Goal: Task Accomplishment & Management: Manage account settings

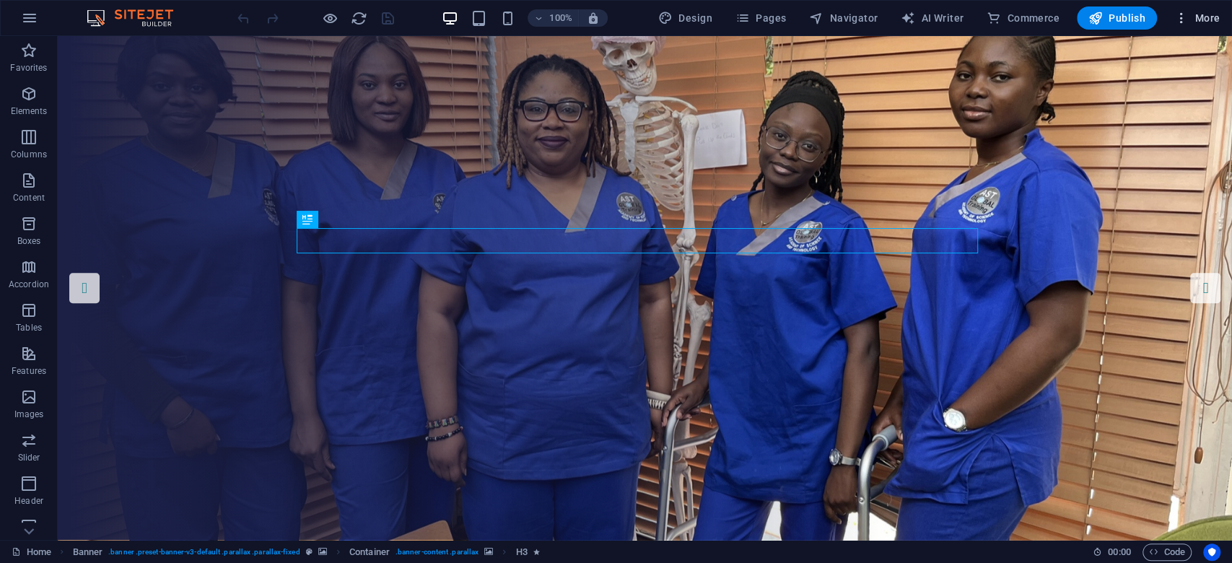
click at [1190, 27] on button "More" at bounding box center [1197, 17] width 57 height 23
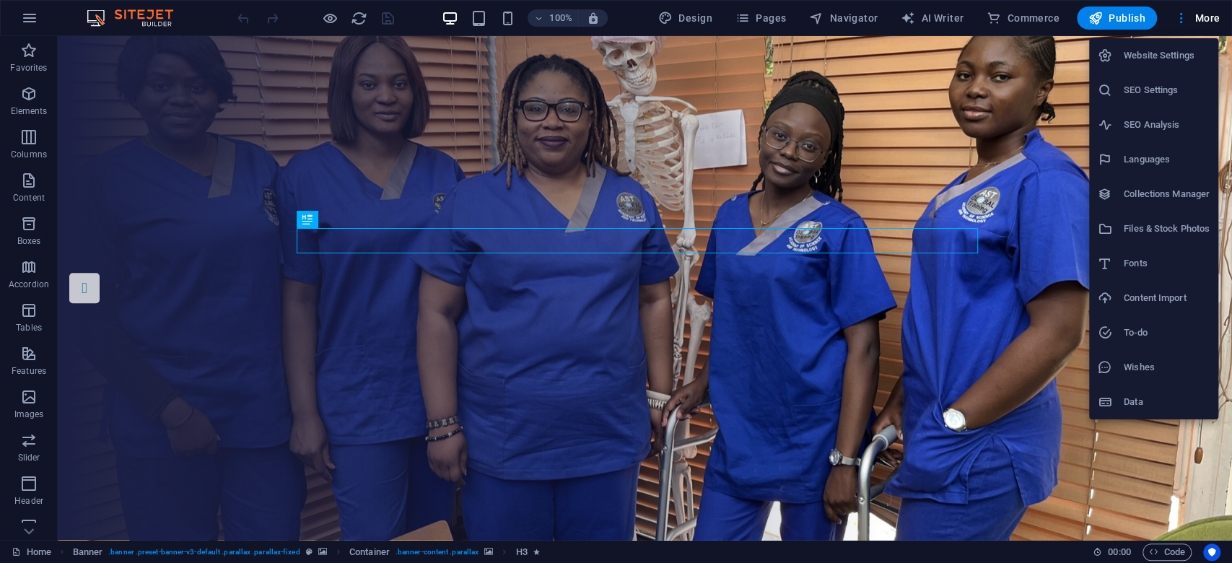
click at [1147, 55] on h6 "Website Settings" at bounding box center [1167, 55] width 86 height 17
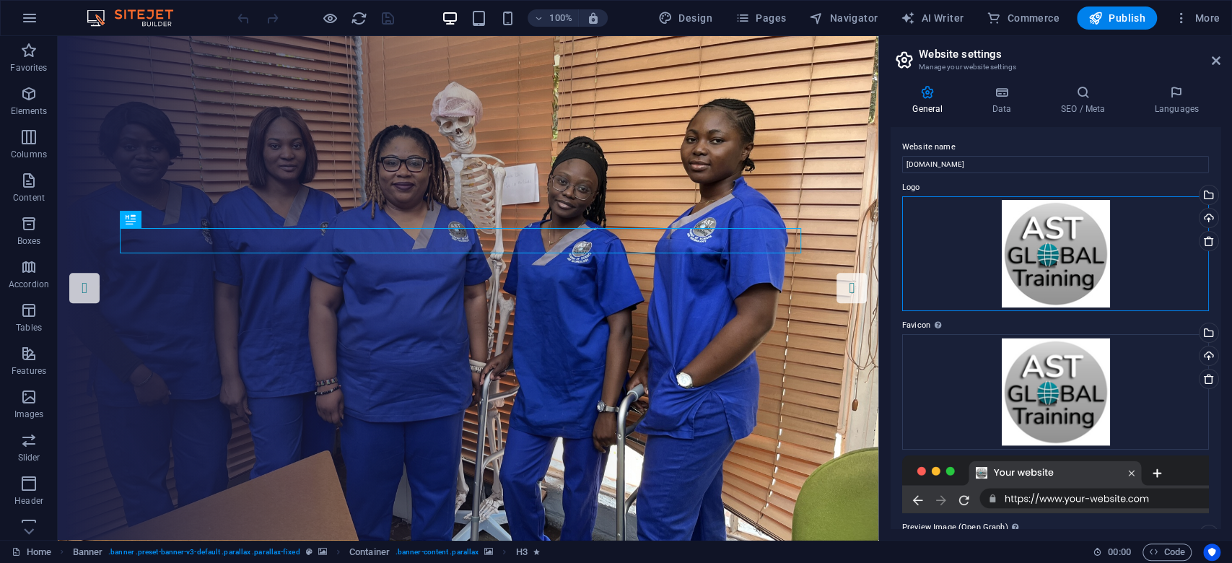
click at [1073, 240] on div "Drag files here, click to choose files or select files from Files or our free s…" at bounding box center [1055, 253] width 307 height 115
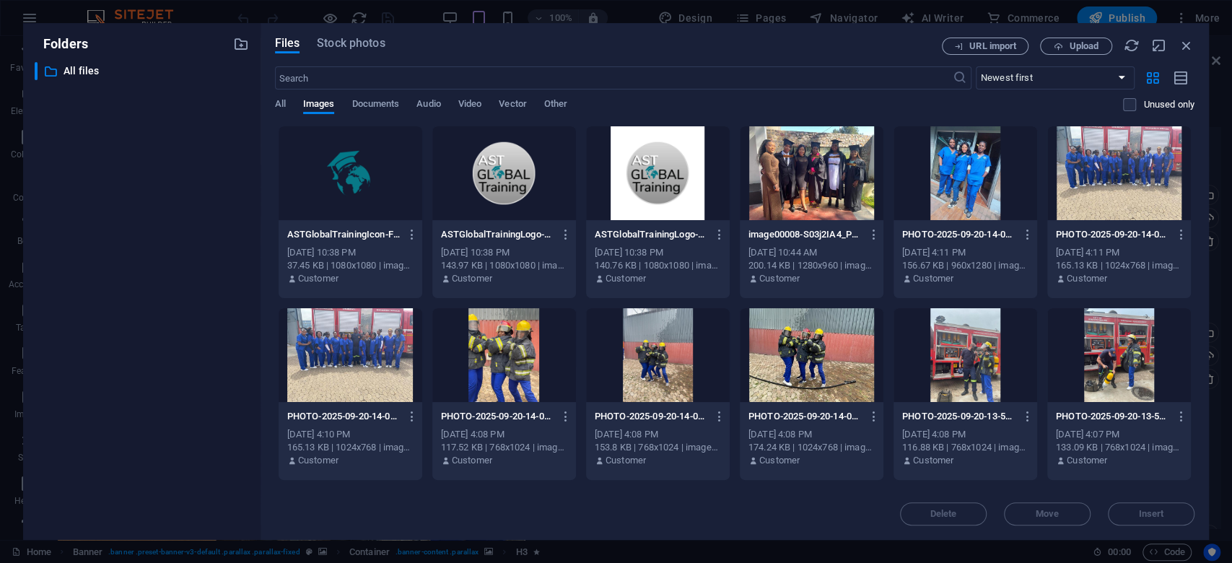
click at [519, 171] on div at bounding box center [504, 173] width 144 height 94
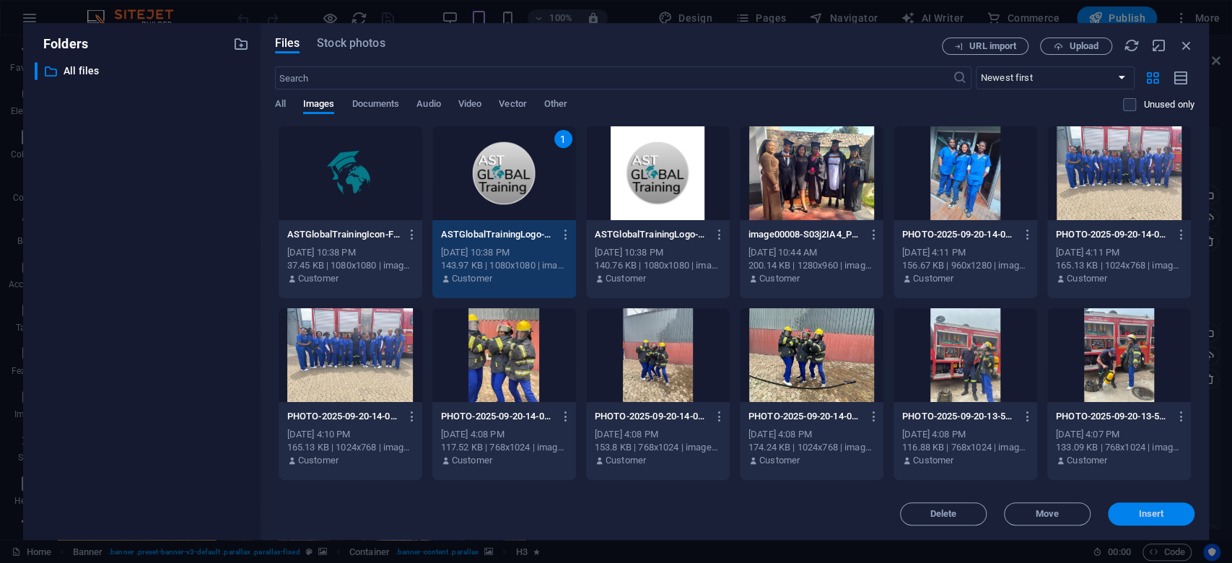
click at [1143, 517] on span "Insert" at bounding box center [1151, 514] width 25 height 9
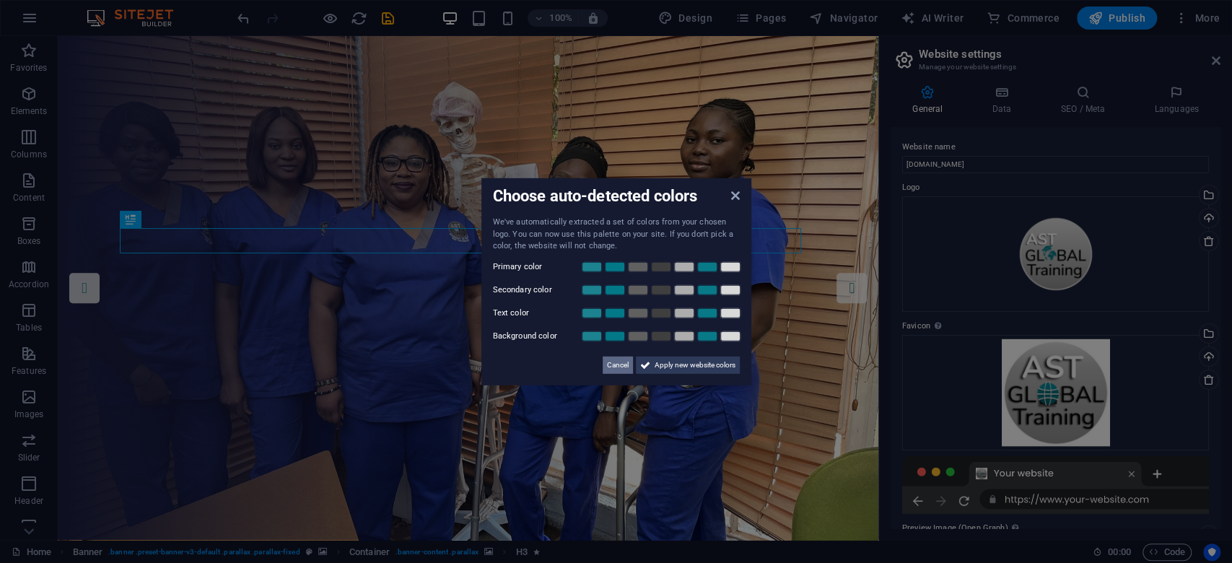
click at [617, 362] on span "Cancel" at bounding box center [618, 364] width 22 height 17
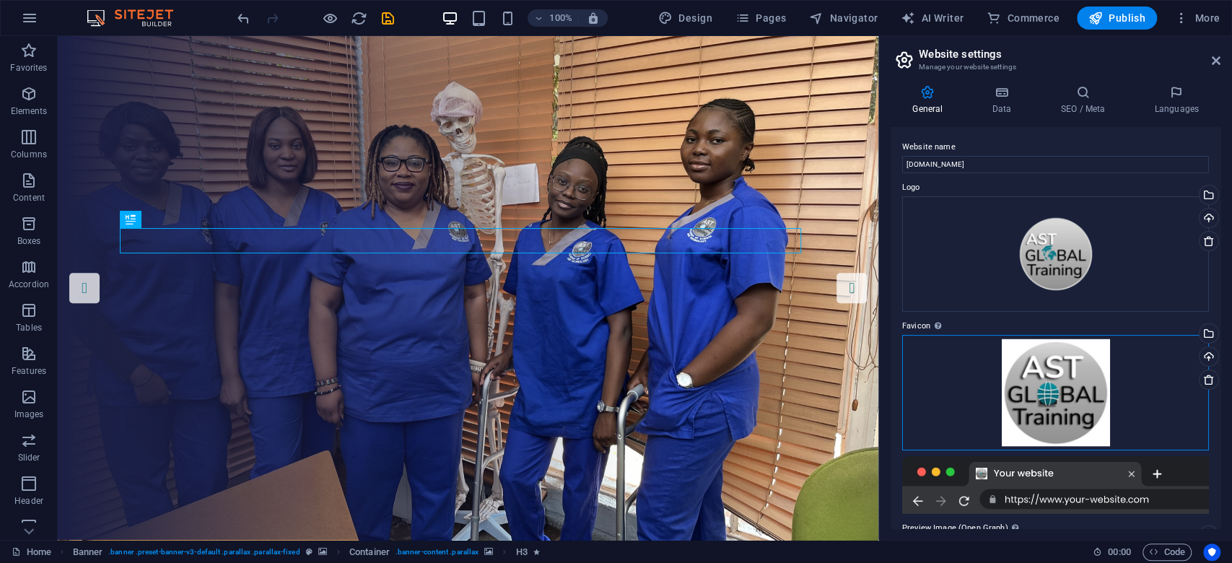
click at [1115, 379] on div "Drag files here, click to choose files or select files from Files or our free s…" at bounding box center [1055, 393] width 307 height 116
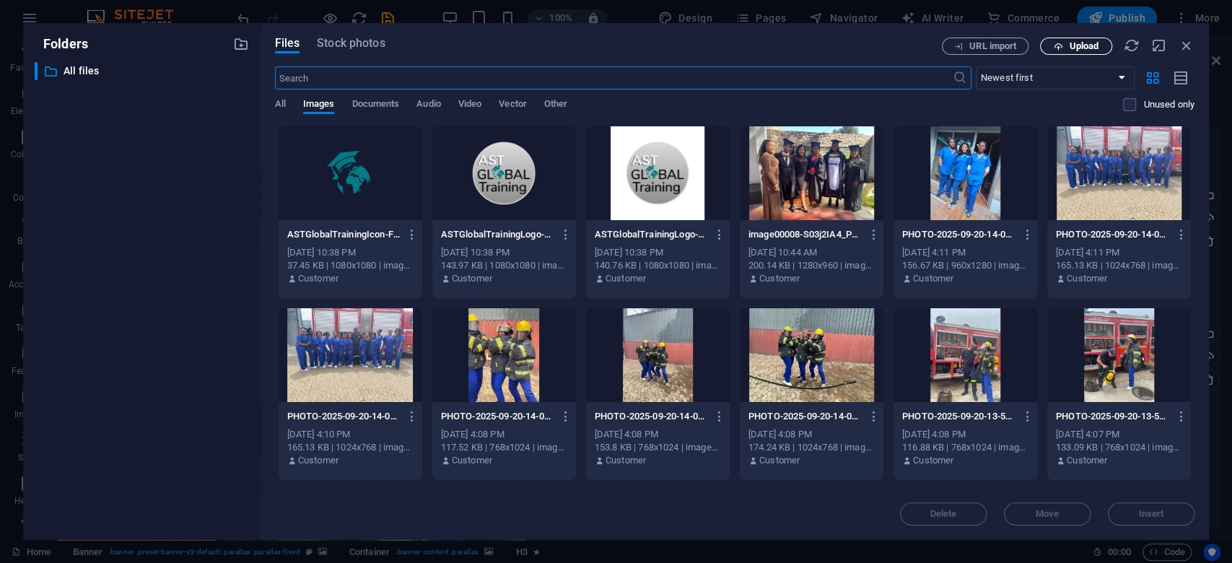
click at [1086, 43] on span "Upload" at bounding box center [1084, 46] width 30 height 9
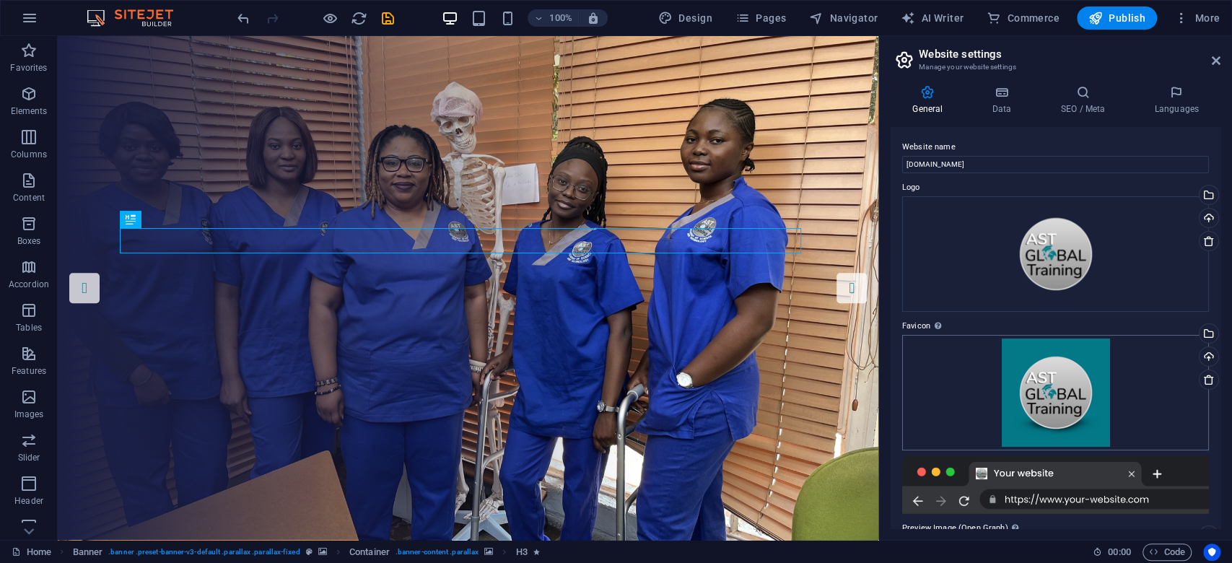
scroll to position [96, 0]
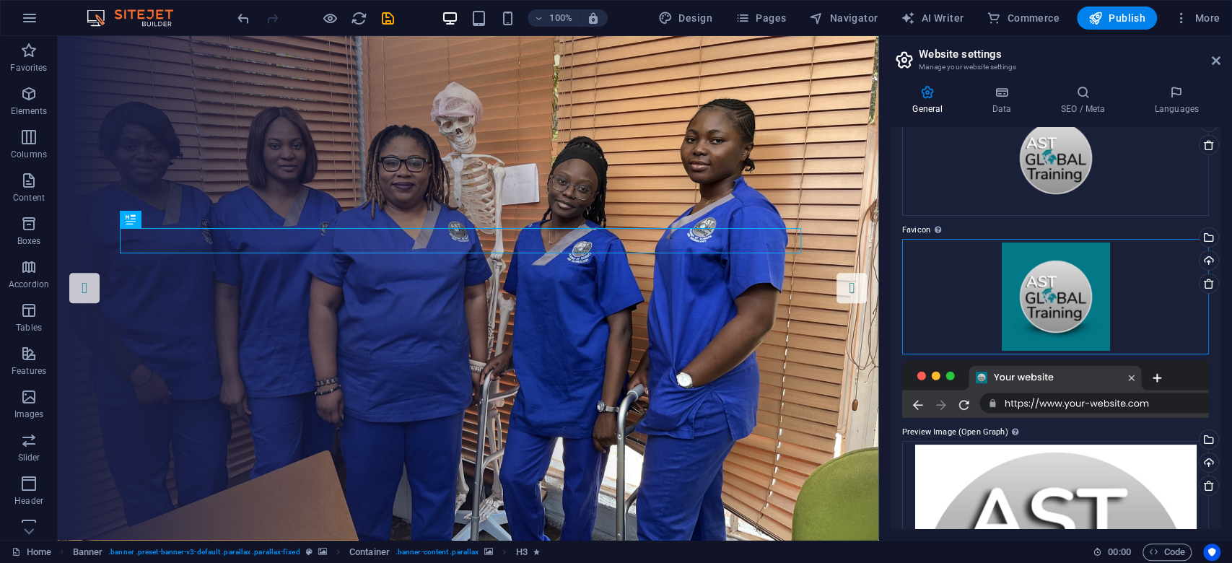
click at [1056, 287] on div "Drag files here, click to choose files or select files from Files or our free s…" at bounding box center [1055, 297] width 307 height 116
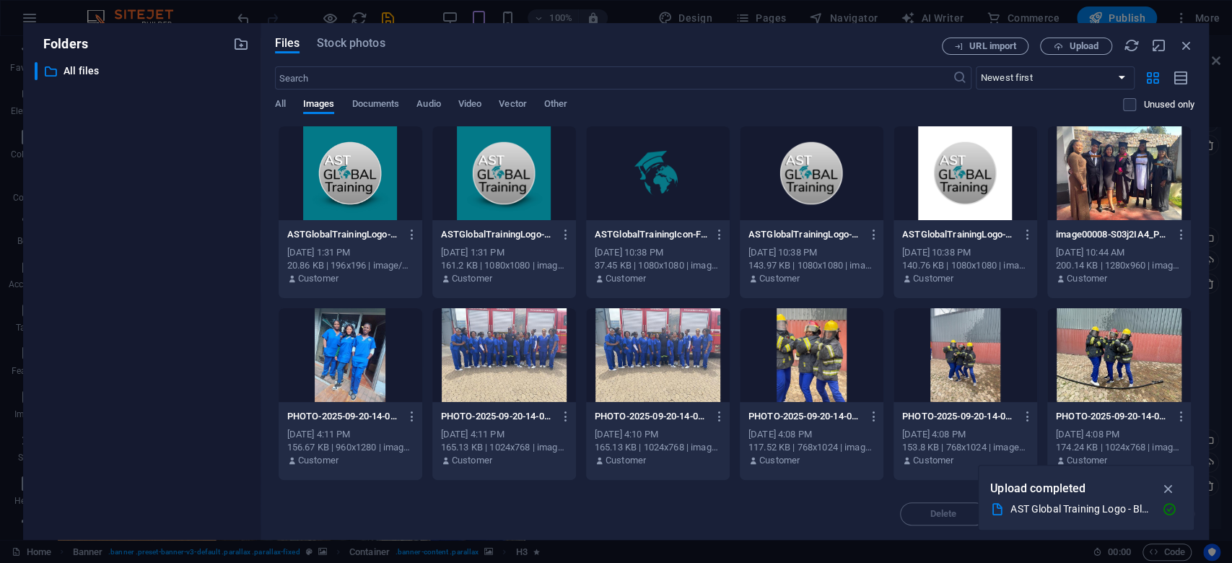
click at [665, 178] on div at bounding box center [658, 173] width 144 height 94
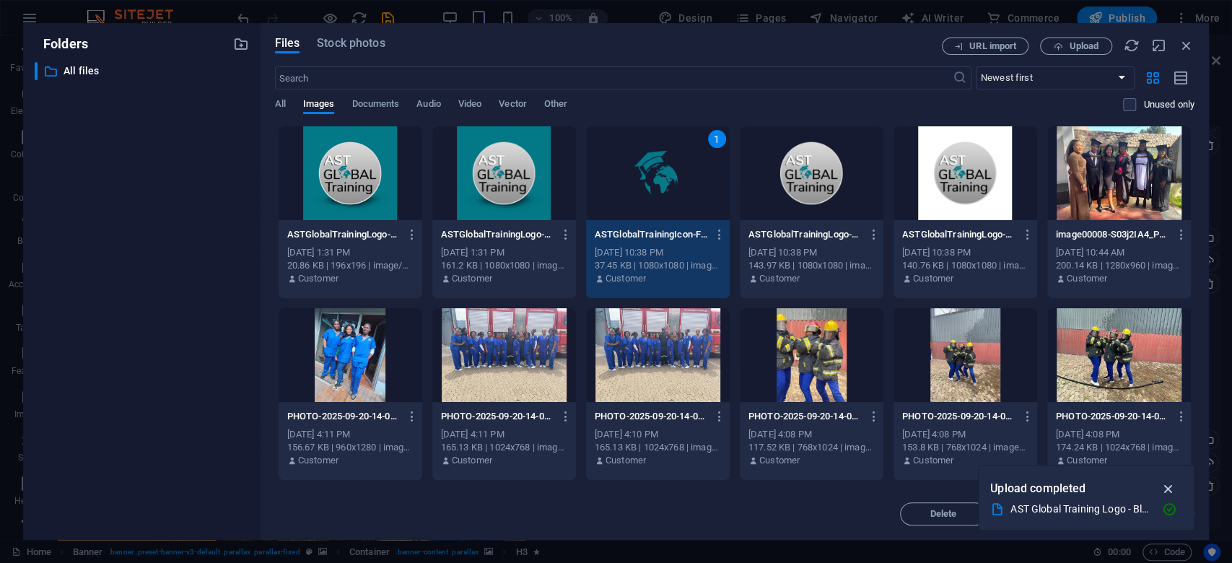
click at [1175, 482] on icon "button" at bounding box center [1168, 489] width 17 height 16
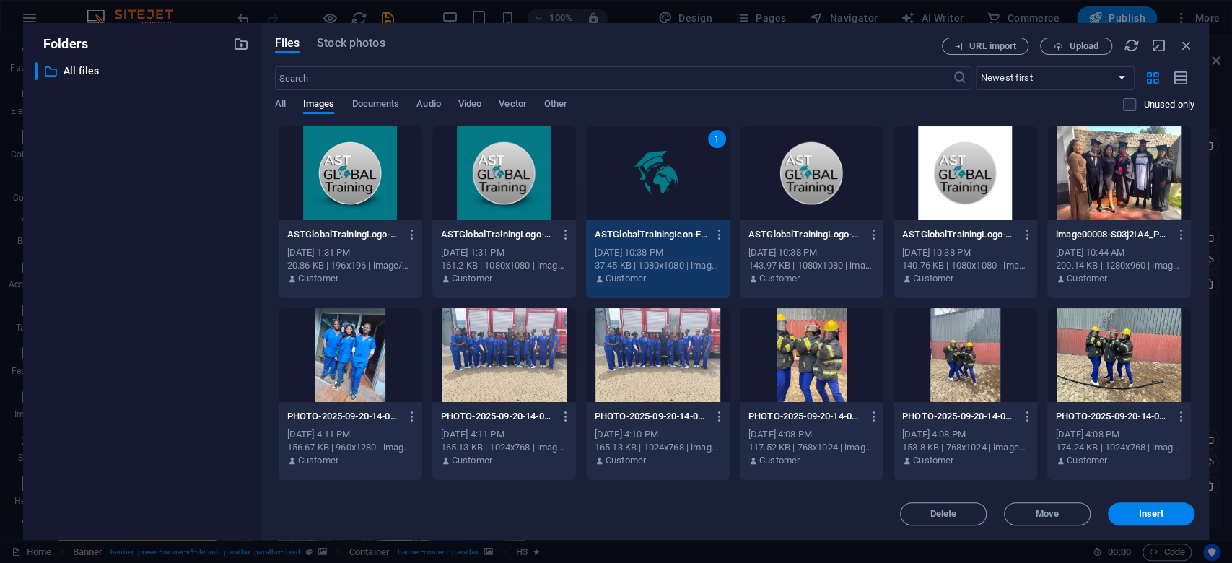
click at [1164, 501] on div "Delete Move Insert" at bounding box center [735, 507] width 920 height 38
click at [1164, 503] on button "Insert" at bounding box center [1151, 513] width 87 height 23
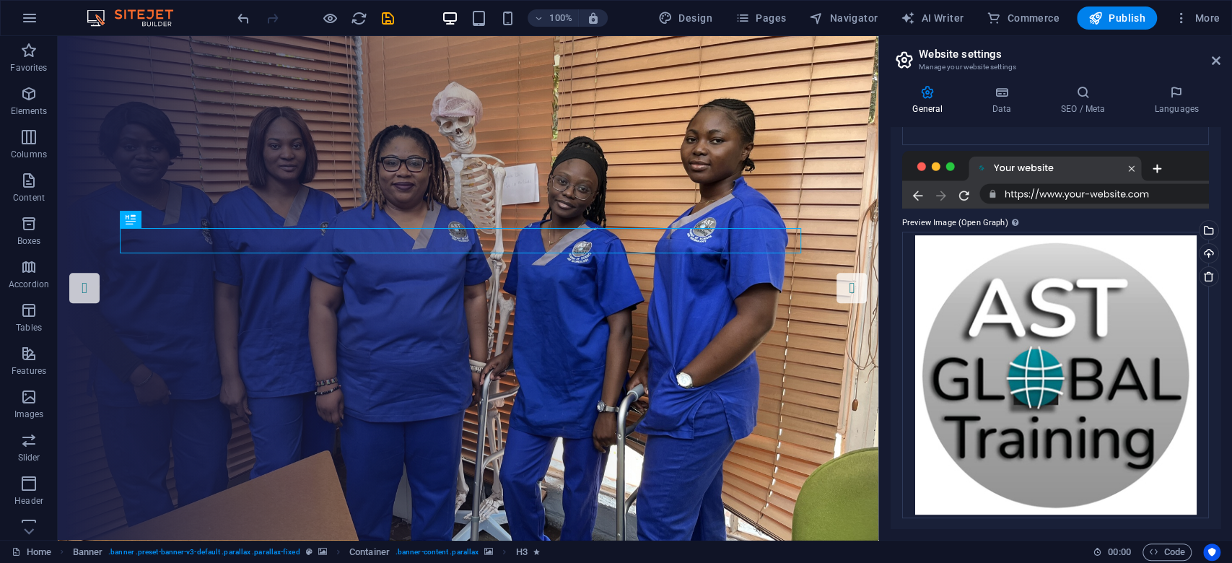
scroll to position [306, 0]
click at [1055, 361] on div "Drag files here, click to choose files or select files from Files or our free s…" at bounding box center [1055, 374] width 307 height 287
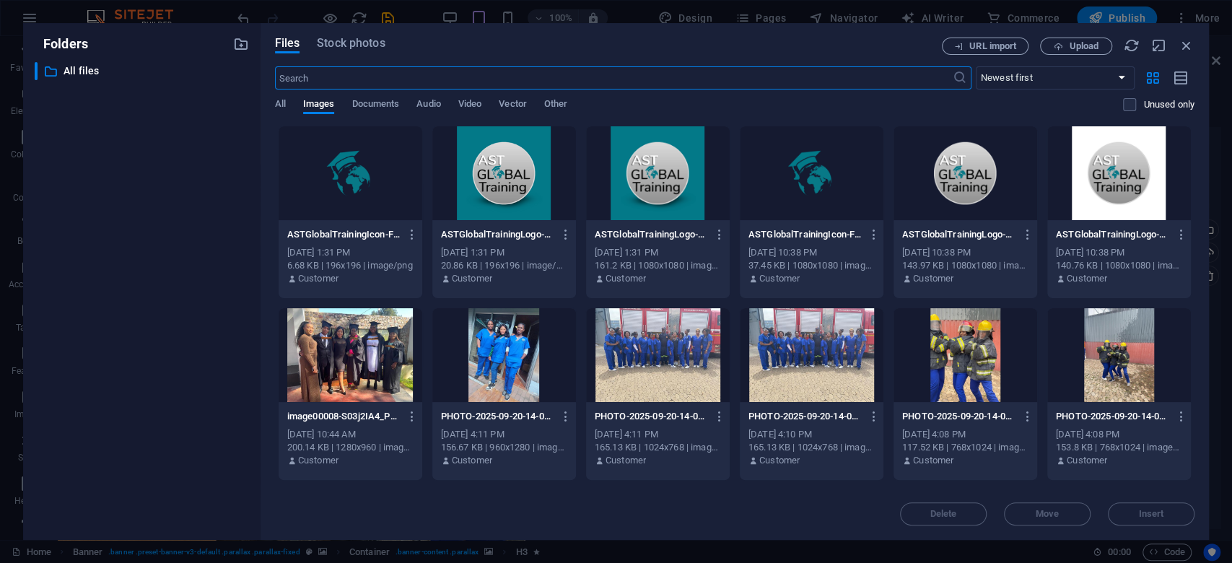
click at [957, 191] on div at bounding box center [966, 173] width 144 height 94
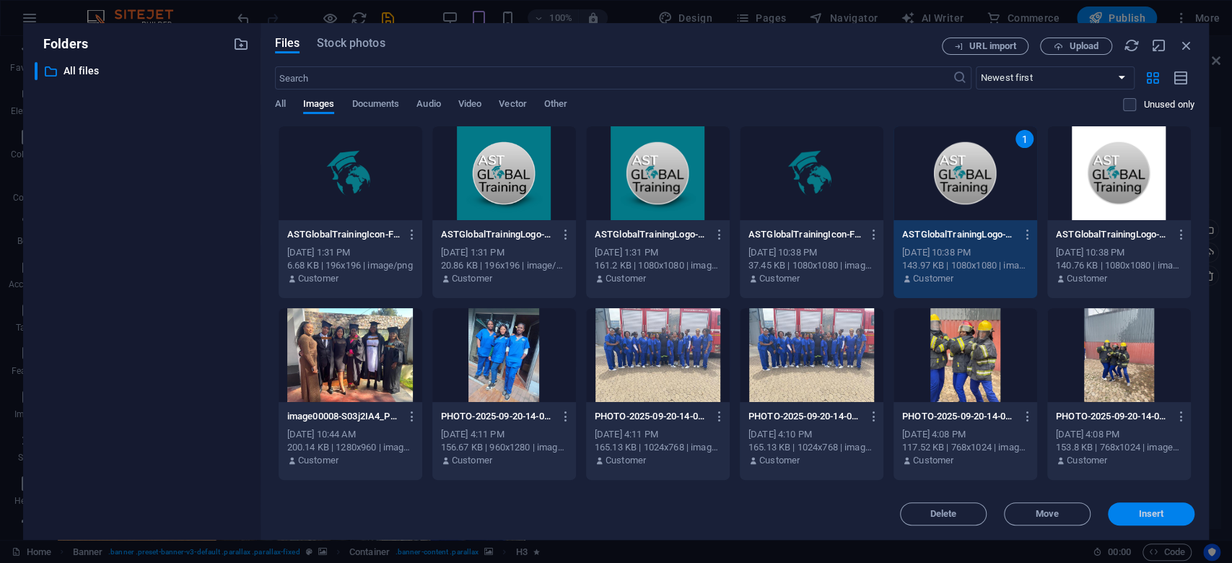
click at [1139, 510] on span "Insert" at bounding box center [1151, 514] width 25 height 9
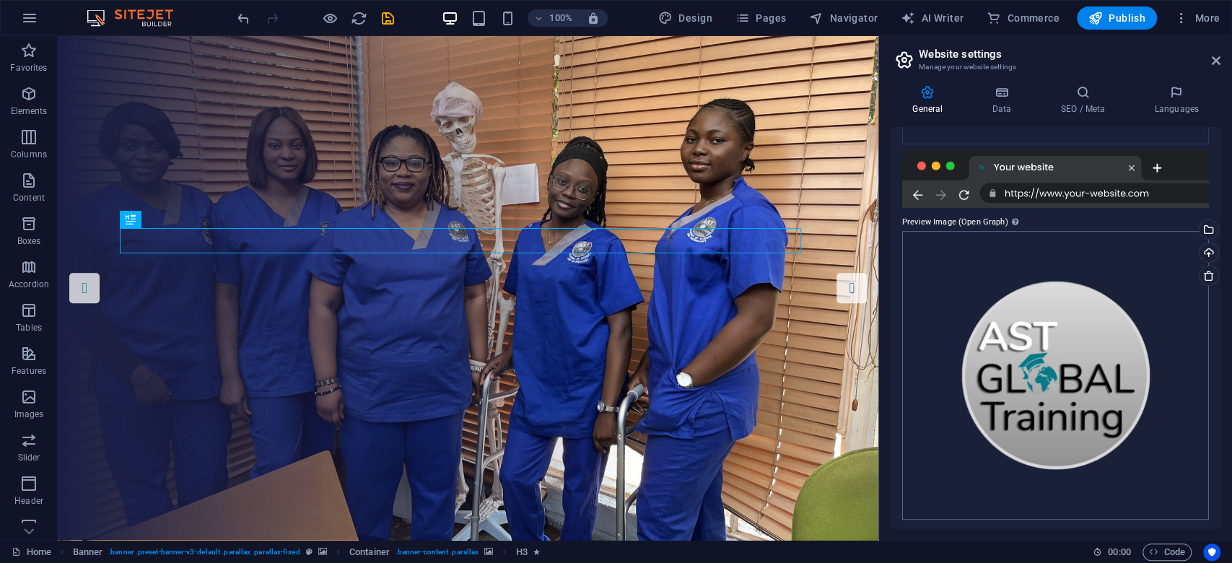
scroll to position [308, 0]
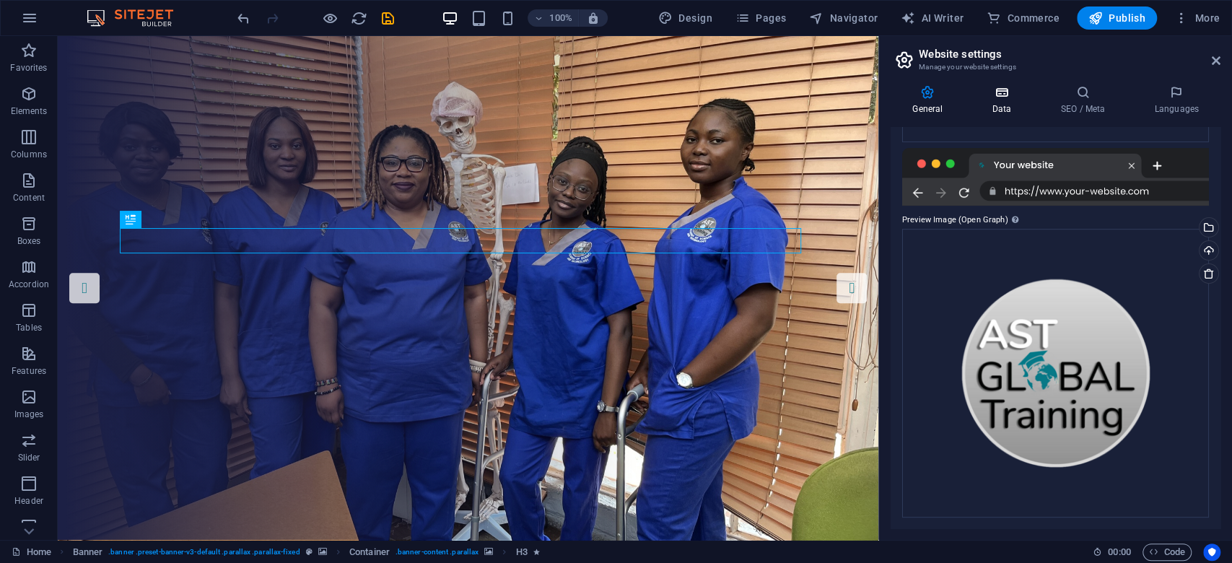
click at [1014, 99] on icon at bounding box center [1001, 92] width 63 height 14
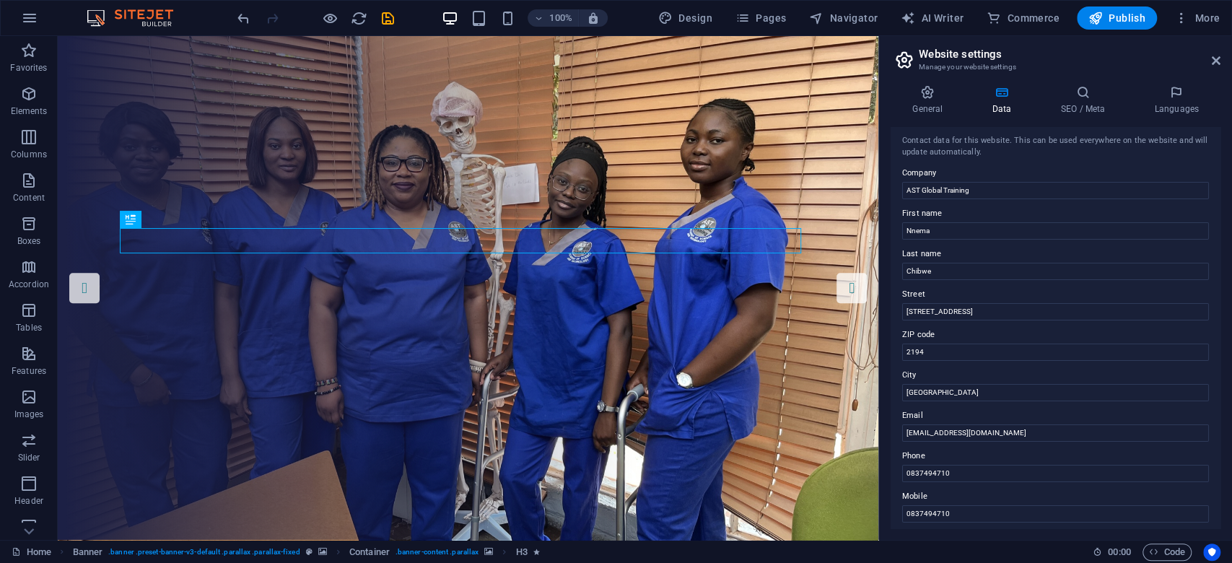
scroll to position [0, 0]
click at [937, 95] on icon at bounding box center [928, 92] width 74 height 14
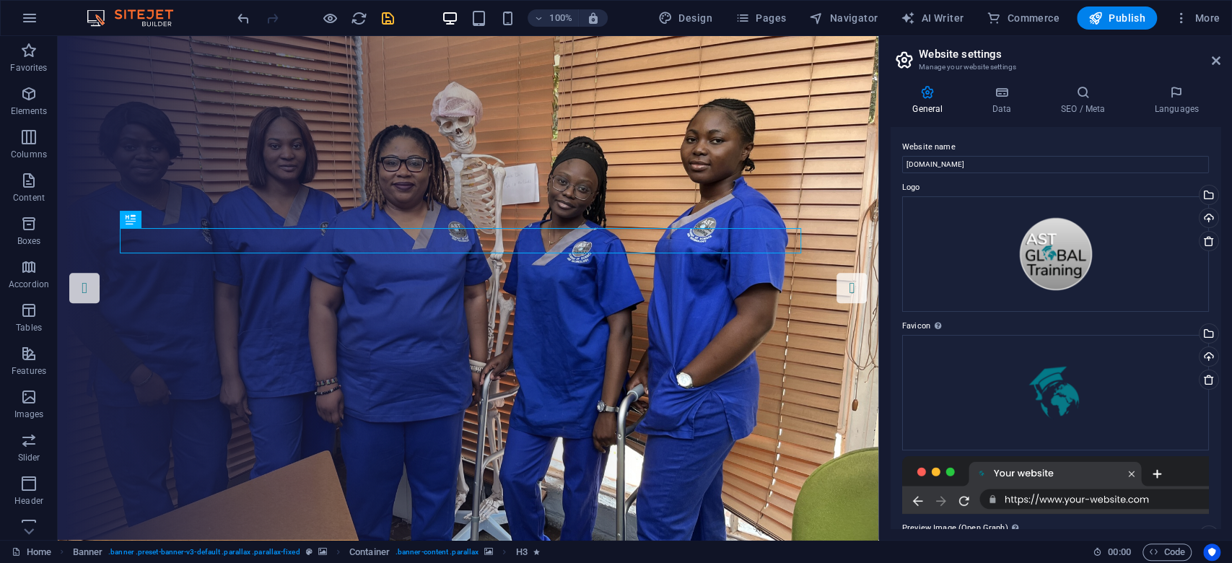
click at [385, 16] on icon "save" at bounding box center [388, 18] width 17 height 17
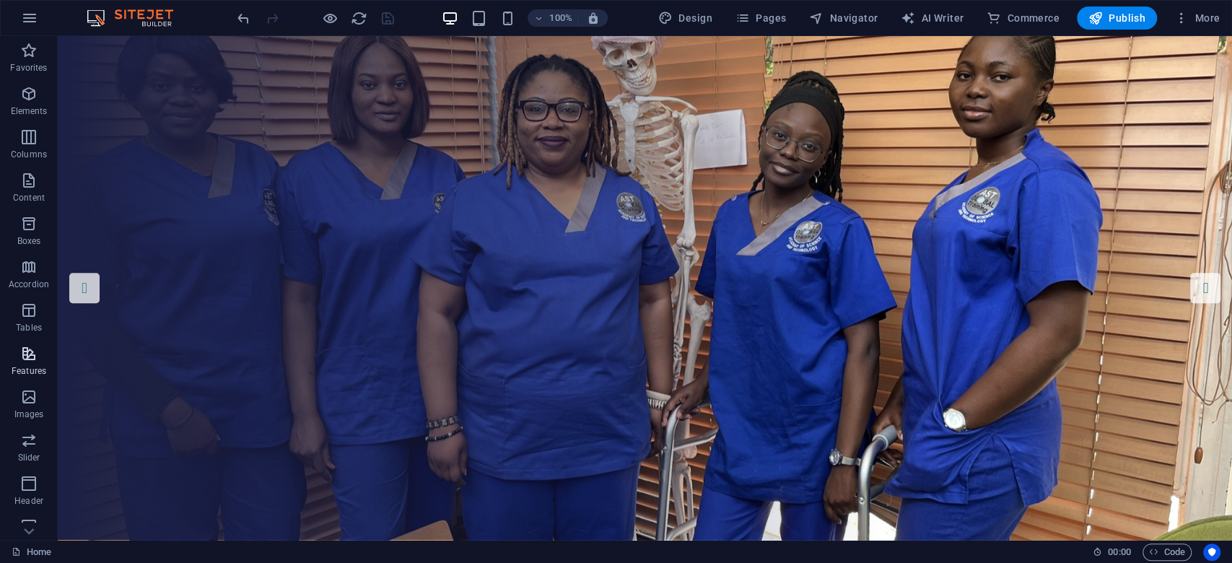
click at [33, 350] on icon "button" at bounding box center [28, 353] width 17 height 17
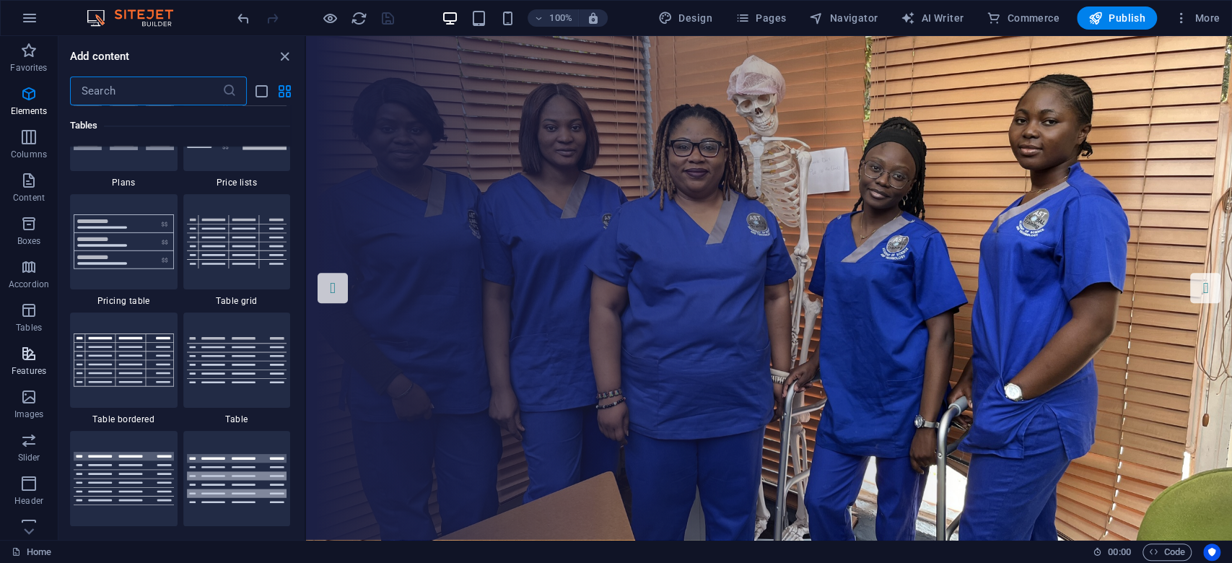
scroll to position [5627, 0]
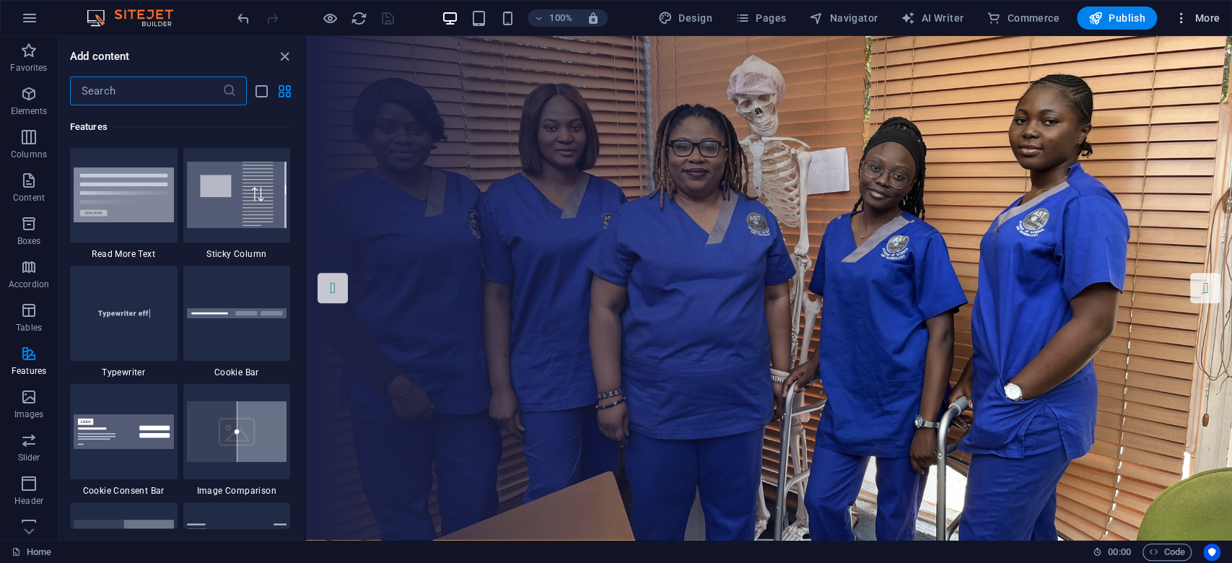
click at [1201, 12] on span "More" at bounding box center [1197, 18] width 45 height 14
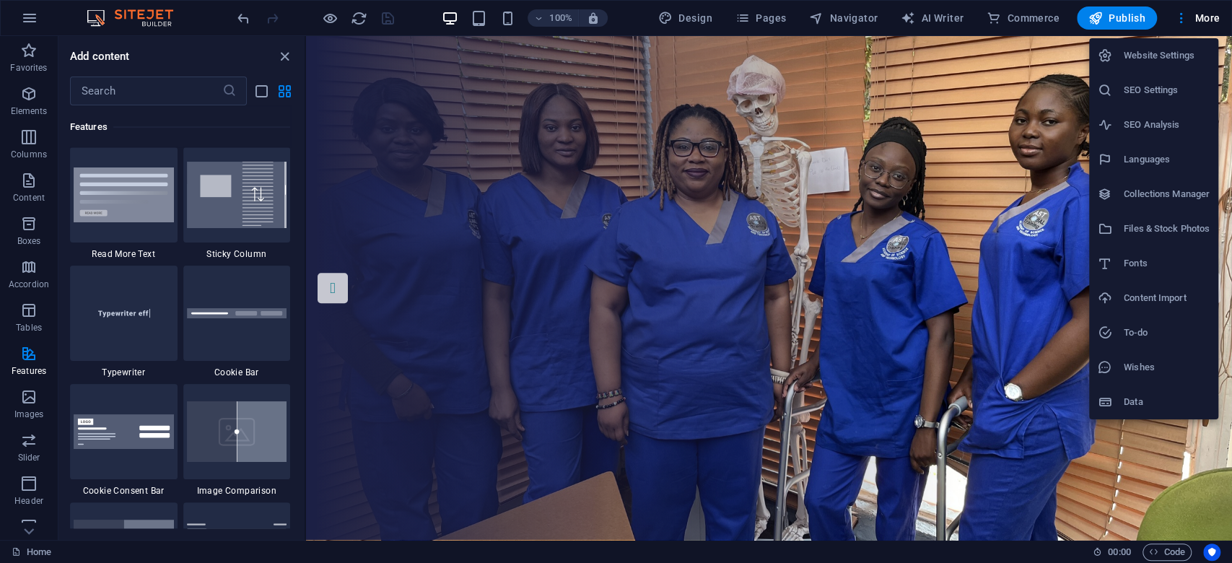
click at [1186, 56] on h6 "Website Settings" at bounding box center [1167, 55] width 86 height 17
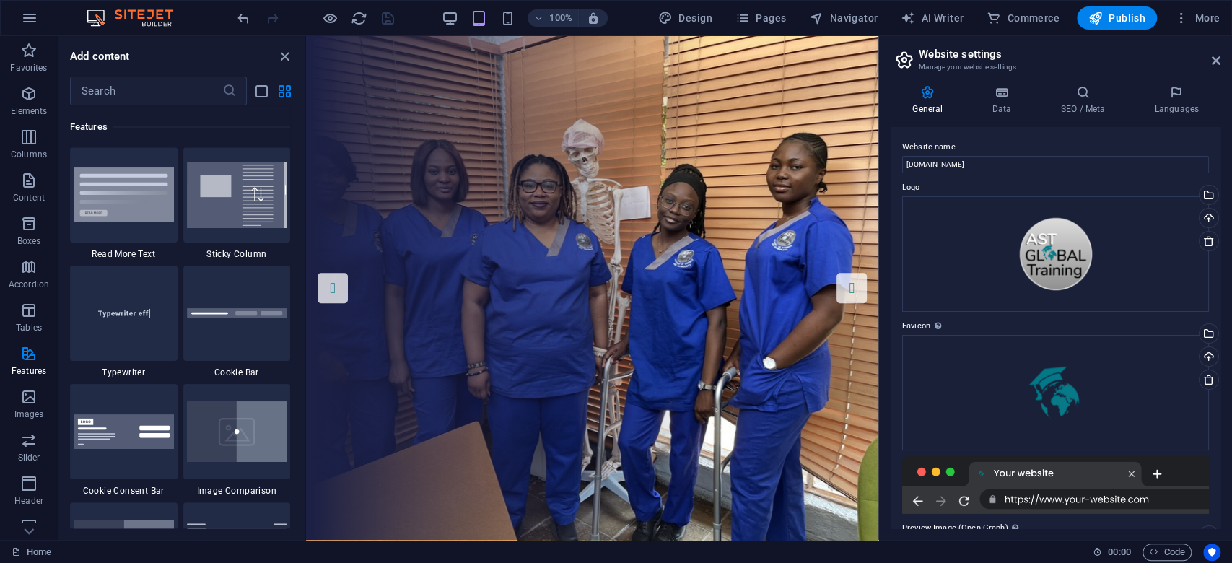
click at [1206, 61] on header "Website settings Manage your website settings" at bounding box center [1057, 55] width 327 height 38
click at [1212, 61] on icon at bounding box center [1216, 61] width 9 height 12
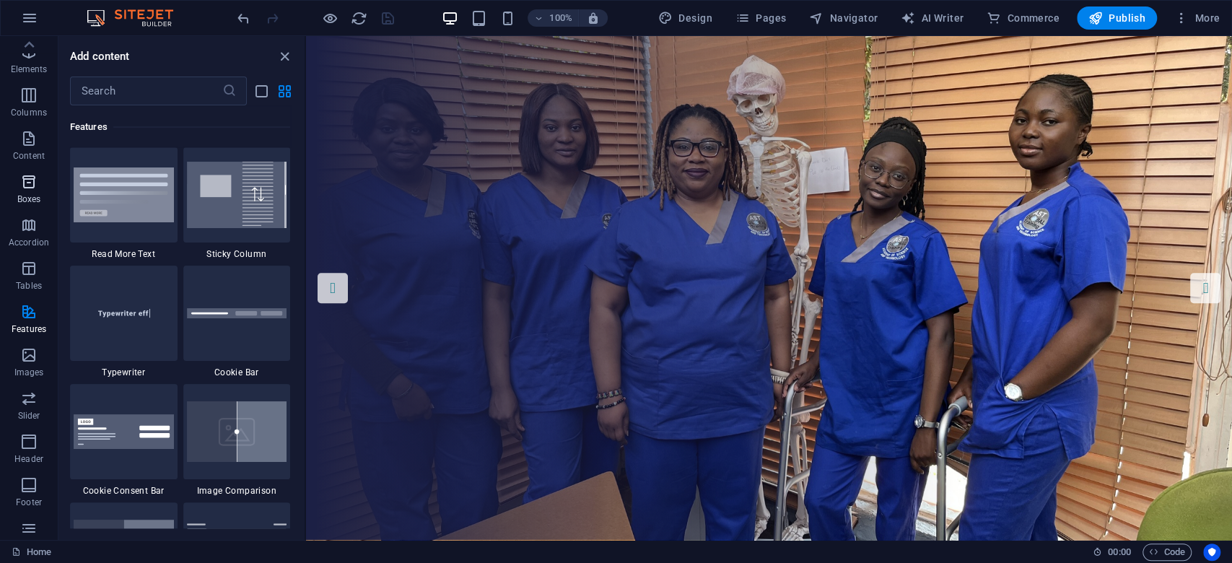
scroll to position [0, 0]
click at [27, 15] on icon "button" at bounding box center [29, 17] width 17 height 17
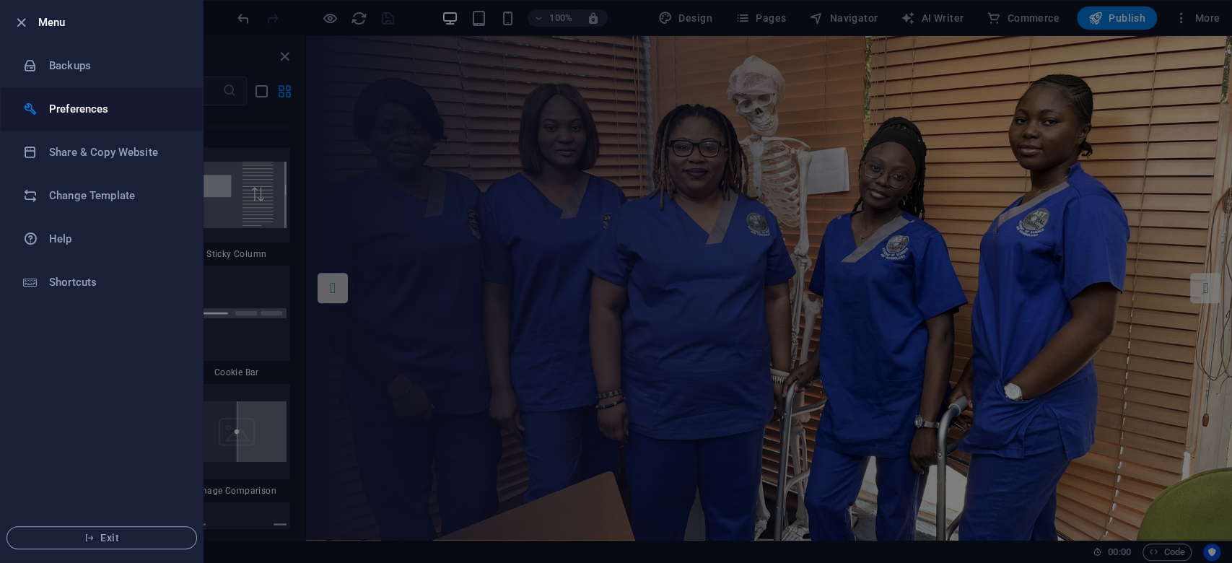
click at [93, 112] on h6 "Preferences" at bounding box center [116, 108] width 134 height 17
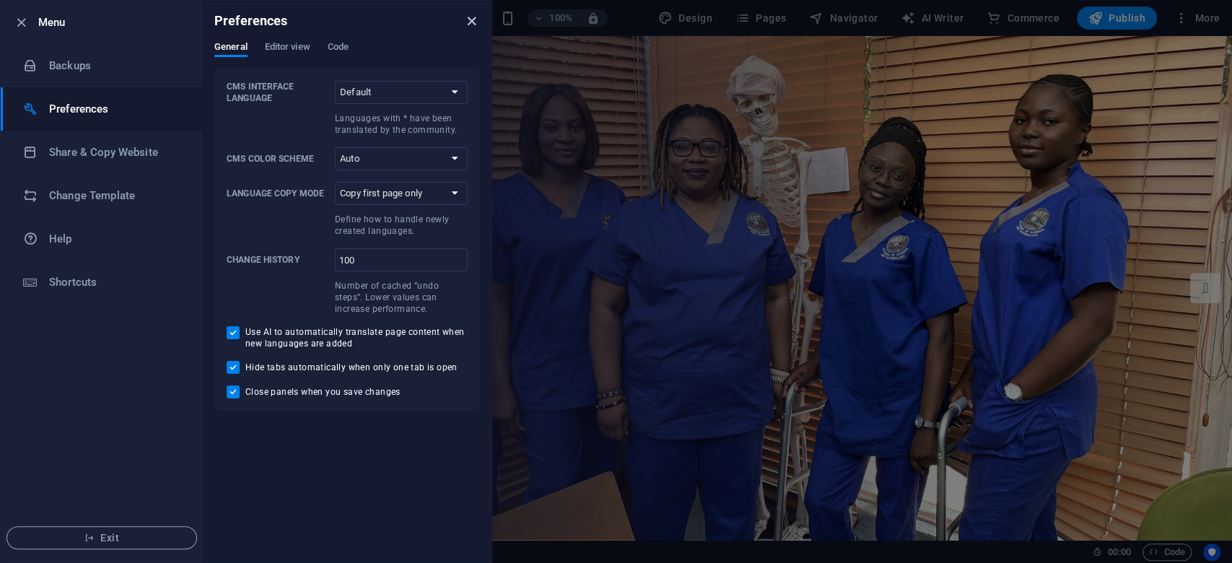
click at [471, 22] on icon "close" at bounding box center [471, 21] width 17 height 17
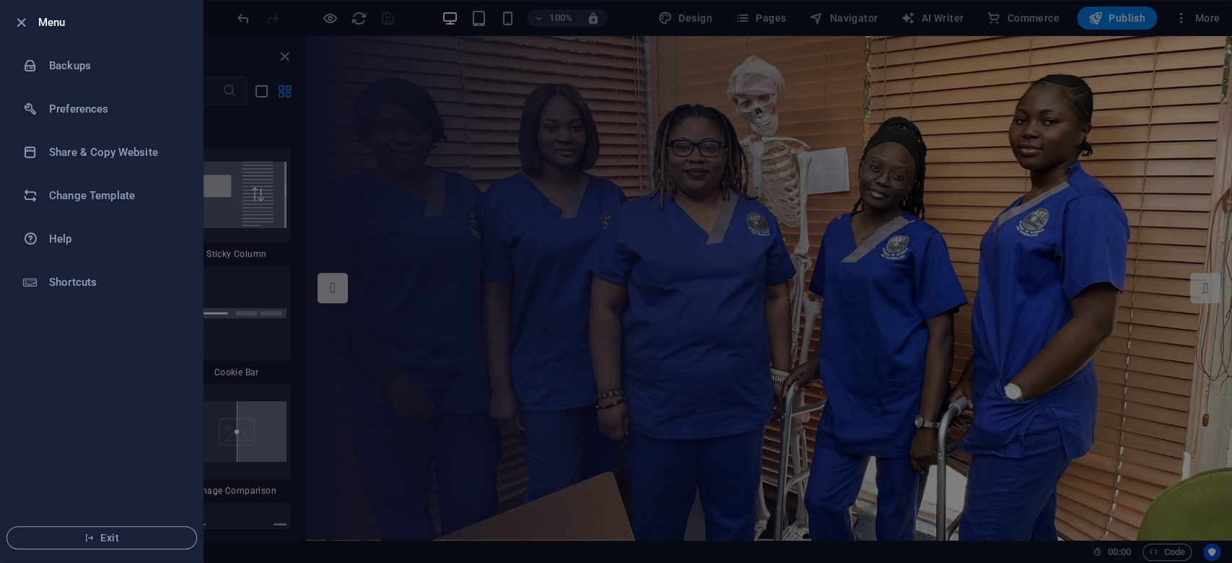
click at [357, 158] on div at bounding box center [616, 281] width 1232 height 563
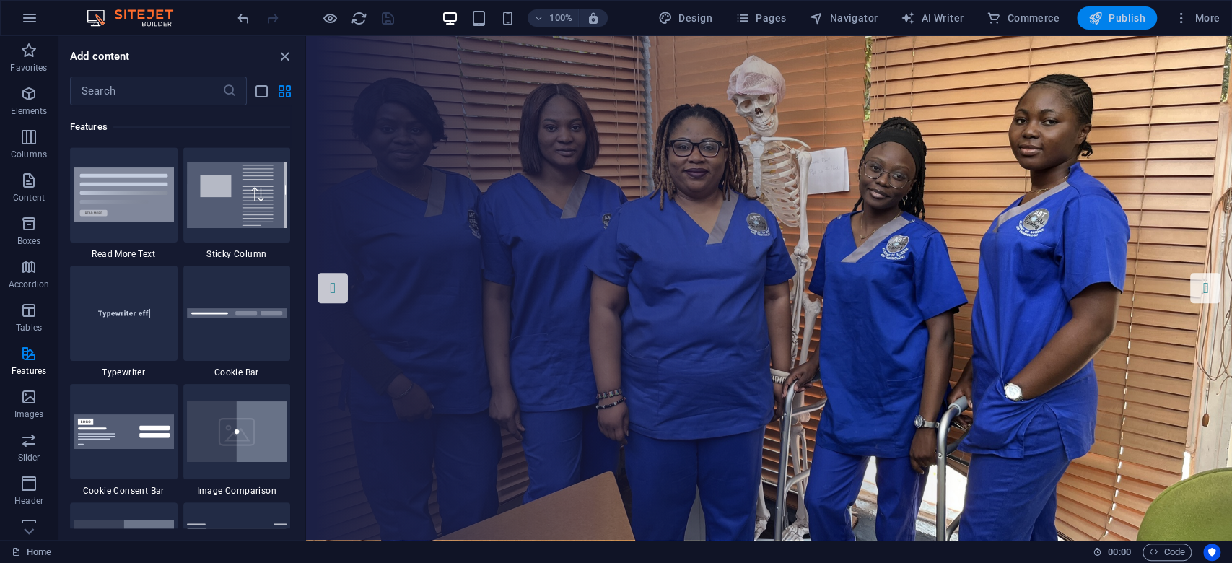
click at [1107, 14] on span "Publish" at bounding box center [1117, 18] width 57 height 14
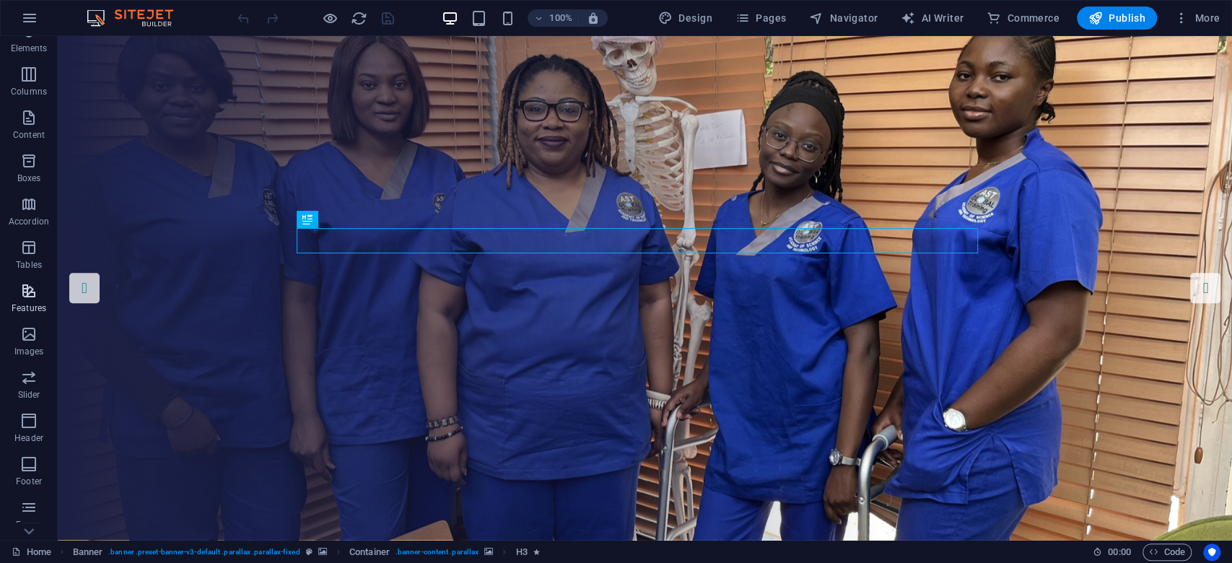
scroll to position [188, 0]
click at [923, 16] on span "More" at bounding box center [1197, 18] width 45 height 14
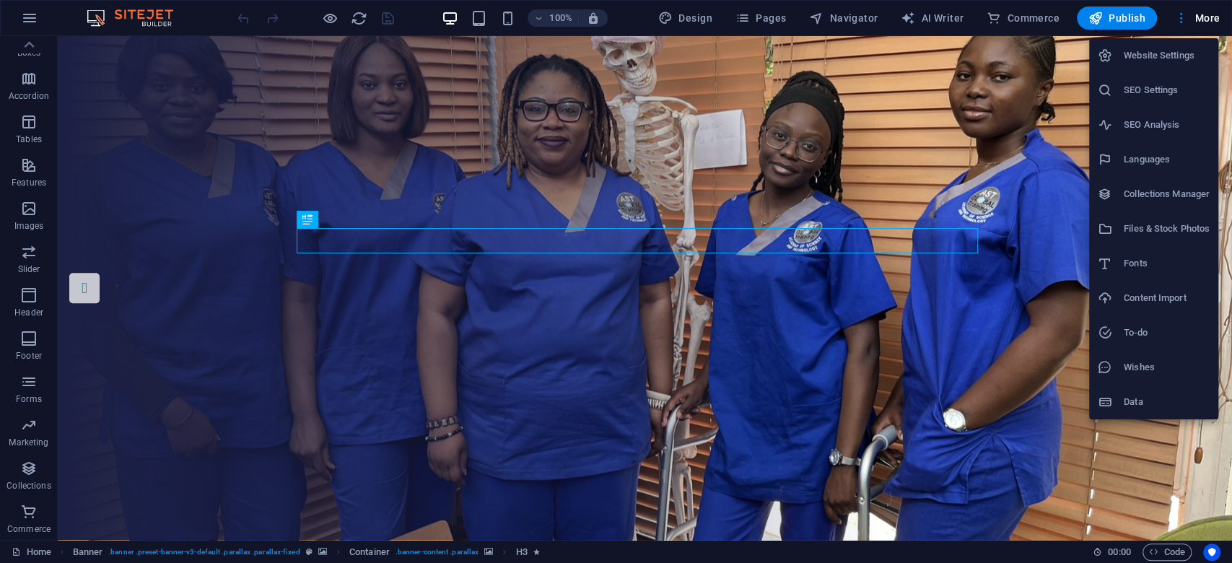
click at [923, 402] on h6 "Data" at bounding box center [1167, 401] width 86 height 17
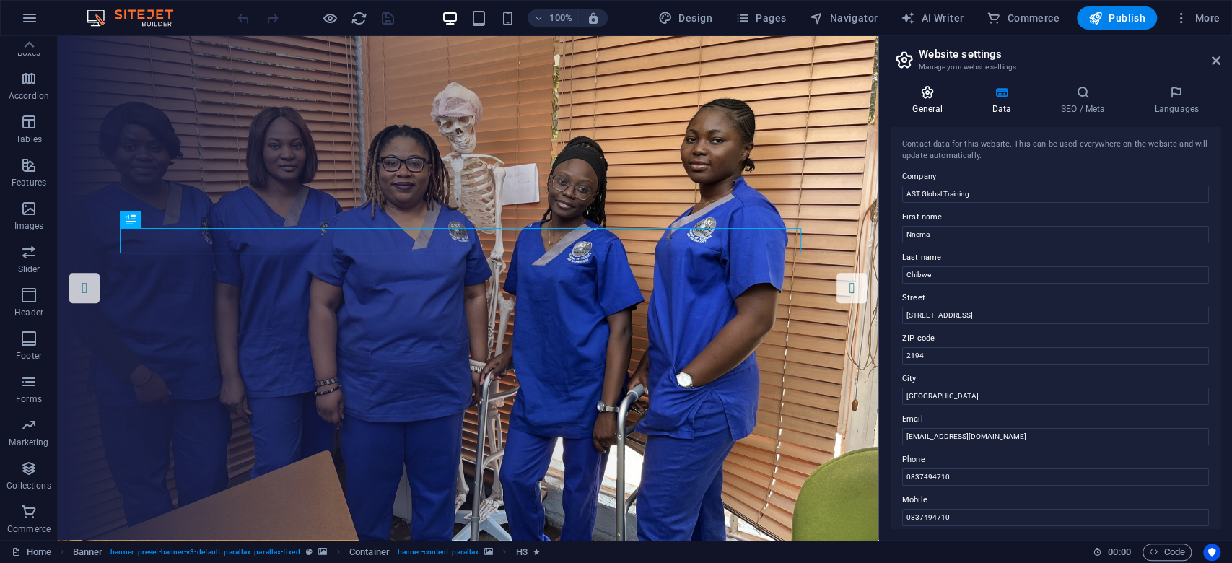
click at [920, 89] on icon at bounding box center [928, 92] width 74 height 14
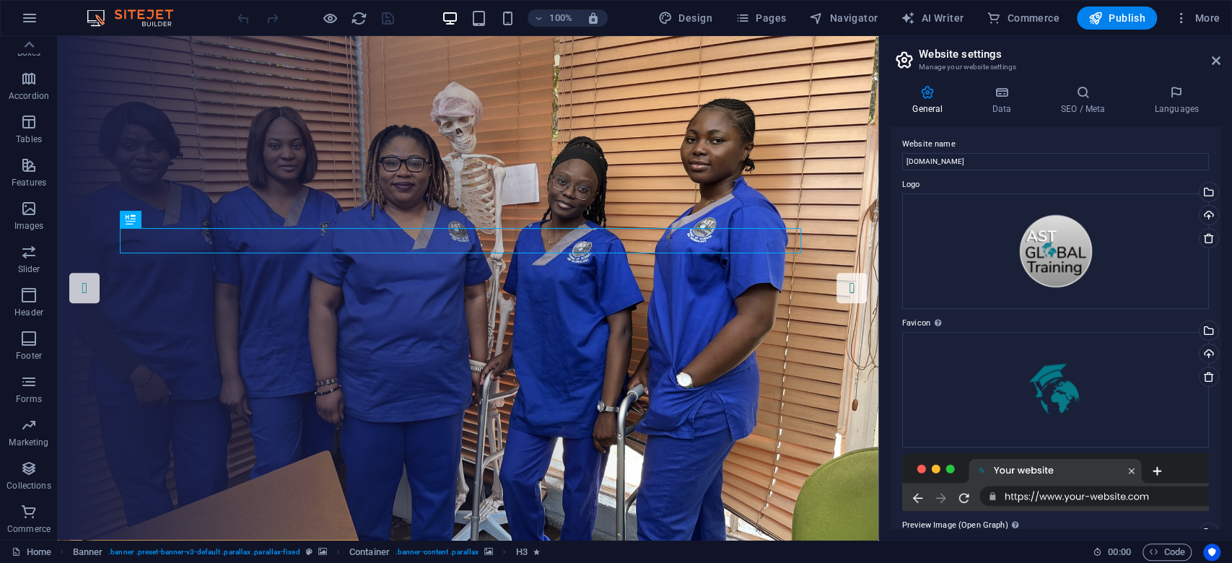
scroll to position [0, 0]
click at [923, 107] on h4 "SEO / Meta" at bounding box center [1086, 100] width 94 height 30
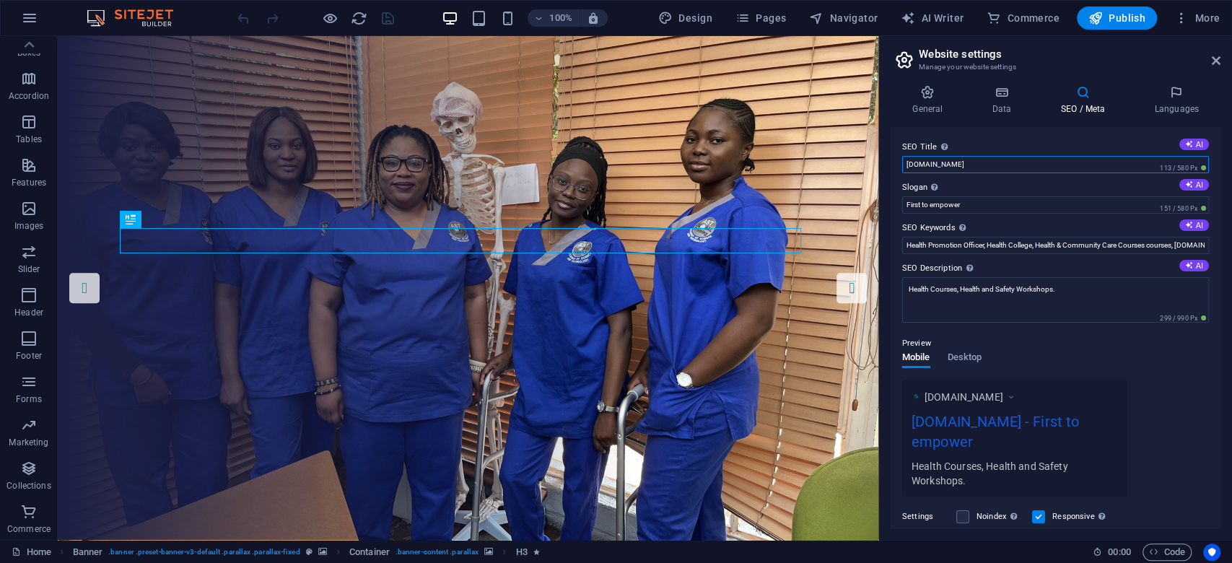
click at [923, 164] on input "[DOMAIN_NAME]" at bounding box center [1055, 164] width 307 height 17
type input "AST Global | Healthcare Training"
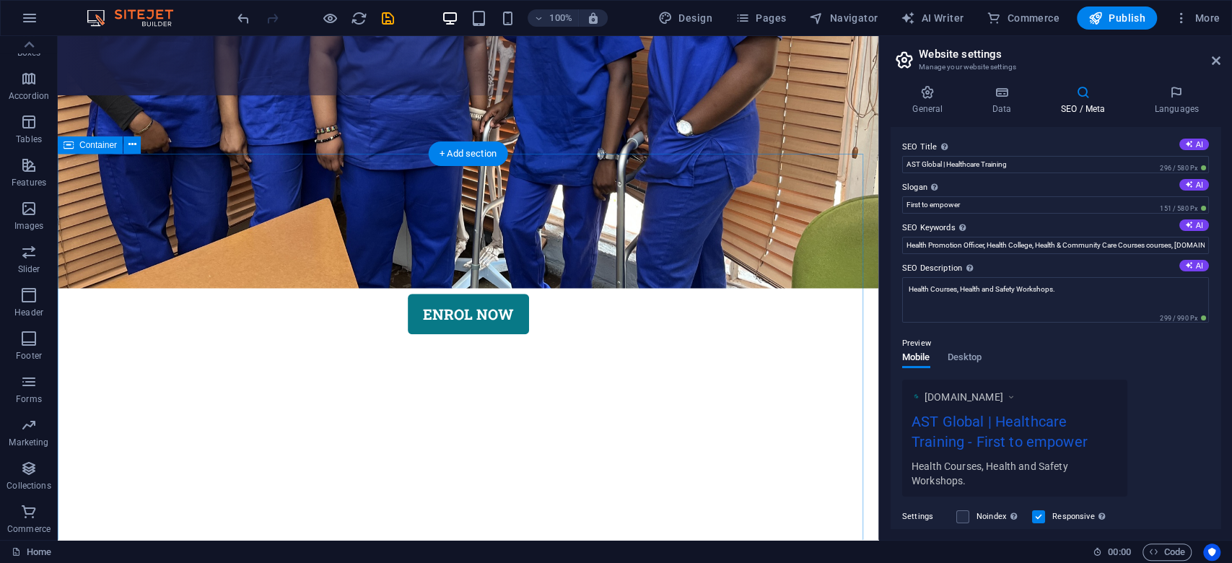
scroll to position [481, 0]
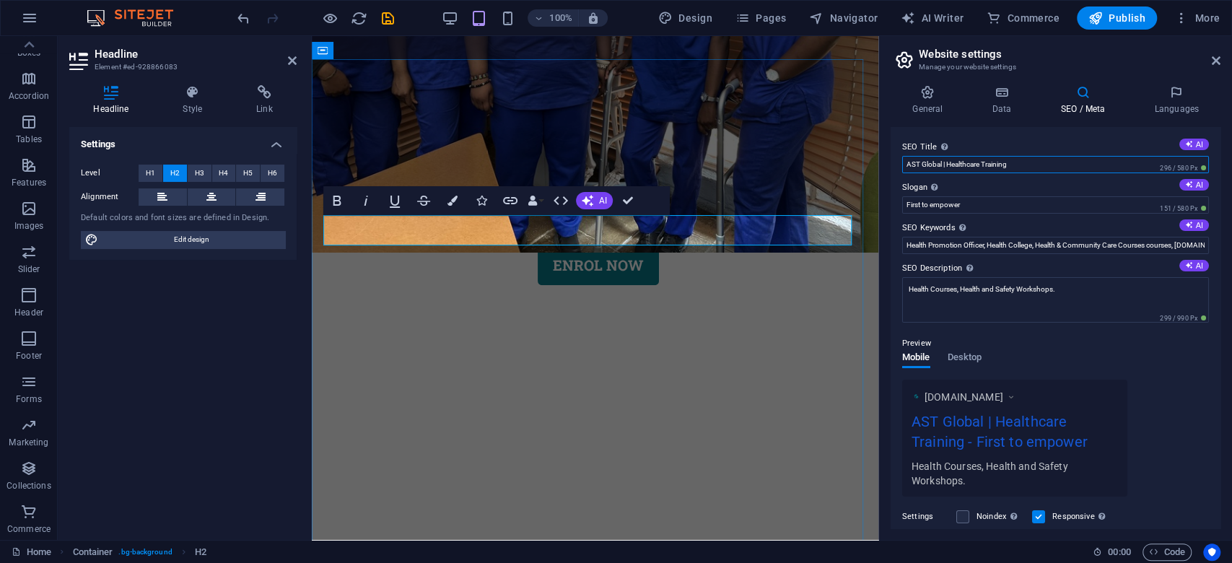
drag, startPoint x: 173, startPoint y: 198, endPoint x: 1011, endPoint y: 162, distance: 838.2
click at [923, 162] on input "AST Global | Healthcare Training" at bounding box center [1055, 164] width 307 height 17
click at [923, 167] on input "AST Global | Healthcare Training" at bounding box center [1055, 164] width 307 height 17
click at [923, 165] on input "AST Global | Healthcare Training" at bounding box center [1055, 164] width 307 height 17
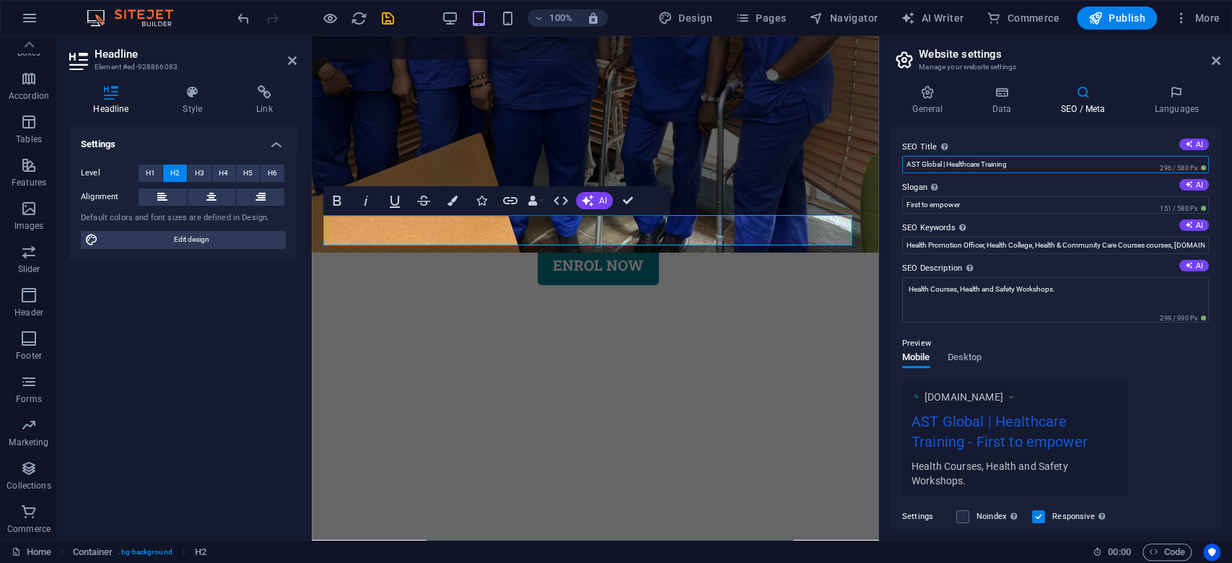
click at [923, 165] on input "AST Global | Healthcare Training" at bounding box center [1055, 164] width 307 height 17
click at [923, 206] on input "First to empower" at bounding box center [1055, 204] width 307 height 17
type input "First to Empower"
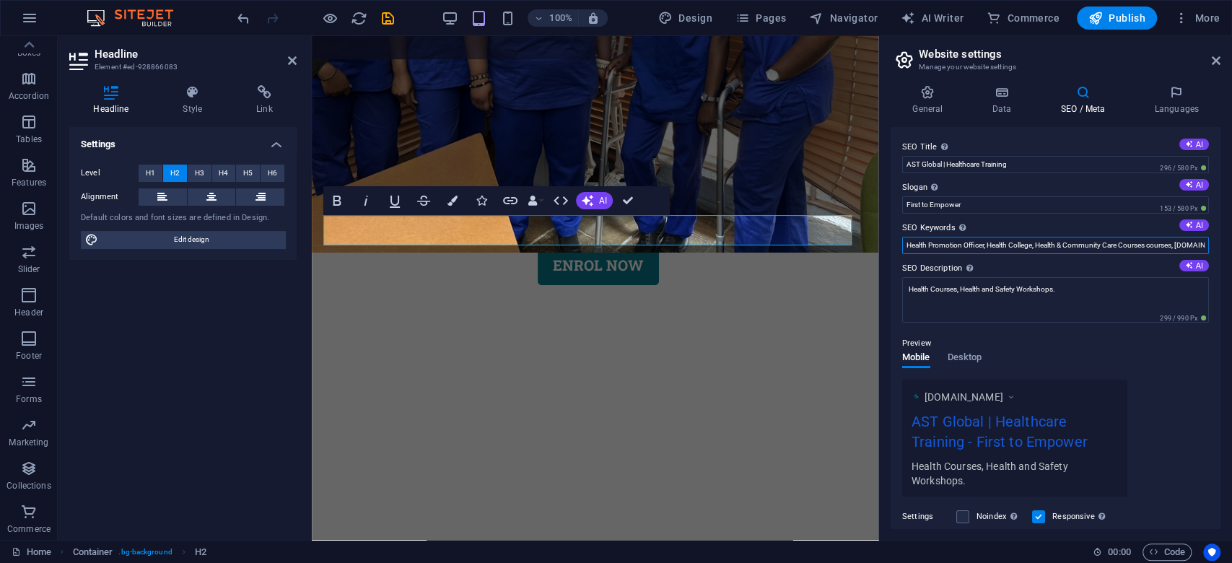
drag, startPoint x: 990, startPoint y: 248, endPoint x: 1175, endPoint y: 247, distance: 185.5
click at [923, 247] on input "Health Promotion Officer, Health College, Health & Community Care Courses cours…" at bounding box center [1055, 245] width 307 height 17
click at [923, 248] on input "Health Promotion Officer, Health College, Health & Community Care Courses cours…" at bounding box center [1055, 245] width 307 height 17
click at [923, 246] on input "Health Promotion Officer, Health College, Health & Community Care Courses, astg…" at bounding box center [1055, 245] width 307 height 17
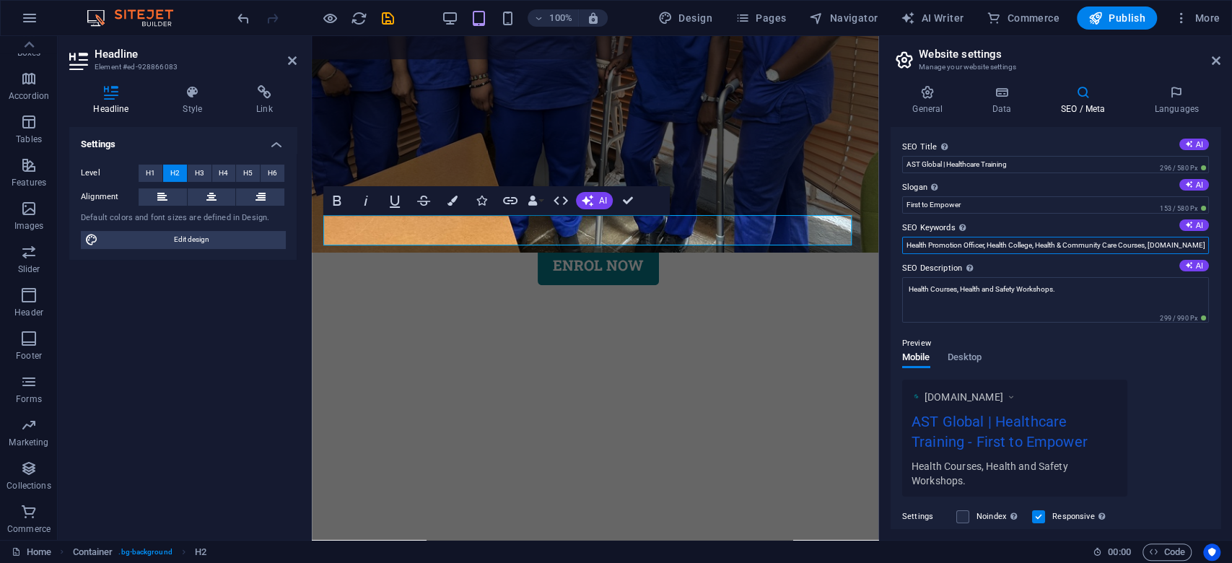
click at [923, 245] on input "Health Promotion Officer, Health College, Health & Community Care Courses, astg…" at bounding box center [1055, 245] width 307 height 17
type input "Health Promotion Officer, Health College, Health & Community Care Courses, astg…"
drag, startPoint x: 1008, startPoint y: 164, endPoint x: 946, endPoint y: 170, distance: 61.6
click at [923, 170] on input "AST Global | Healthcare Training" at bounding box center [1055, 164] width 307 height 17
paste input "College, Health & Community Care Courses"
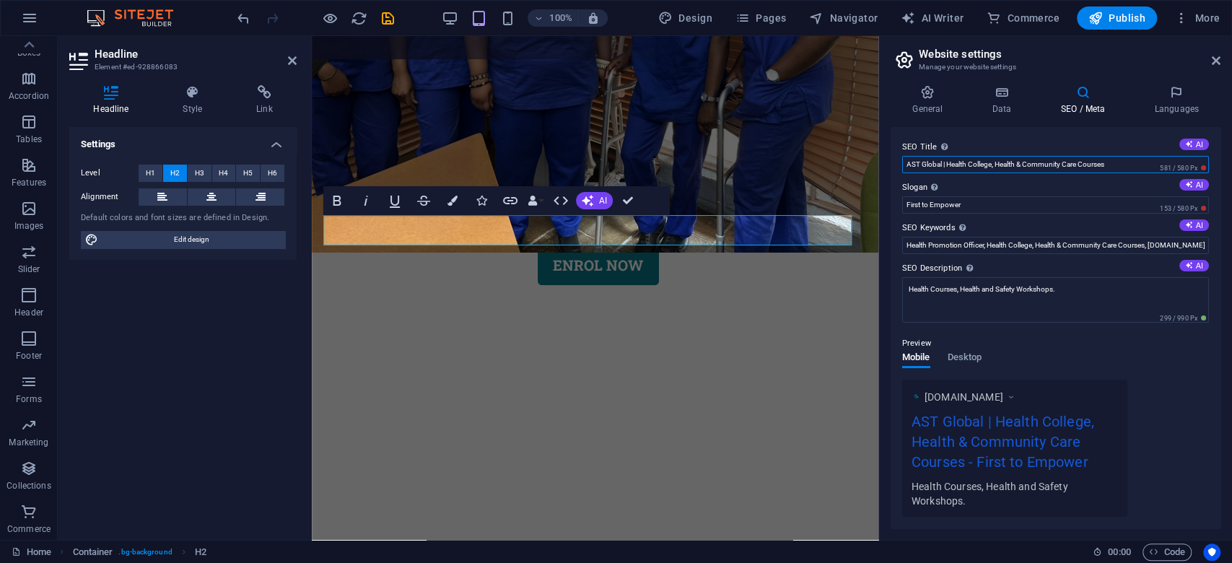
drag, startPoint x: 993, startPoint y: 166, endPoint x: 1115, endPoint y: 161, distance: 122.8
click at [923, 161] on input "AST Global | Health College, Health & Community Care Courses" at bounding box center [1055, 164] width 307 height 17
click at [923, 167] on input "AST Global | Health College, Health & Community Care Courses" at bounding box center [1055, 164] width 307 height 17
drag, startPoint x: 1019, startPoint y: 165, endPoint x: 1065, endPoint y: 164, distance: 45.5
click at [923, 164] on input "AST Global | Health College, Health & Community Care Courses" at bounding box center [1055, 164] width 307 height 17
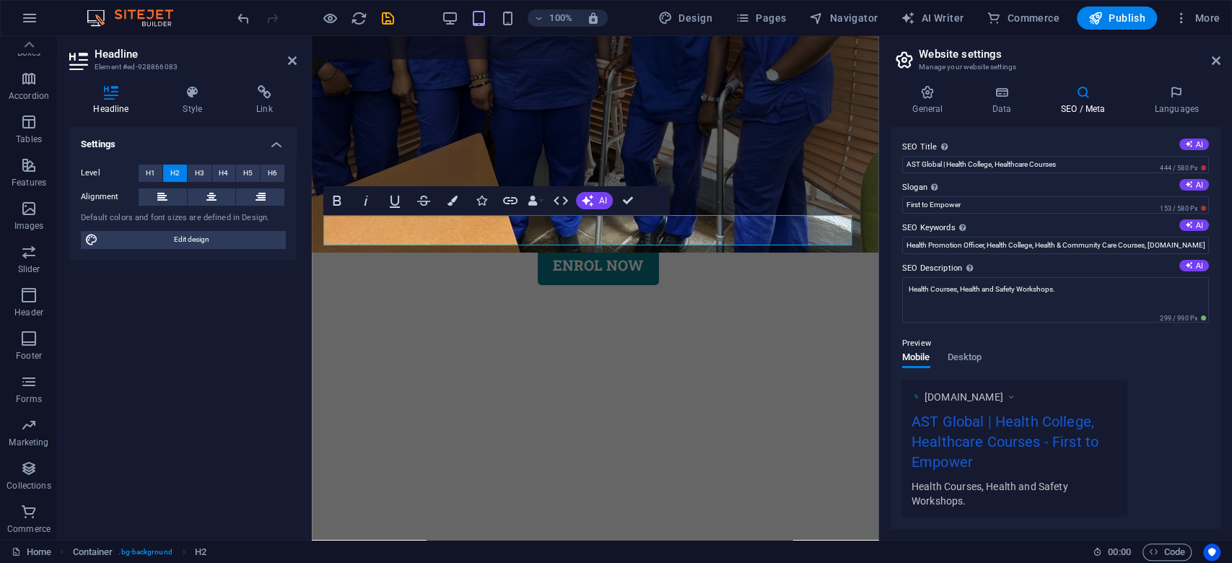
click at [923, 183] on label "Slogan The slogan of your website. AI" at bounding box center [1055, 187] width 307 height 17
click at [923, 196] on input "First to Empower" at bounding box center [1055, 204] width 307 height 17
click at [923, 165] on input "AST Global | Health College, Healthcare Courses" at bounding box center [1055, 164] width 307 height 17
drag, startPoint x: 1006, startPoint y: 165, endPoint x: 1092, endPoint y: 165, distance: 85.2
click at [923, 165] on input "AST Global | Healthcare College, Healthcare Courses" at bounding box center [1055, 164] width 307 height 17
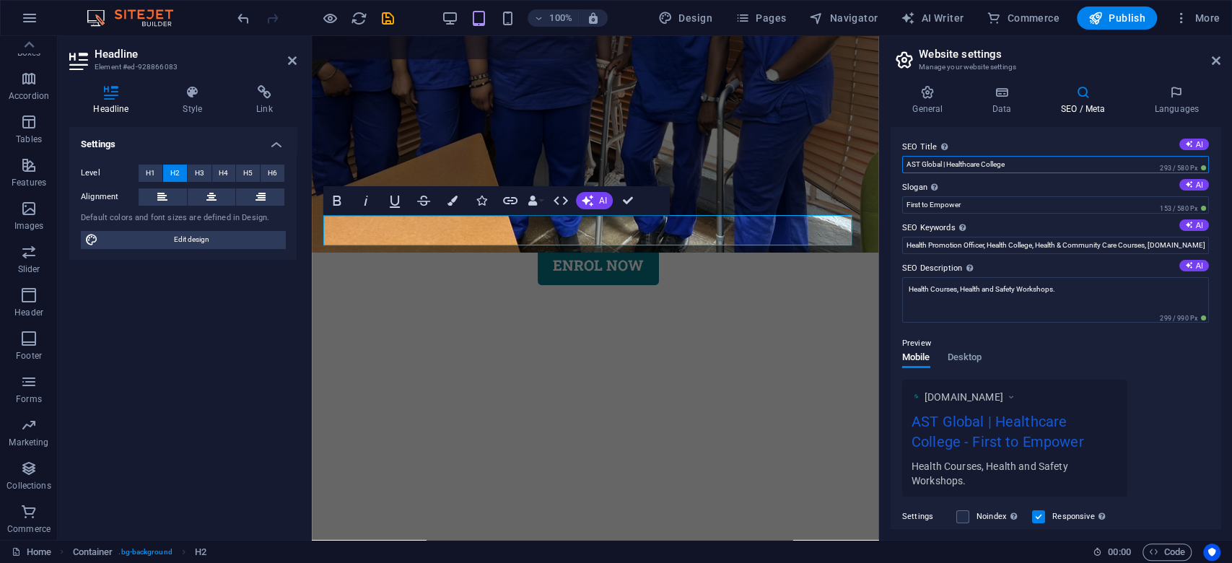
click at [923, 166] on input "AST Global | Healthcare College" at bounding box center [1055, 164] width 307 height 17
click at [923, 165] on input "AST Global | Healthcare College" at bounding box center [1055, 164] width 307 height 17
type input "AST Global | Healthcare College"
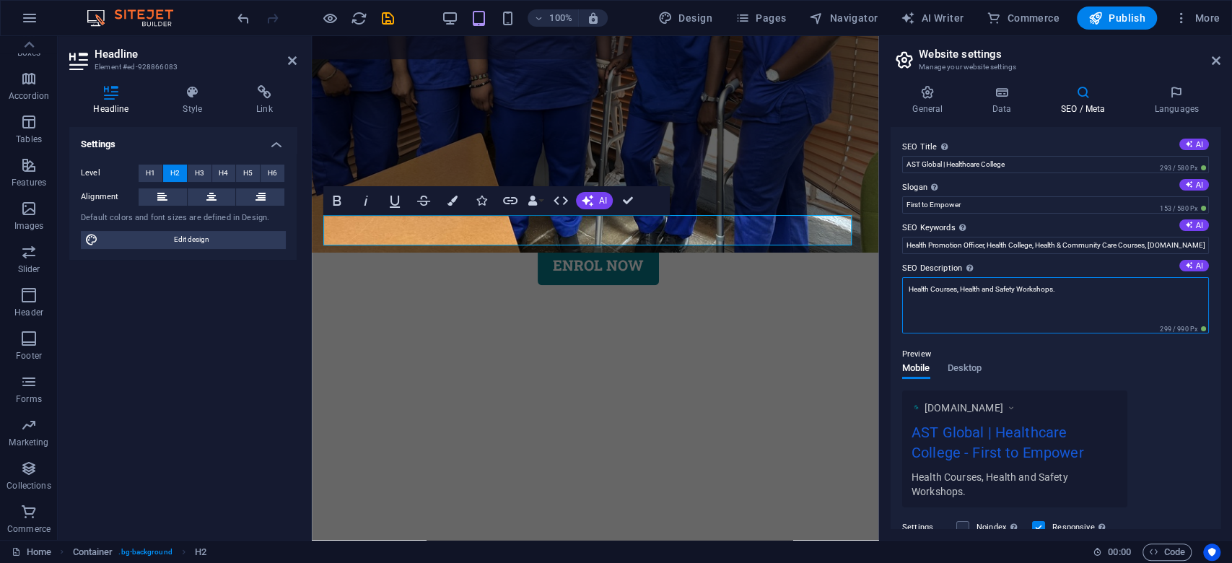
click at [923, 289] on textarea "Health Courses, Health and Safety Workshops." at bounding box center [1055, 305] width 307 height 56
click at [923, 243] on input "Health Promotion Officer, Health College, Health & Community Care Courses, astg…" at bounding box center [1055, 245] width 307 height 17
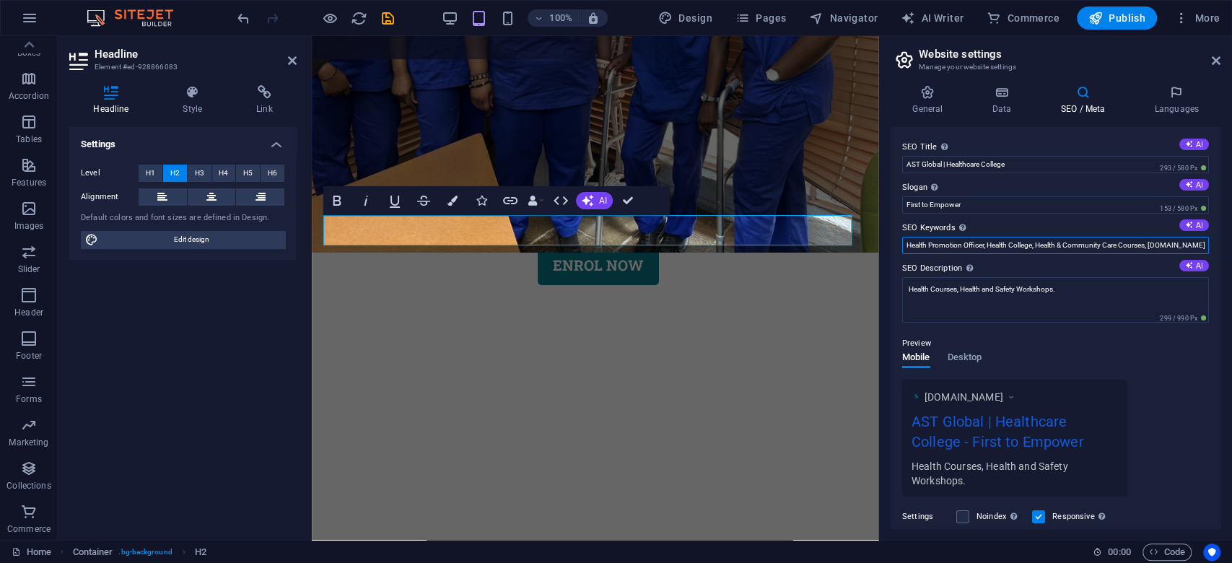
click at [923, 243] on input "Health Promotion Officer, Health College, Health & Community Care Courses, astg…" at bounding box center [1055, 245] width 307 height 17
click at [923, 287] on textarea "Health Courses, Health and Safety Workshops." at bounding box center [1055, 299] width 307 height 45
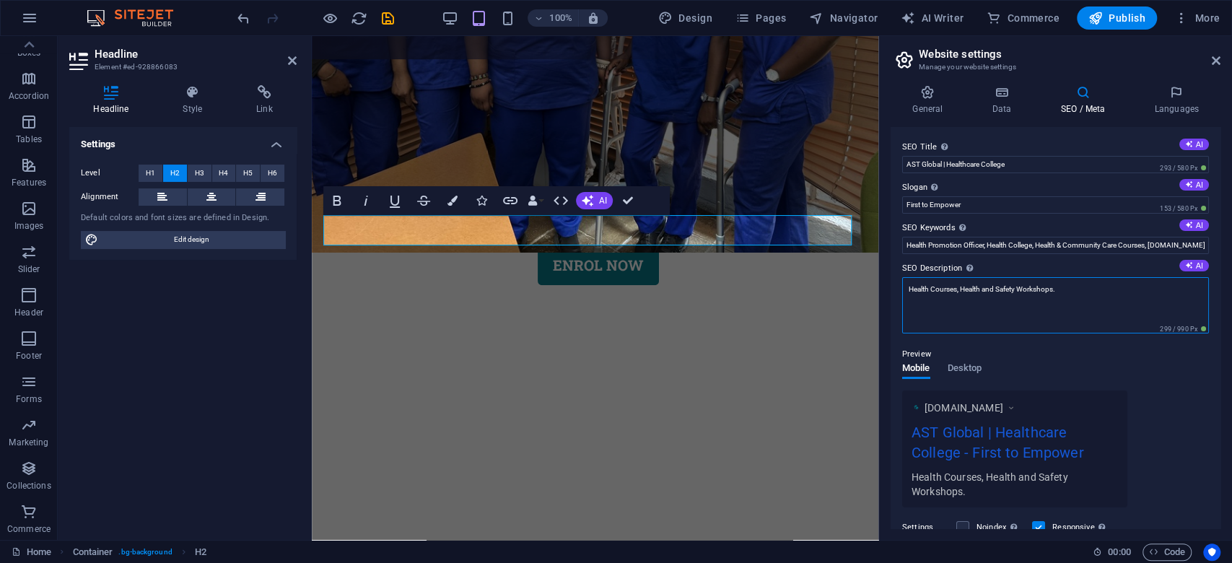
paste textarea "Health Promotion Officer, Health College, Health & Community Care Courses, astg…"
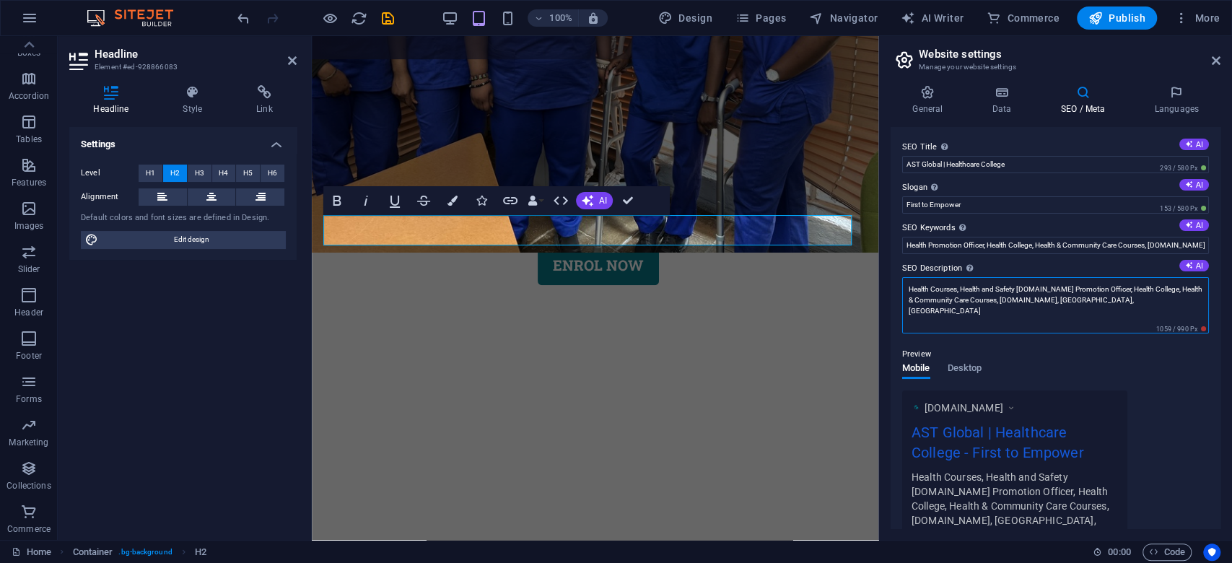
click at [923, 286] on textarea "Health Courses, Health and Safety Workshops.Health Promotion Officer, Health Co…" at bounding box center [1055, 305] width 307 height 56
drag, startPoint x: 1160, startPoint y: 303, endPoint x: 1061, endPoint y: 291, distance: 100.4
click at [923, 291] on textarea "Health Courses, Health and Safety Workshops. Health Promotion Officer, Health C…" at bounding box center [1055, 305] width 307 height 56
click at [923, 289] on textarea "Health Courses, Health and Safety Workshops." at bounding box center [1055, 305] width 307 height 56
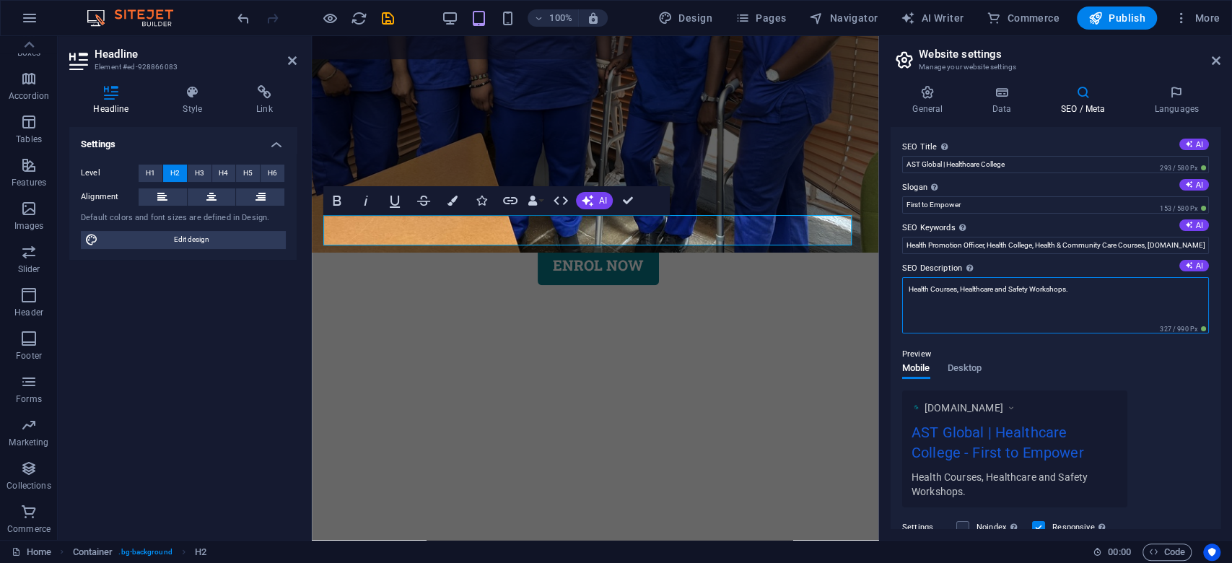
click at [923, 289] on textarea "Health Courses, Healthcare and Safety Workshops." at bounding box center [1055, 305] width 307 height 56
type textarea "Health Courses, Healthcare and Safety Workshops."
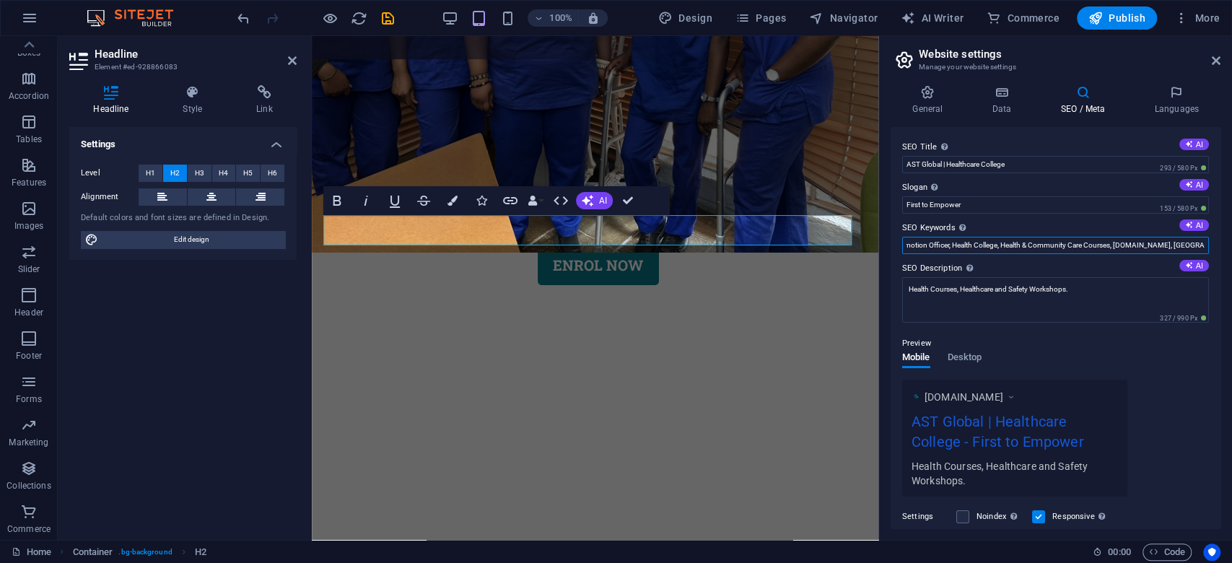
scroll to position [0, 83]
drag, startPoint x: 1087, startPoint y: 243, endPoint x: 1204, endPoint y: 236, distance: 117.2
click at [923, 237] on input "Health Promotion Officer, Health College, Health & Community Care Courses, astg…" at bounding box center [1055, 245] width 307 height 17
click at [923, 269] on label "SEO Description Describe the contents of your website - this is crucial for sea…" at bounding box center [1055, 268] width 307 height 17
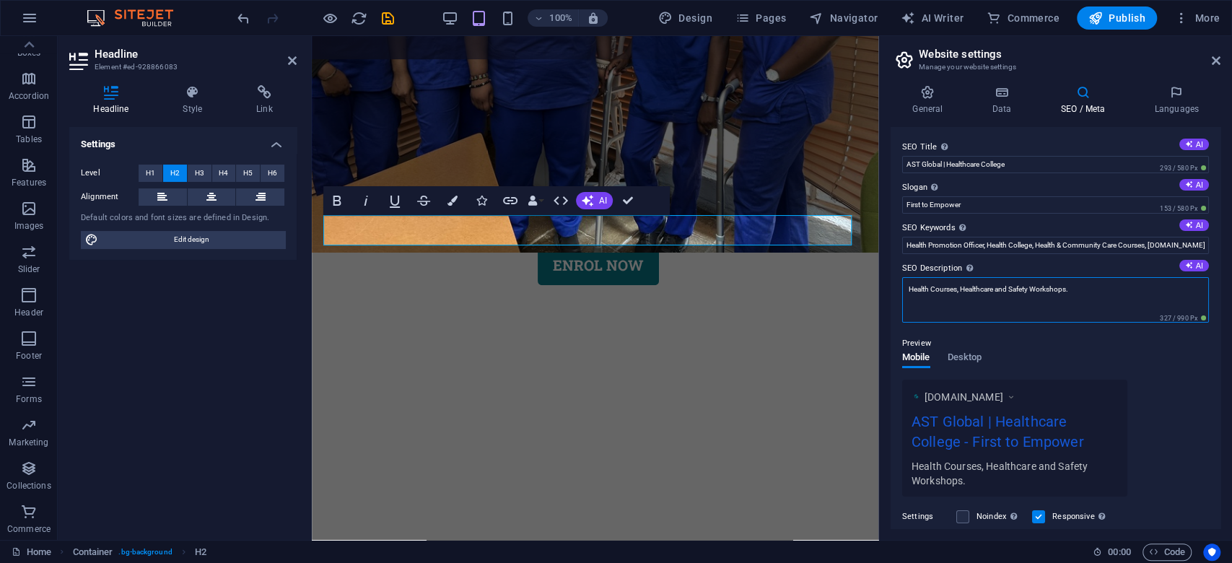
click at [923, 277] on textarea "Health Courses, Healthcare and Safety Workshops." at bounding box center [1055, 299] width 307 height 45
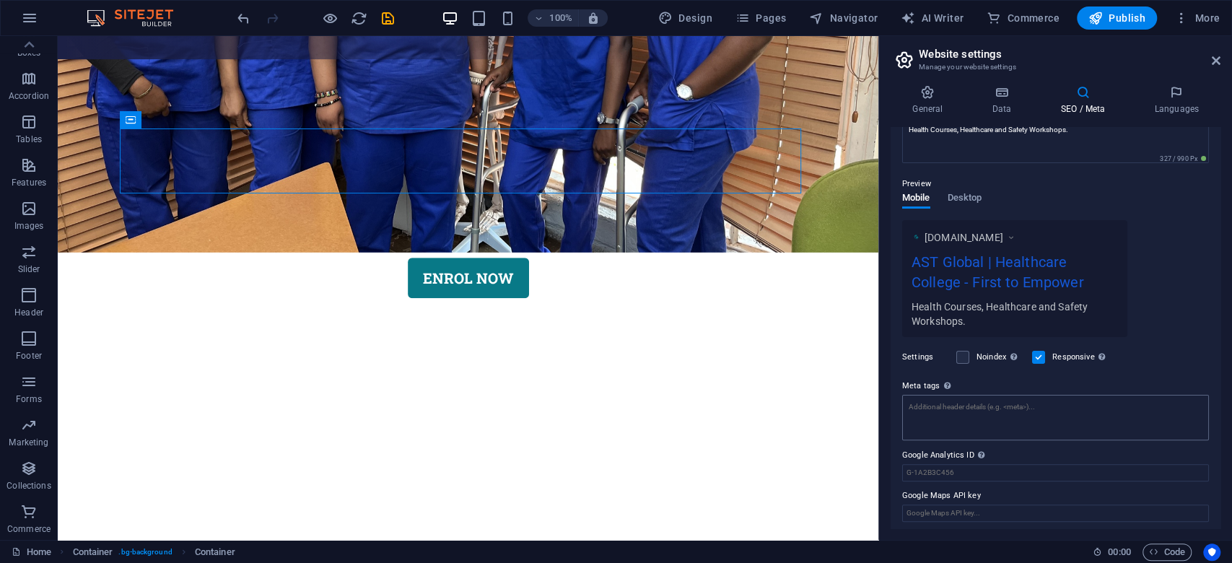
scroll to position [163, 0]
click at [923, 422] on input "Google Analytics ID Please only add the Google Analytics ID. We automatically i…" at bounding box center [1055, 469] width 307 height 17
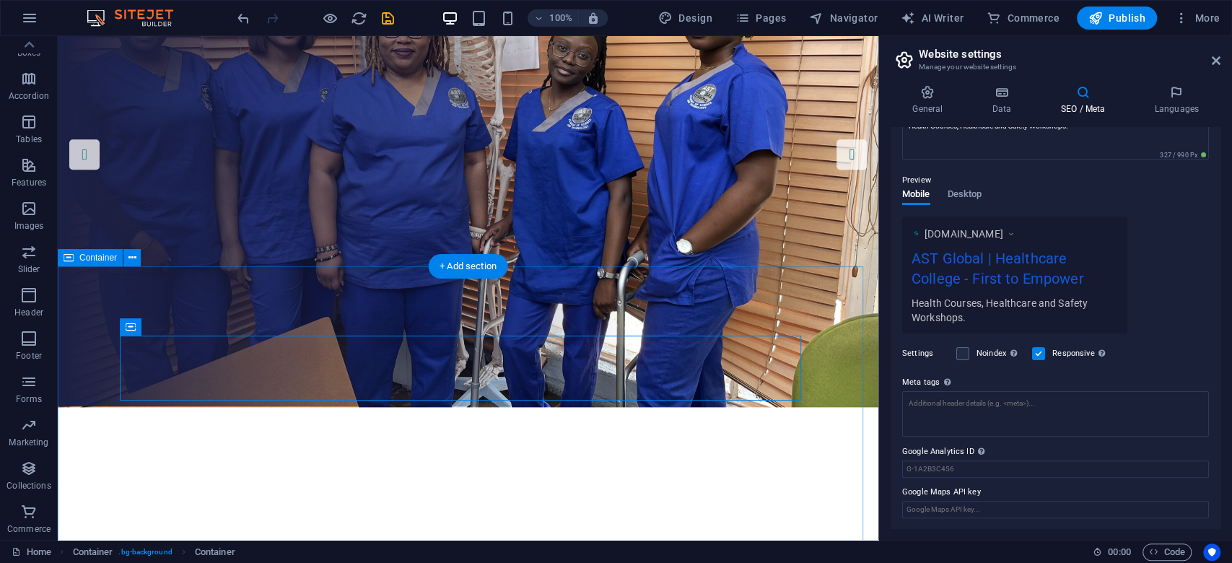
scroll to position [0, 0]
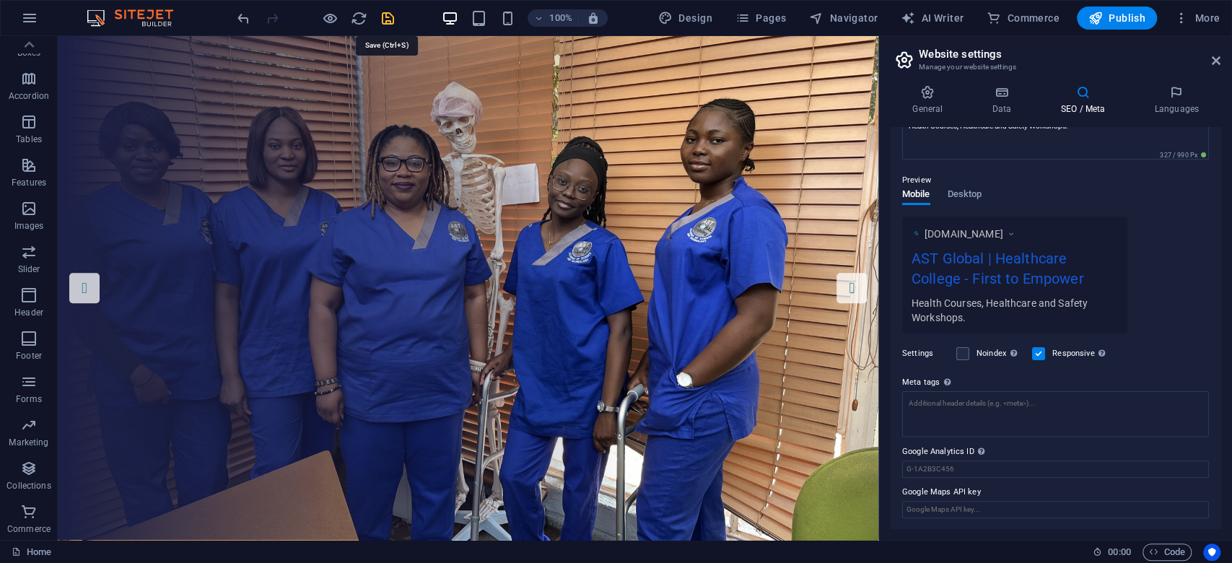
click at [385, 20] on icon "save" at bounding box center [388, 18] width 17 height 17
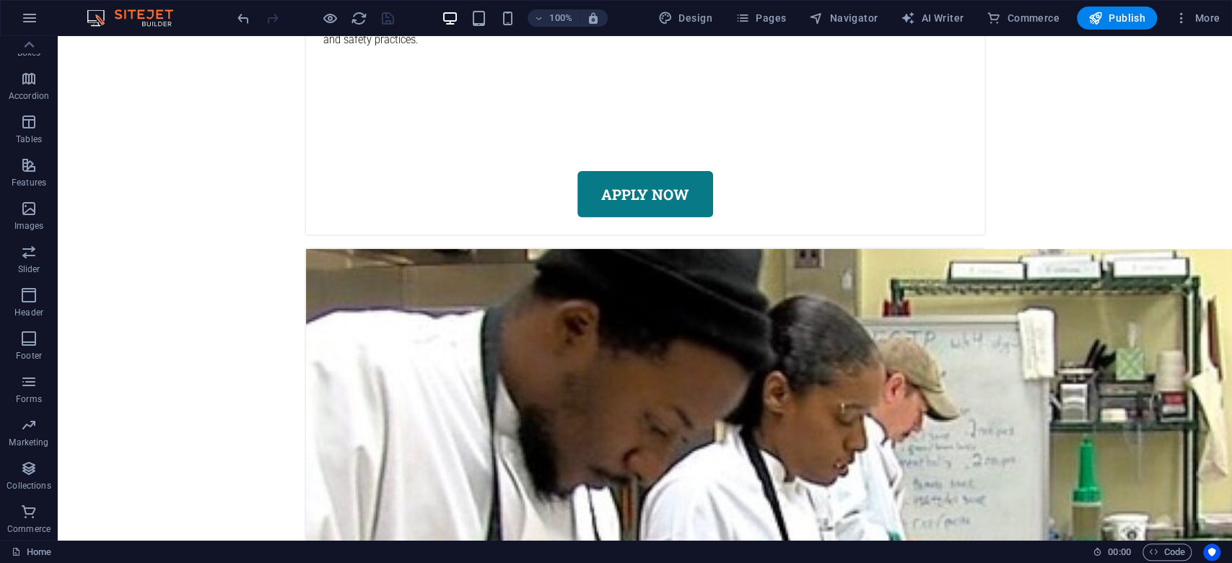
scroll to position [7235, 0]
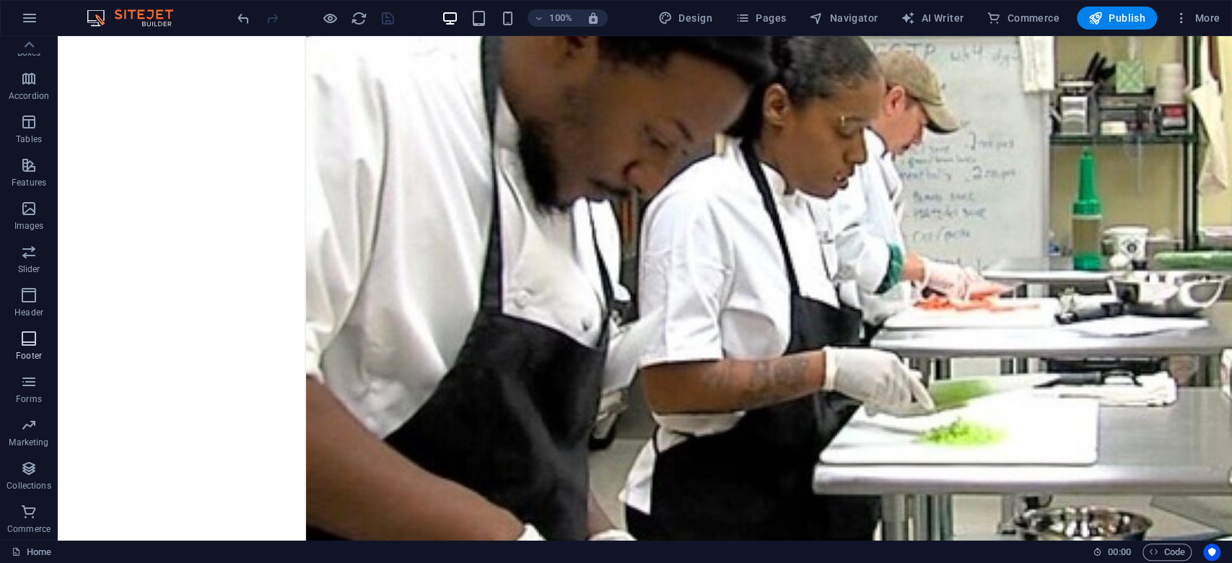
click at [28, 344] on icon "button" at bounding box center [28, 338] width 17 height 17
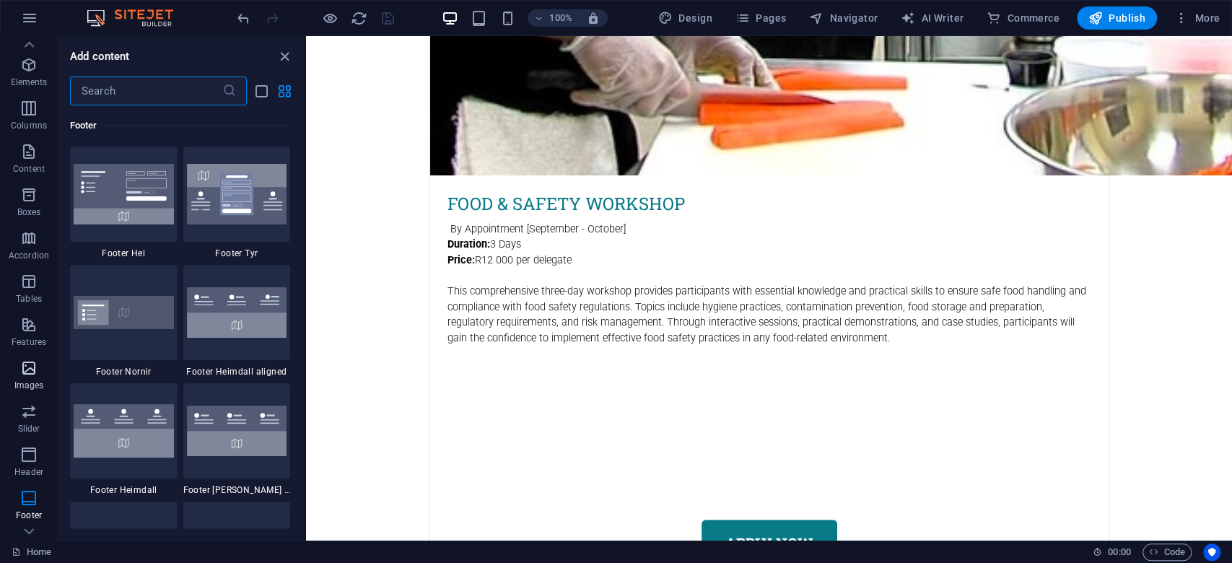
scroll to position [0, 0]
click at [34, 101] on icon "button" at bounding box center [28, 93] width 17 height 17
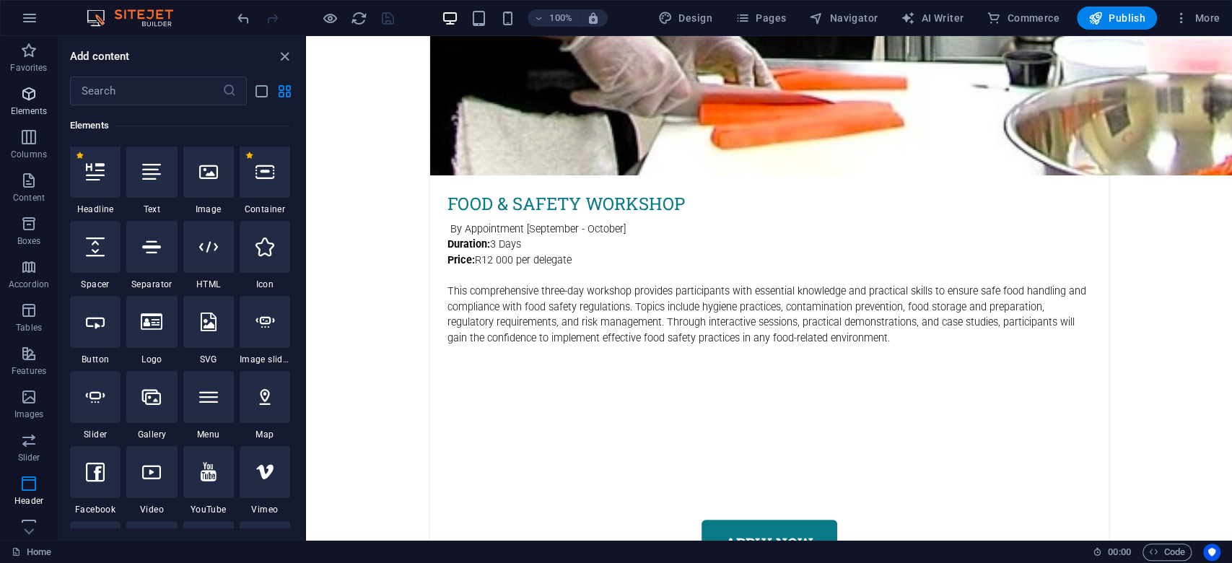
scroll to position [154, 0]
click at [101, 101] on input "text" at bounding box center [146, 91] width 152 height 29
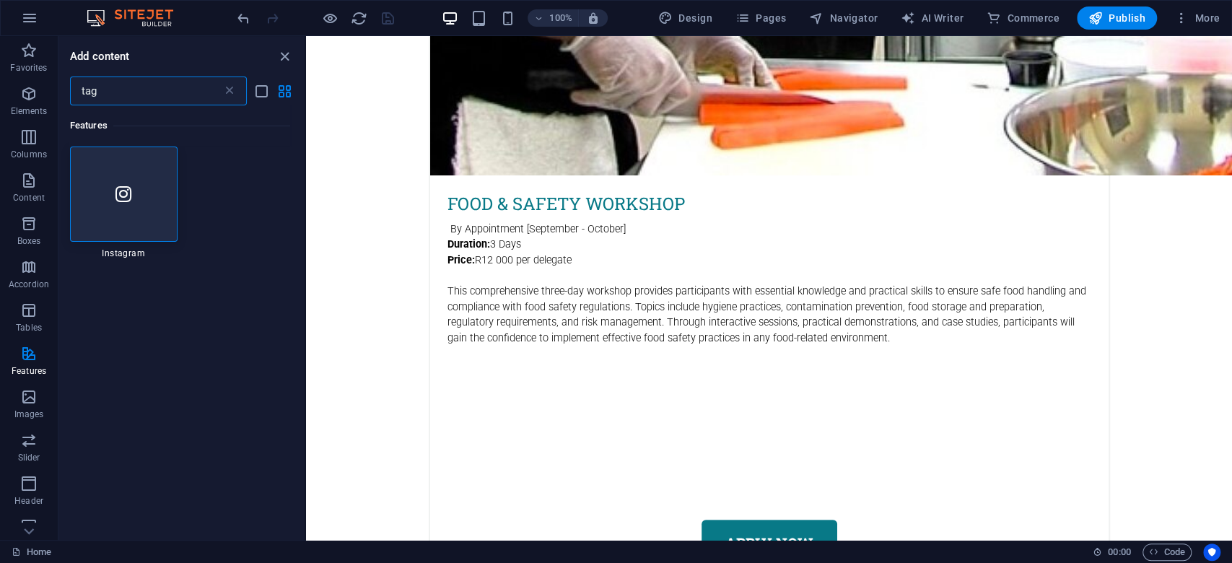
scroll to position [0, 0]
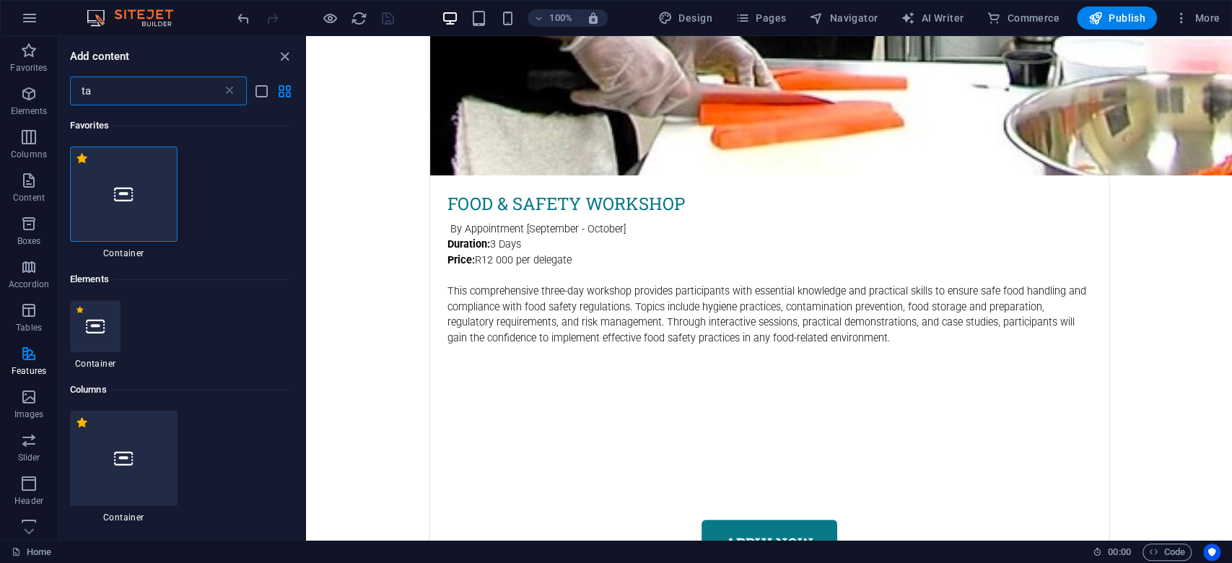
type input "t"
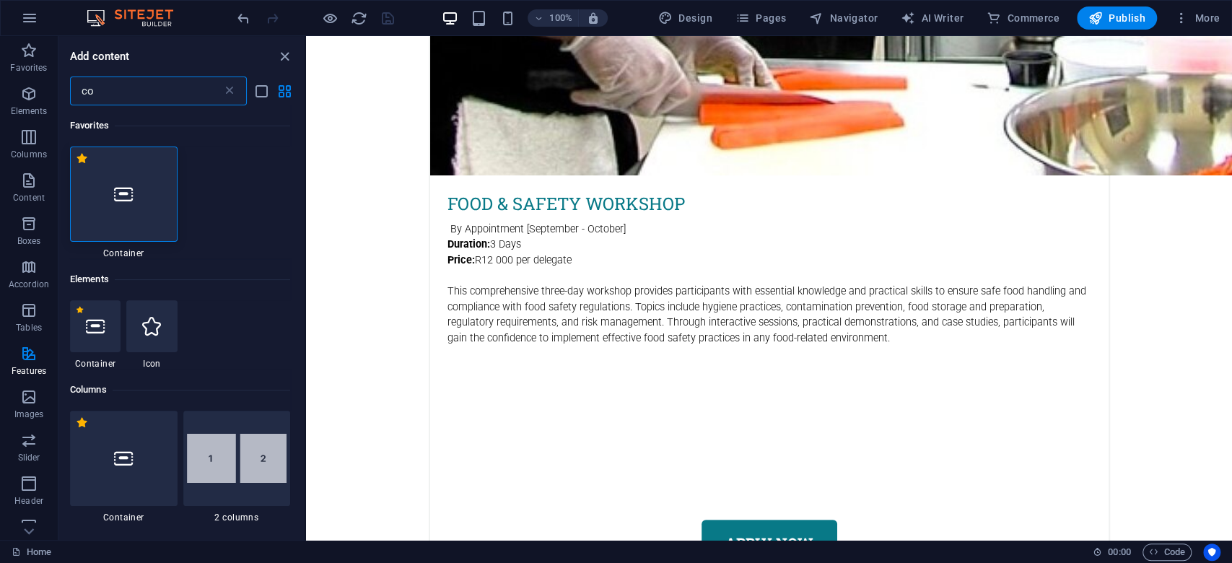
type input "cod"
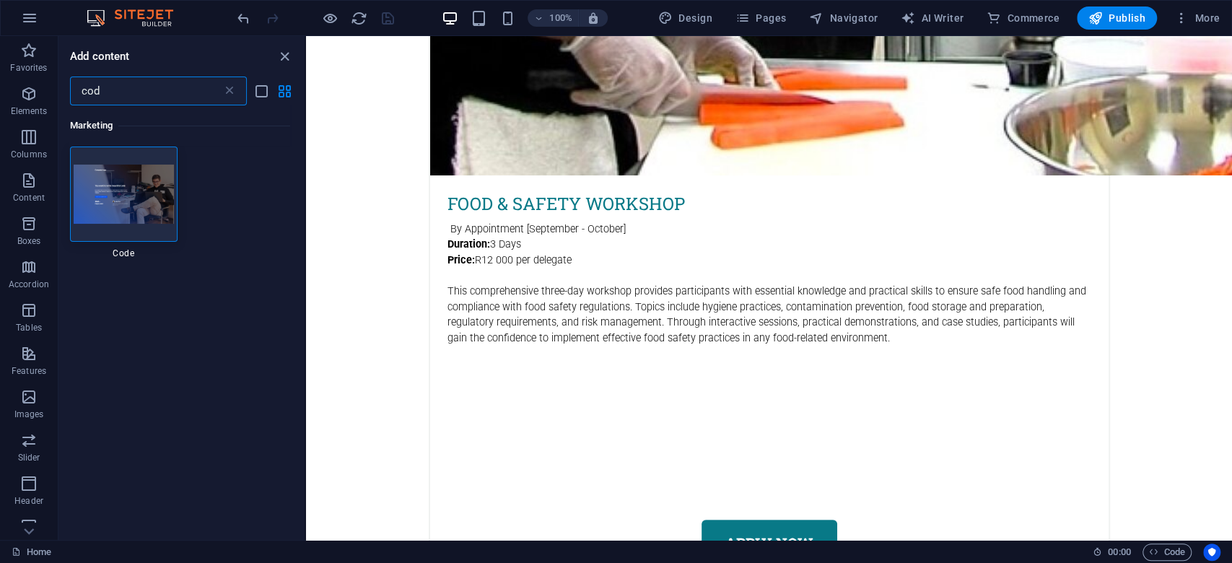
click at [94, 87] on input "cod" at bounding box center [146, 91] width 152 height 29
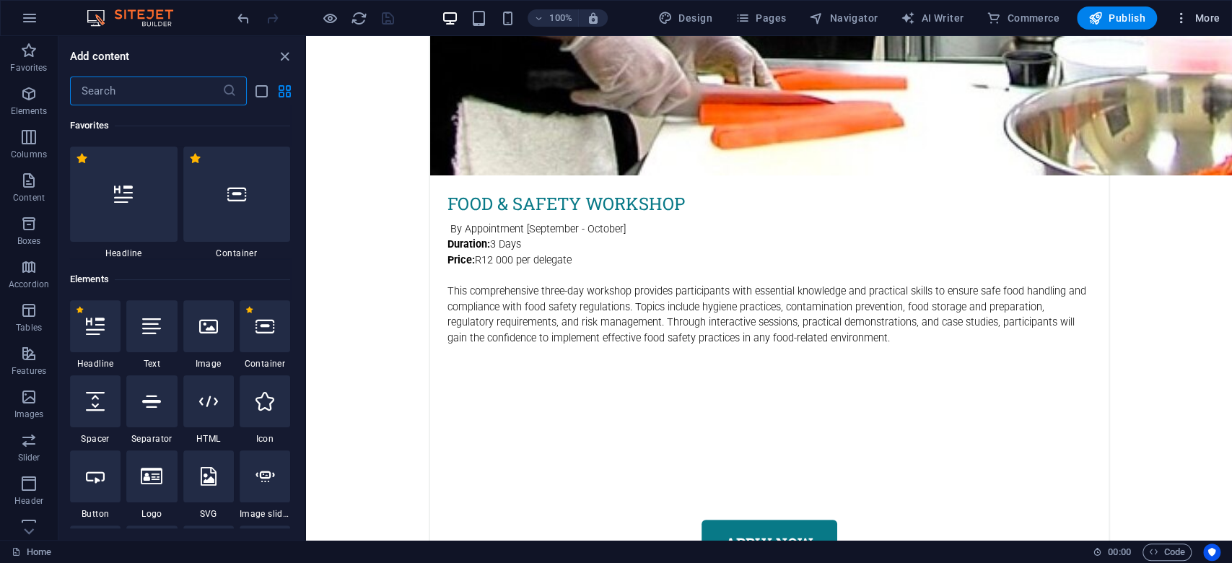
click at [923, 20] on span "More" at bounding box center [1197, 18] width 45 height 14
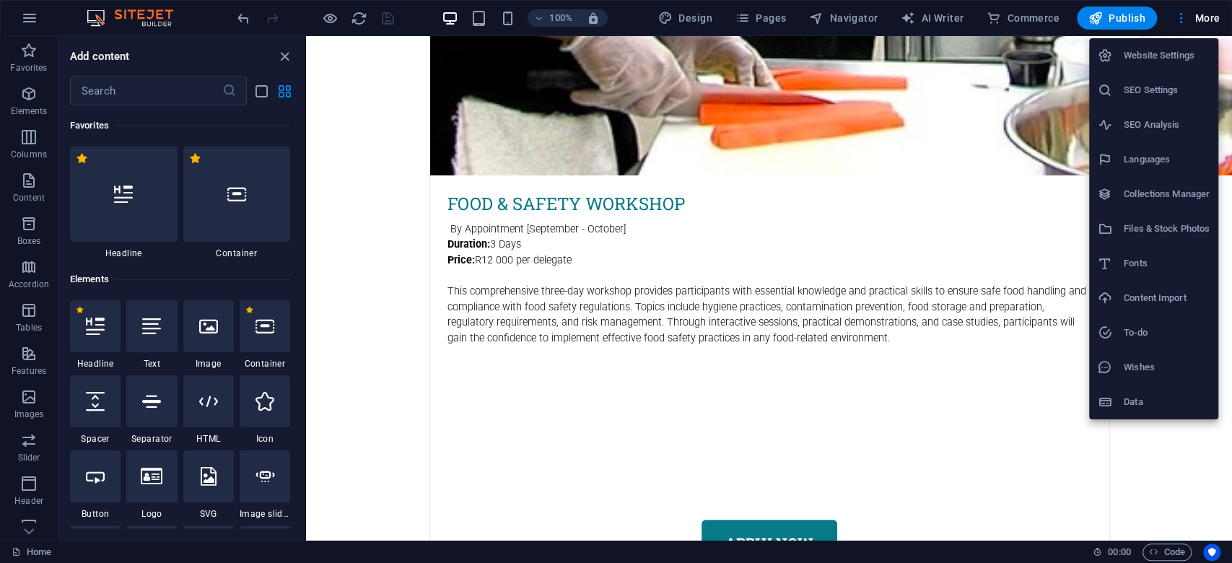
click at [923, 58] on h6 "Website Settings" at bounding box center [1167, 55] width 86 height 17
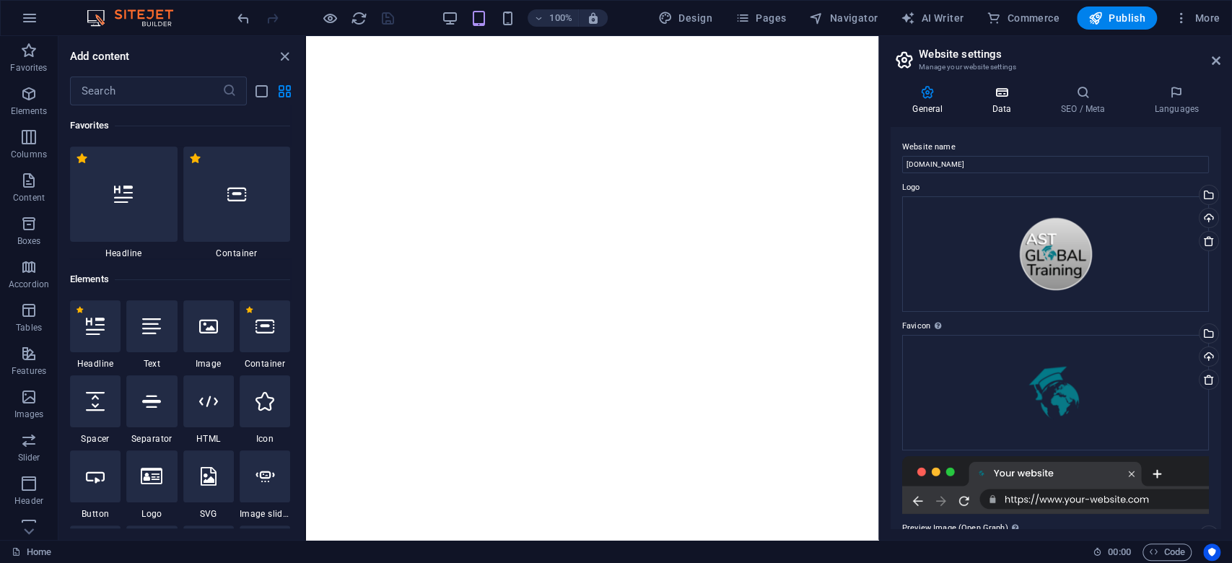
click at [923, 104] on h4 "Data" at bounding box center [1004, 100] width 69 height 30
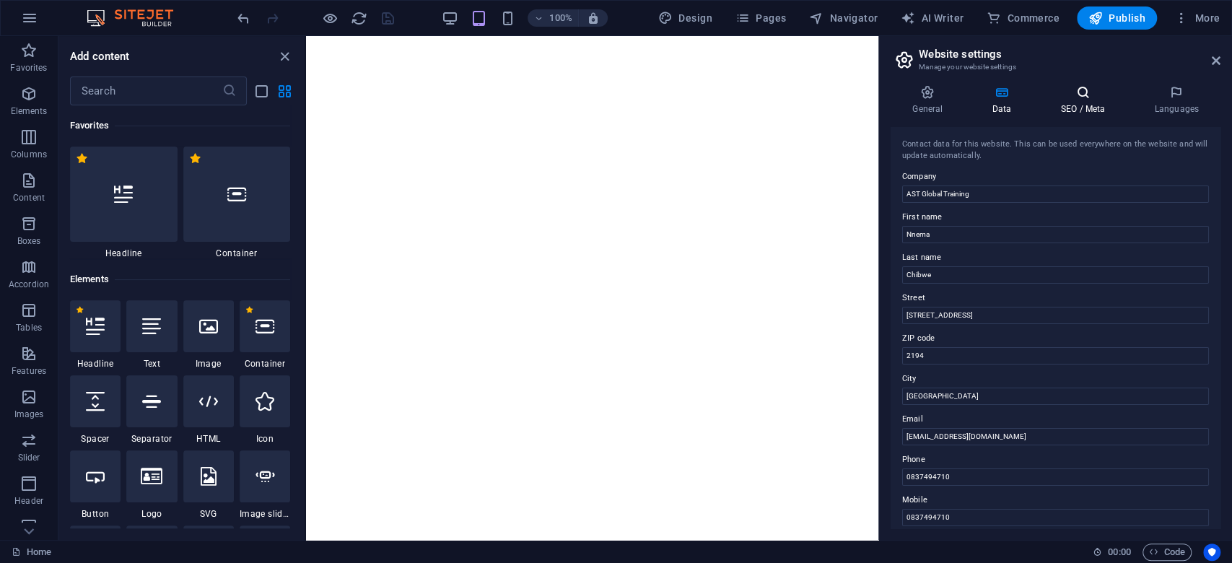
click at [923, 92] on icon at bounding box center [1083, 92] width 88 height 14
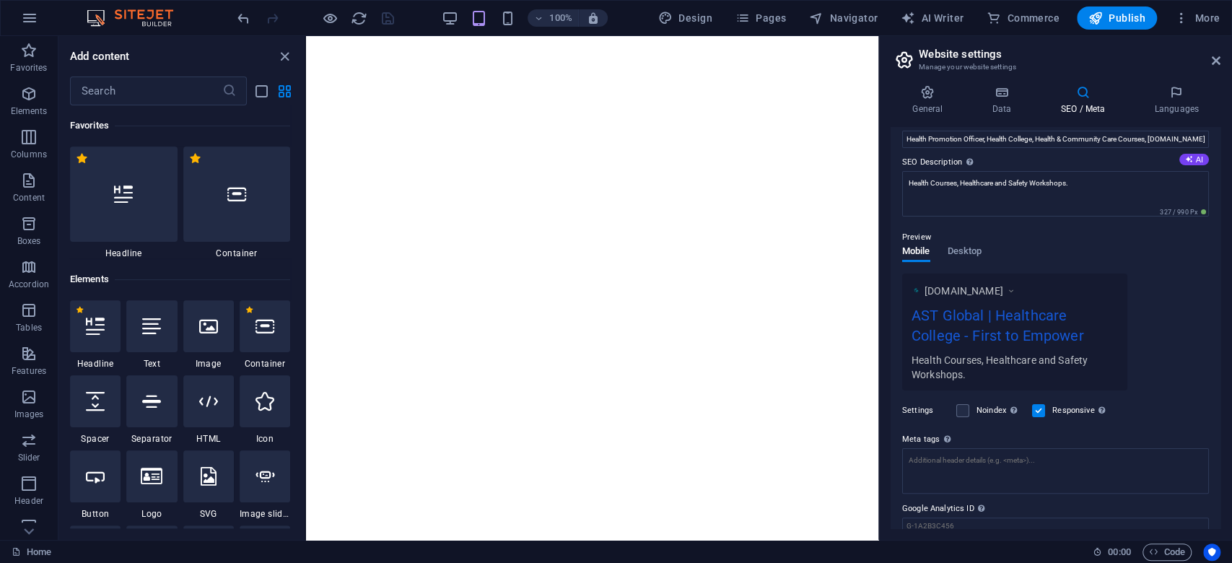
scroll to position [163, 0]
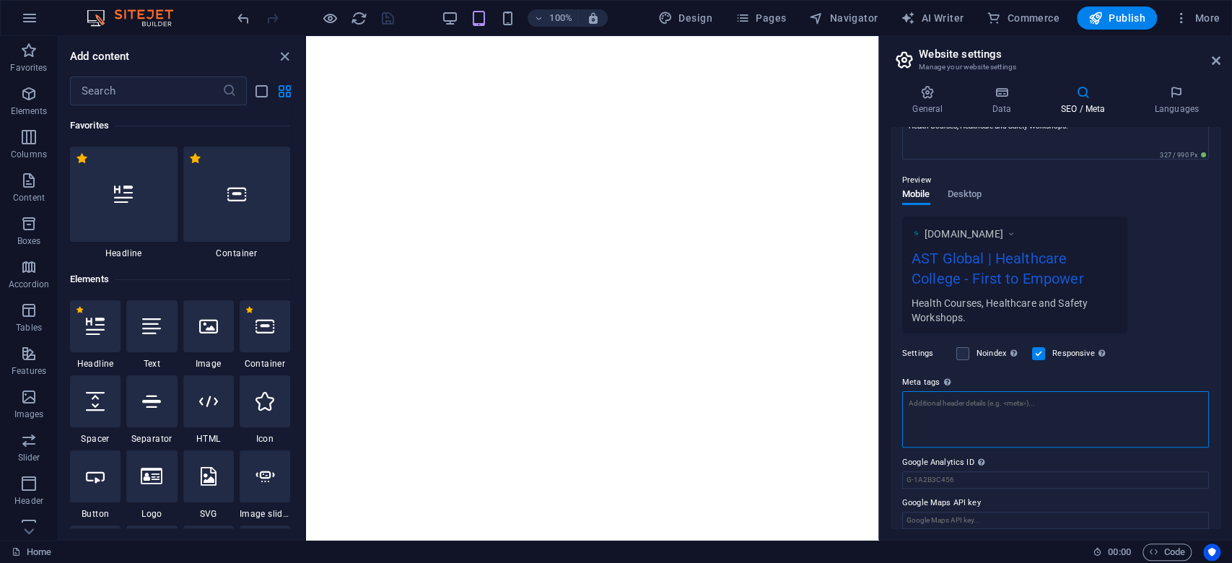
click at [923, 410] on textarea "Meta tags Enter HTML code here that will be placed inside the tags of your webs…" at bounding box center [1055, 419] width 307 height 56
paste textarea "<!-- Google tag (gtag.js) --> <script async src="https://www.googletagmanager.c…"
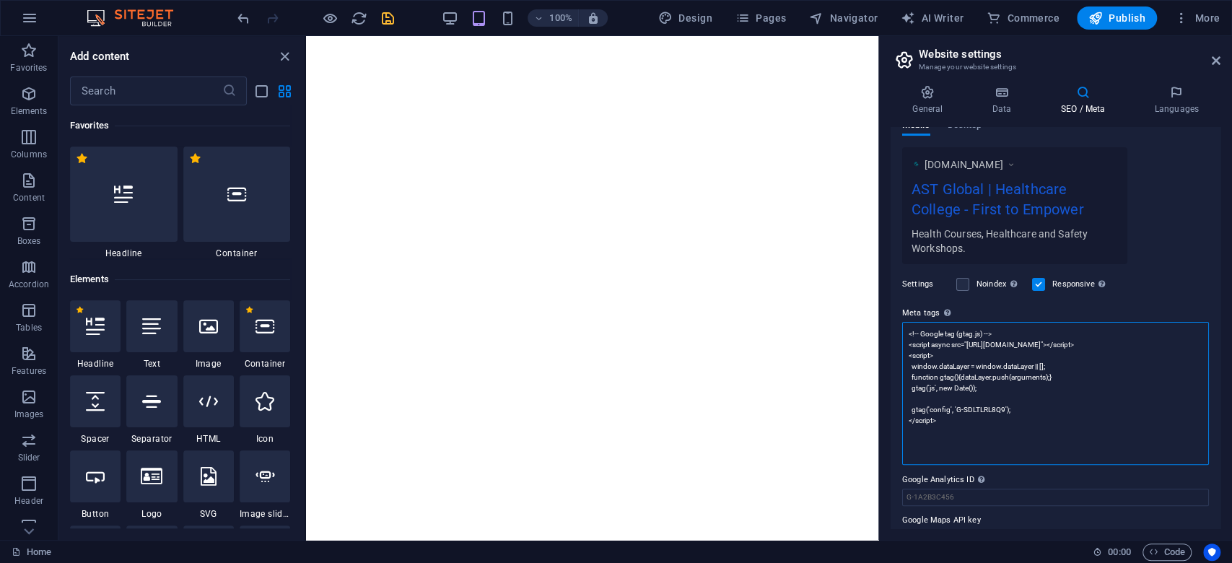
scroll to position [261, 0]
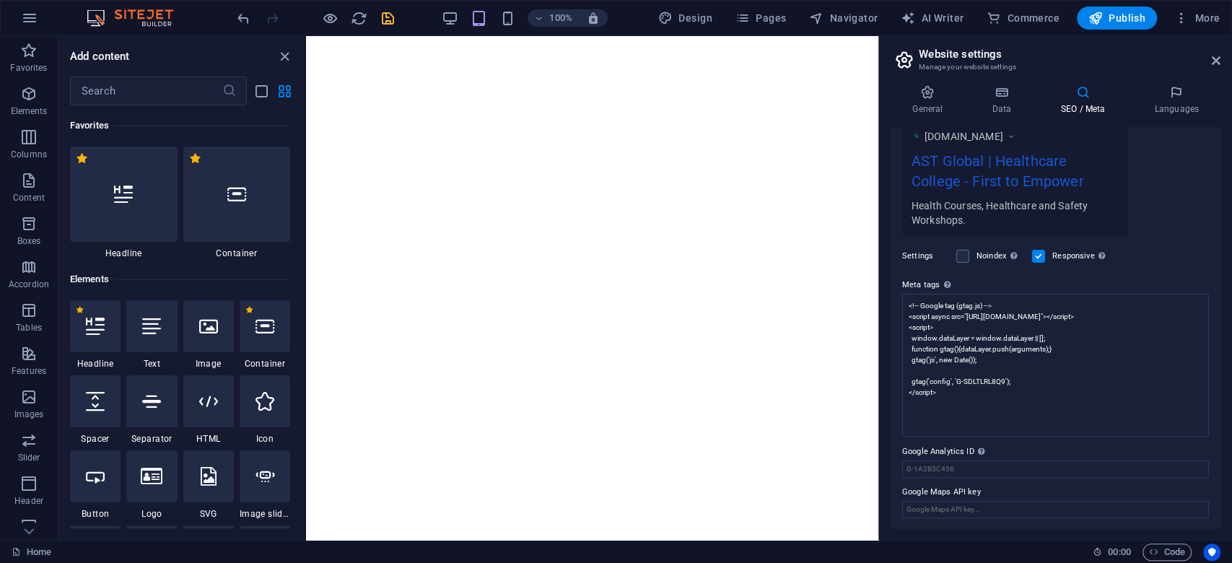
type textarea "<!-- Google tag (gtag.js) --> <script async="" src="https://www.googletagmanage…"
click at [387, 17] on body "AST Global Training Home Favorites Elements Columns Content Boxes Accordion Tab…" at bounding box center [616, 281] width 1232 height 563
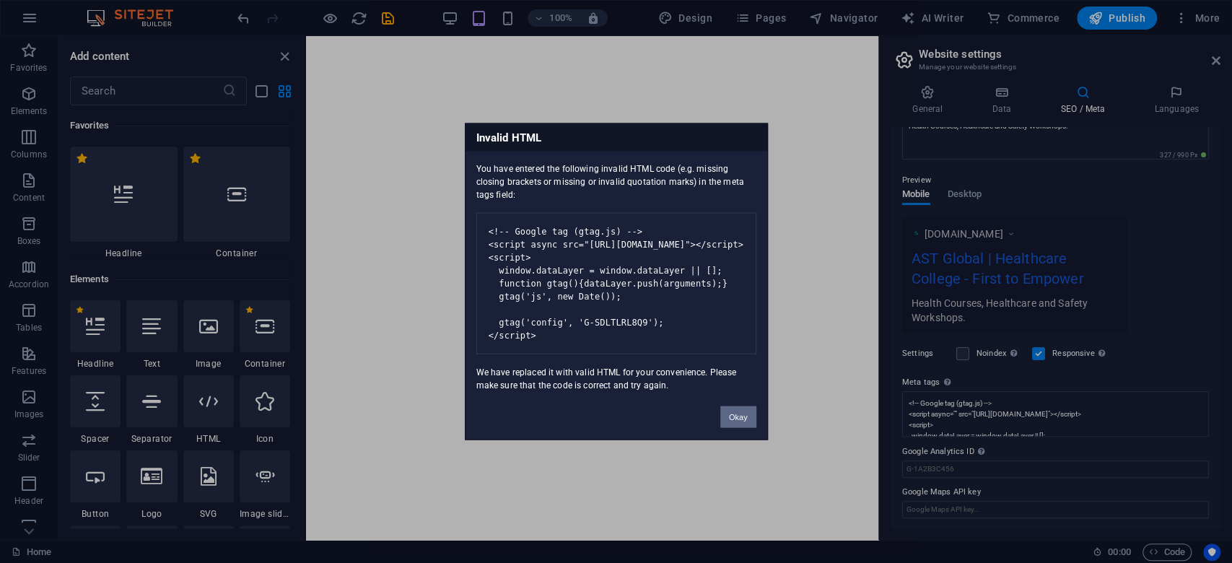
scroll to position [0, 0]
click at [736, 422] on button "Okay" at bounding box center [738, 417] width 36 height 22
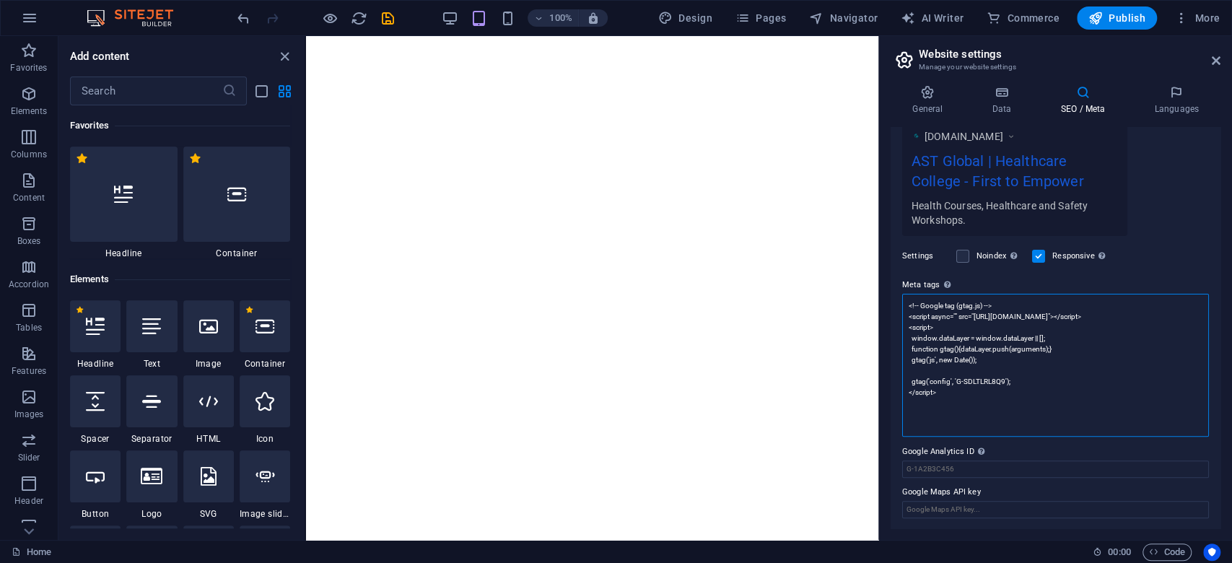
click at [923, 413] on textarea "<!-- Google tag (gtag.js) --> <script async="" src="https://www.googletagmanage…" at bounding box center [1055, 365] width 307 height 143
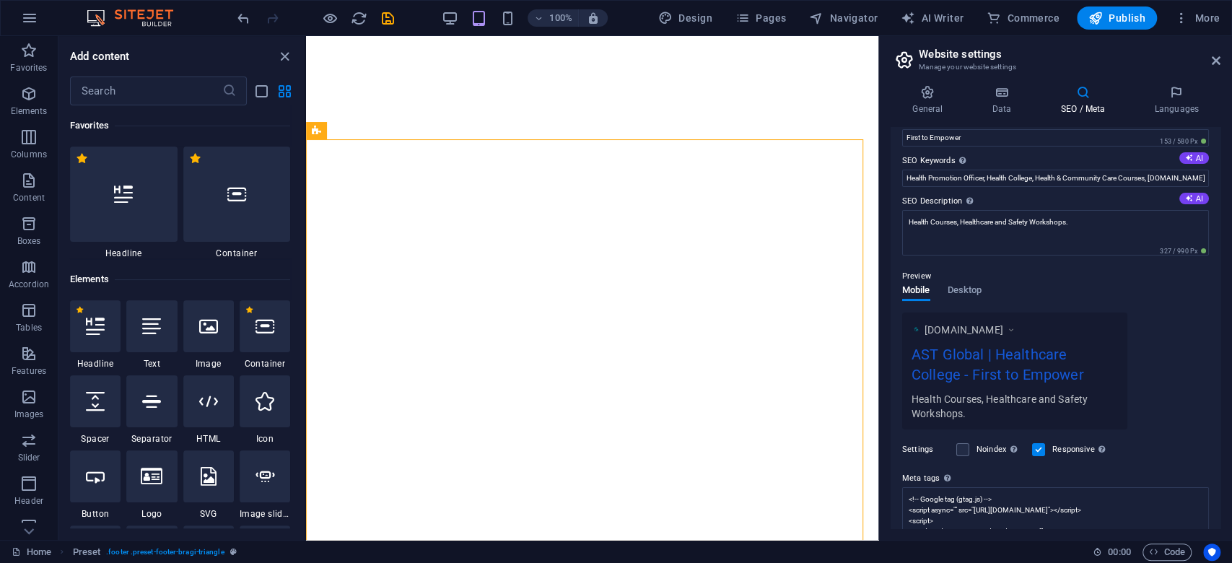
scroll to position [0, 0]
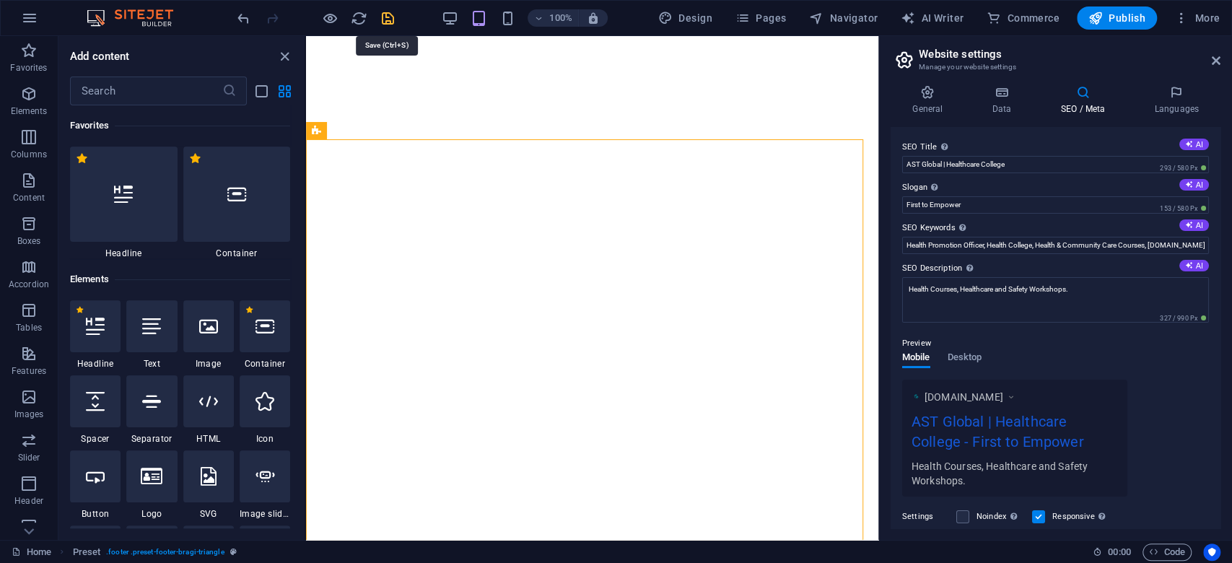
drag, startPoint x: 385, startPoint y: 11, endPoint x: 336, endPoint y: 16, distance: 49.4
click at [385, 11] on icon "save" at bounding box center [388, 18] width 17 height 17
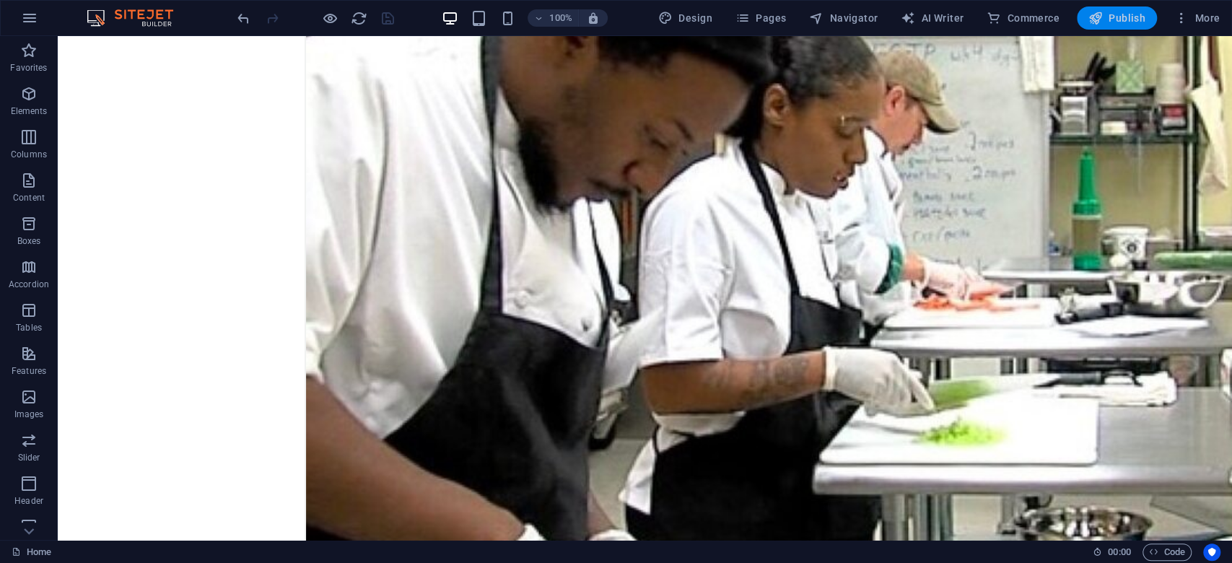
click at [923, 16] on span "Publish" at bounding box center [1117, 18] width 57 height 14
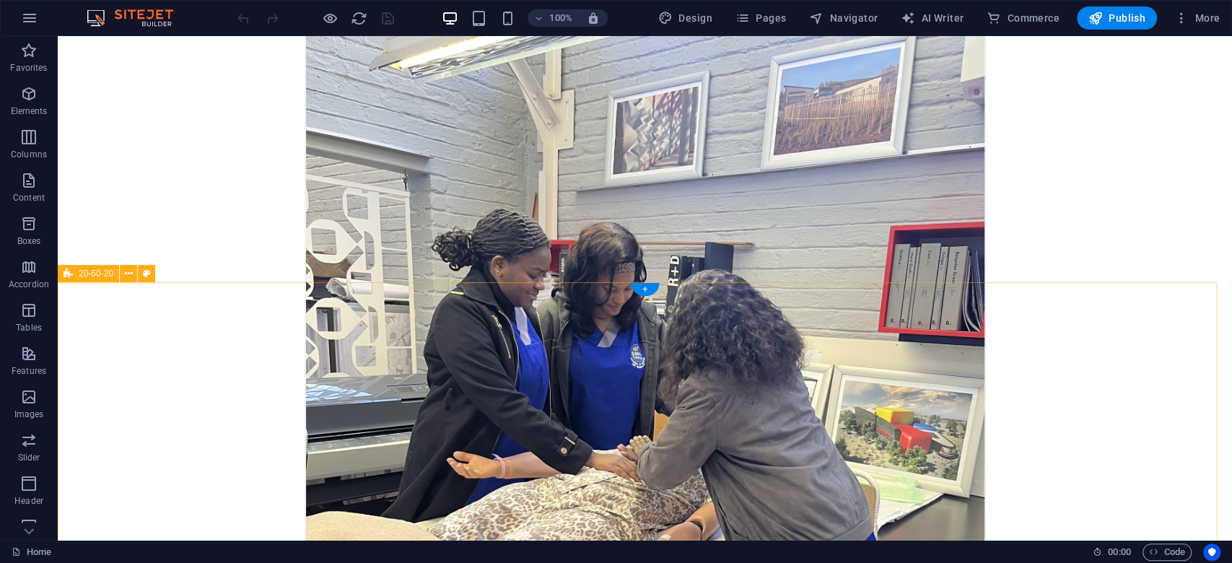
scroll to position [2213, 0]
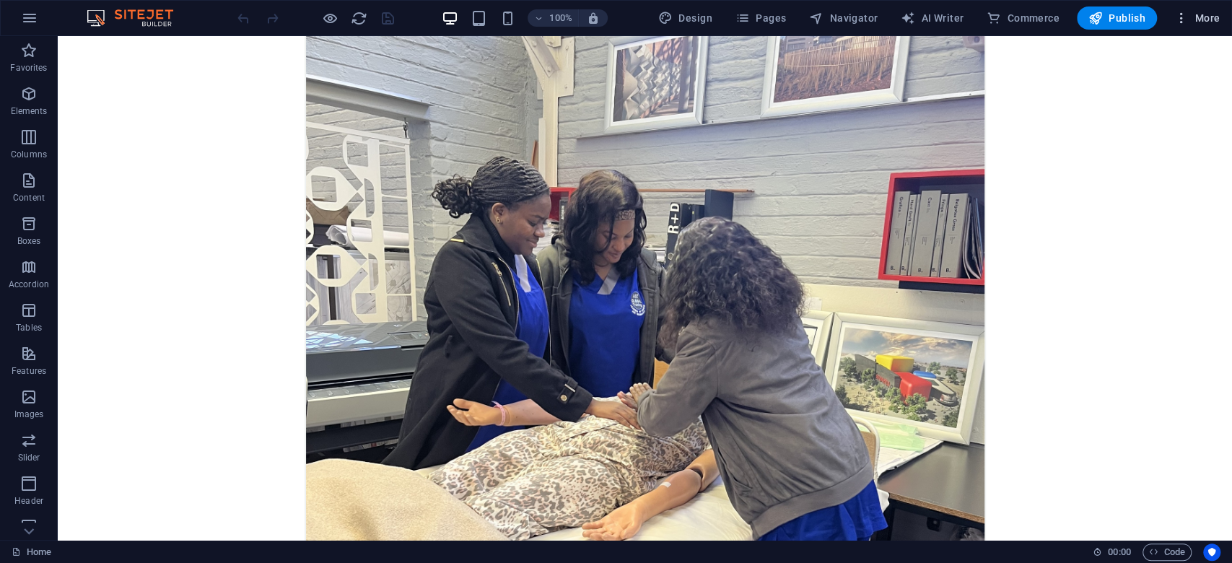
click at [1189, 20] on icon "button" at bounding box center [1182, 18] width 14 height 14
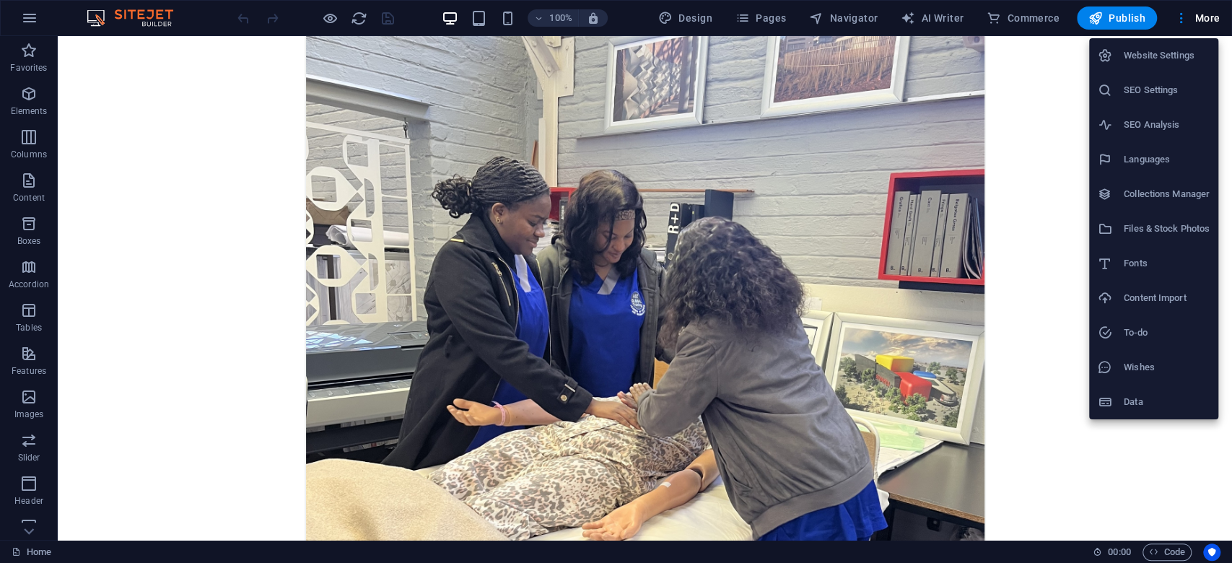
click at [1136, 55] on h6 "Website Settings" at bounding box center [1167, 55] width 86 height 17
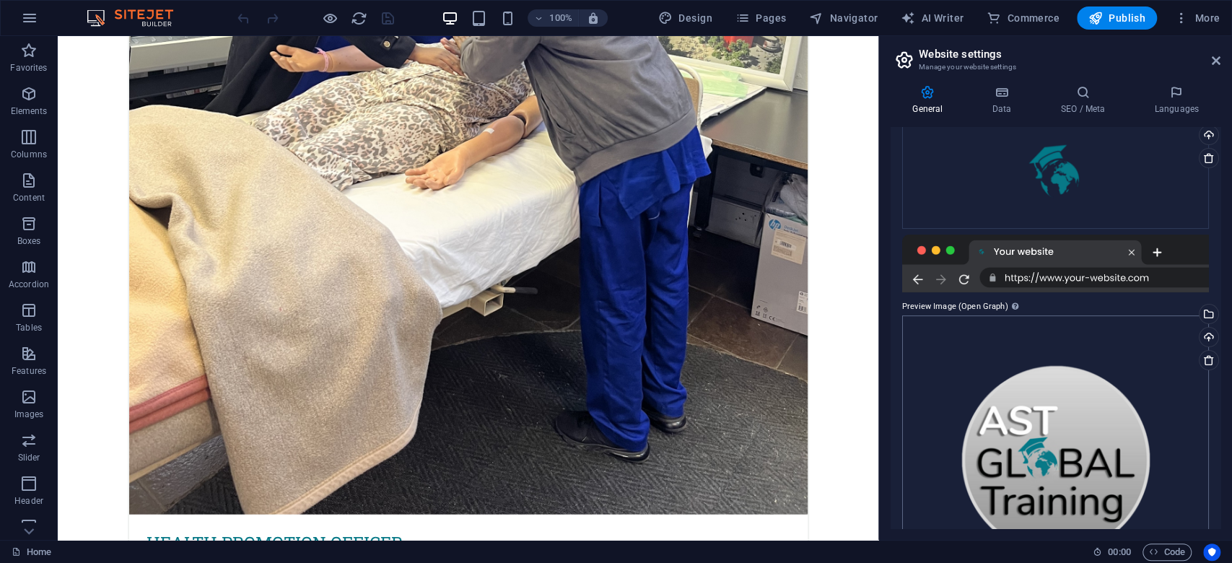
scroll to position [308, 0]
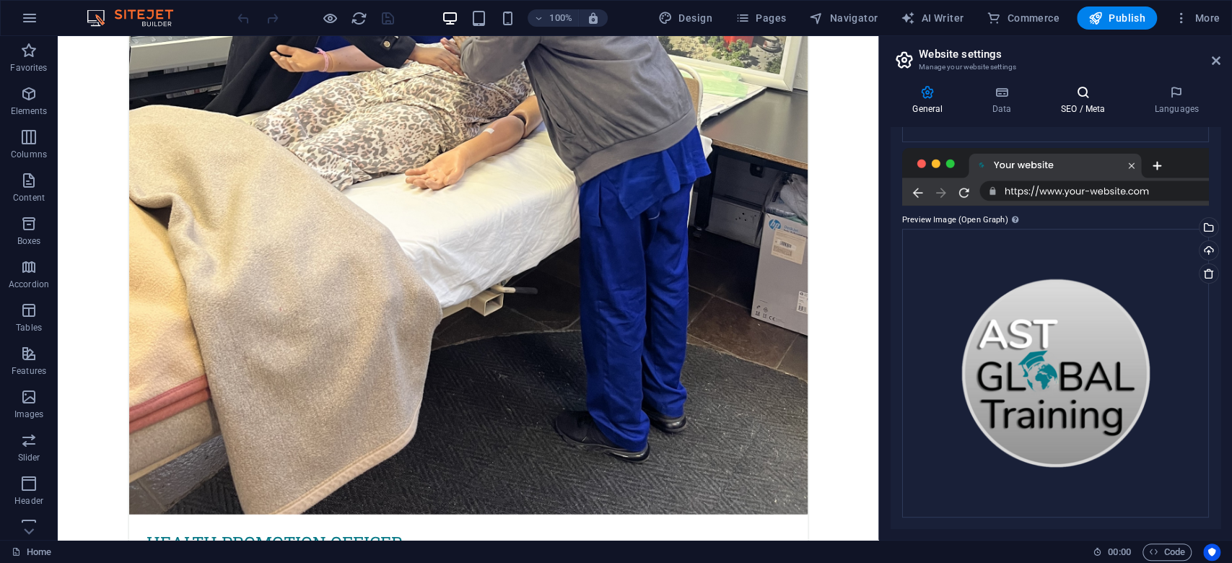
click at [1082, 96] on icon at bounding box center [1083, 92] width 88 height 14
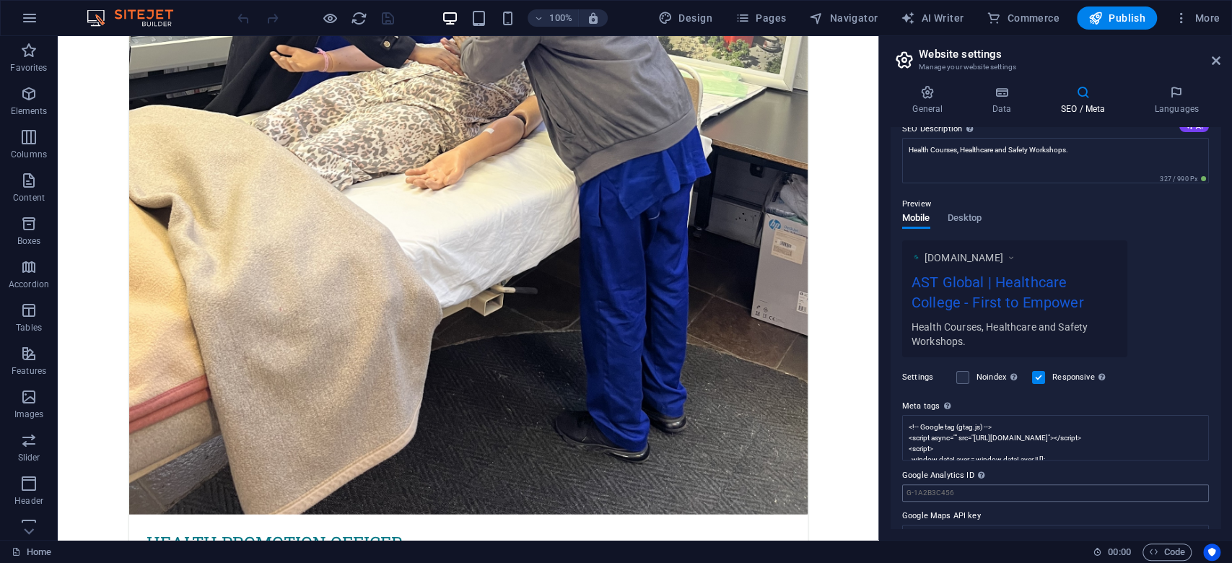
scroll to position [163, 0]
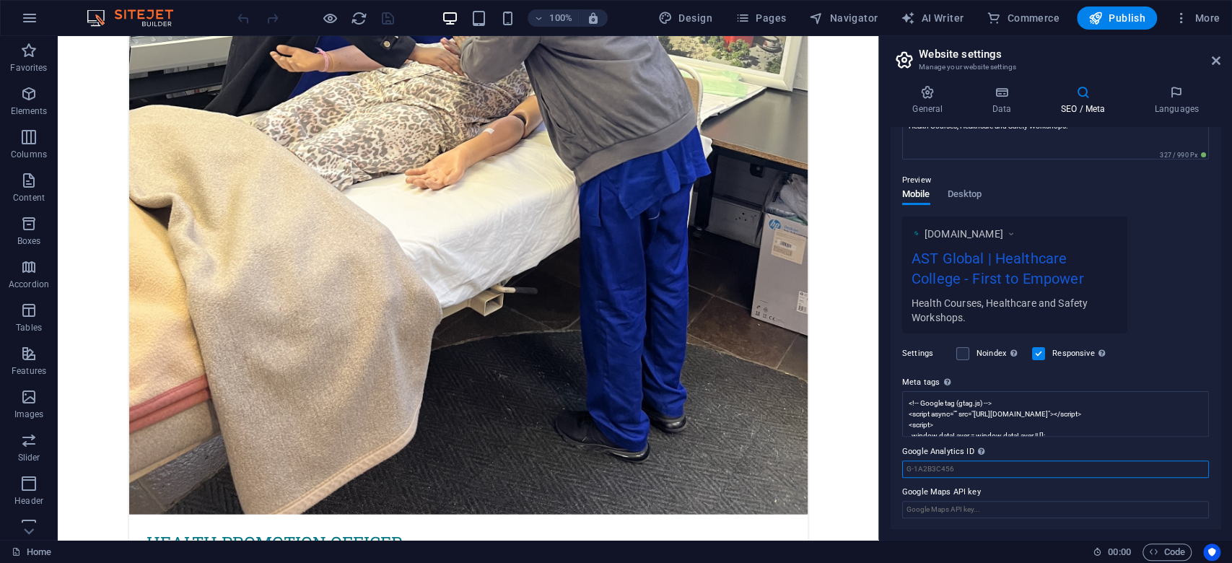
click at [954, 466] on input "Google Analytics ID Please only add the Google Analytics ID. We automatically i…" at bounding box center [1055, 469] width 307 height 17
paste input "G-SDLTLRL8Q9"
type input "G-SDLTLRL8Q9"
click at [390, 12] on icon "save" at bounding box center [388, 18] width 17 height 17
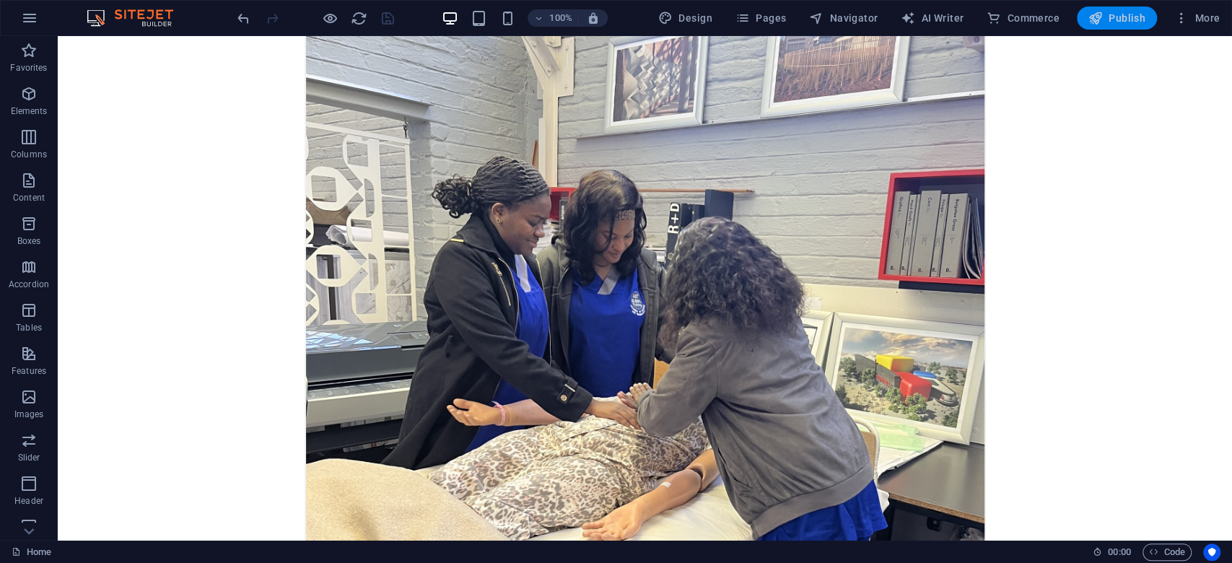
click at [1126, 23] on span "Publish" at bounding box center [1117, 18] width 57 height 14
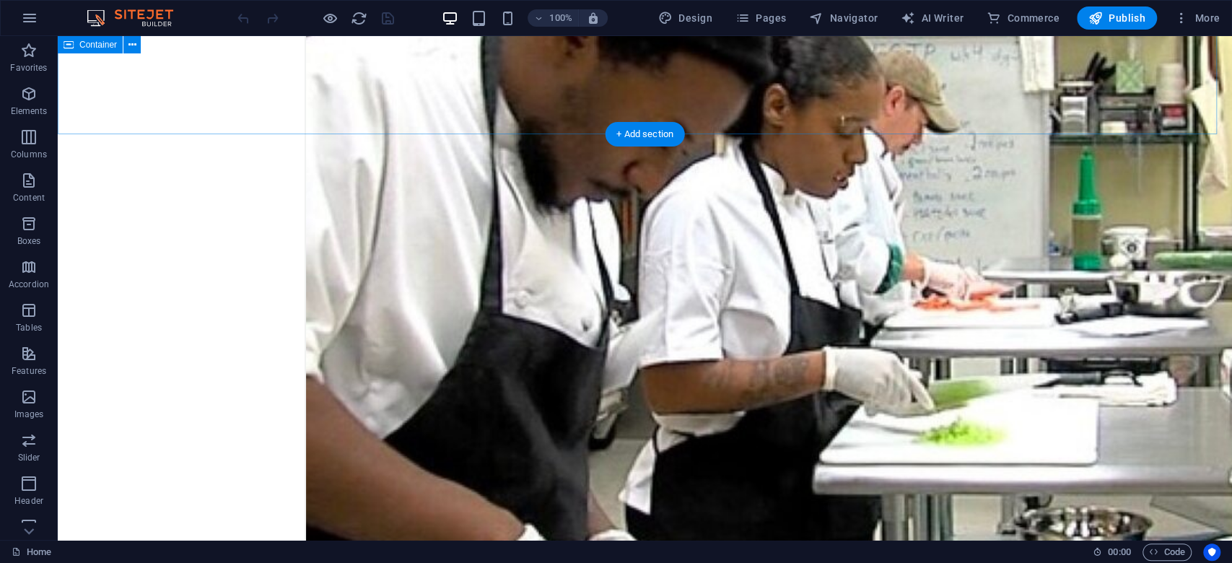
scroll to position [6850, 0]
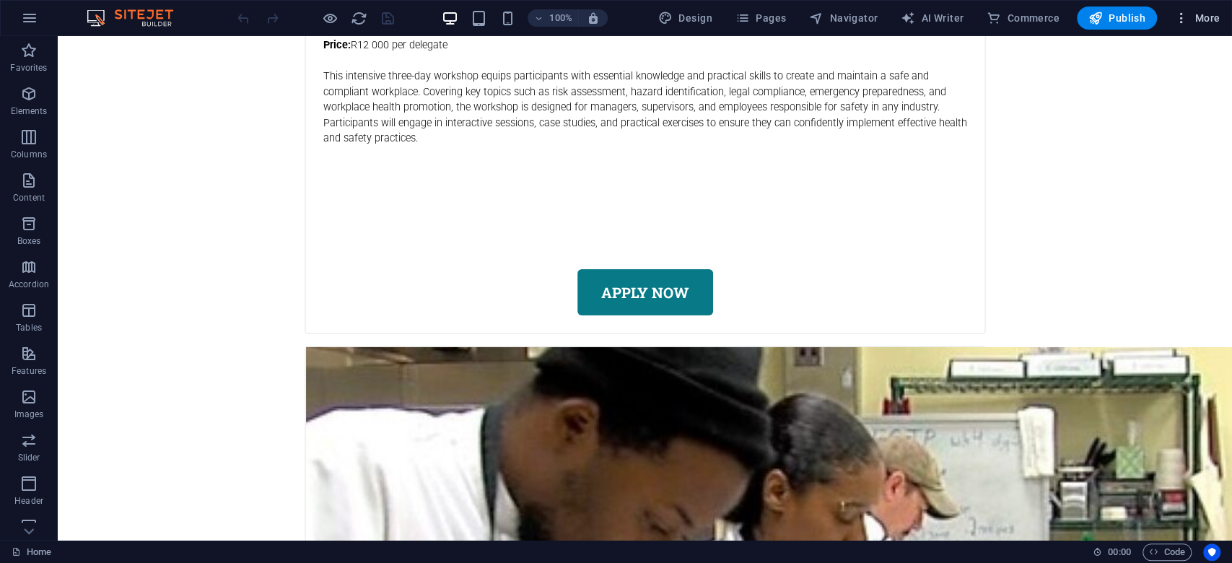
click at [1198, 22] on span "More" at bounding box center [1197, 18] width 45 height 14
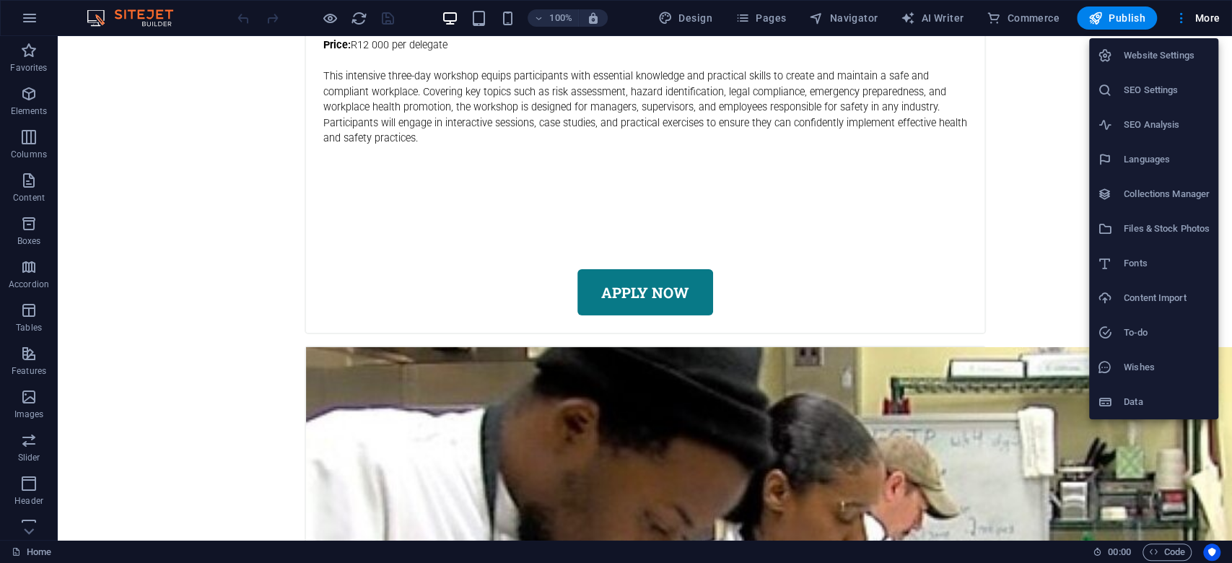
click at [1186, 48] on h6 "Website Settings" at bounding box center [1167, 55] width 86 height 17
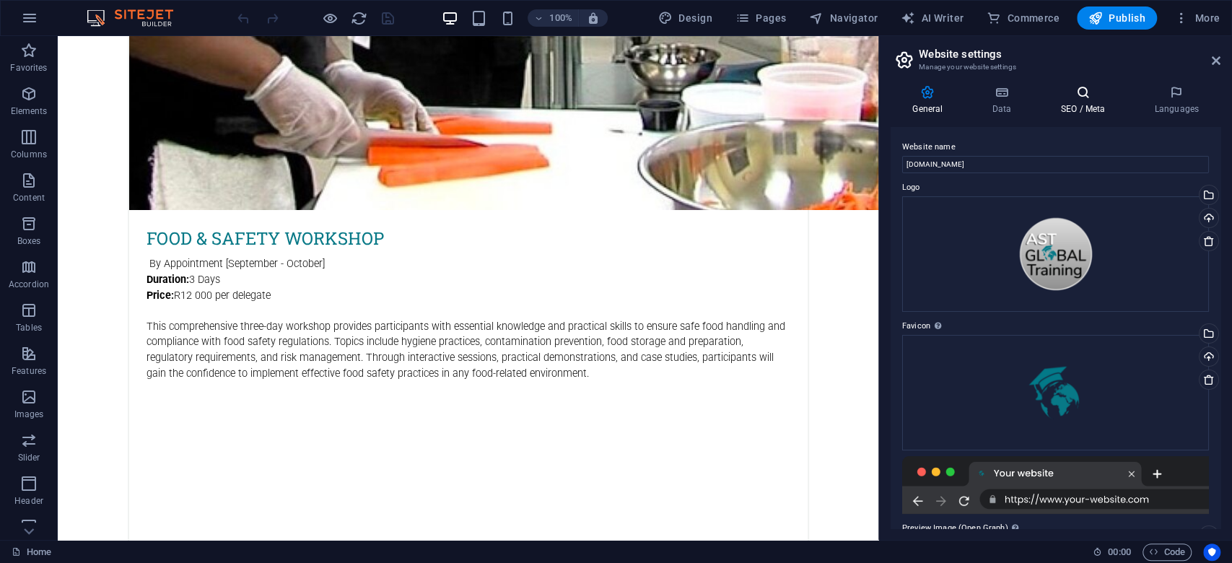
click at [1086, 99] on icon at bounding box center [1083, 92] width 88 height 14
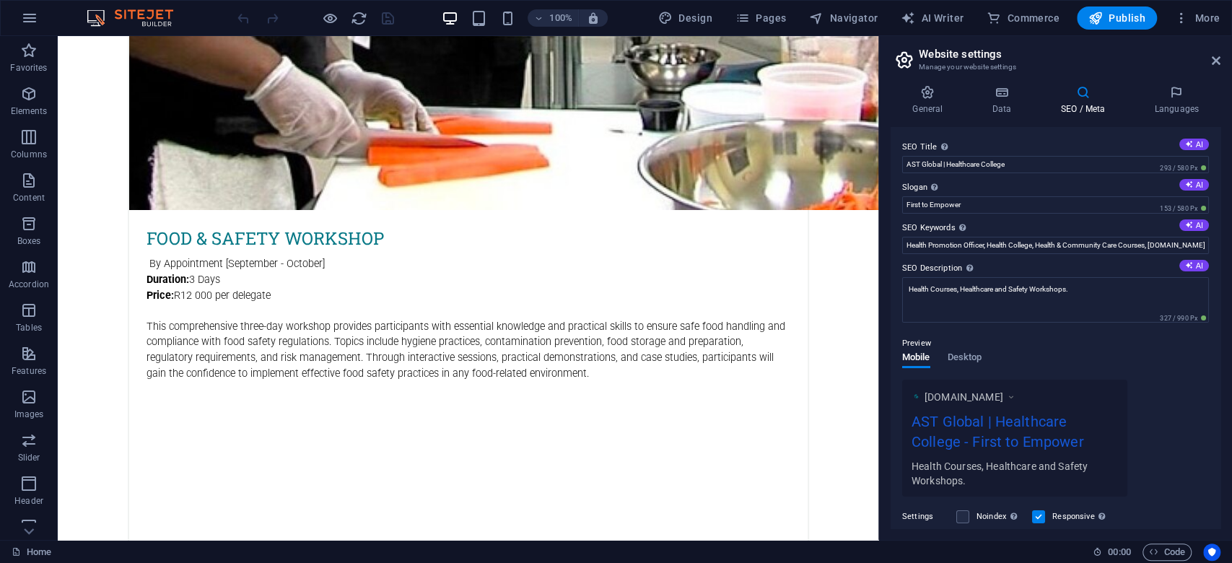
scroll to position [163, 0]
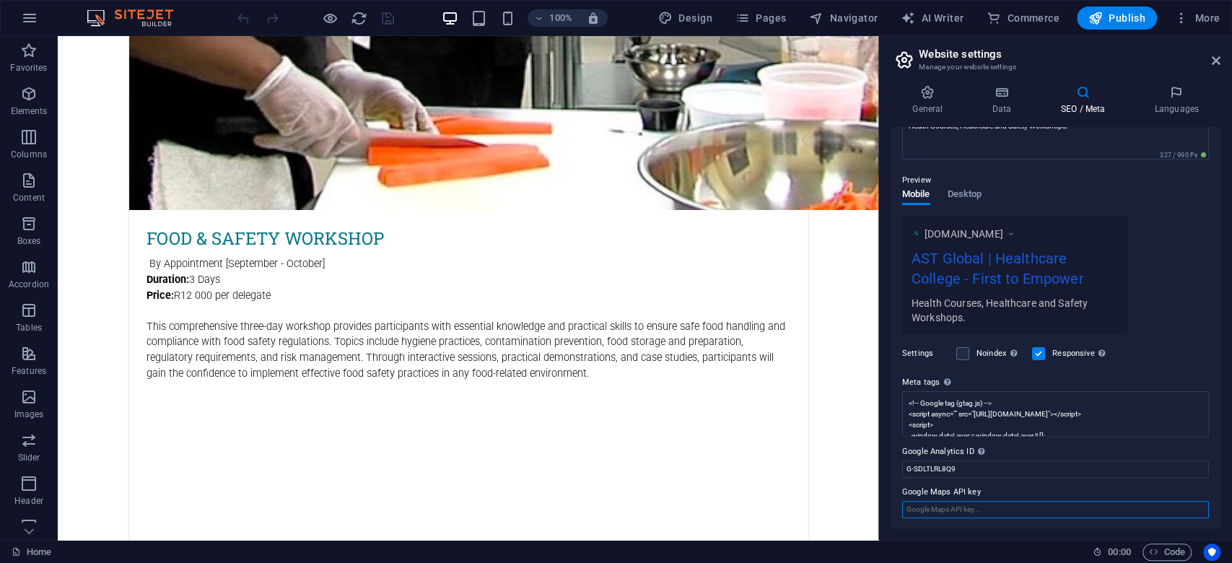
click at [976, 508] on input "Google Maps API key" at bounding box center [1055, 509] width 307 height 17
paste input "AIzaSyBskJzH0No1zLeiKfS2nrvQcuYu4YgsF44"
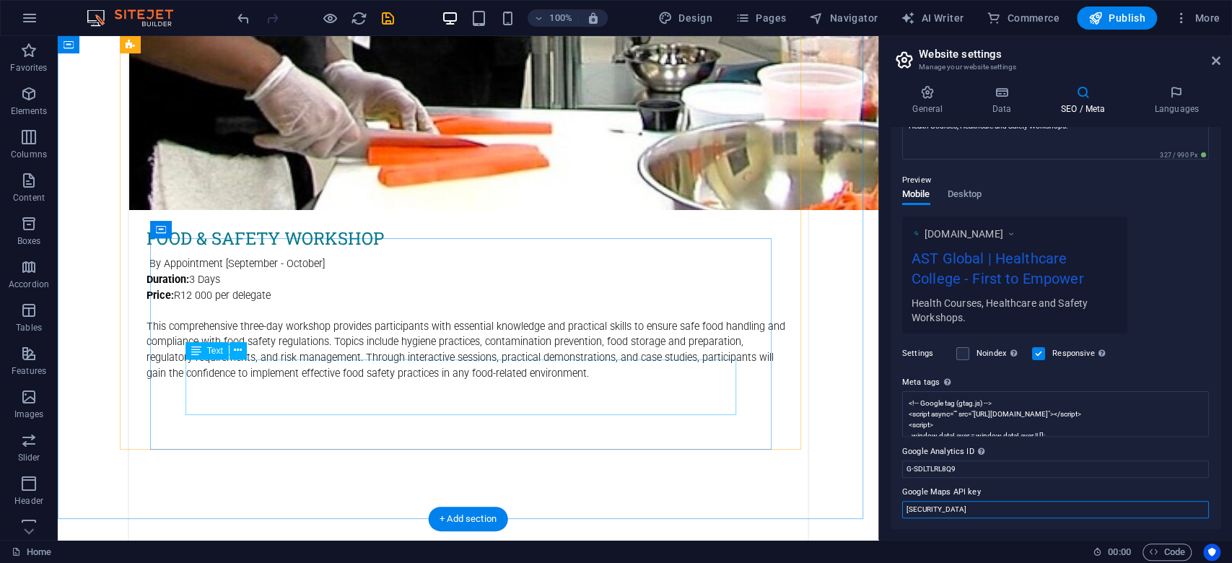
type input "AIzaSyBskJzH0No1zLeiKfS2nrvQcuYu4YgsF44"
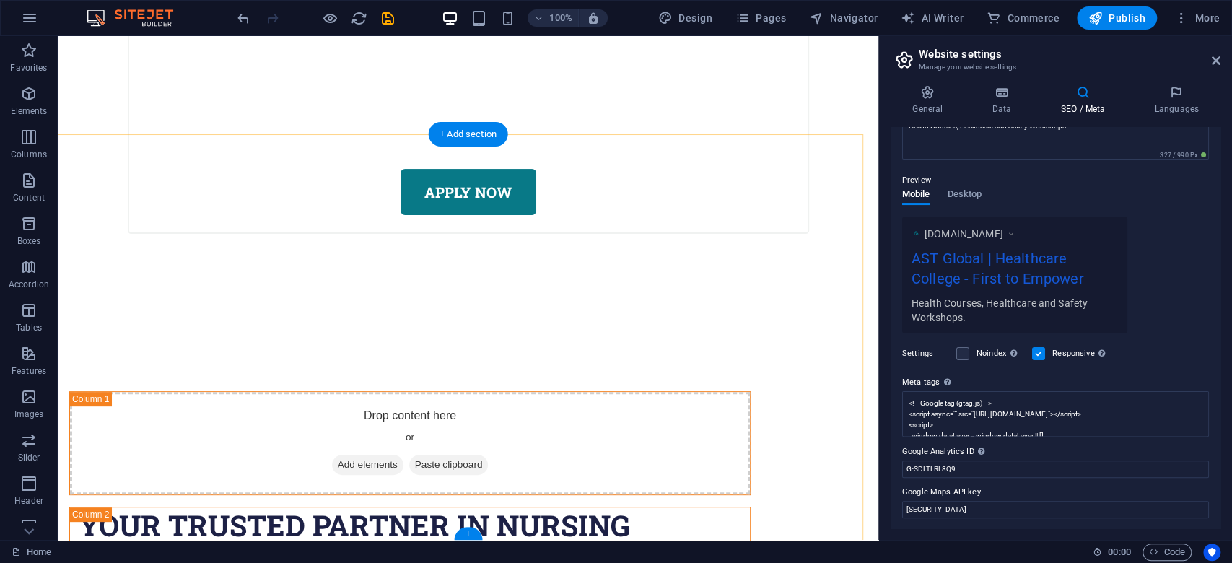
click at [465, 528] on div "+" at bounding box center [468, 533] width 28 height 13
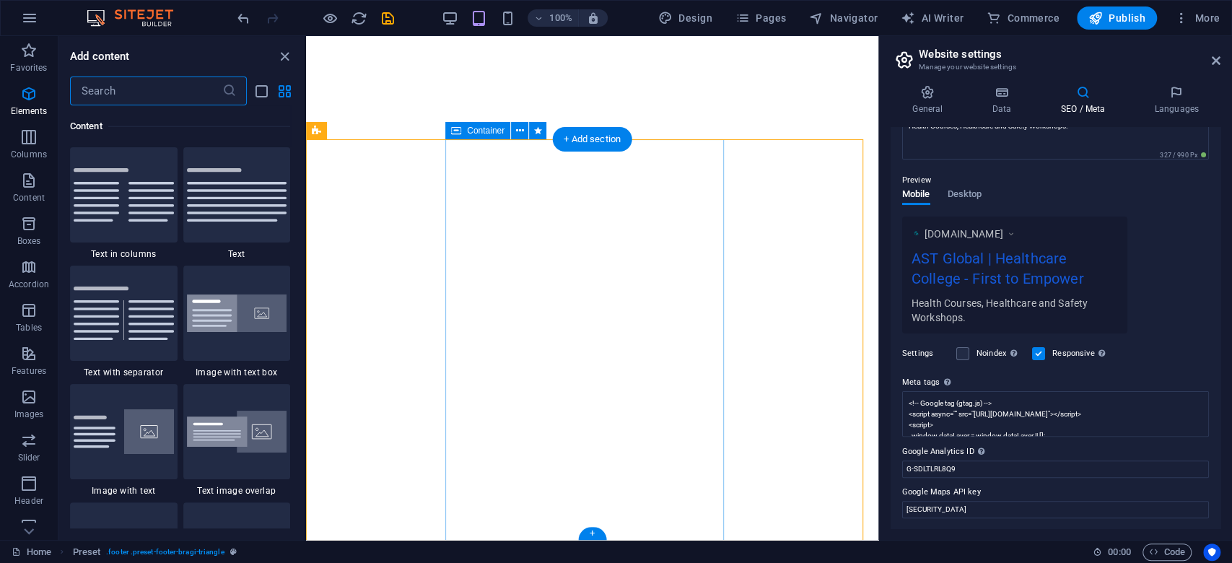
scroll to position [2525, 0]
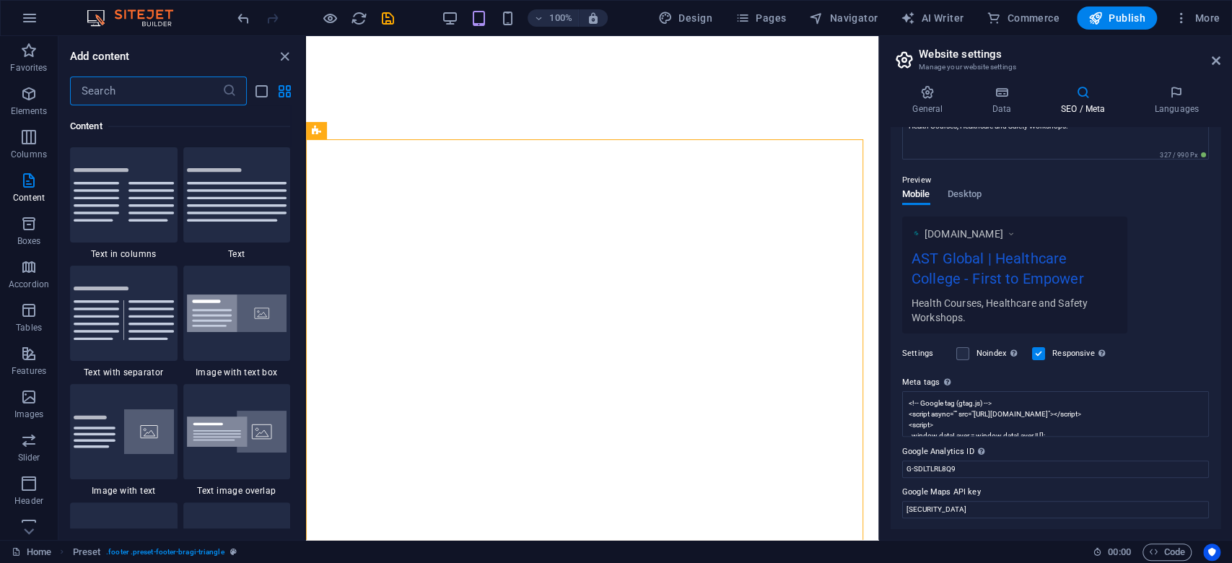
click at [142, 92] on input "text" at bounding box center [146, 91] width 152 height 29
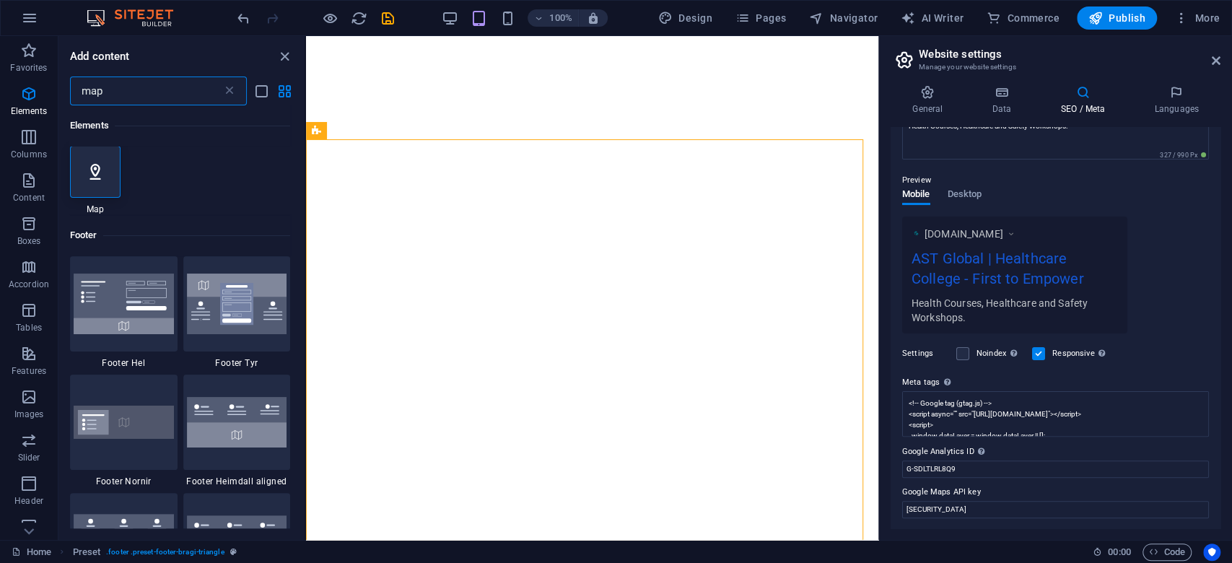
scroll to position [0, 0]
type input "map"
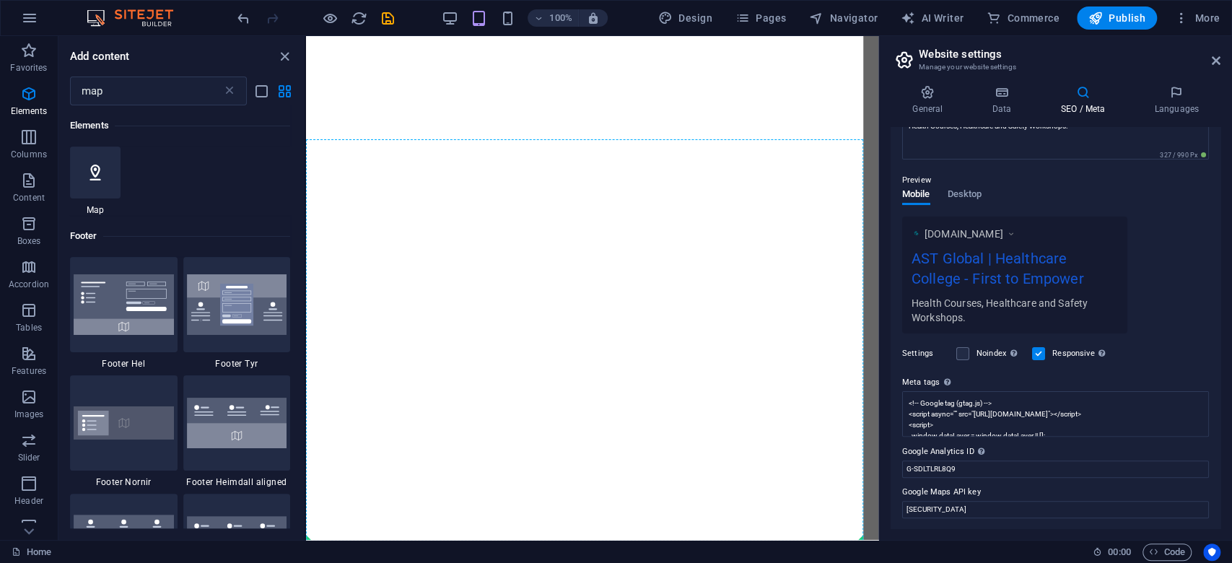
select select "1"
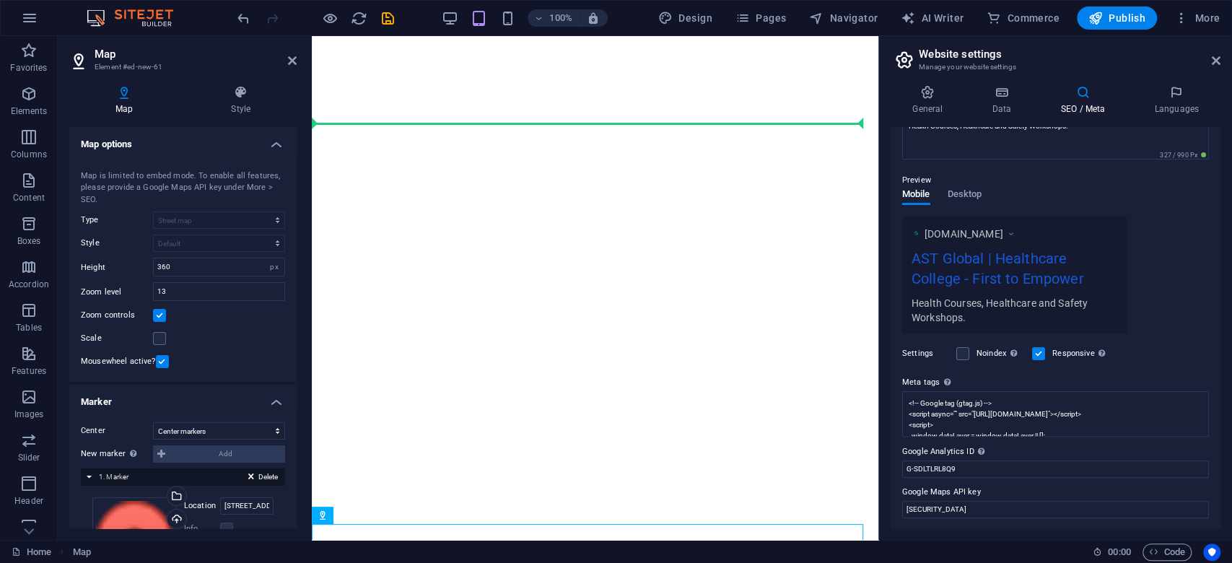
scroll to position [8205, 0]
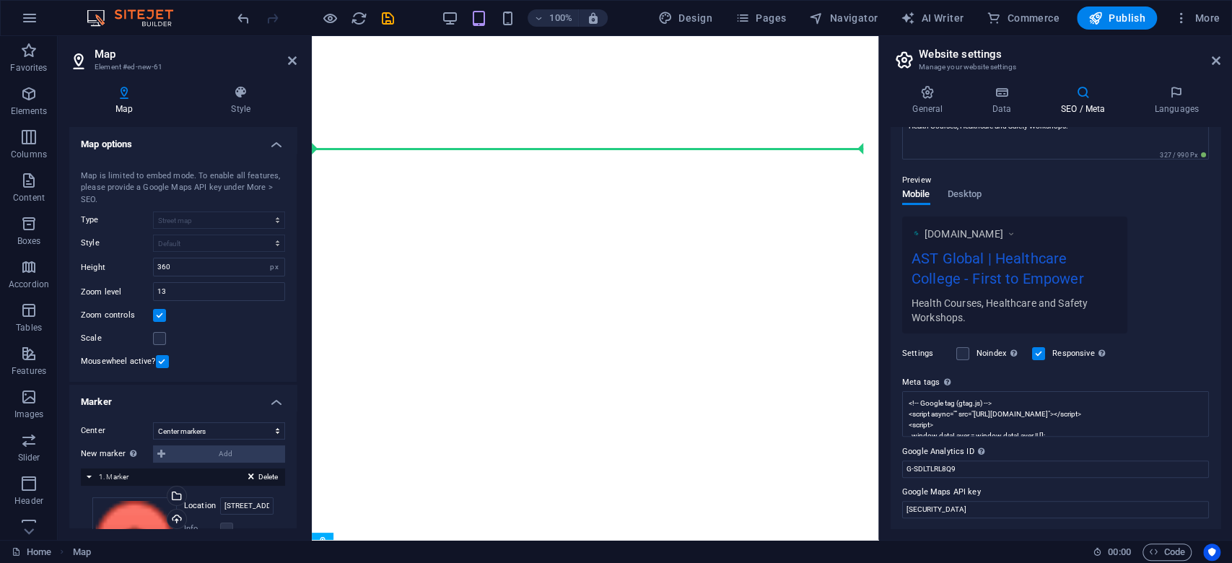
drag, startPoint x: 433, startPoint y: 515, endPoint x: 414, endPoint y: 153, distance: 362.2
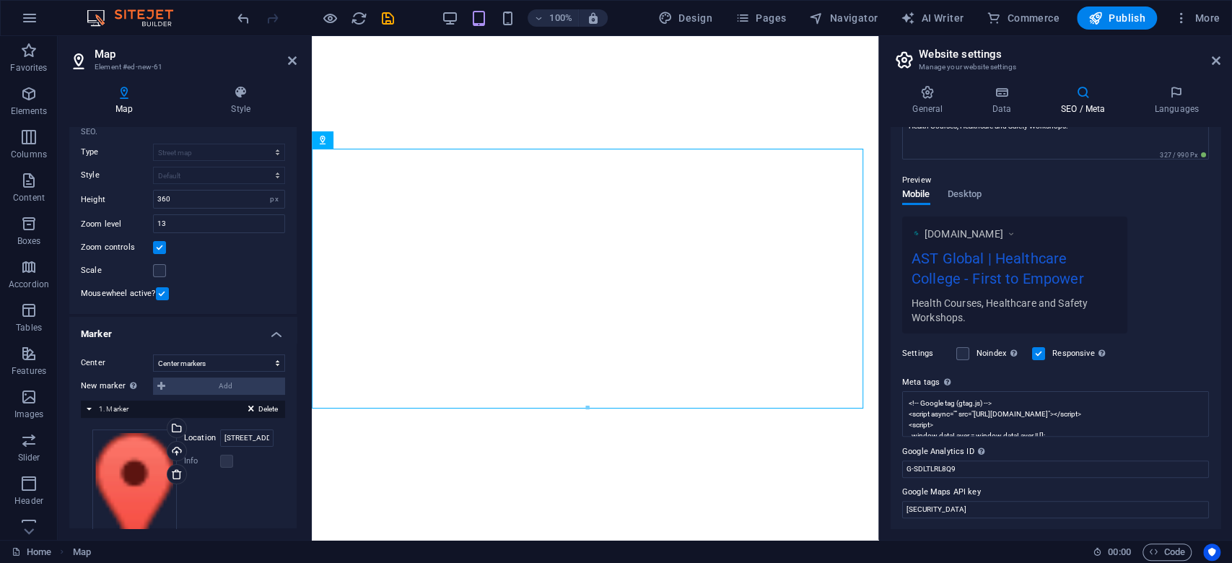
scroll to position [133, 0]
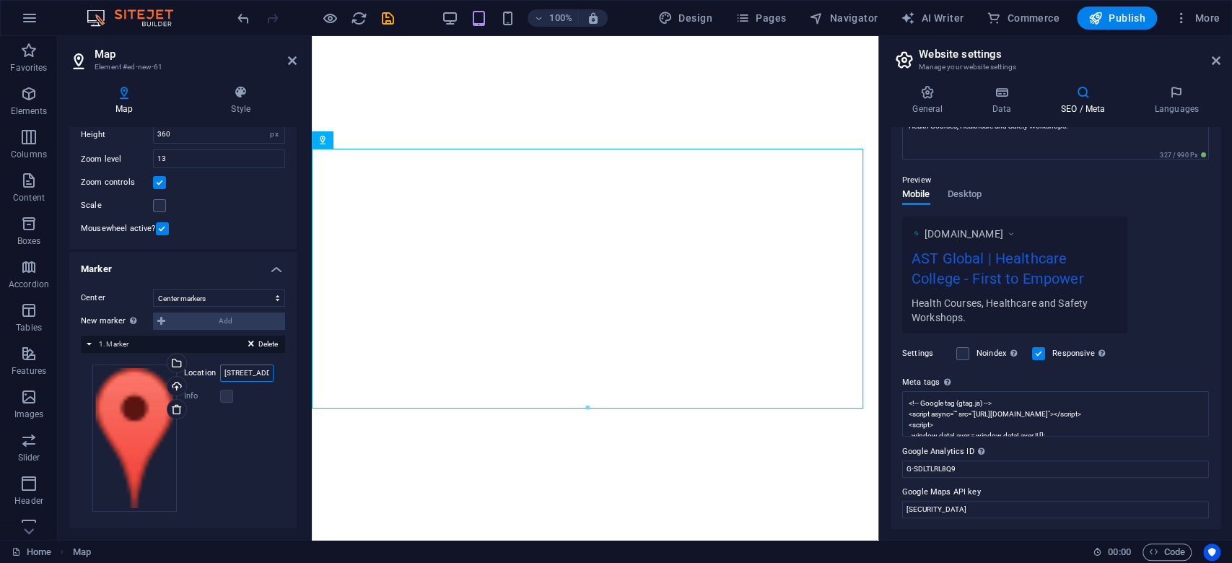
click at [239, 373] on input "236 Oak Avenue, 2194 Johannesburg" at bounding box center [246, 373] width 53 height 17
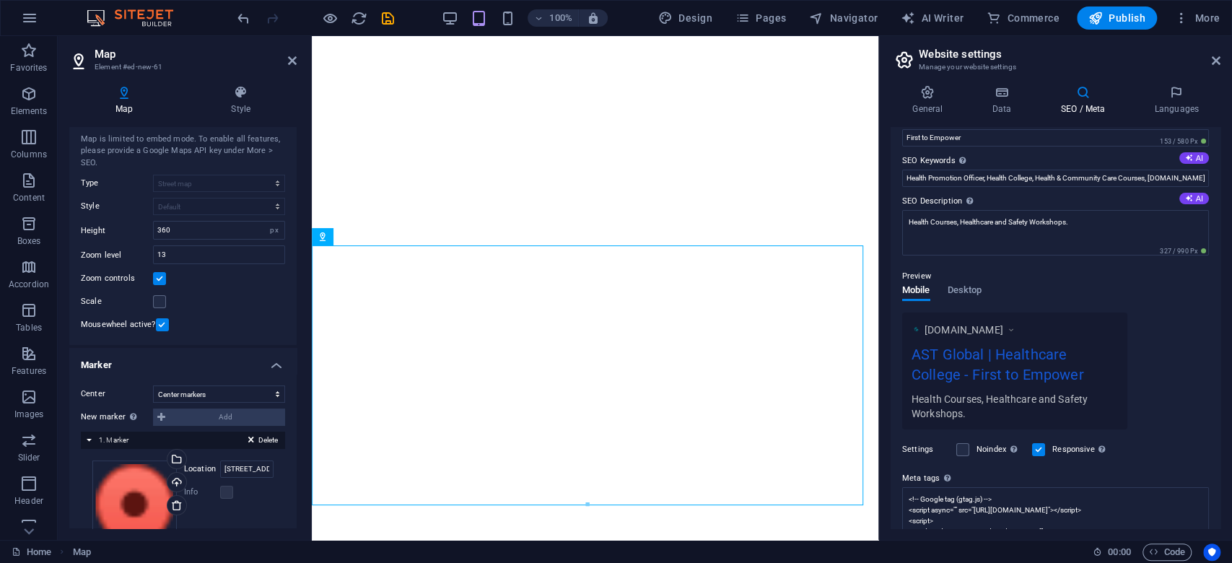
scroll to position [0, 0]
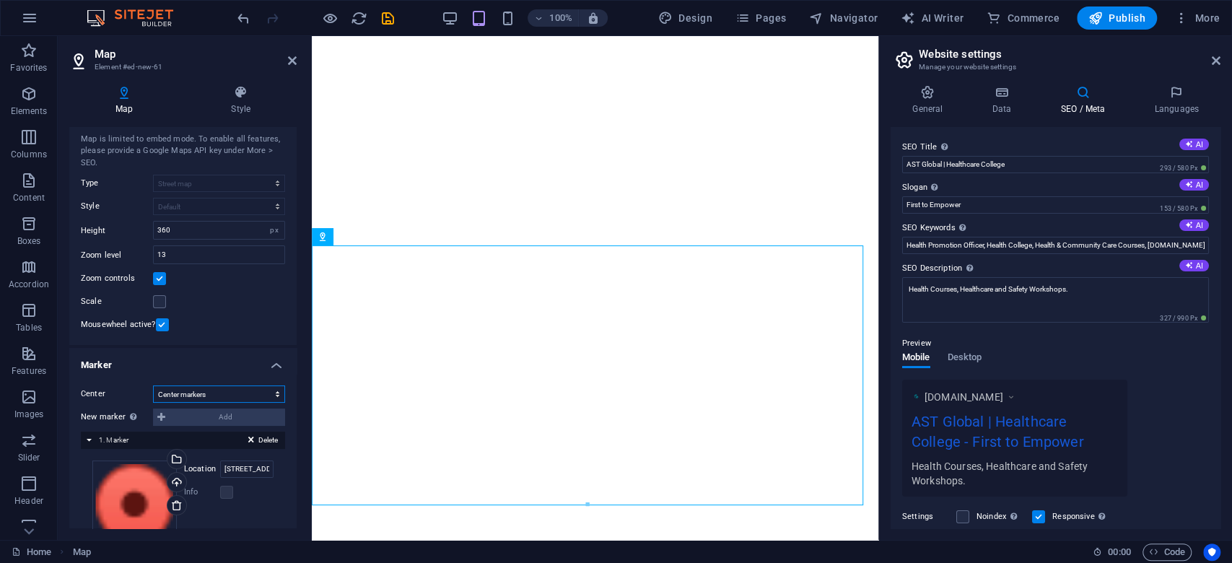
click at [216, 390] on select "Don't center Center markers Center and zoom markers" at bounding box center [219, 394] width 132 height 17
click at [133, 395] on label "Center" at bounding box center [117, 394] width 72 height 17
click at [153, 395] on select "Don't center Center markers Center and zoom markers" at bounding box center [219, 394] width 132 height 17
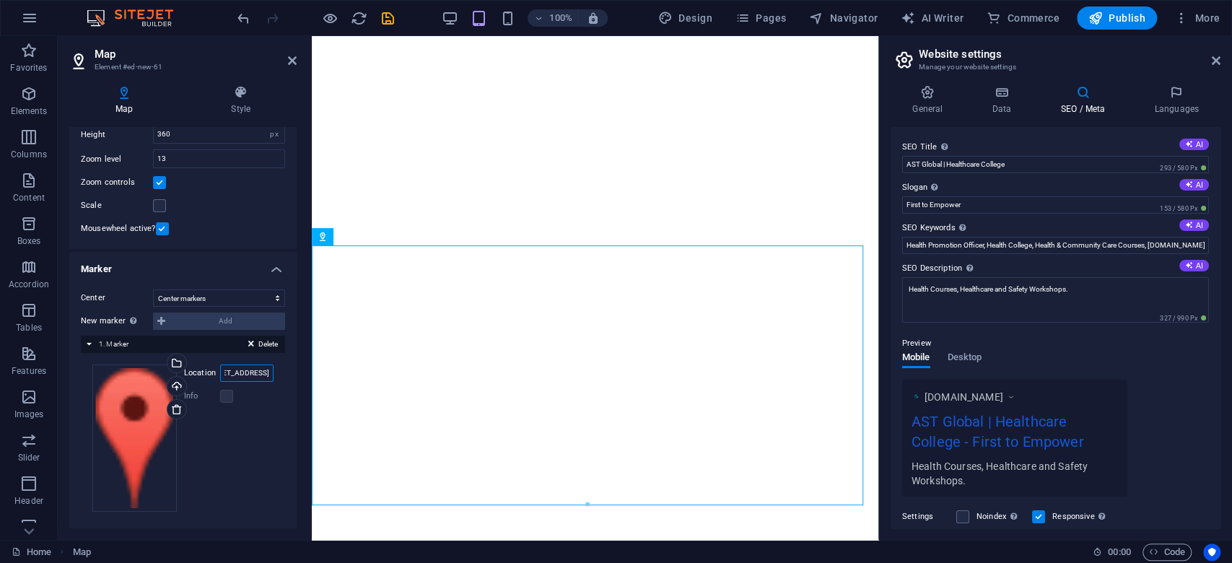
scroll to position [0, 74]
drag, startPoint x: 244, startPoint y: 373, endPoint x: 293, endPoint y: 365, distance: 49.6
click at [293, 365] on div "Center Don't center Center markers Center and zoom markers New marker To enable…" at bounding box center [182, 406] width 227 height 257
click at [254, 369] on input "236 Oak Avenue, 2194 Johannesburg" at bounding box center [246, 373] width 53 height 17
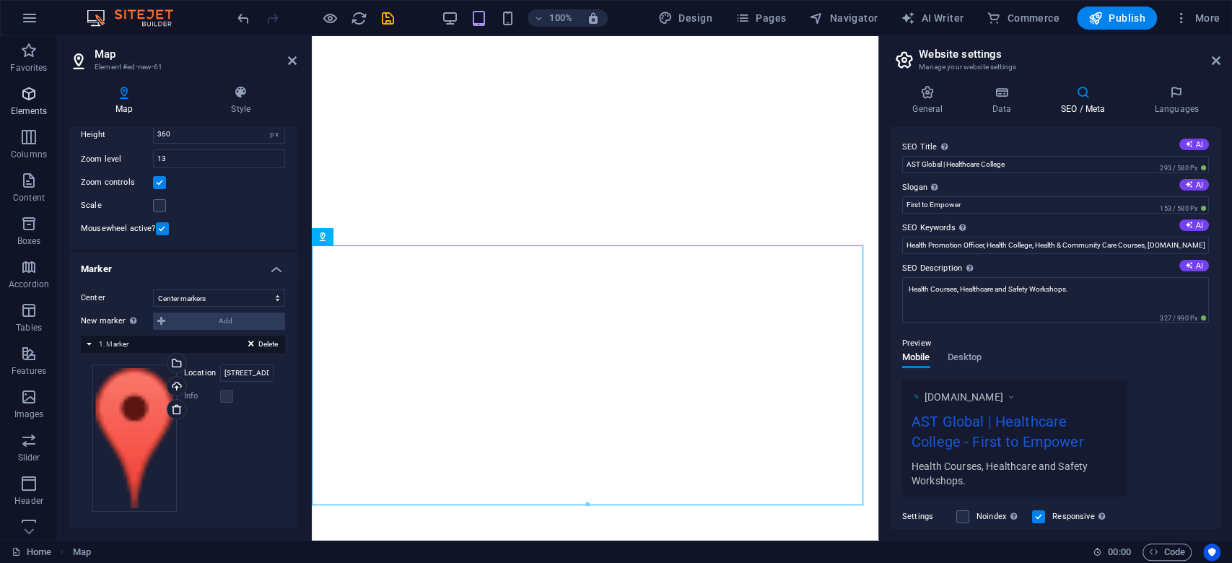
click at [29, 85] on icon "button" at bounding box center [28, 93] width 17 height 17
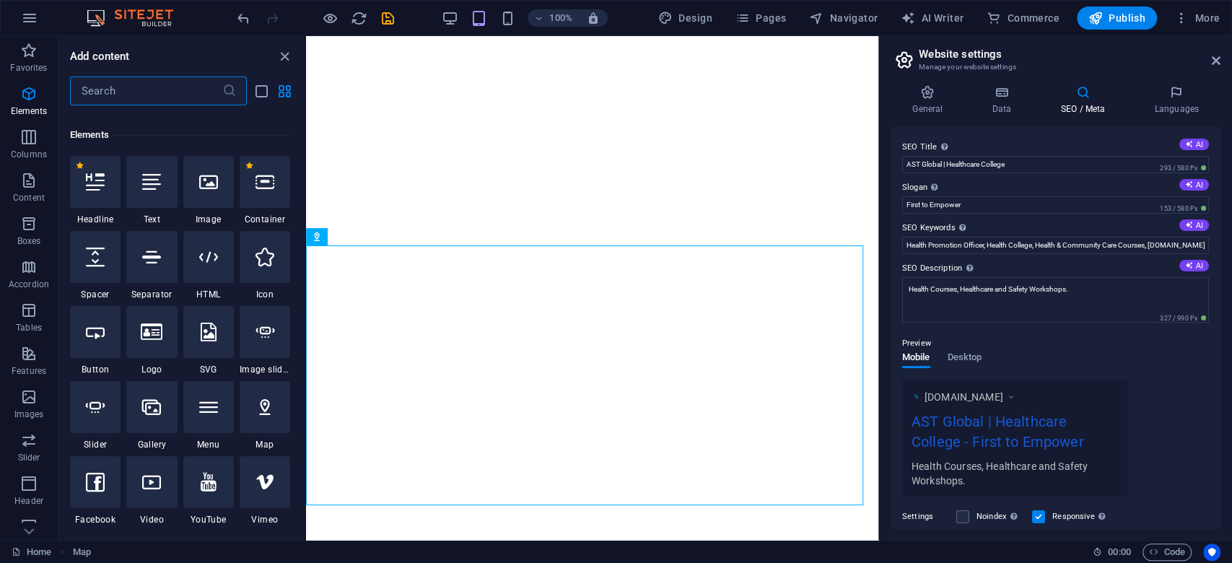
scroll to position [154, 0]
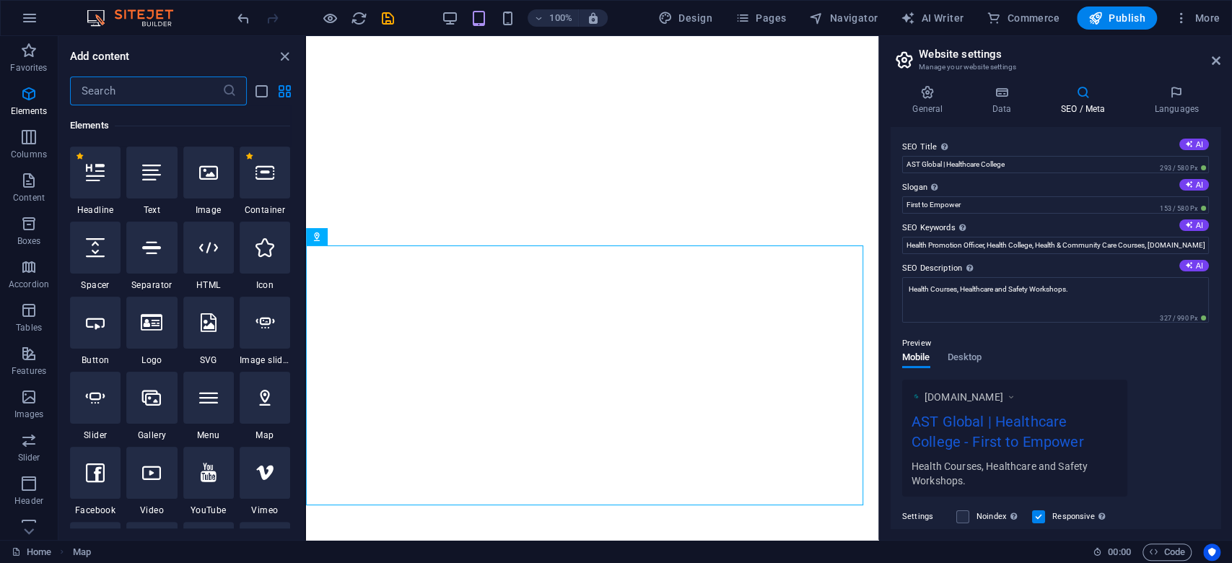
click at [164, 100] on input "text" at bounding box center [146, 91] width 152 height 29
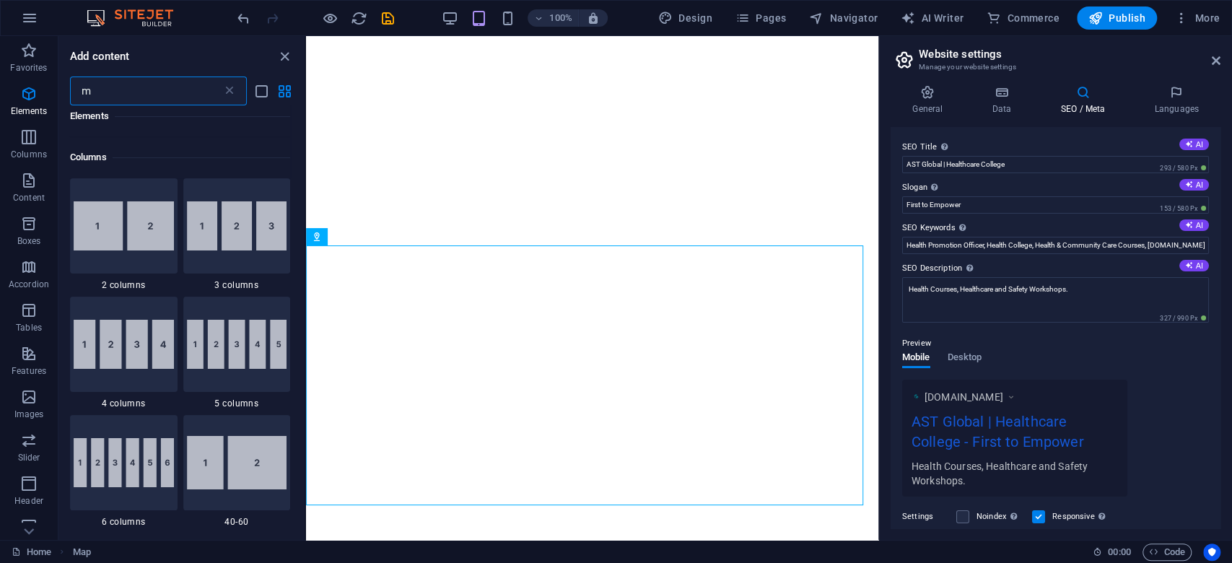
scroll to position [0, 0]
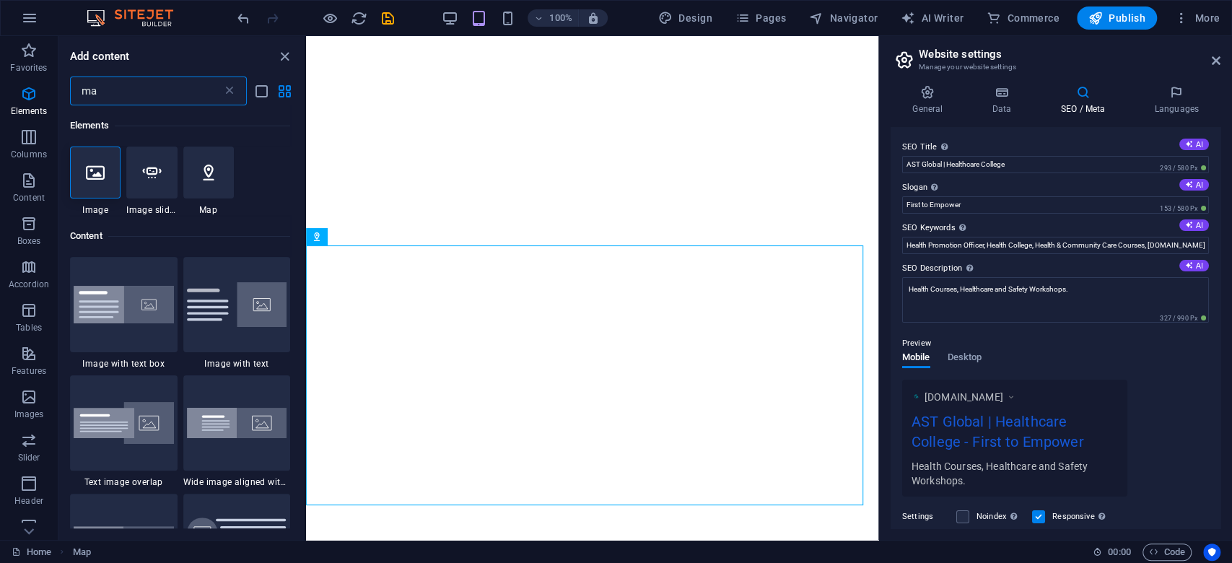
type input "m"
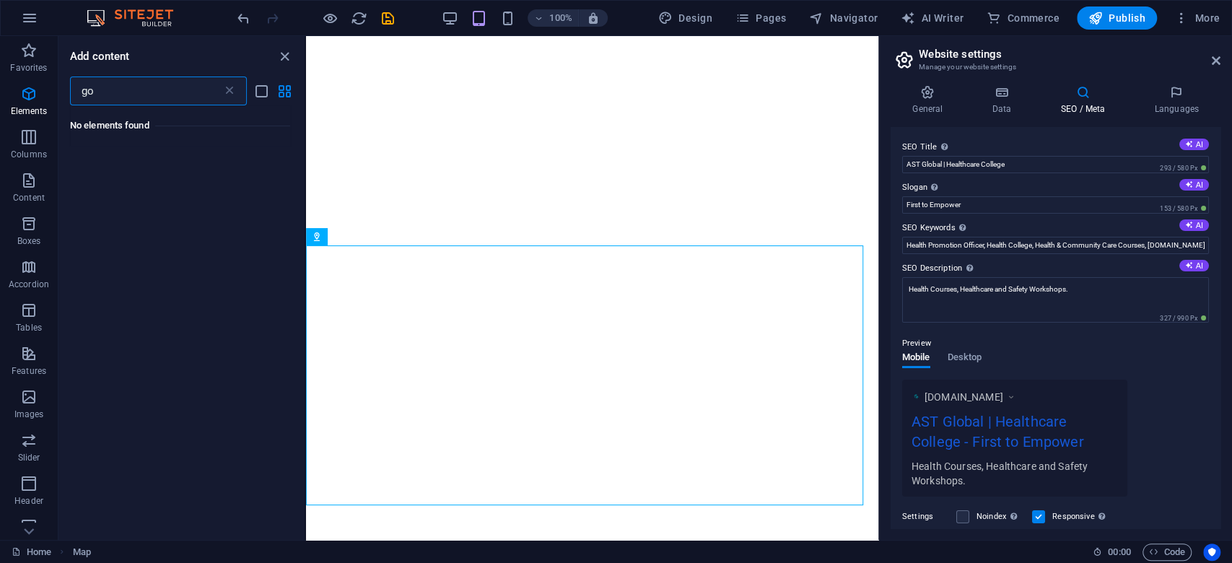
type input "g"
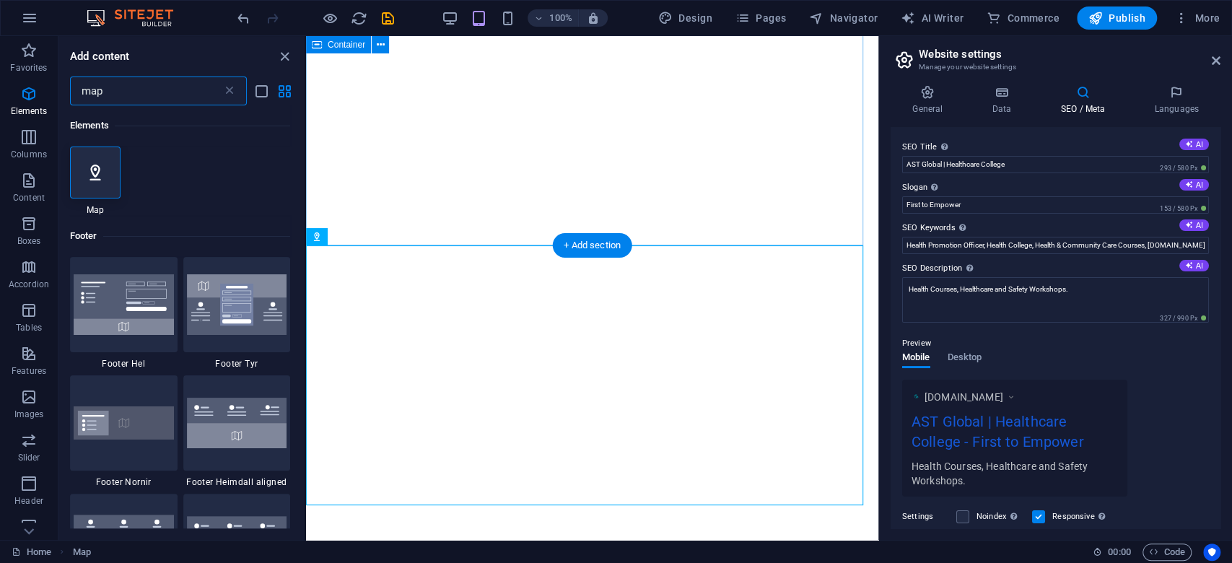
type input "map"
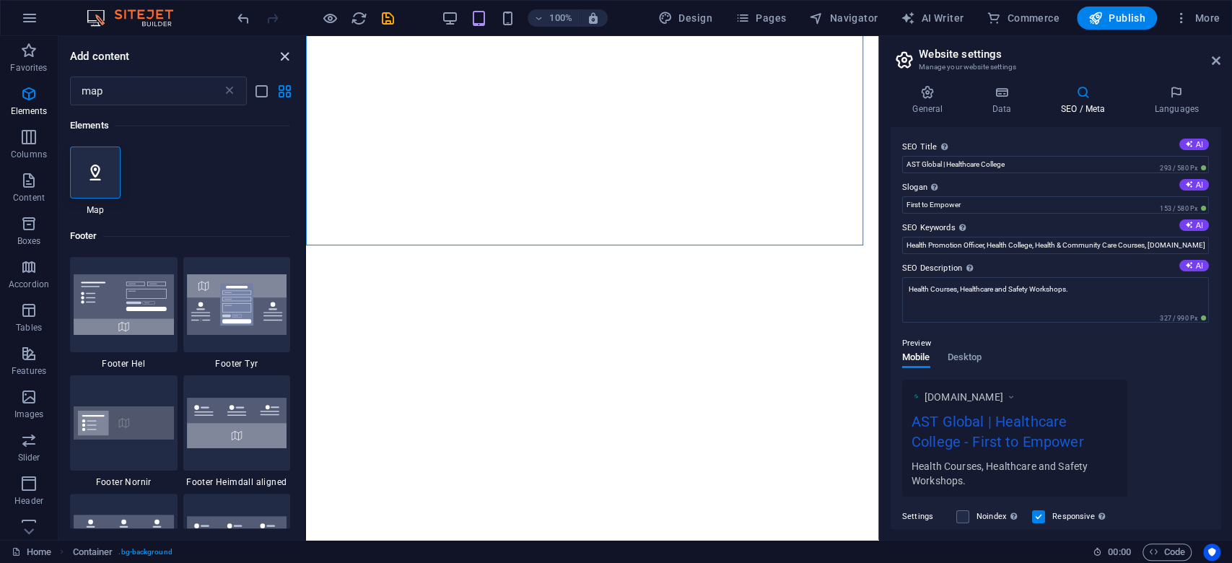
click at [289, 57] on icon "close panel" at bounding box center [284, 56] width 17 height 17
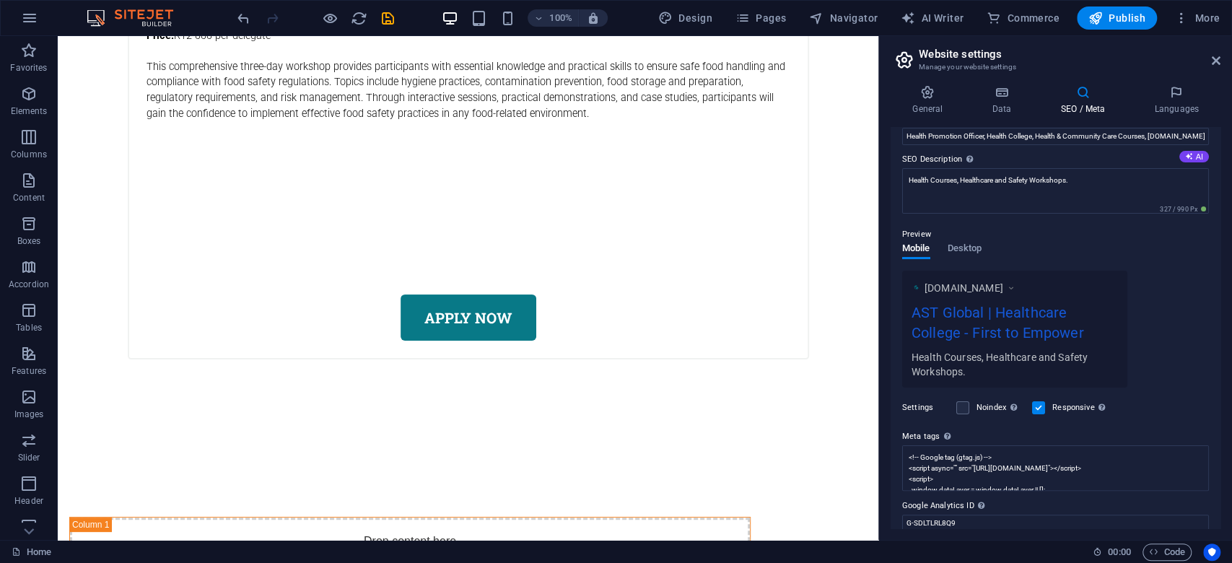
scroll to position [163, 0]
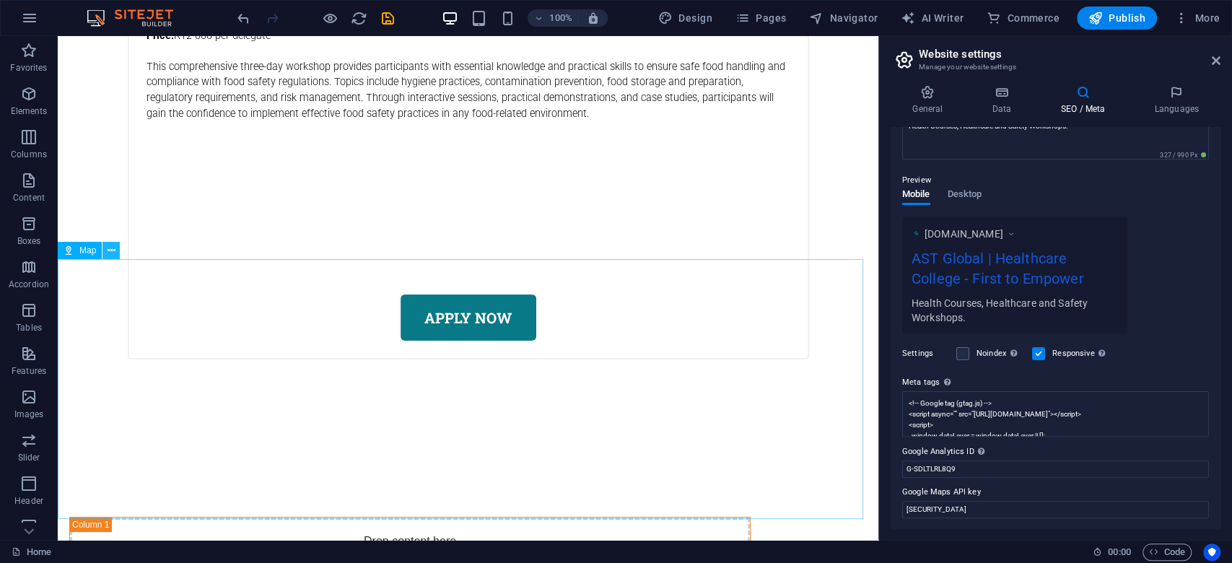
click at [113, 247] on icon at bounding box center [112, 250] width 8 height 15
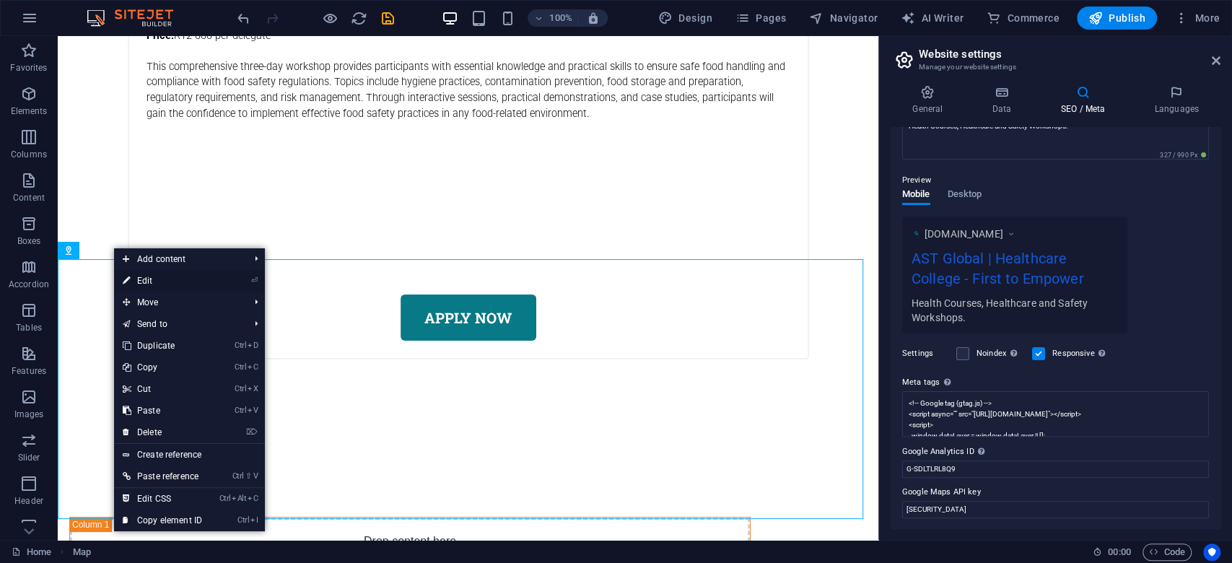
click at [149, 282] on link "⏎ Edit" at bounding box center [162, 281] width 97 height 22
select select "1"
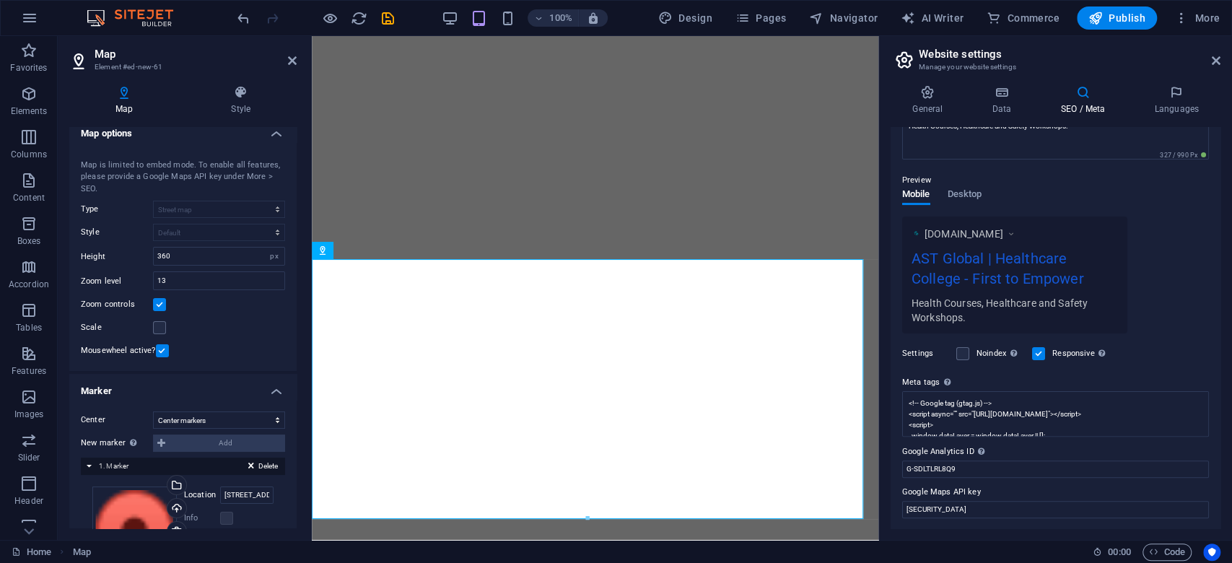
scroll to position [0, 0]
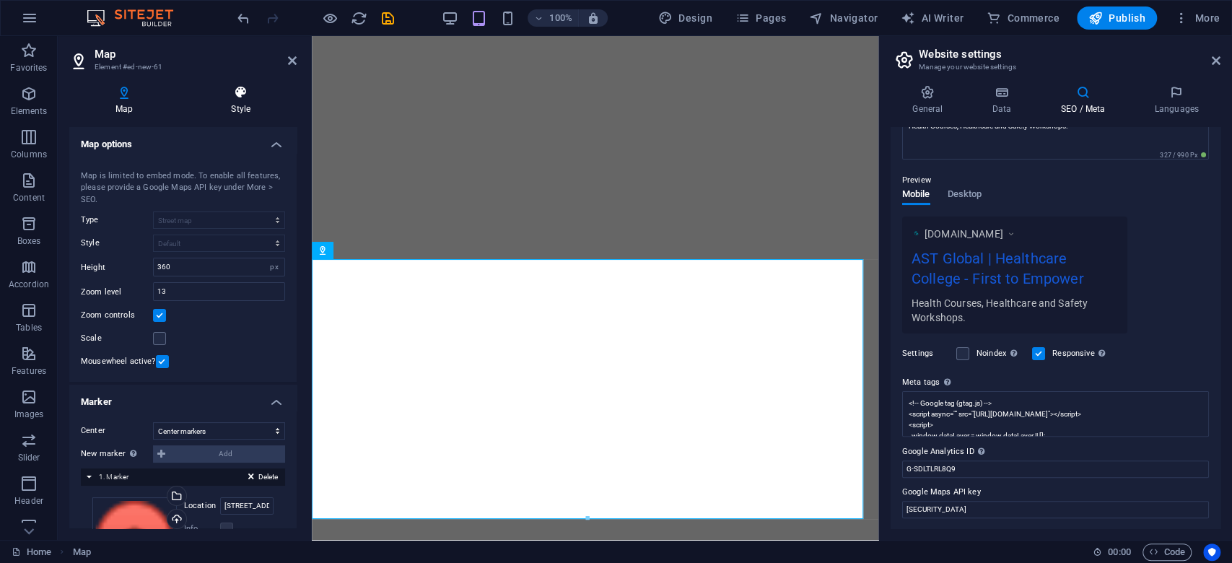
click at [254, 102] on h4 "Style" at bounding box center [241, 100] width 112 height 30
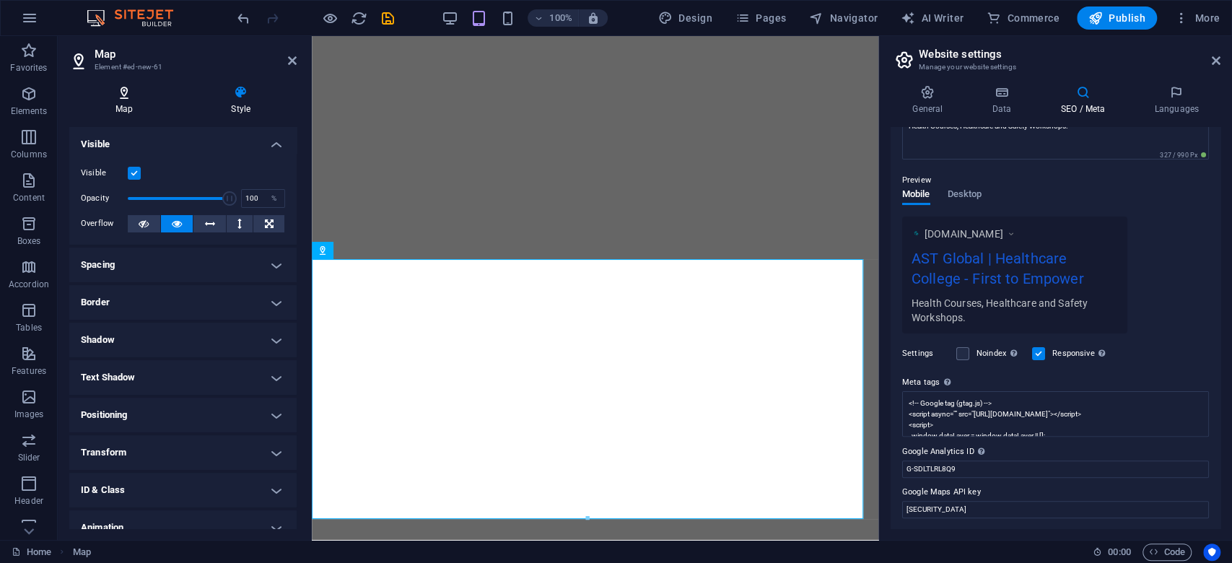
click at [127, 97] on icon at bounding box center [124, 92] width 110 height 14
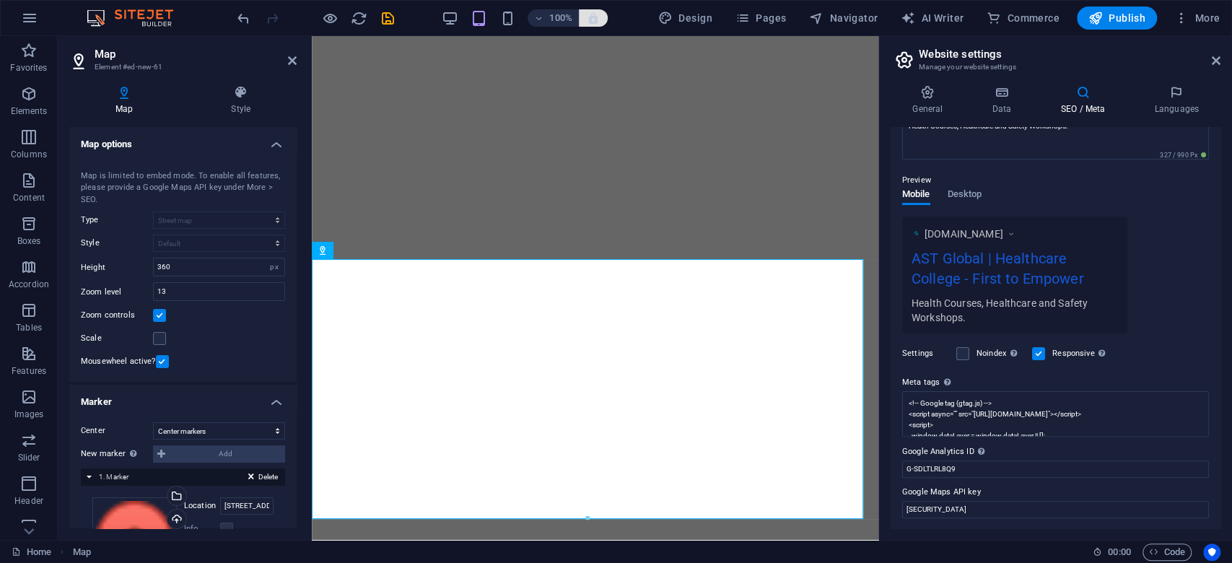
click at [583, 26] on button "button" at bounding box center [593, 17] width 29 height 17
click at [559, 22] on h6 "100%" at bounding box center [560, 17] width 23 height 17
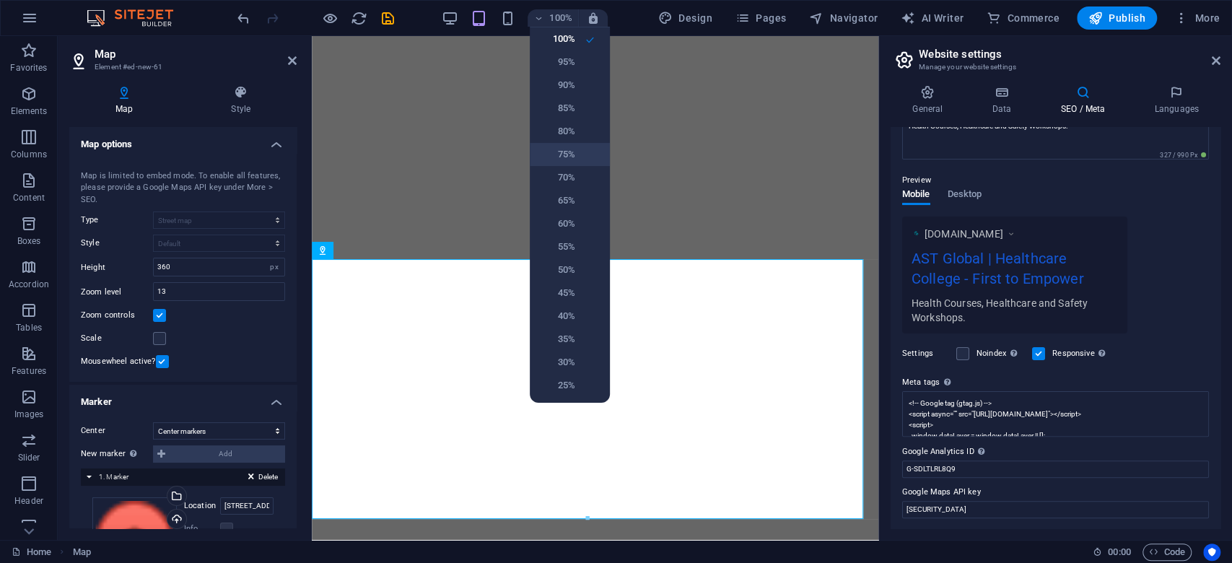
click at [566, 154] on h6 "75%" at bounding box center [557, 154] width 37 height 17
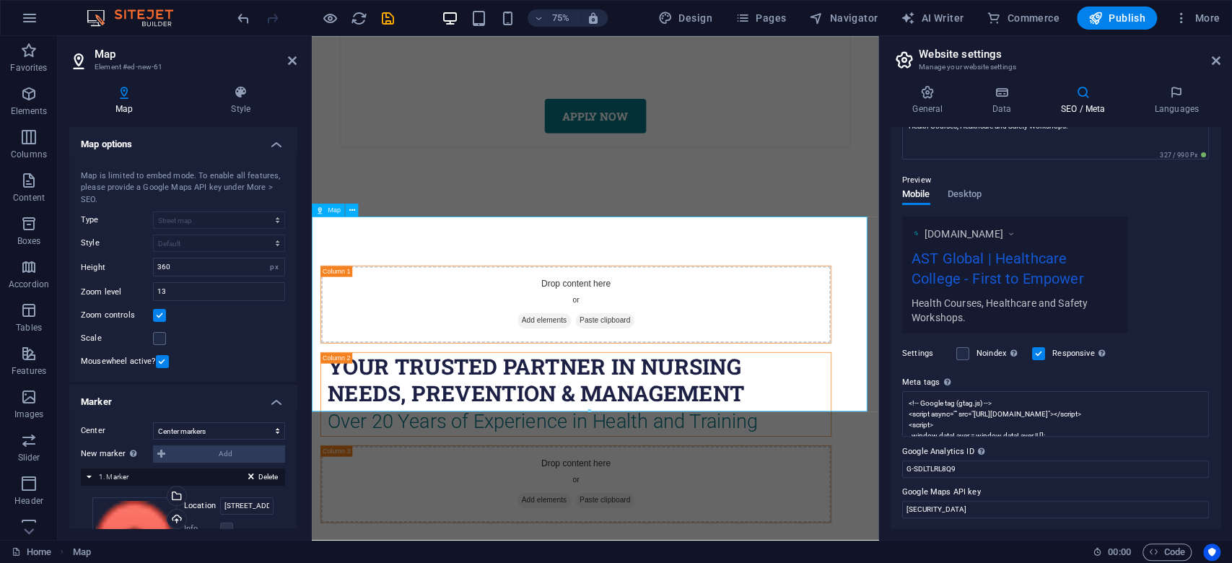
scroll to position [7641, 0]
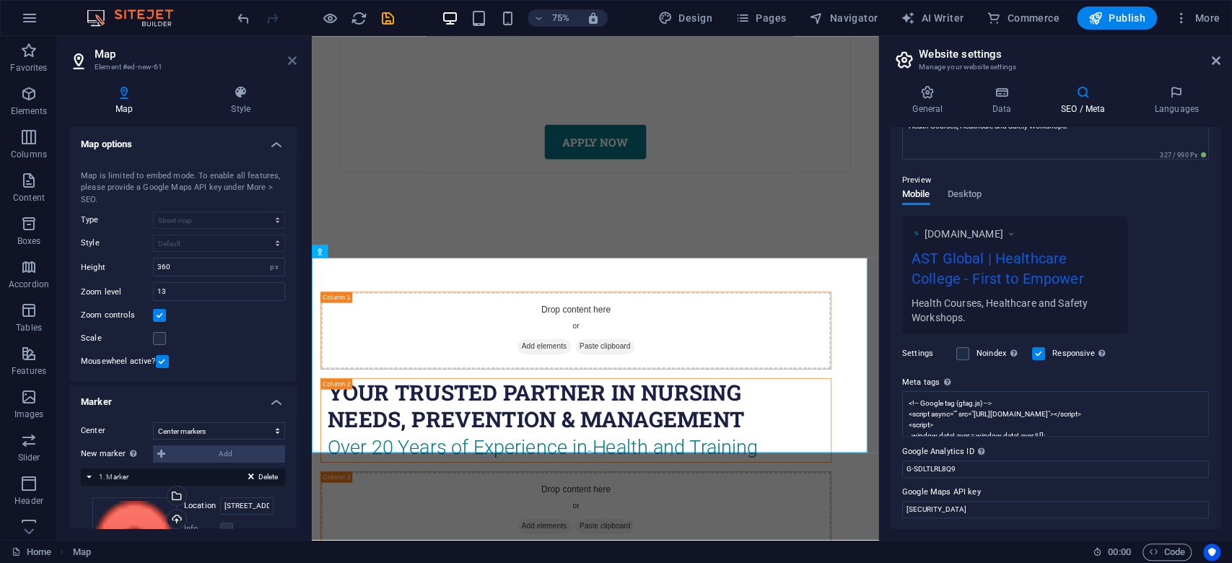
click at [295, 63] on icon at bounding box center [292, 61] width 9 height 12
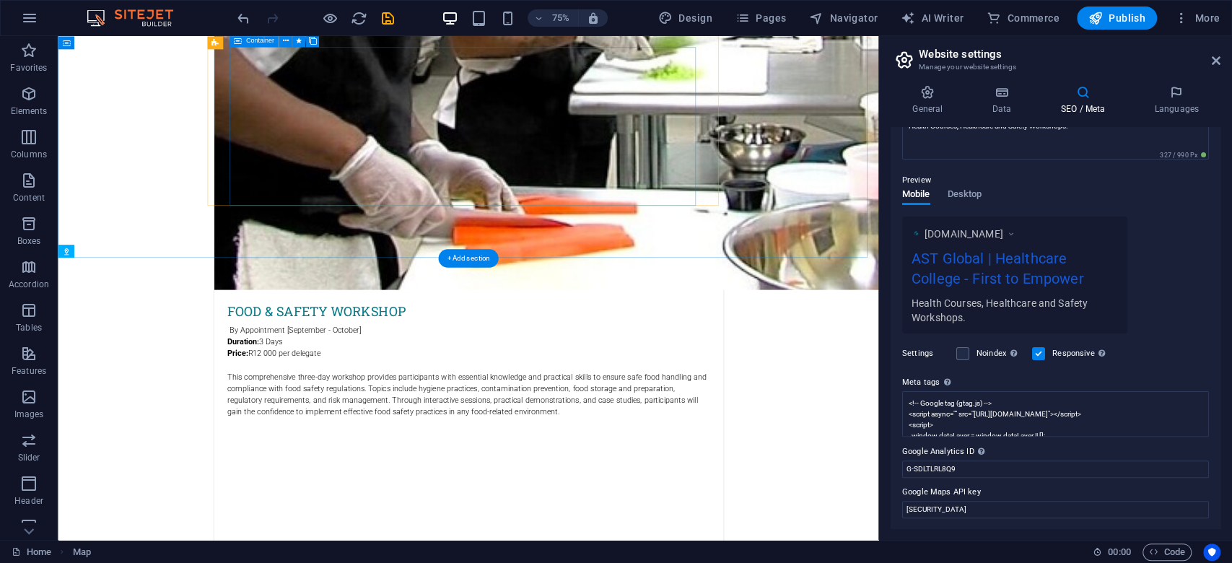
scroll to position [7240, 0]
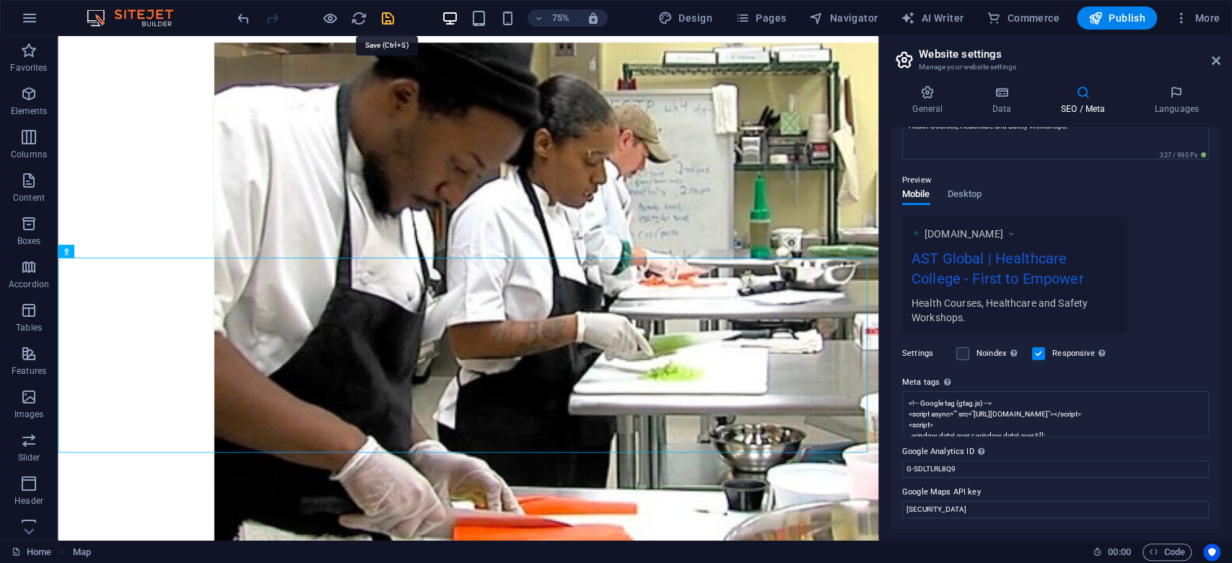
click at [393, 14] on icon "save" at bounding box center [388, 18] width 17 height 17
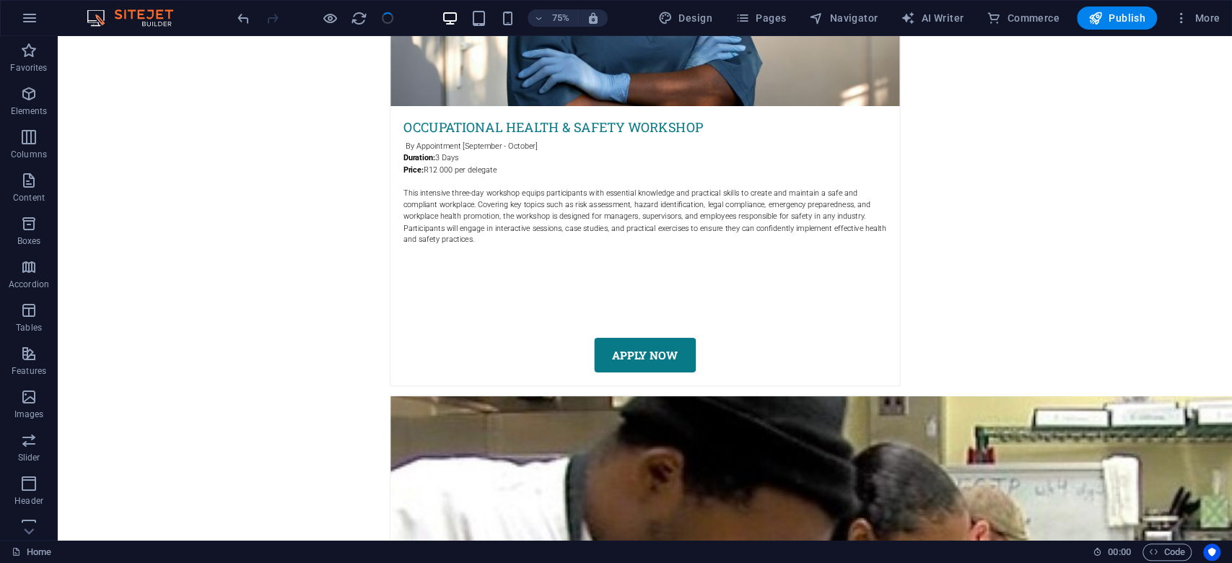
scroll to position [7015, 0]
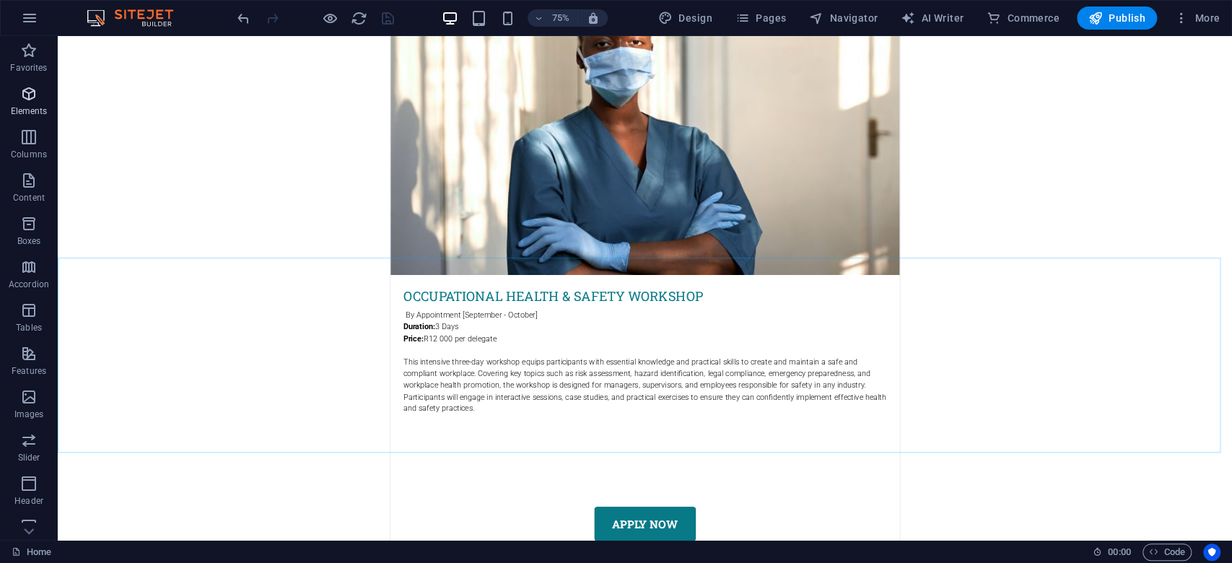
click at [32, 100] on icon "button" at bounding box center [28, 93] width 17 height 17
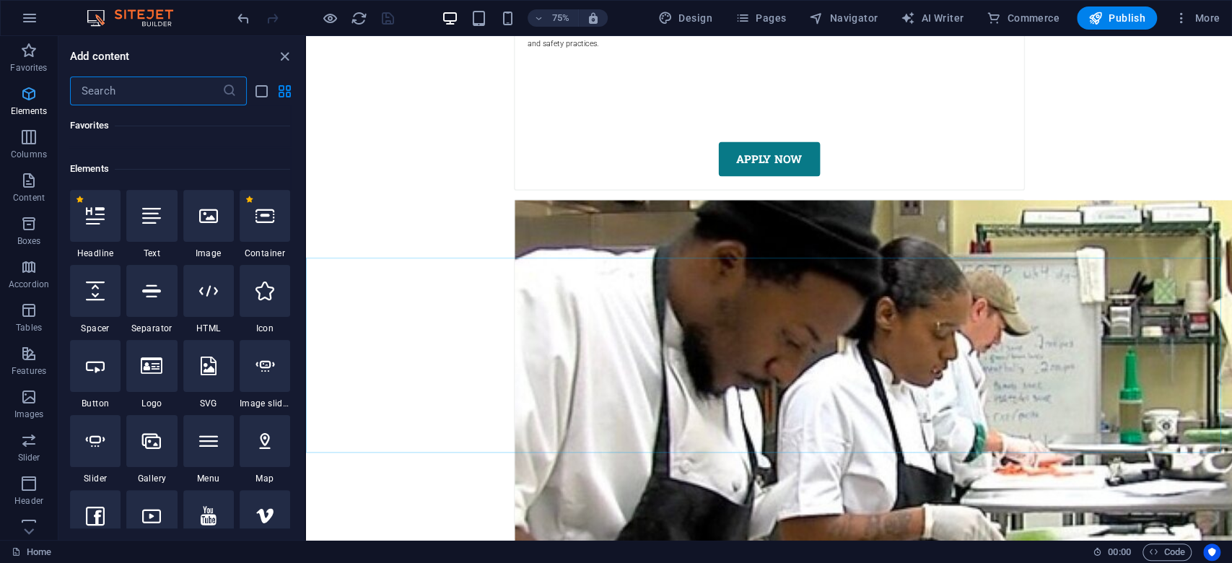
scroll to position [154, 0]
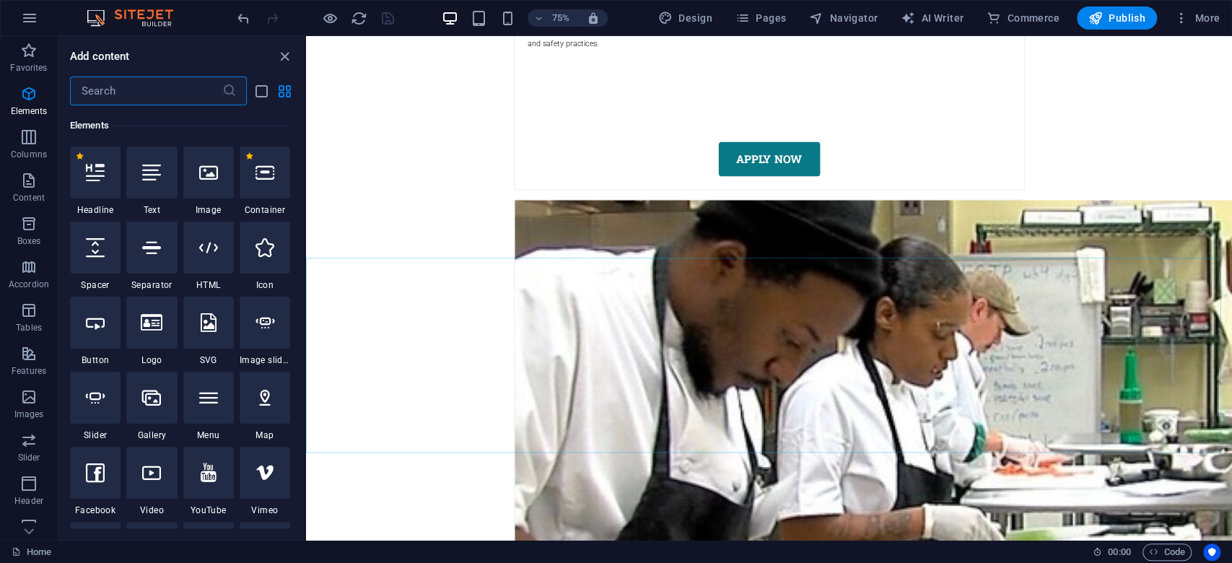
click at [103, 94] on input "text" at bounding box center [146, 91] width 152 height 29
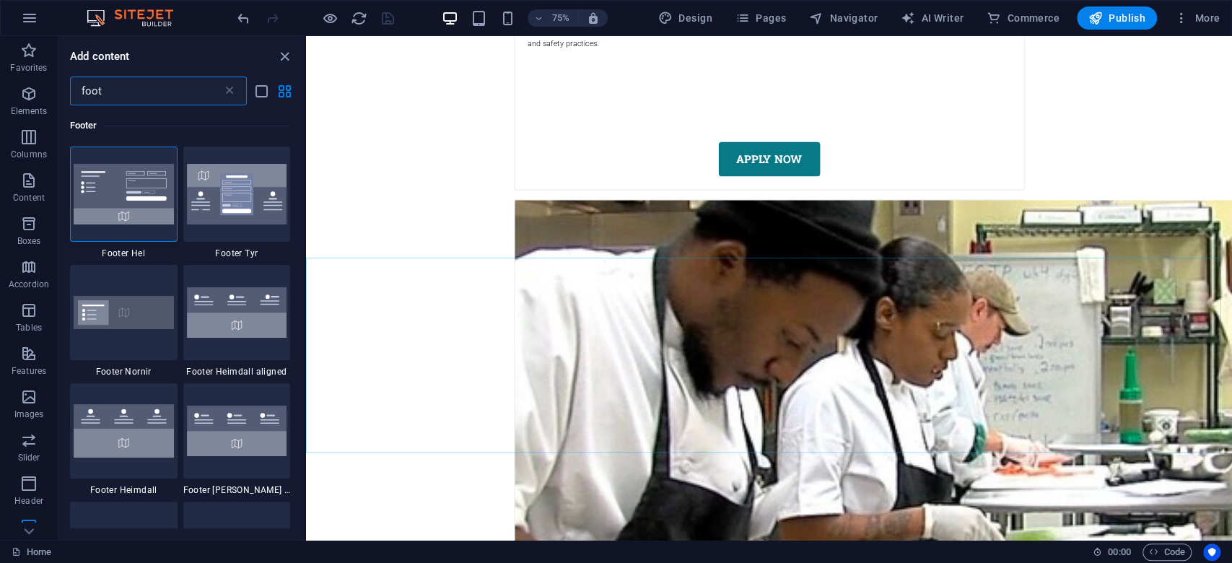
scroll to position [0, 0]
type input "foot"
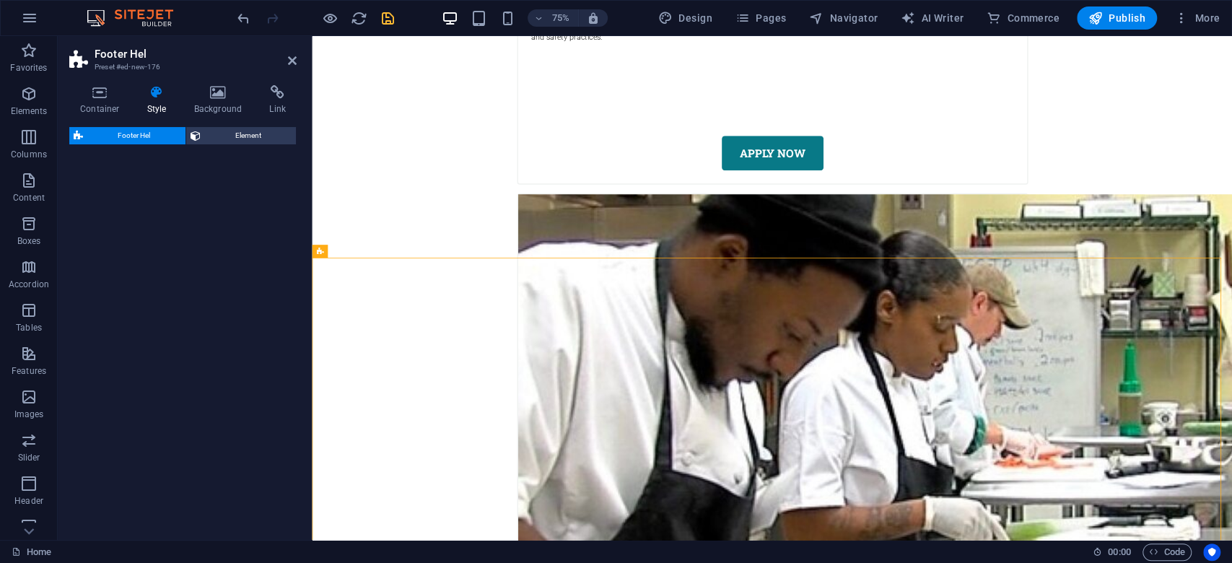
select select "%"
select select "rem"
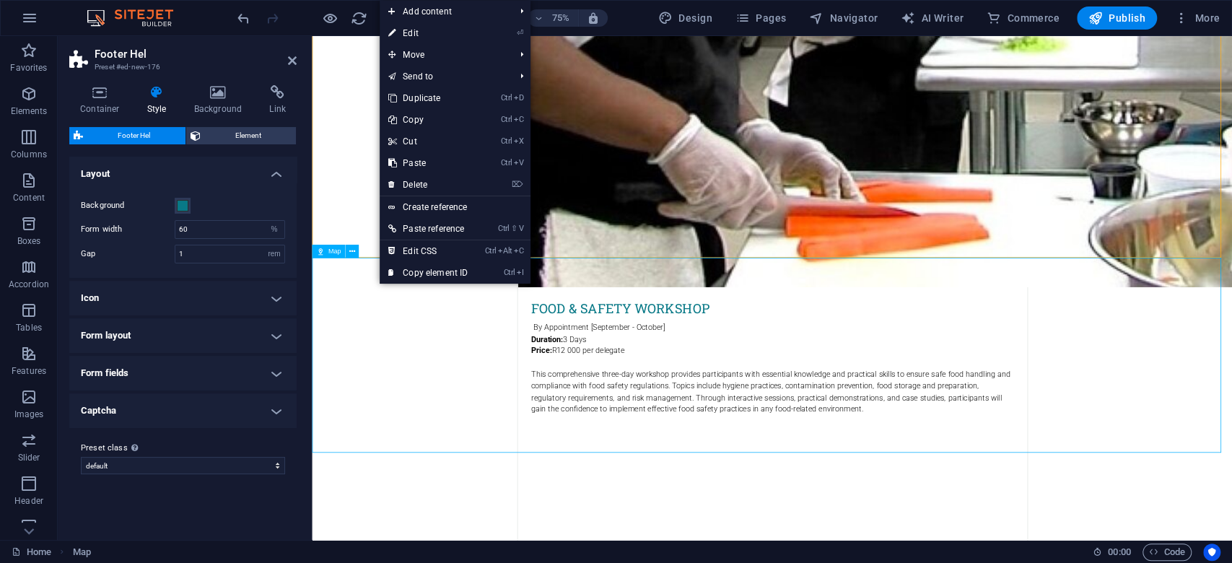
scroll to position [7692, 0]
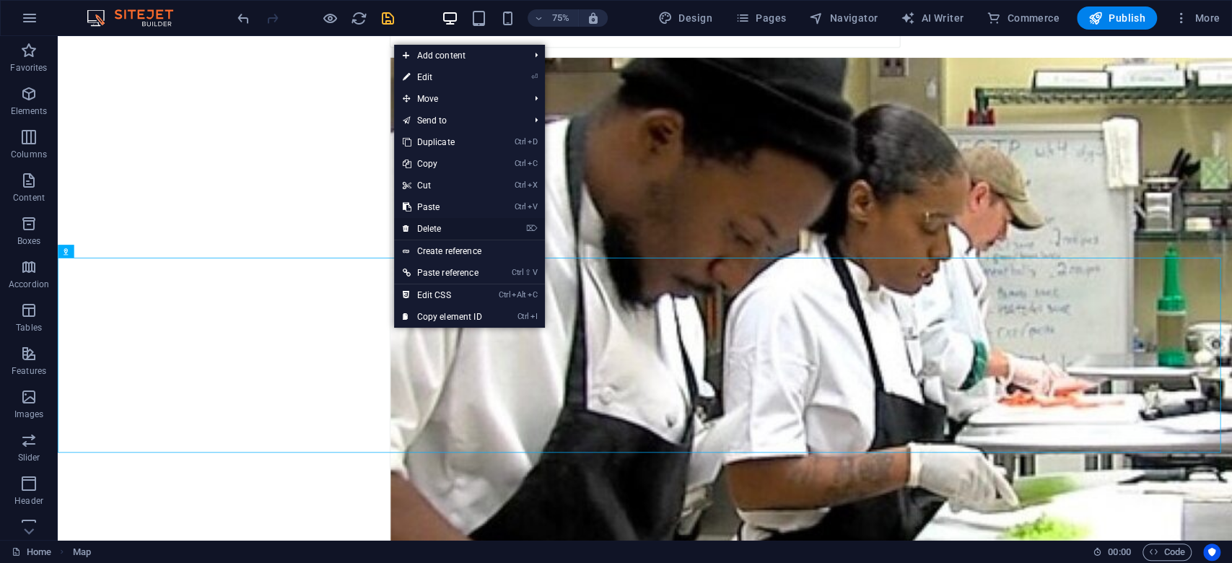
click at [448, 223] on link "⌦ Delete" at bounding box center [442, 229] width 97 height 22
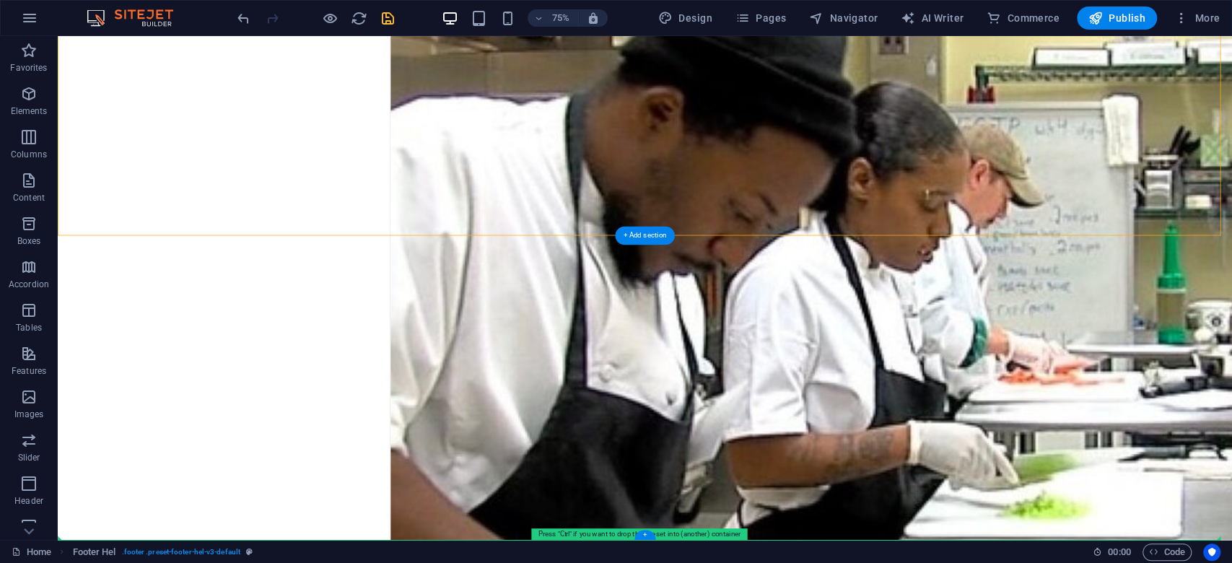
drag, startPoint x: 591, startPoint y: 204, endPoint x: 617, endPoint y: 666, distance: 463.5
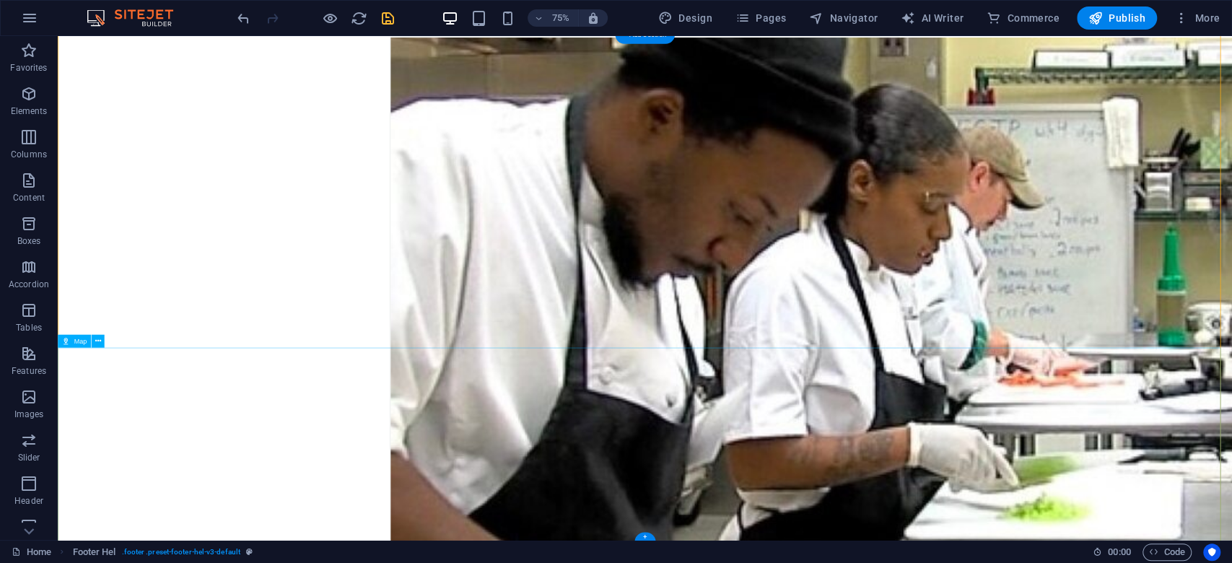
scroll to position [7623, 0]
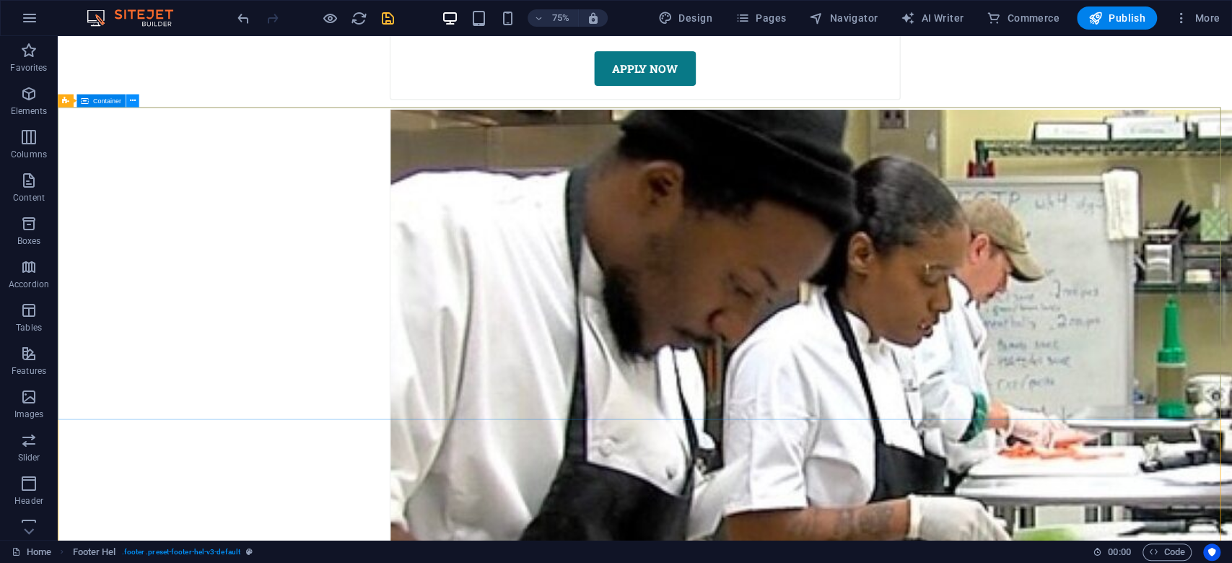
click at [134, 101] on icon at bounding box center [132, 101] width 6 height 12
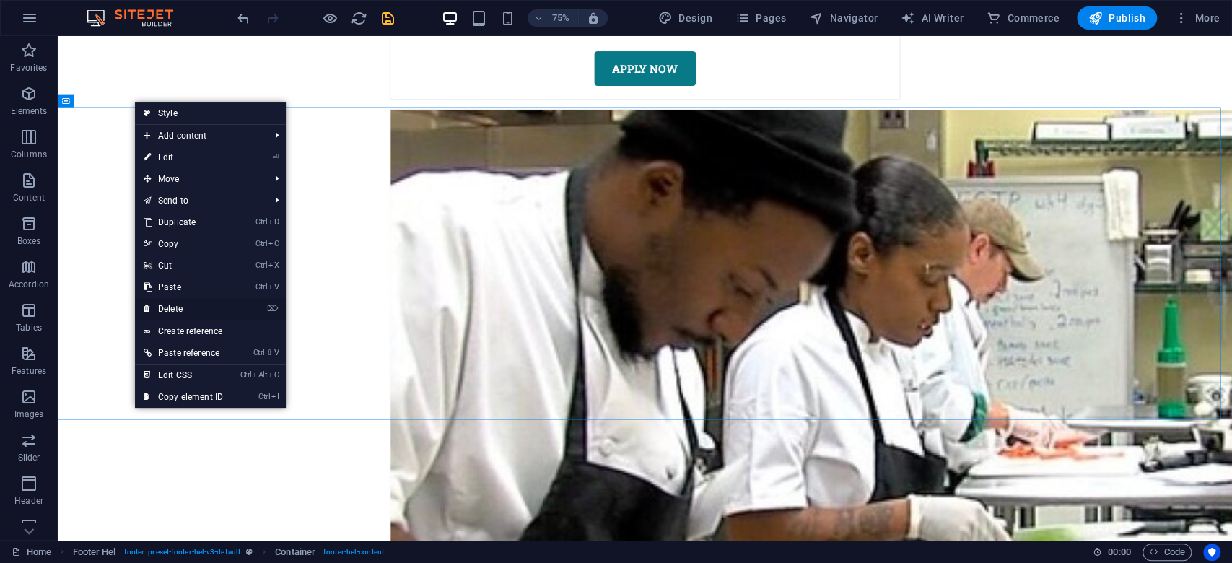
click at [197, 309] on link "⌦ Delete" at bounding box center [183, 309] width 97 height 22
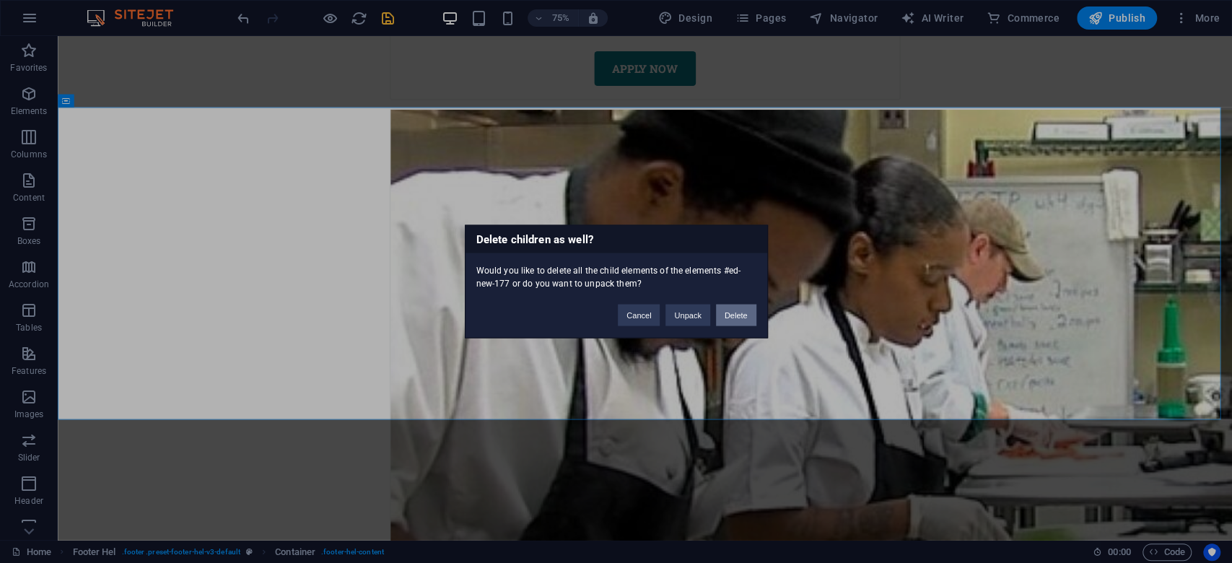
click at [752, 315] on button "Delete" at bounding box center [736, 316] width 40 height 22
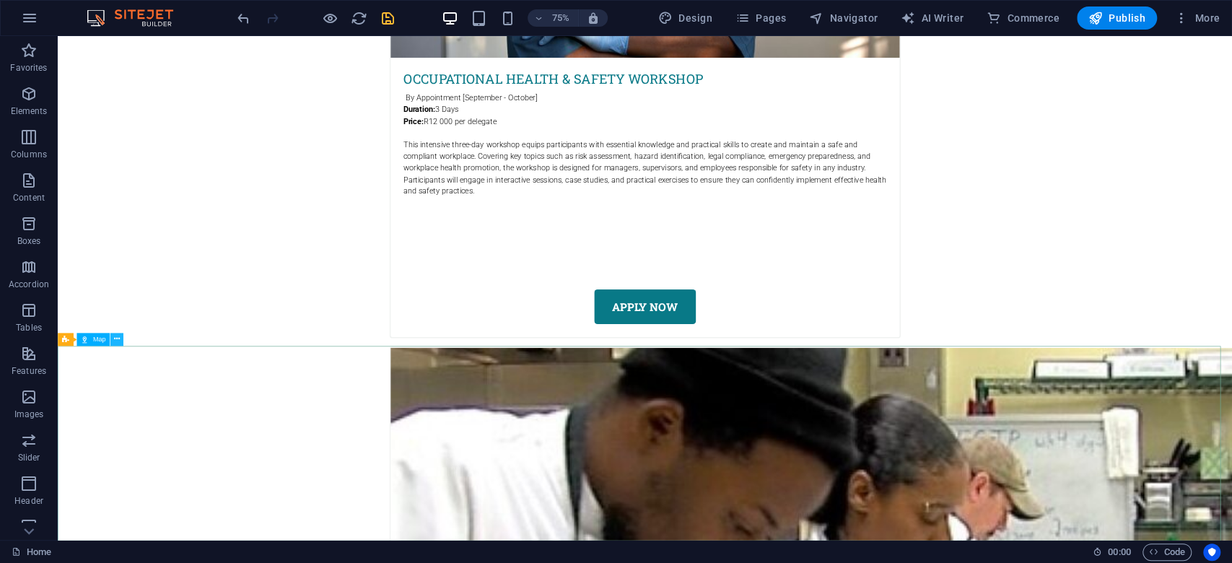
click at [121, 336] on button at bounding box center [116, 339] width 13 height 13
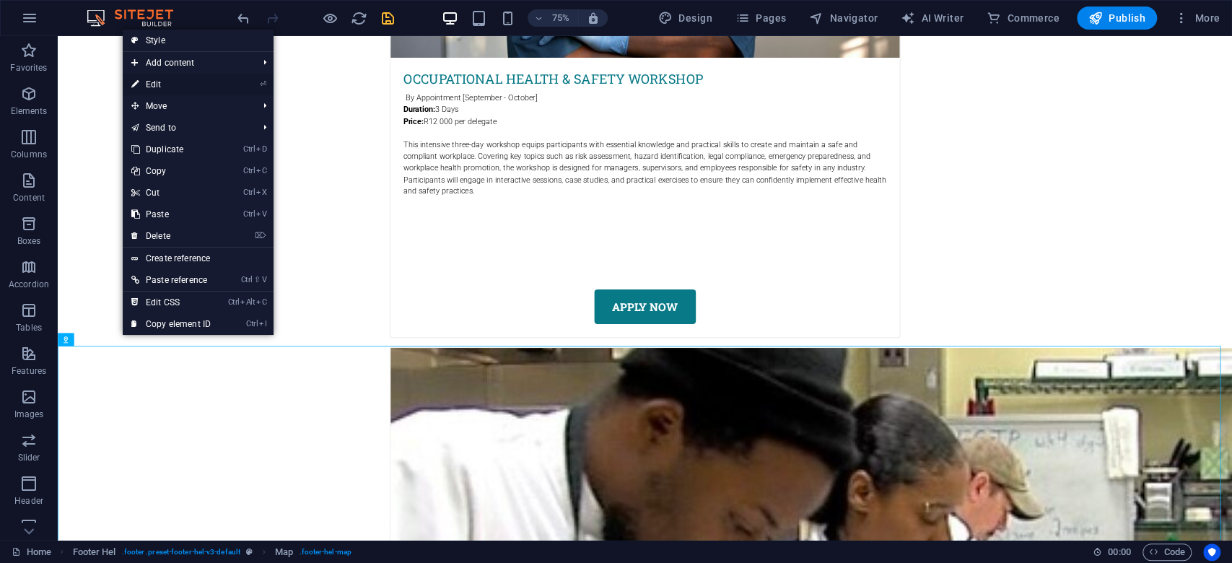
click at [179, 83] on link "⏎ Edit" at bounding box center [171, 85] width 97 height 22
select select "1"
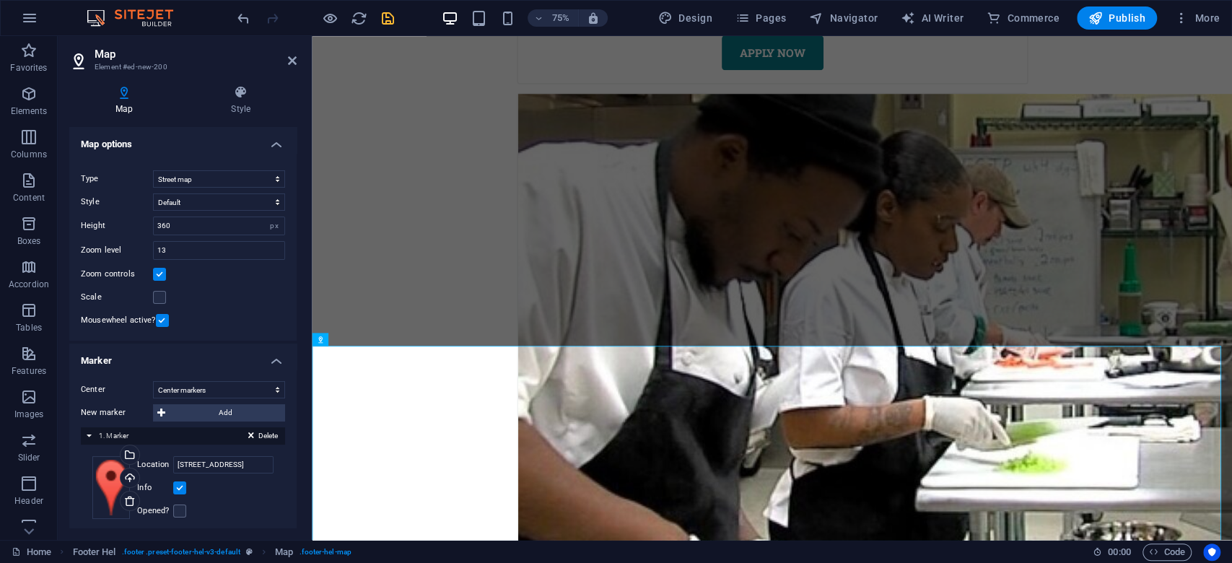
scroll to position [7478, 0]
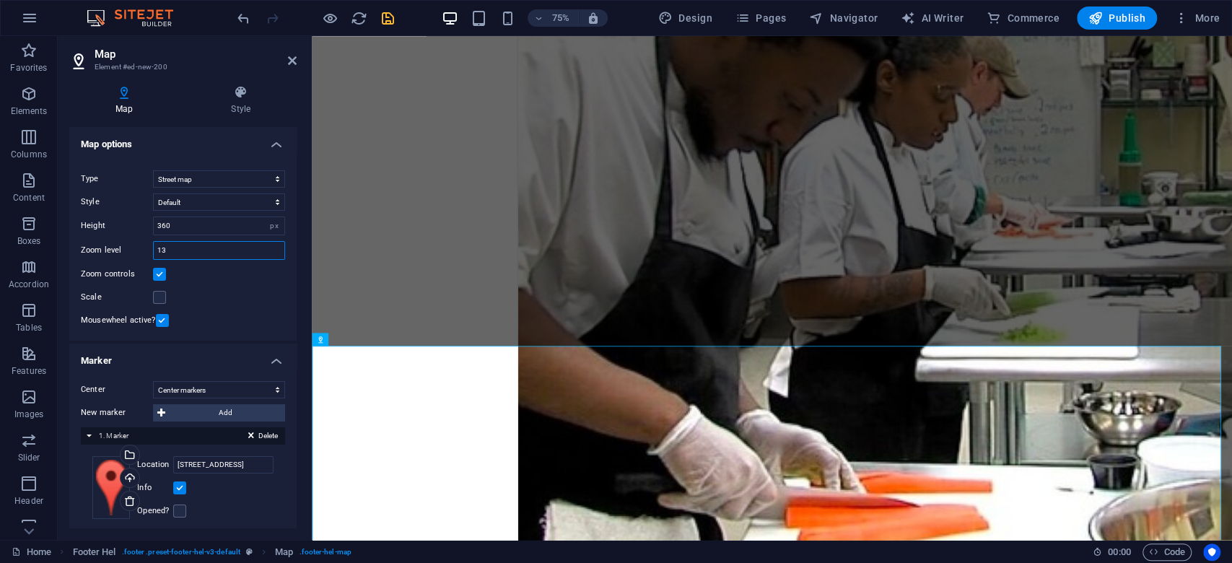
drag, startPoint x: 173, startPoint y: 251, endPoint x: 144, endPoint y: 253, distance: 28.2
click at [144, 253] on div "Zoom level 13" at bounding box center [183, 250] width 204 height 19
click at [160, 251] on input "17" at bounding box center [219, 250] width 131 height 17
click at [160, 251] on input "15" at bounding box center [219, 250] width 131 height 17
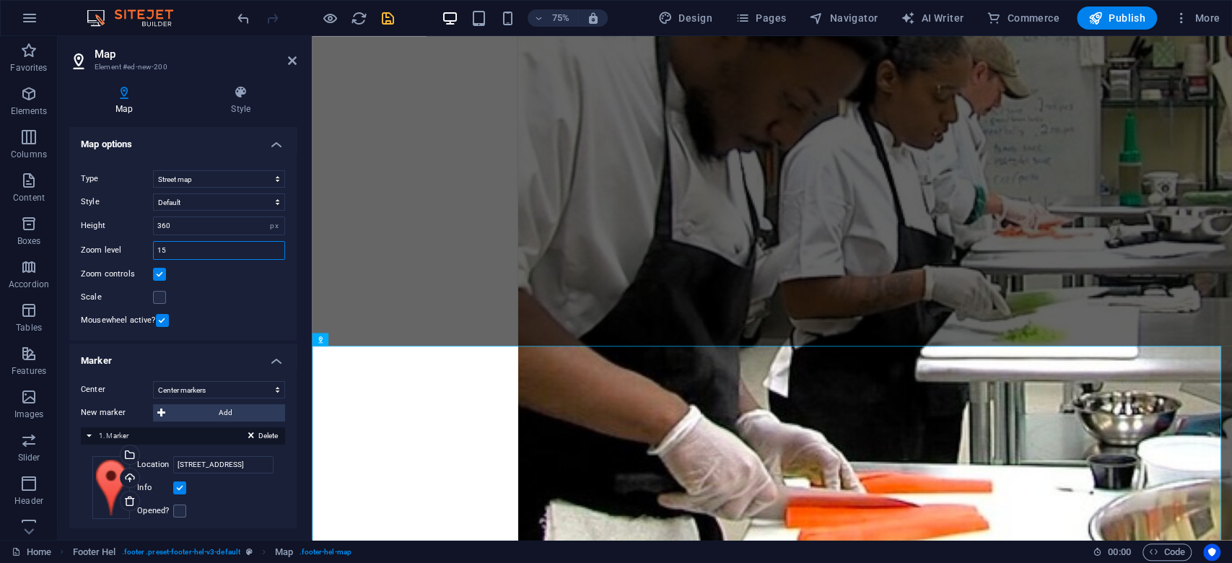
click at [160, 251] on input "15" at bounding box center [219, 250] width 131 height 17
type input "16"
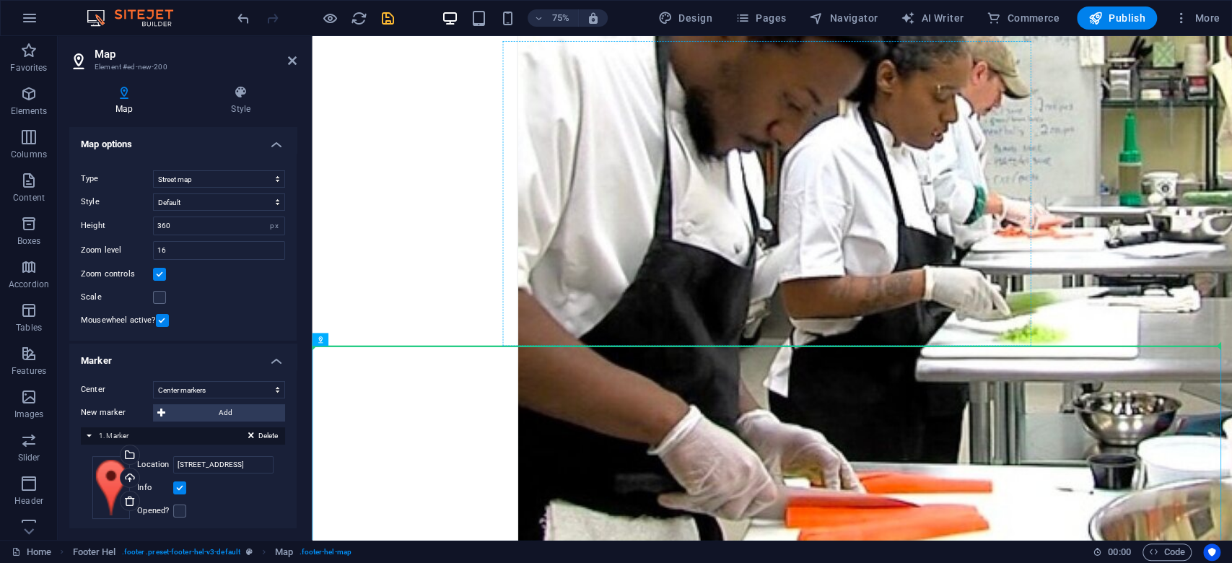
drag, startPoint x: 712, startPoint y: 510, endPoint x: 775, endPoint y: 399, distance: 127.7
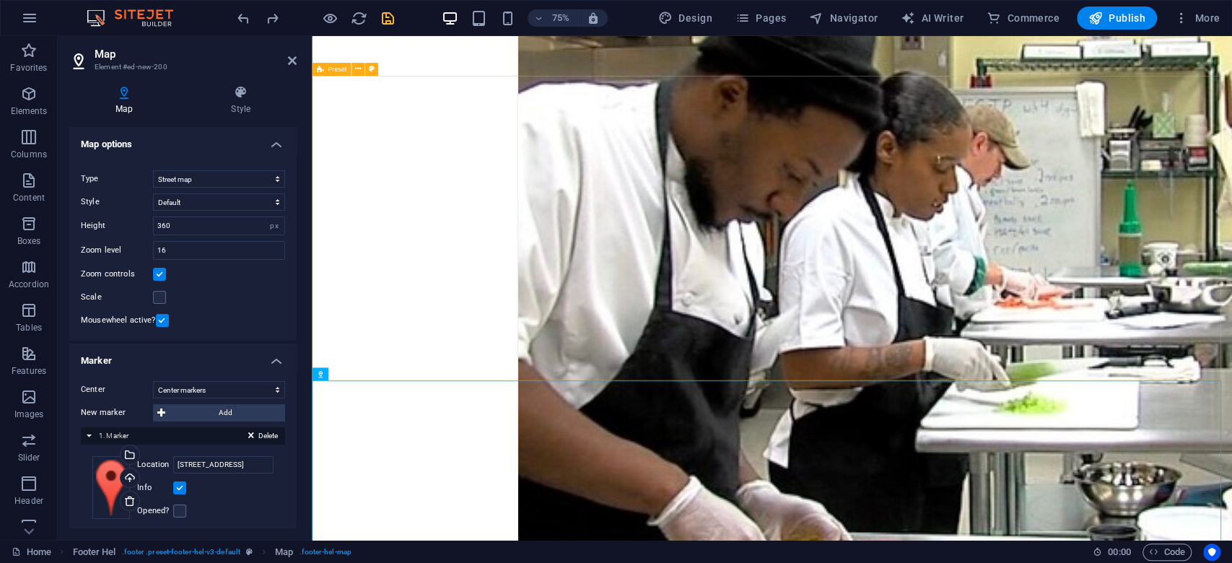
scroll to position [7285, 0]
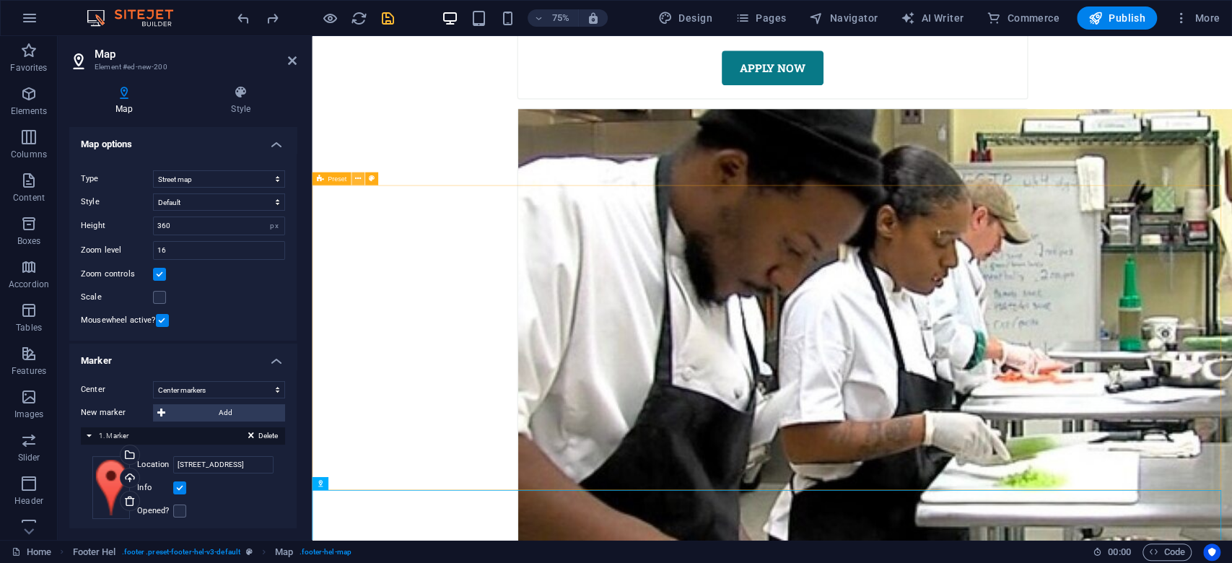
click at [359, 176] on icon at bounding box center [357, 179] width 6 height 12
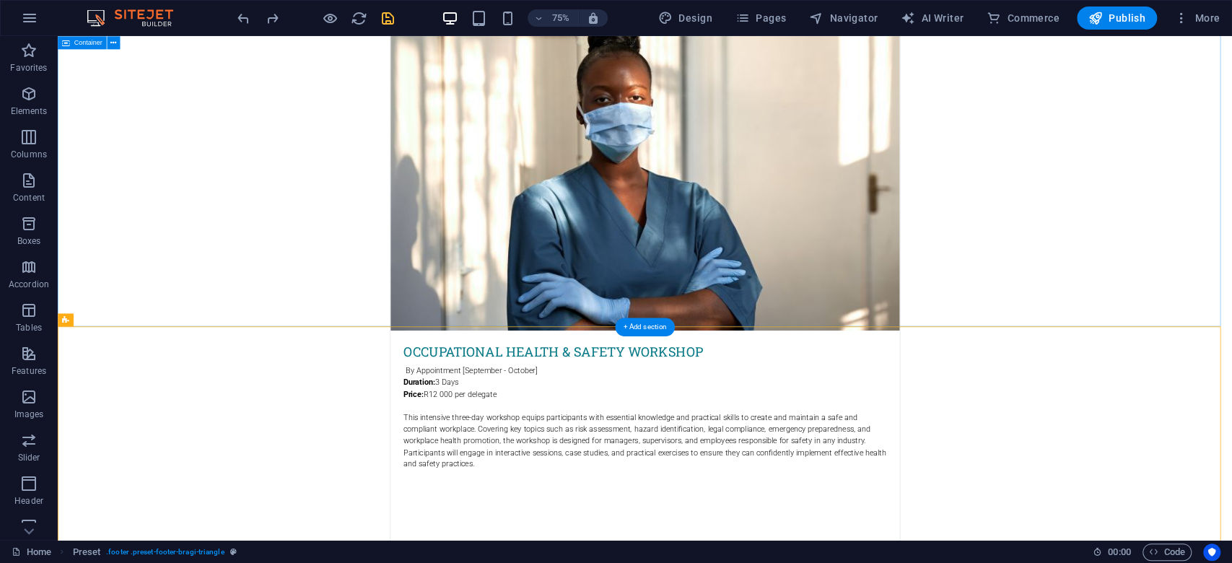
scroll to position [6919, 0]
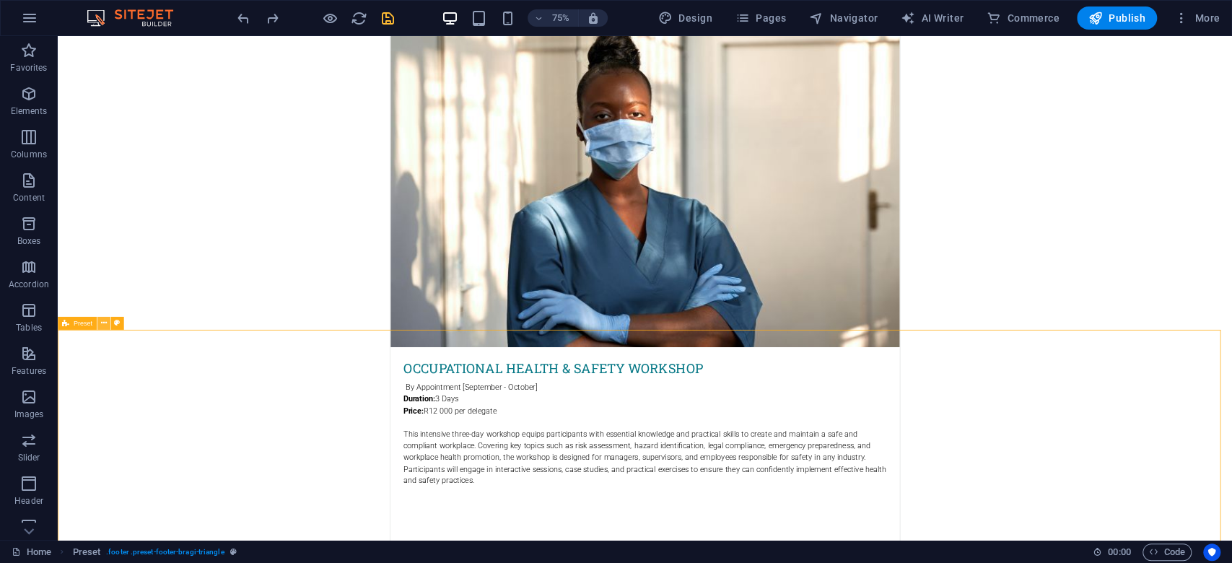
click at [103, 321] on icon at bounding box center [103, 323] width 6 height 12
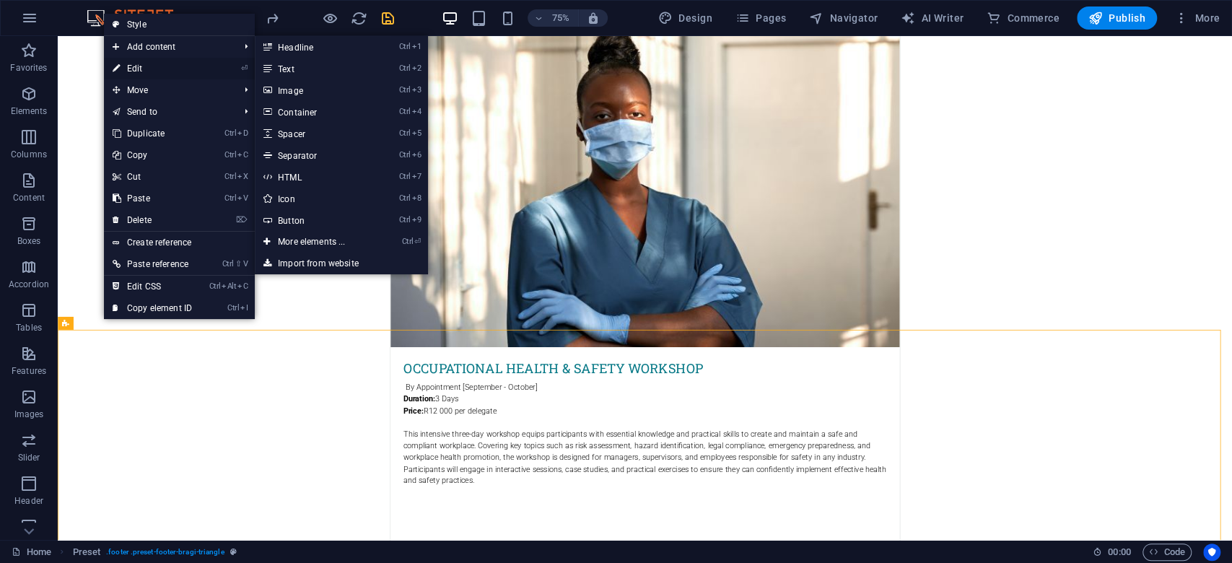
click at [165, 72] on link "⏎ Edit" at bounding box center [152, 69] width 97 height 22
select select "footer"
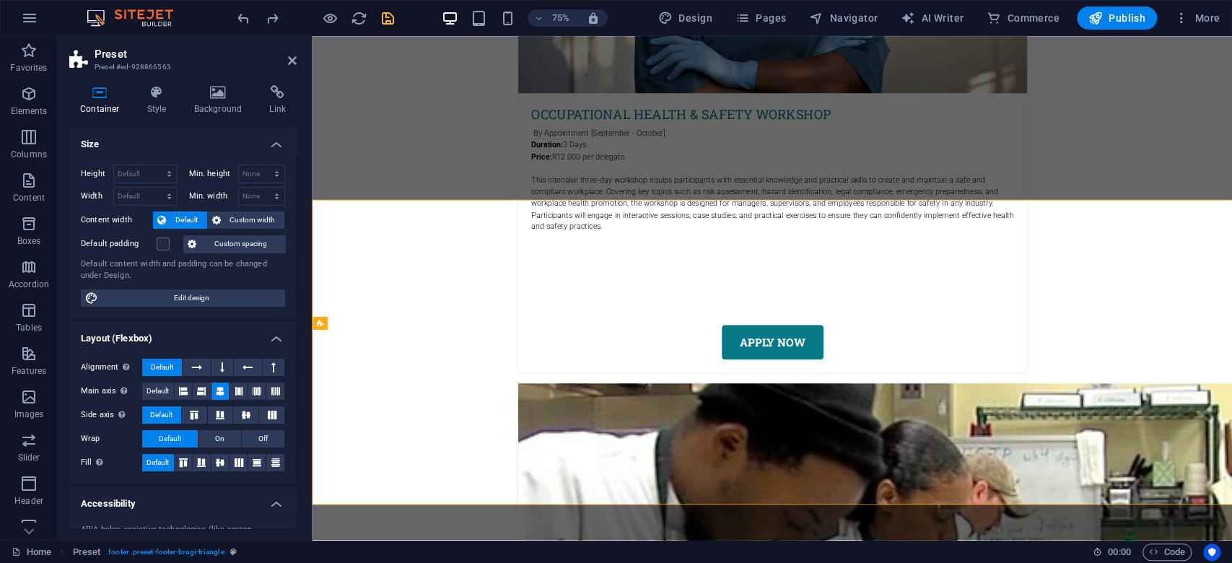
scroll to position [7092, 0]
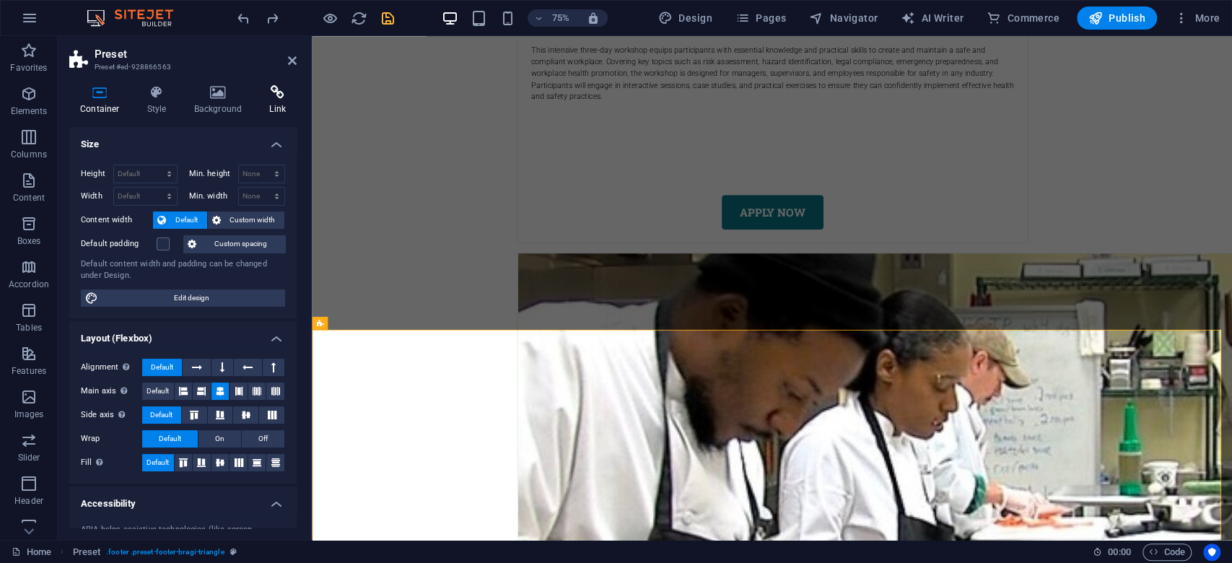
click at [276, 90] on icon at bounding box center [277, 92] width 38 height 14
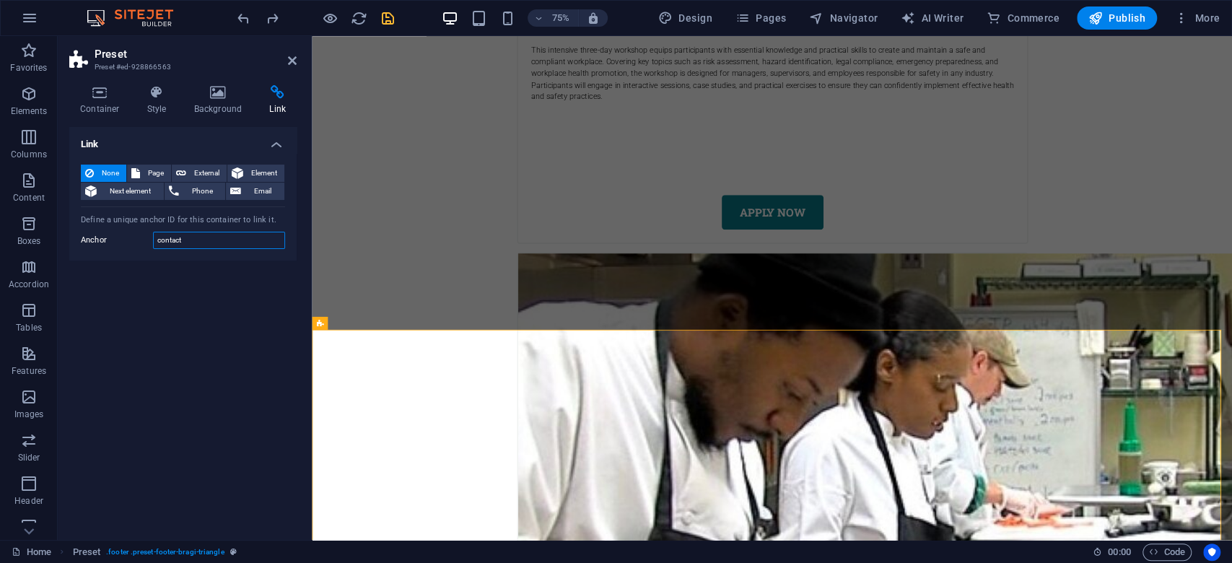
click at [203, 240] on input "contact" at bounding box center [219, 240] width 132 height 17
click at [203, 306] on div "Link None Page External Element Next element Phone Email Page Home Subpage Lega…" at bounding box center [182, 327] width 227 height 401
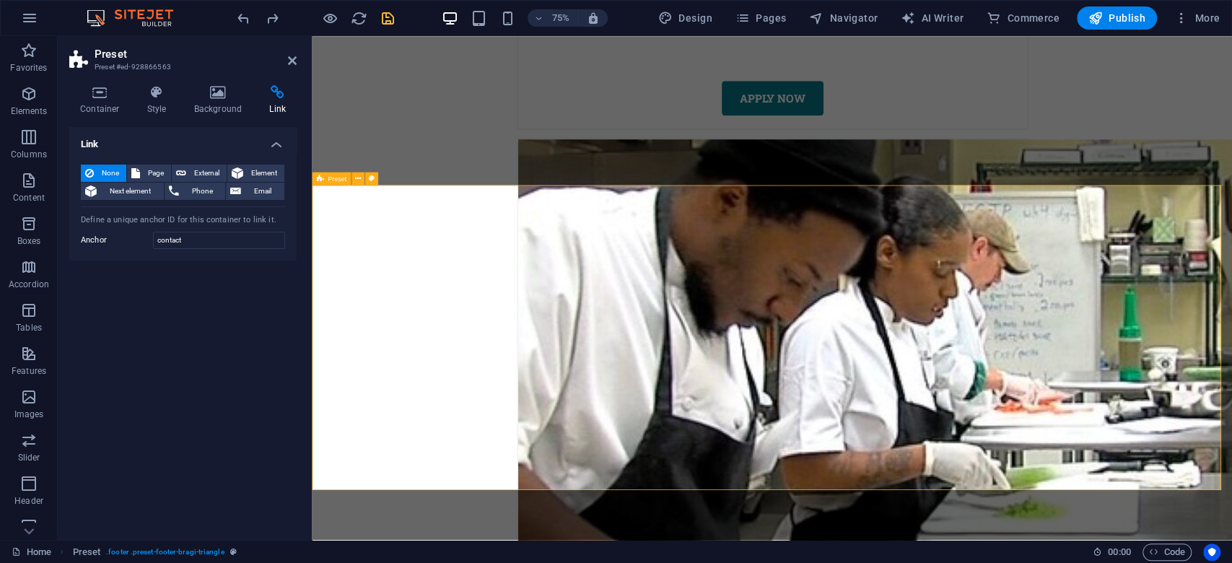
scroll to position [7285, 0]
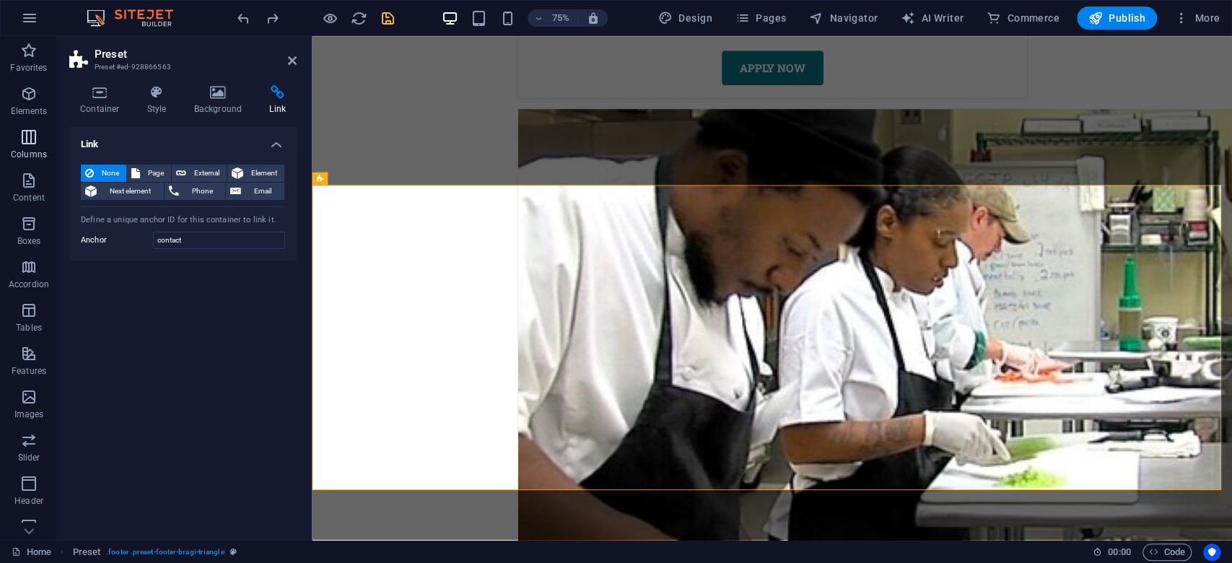
click at [32, 137] on icon "button" at bounding box center [28, 137] width 17 height 17
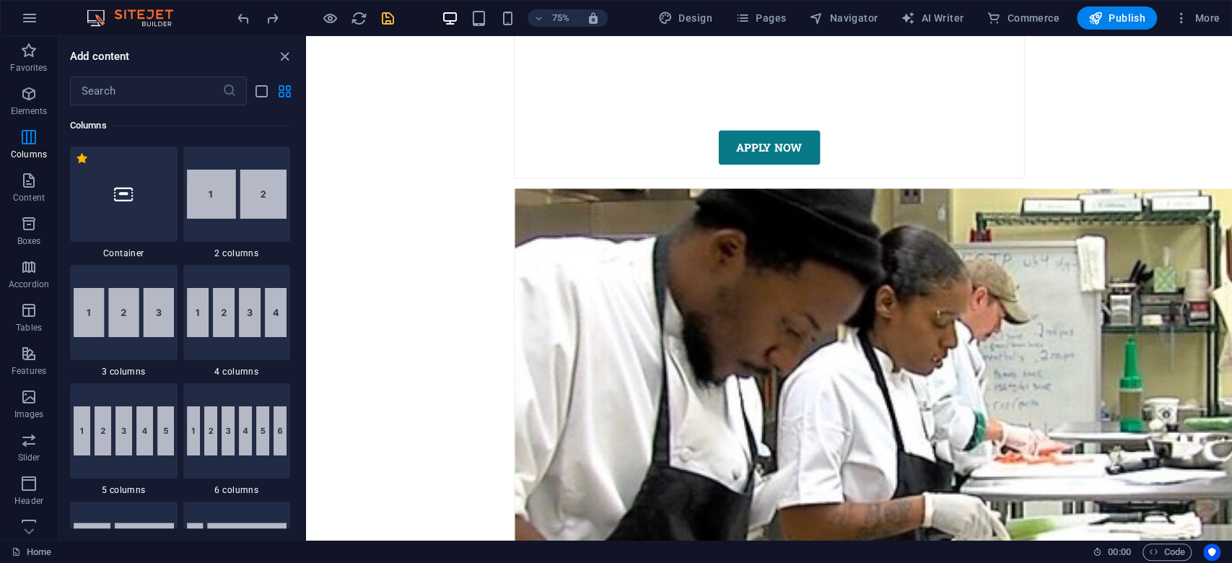
scroll to position [7460, 0]
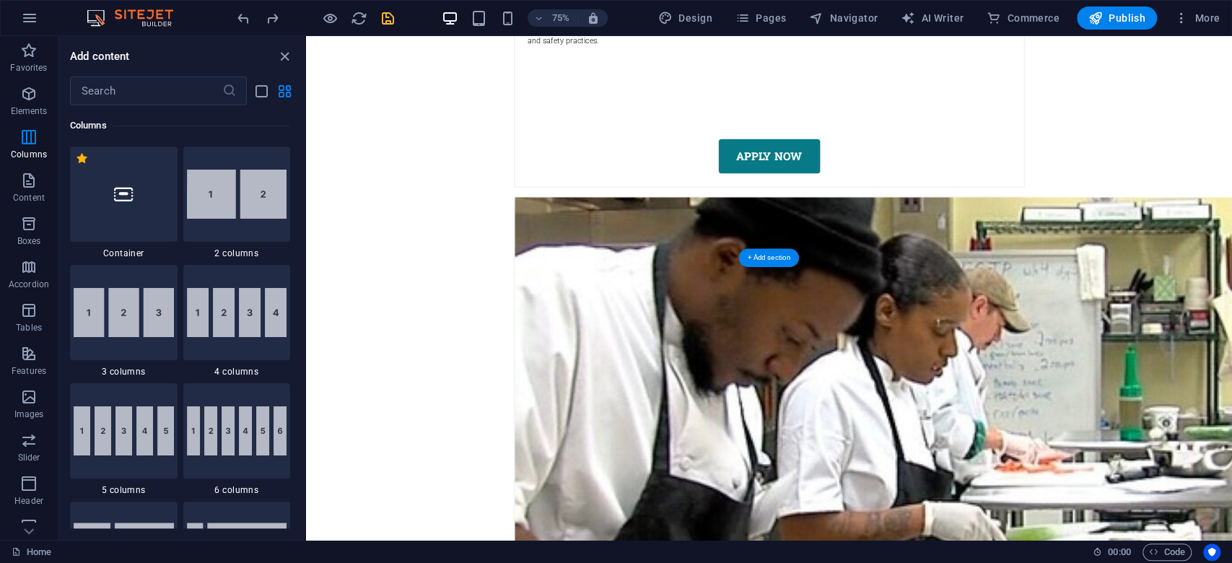
scroll to position [7172, 0]
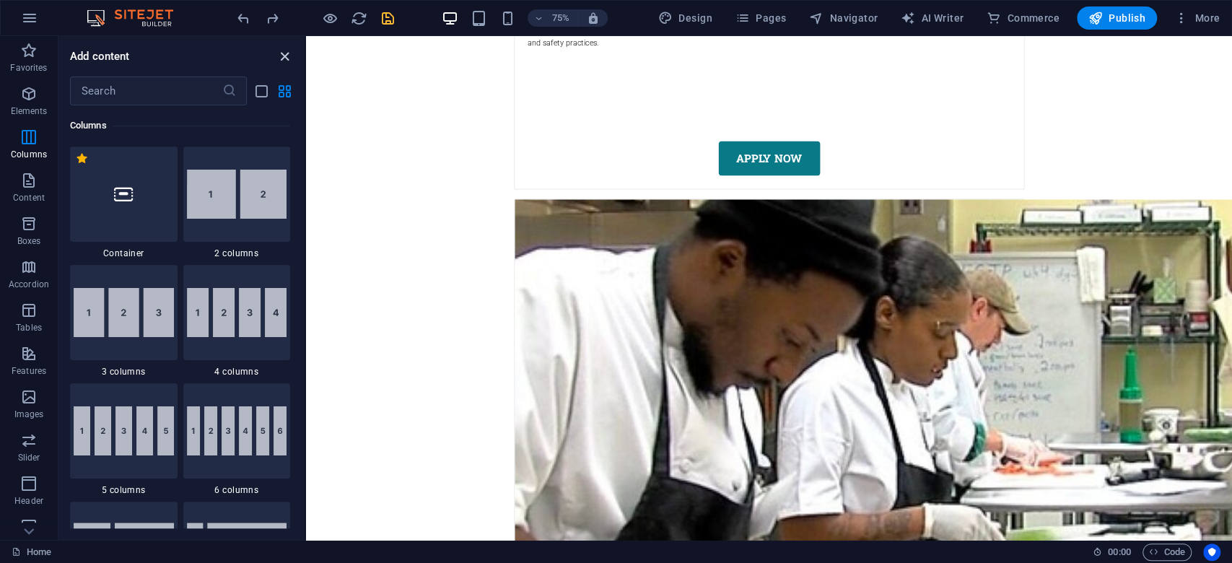
click at [280, 58] on icon "close panel" at bounding box center [284, 56] width 17 height 17
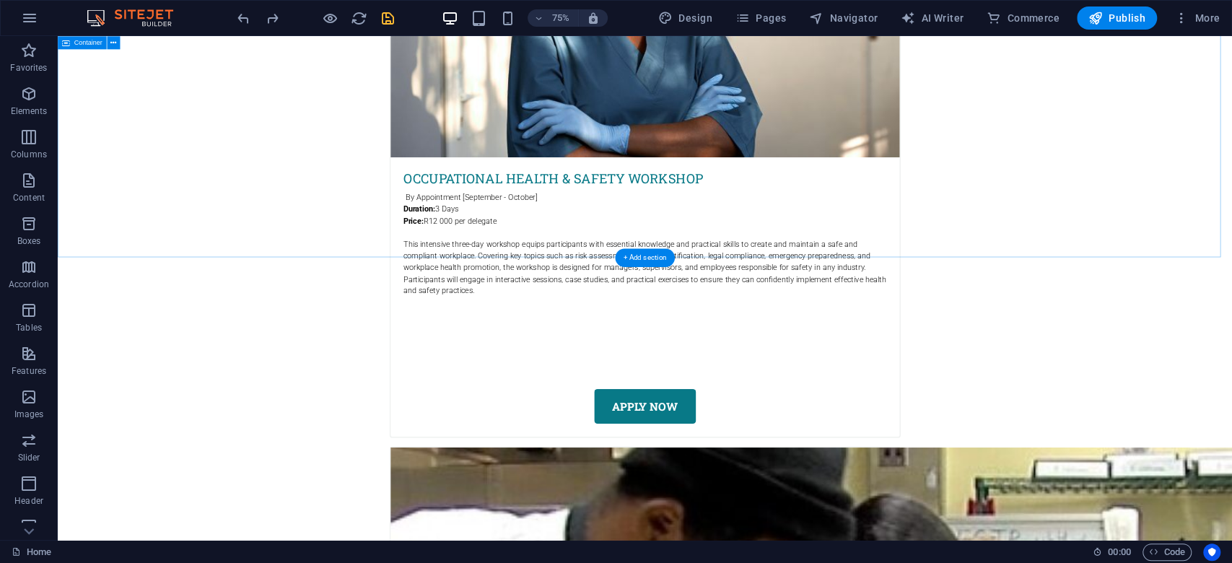
scroll to position [7016, 0]
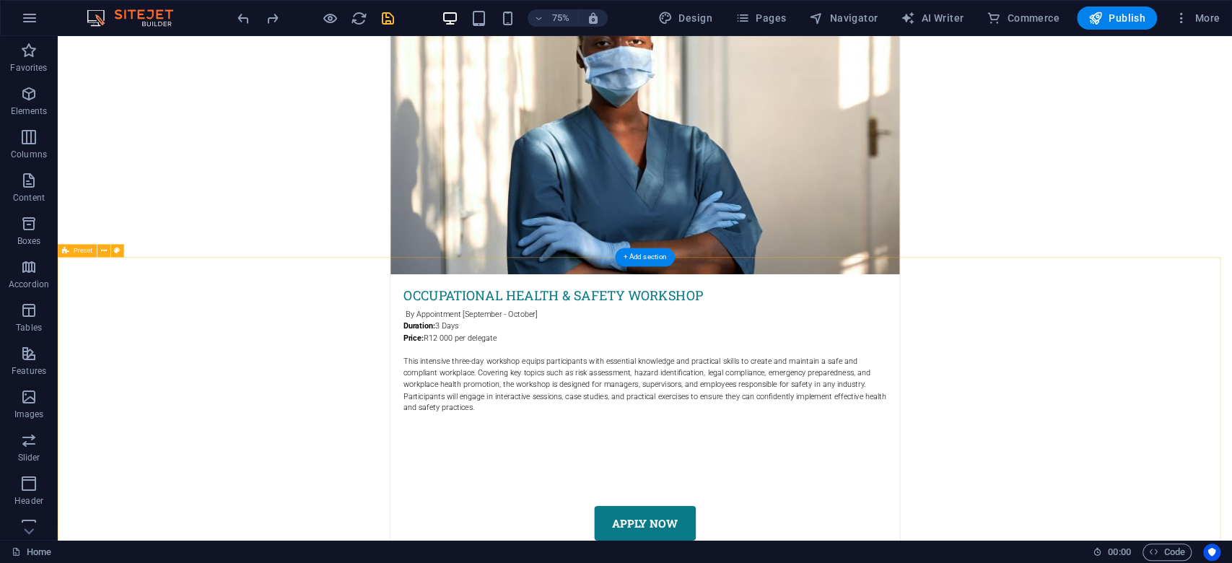
click at [121, 248] on button at bounding box center [116, 250] width 13 height 13
select select "boxed"
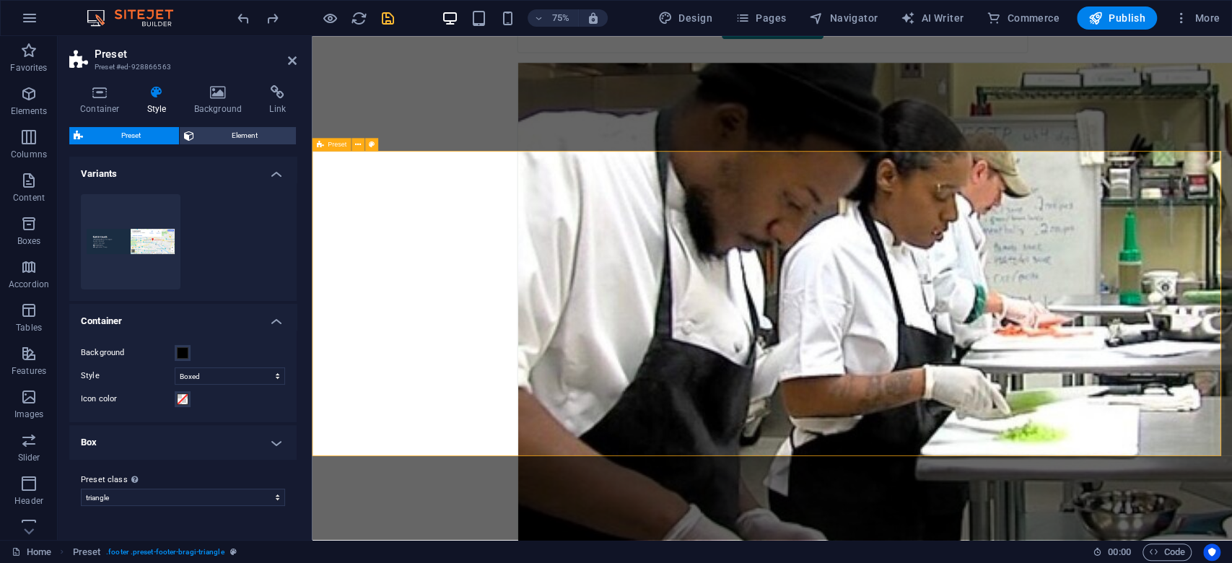
scroll to position [7381, 0]
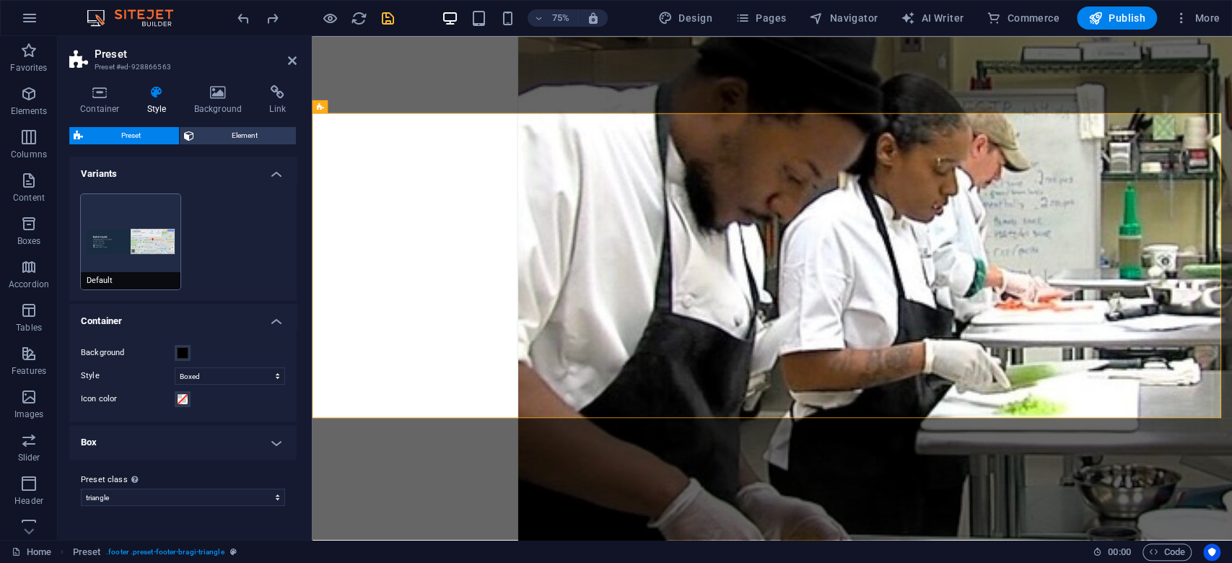
click at [144, 249] on button "Default" at bounding box center [131, 241] width 100 height 95
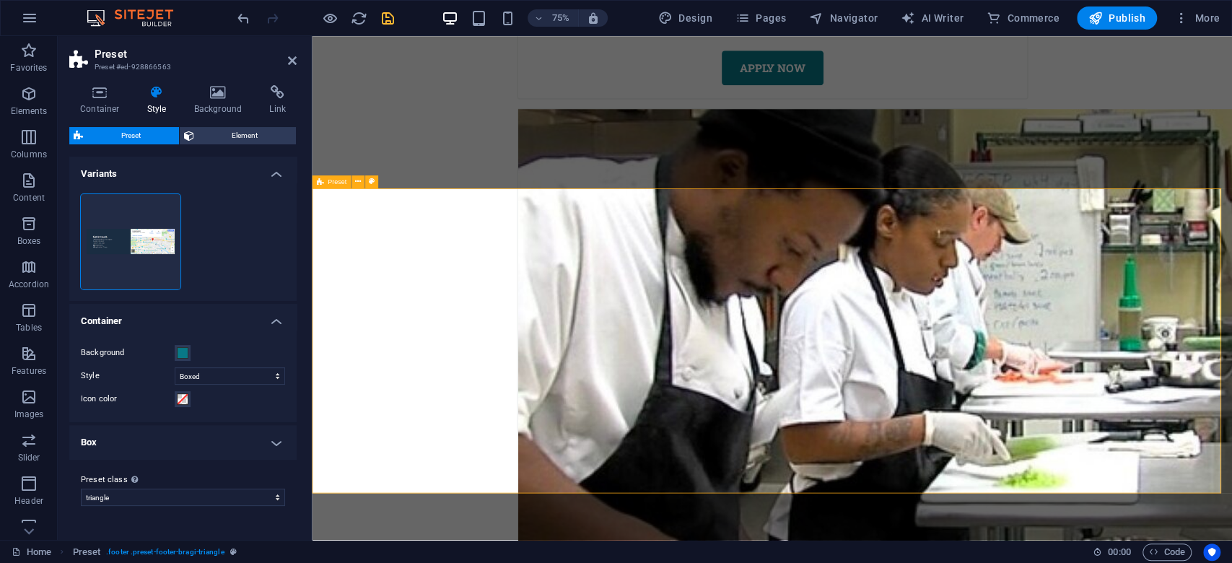
scroll to position [7285, 0]
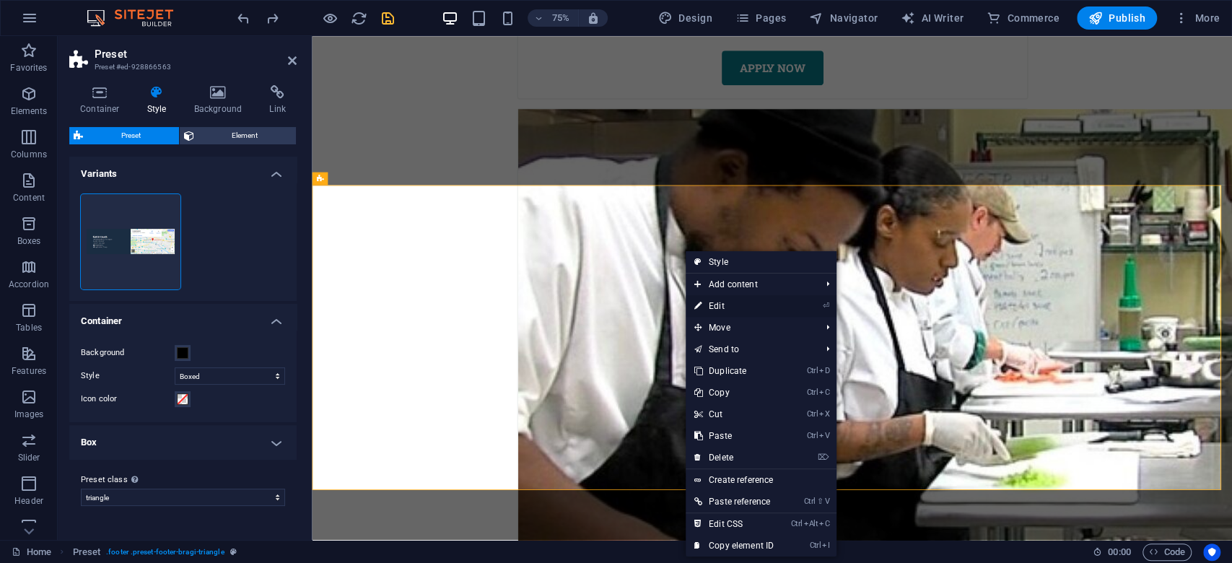
click at [723, 297] on link "⏎ Edit" at bounding box center [734, 306] width 97 height 22
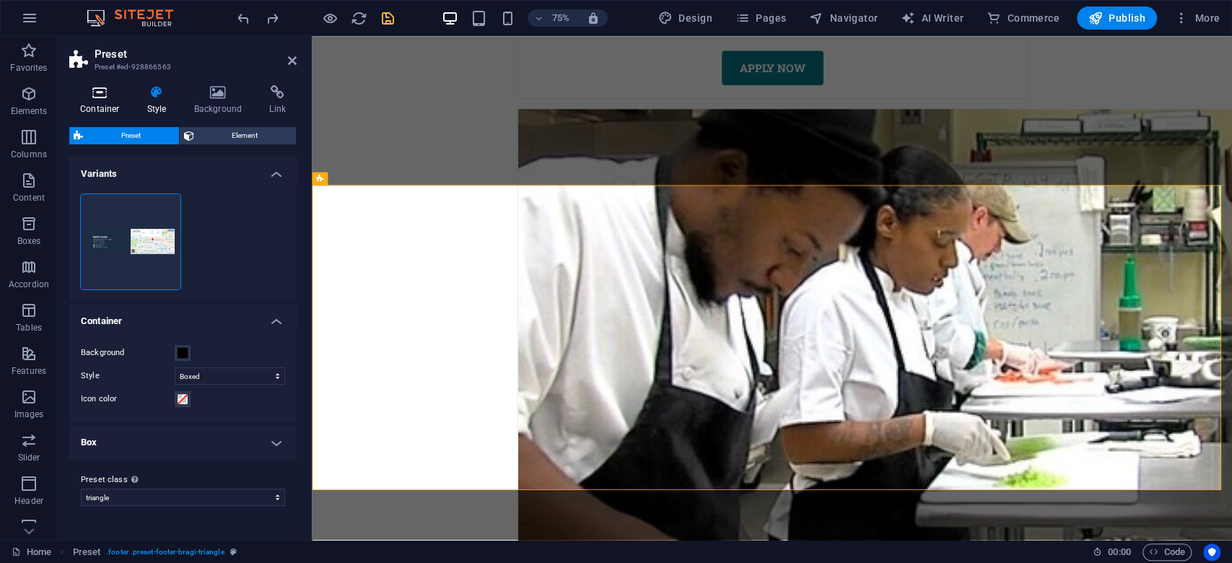
click at [97, 90] on icon at bounding box center [99, 92] width 61 height 14
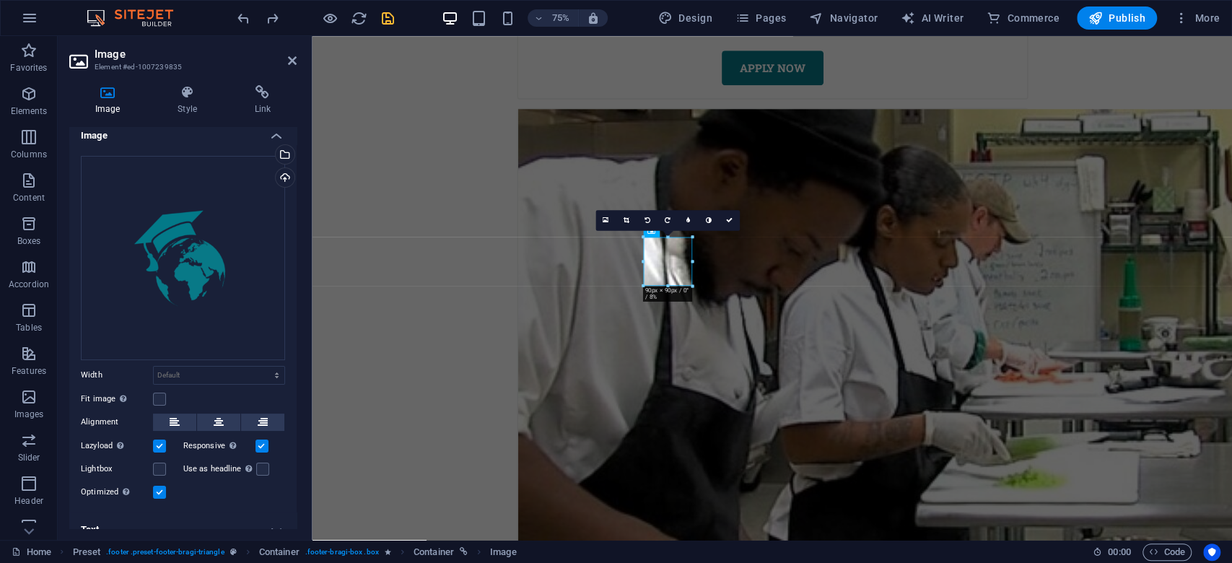
scroll to position [0, 0]
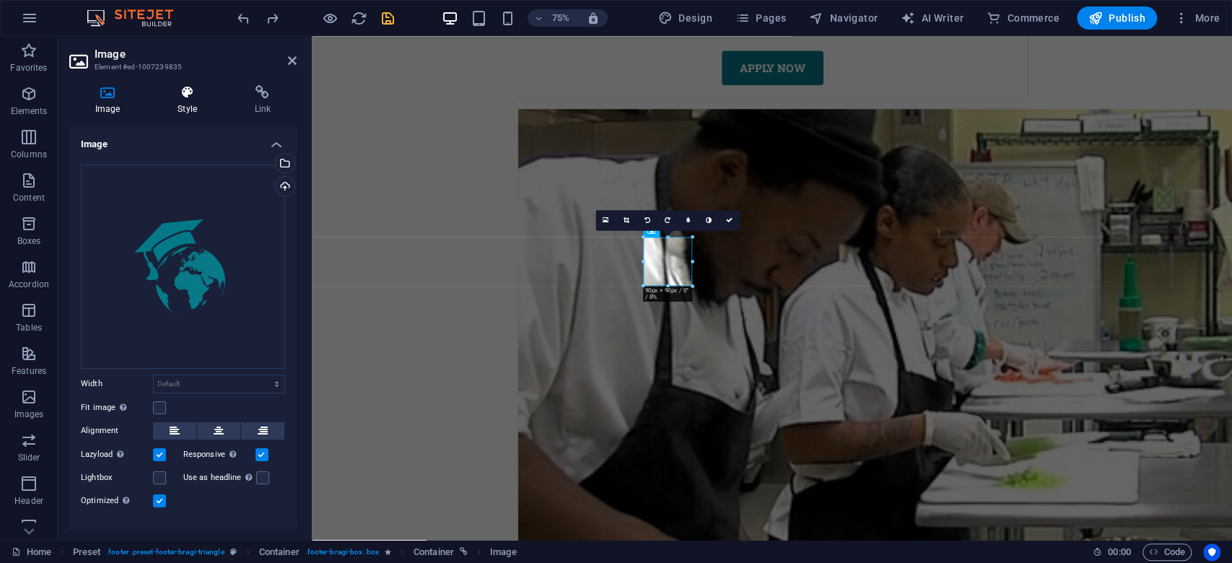
click at [190, 104] on h4 "Style" at bounding box center [190, 100] width 77 height 30
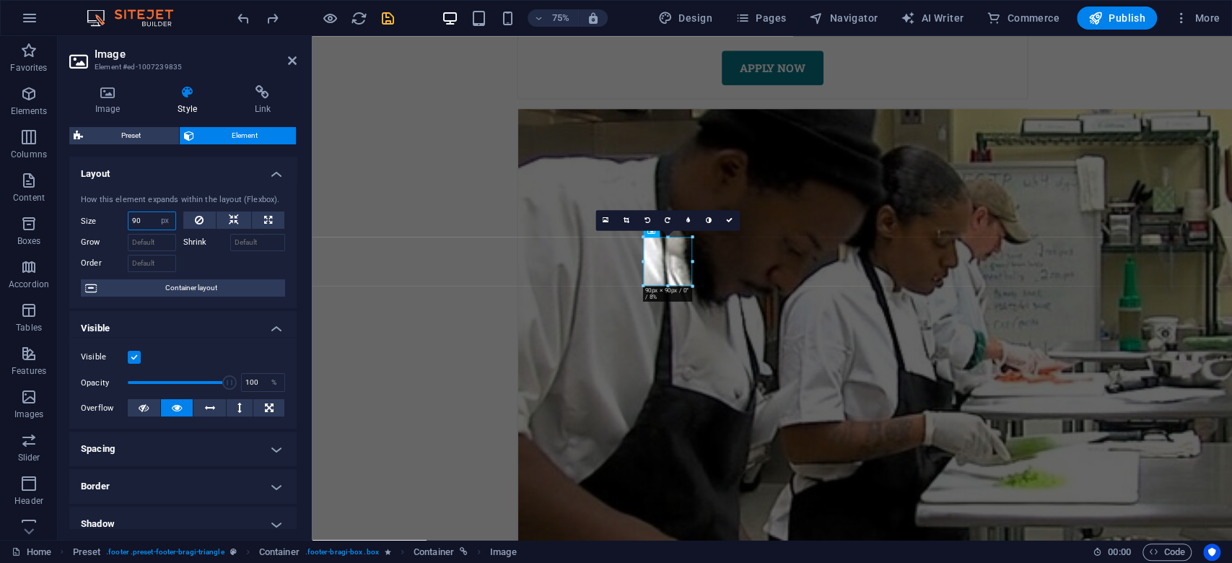
click at [134, 219] on input "90" at bounding box center [152, 220] width 47 height 17
type input "150"
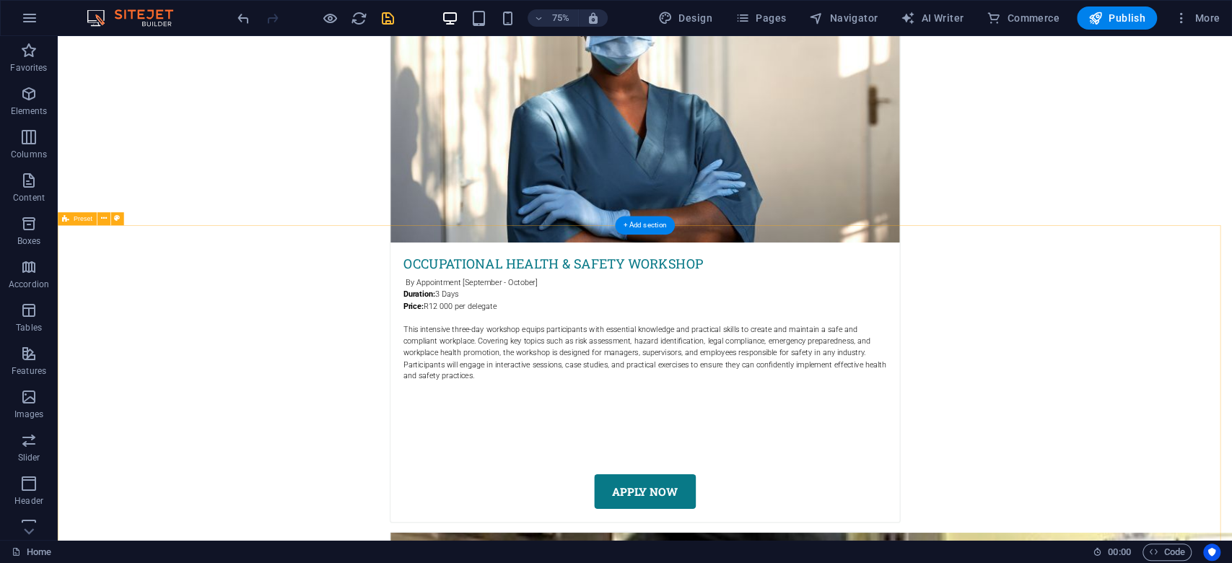
scroll to position [7347, 0]
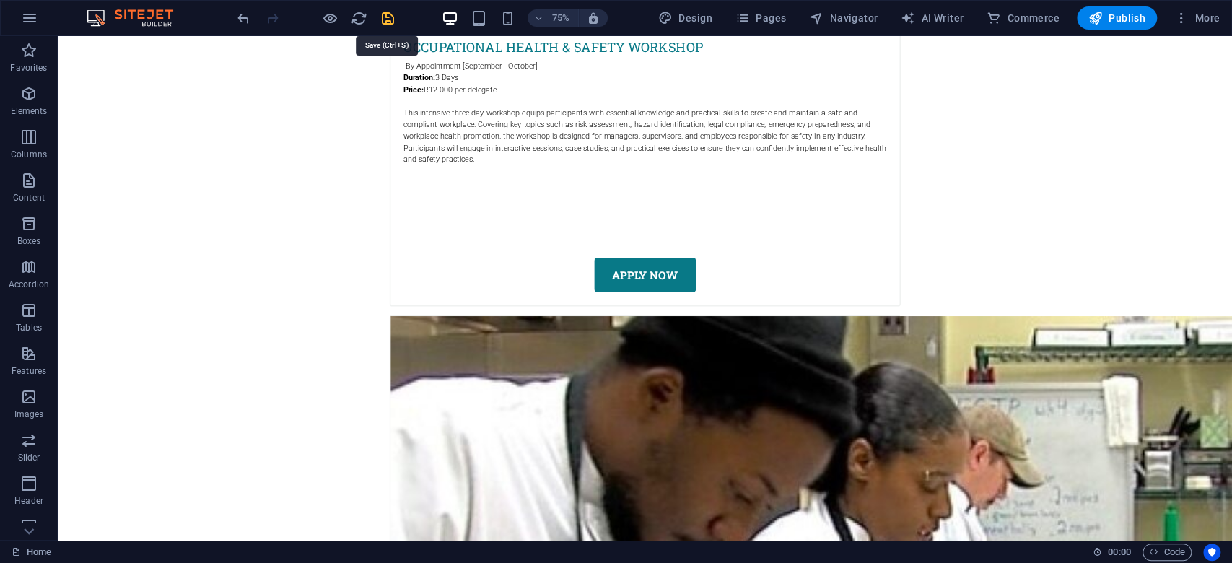
click at [388, 19] on icon "save" at bounding box center [388, 18] width 17 height 17
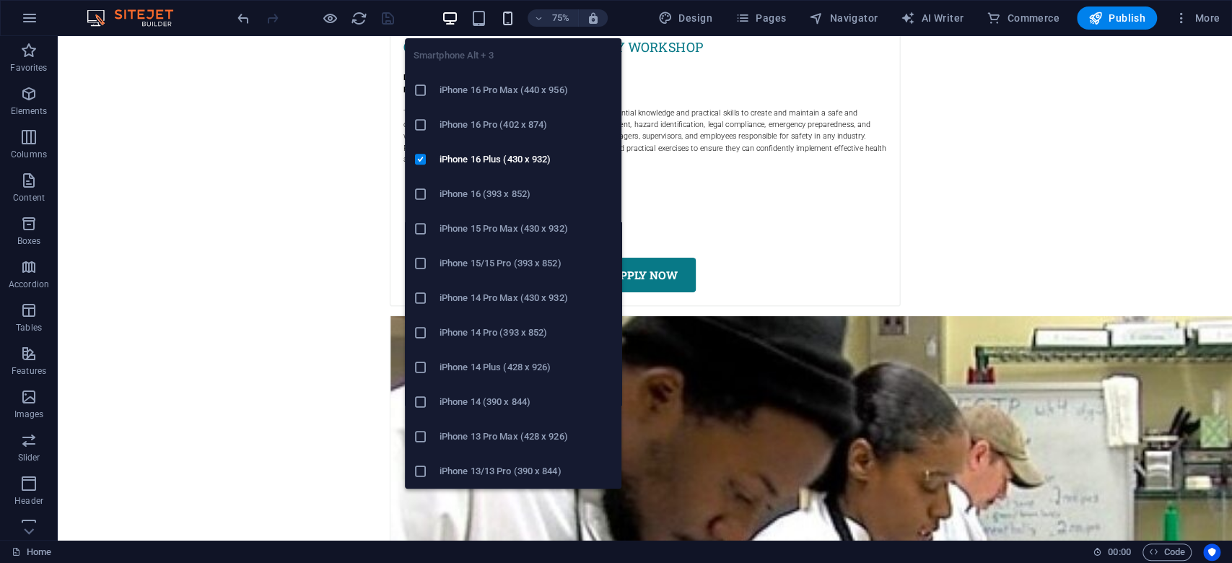
click at [510, 19] on icon "button" at bounding box center [507, 18] width 17 height 17
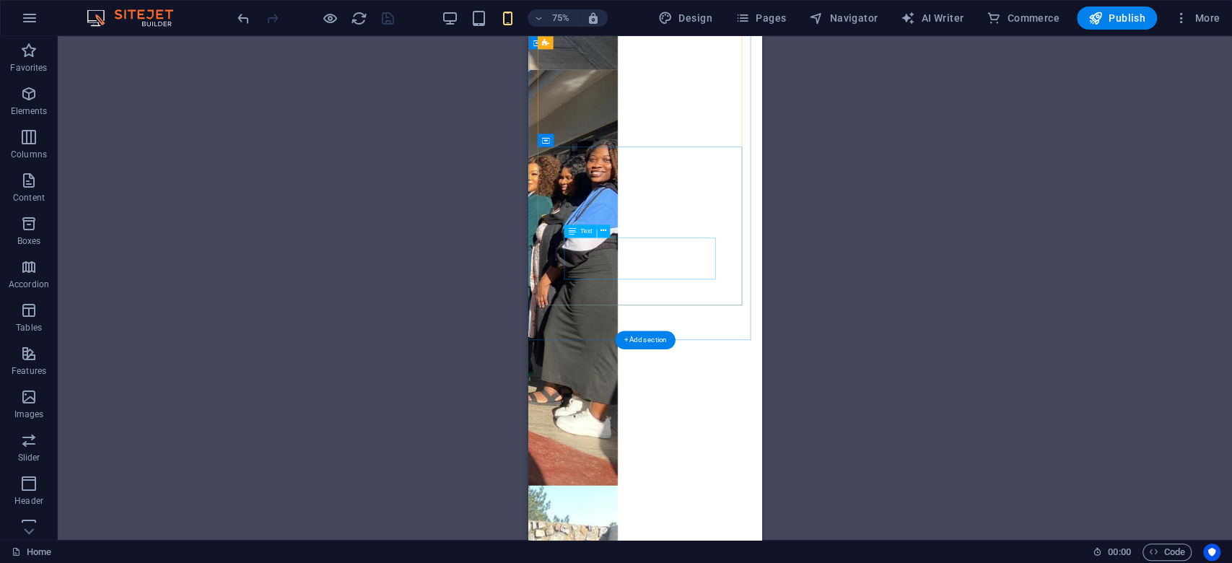
scroll to position [10220, 0]
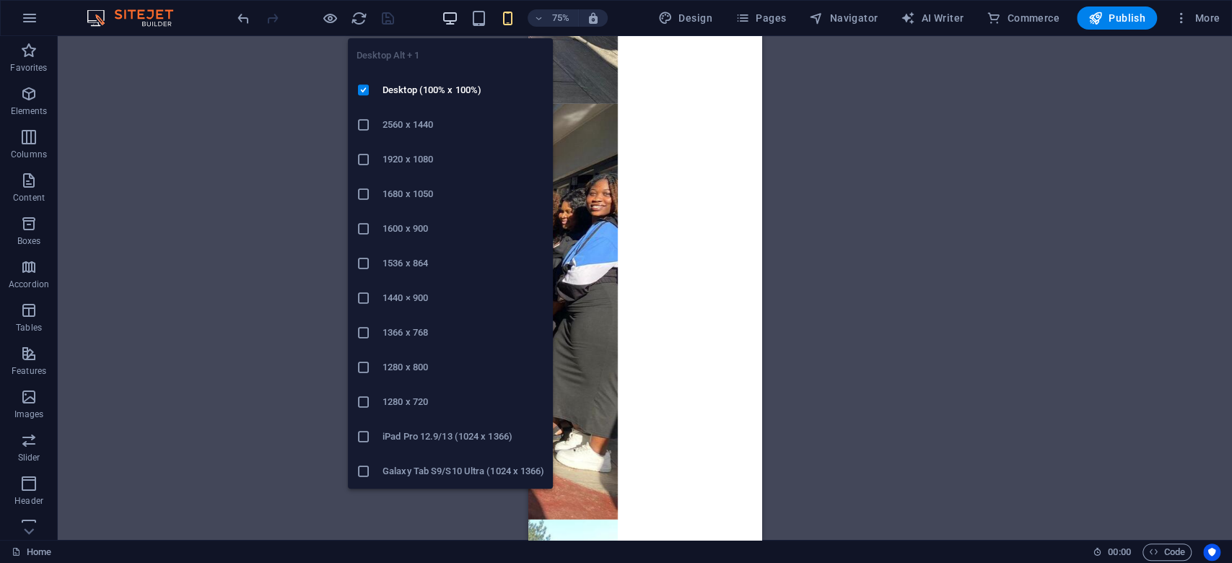
click at [454, 22] on icon "button" at bounding box center [449, 18] width 17 height 17
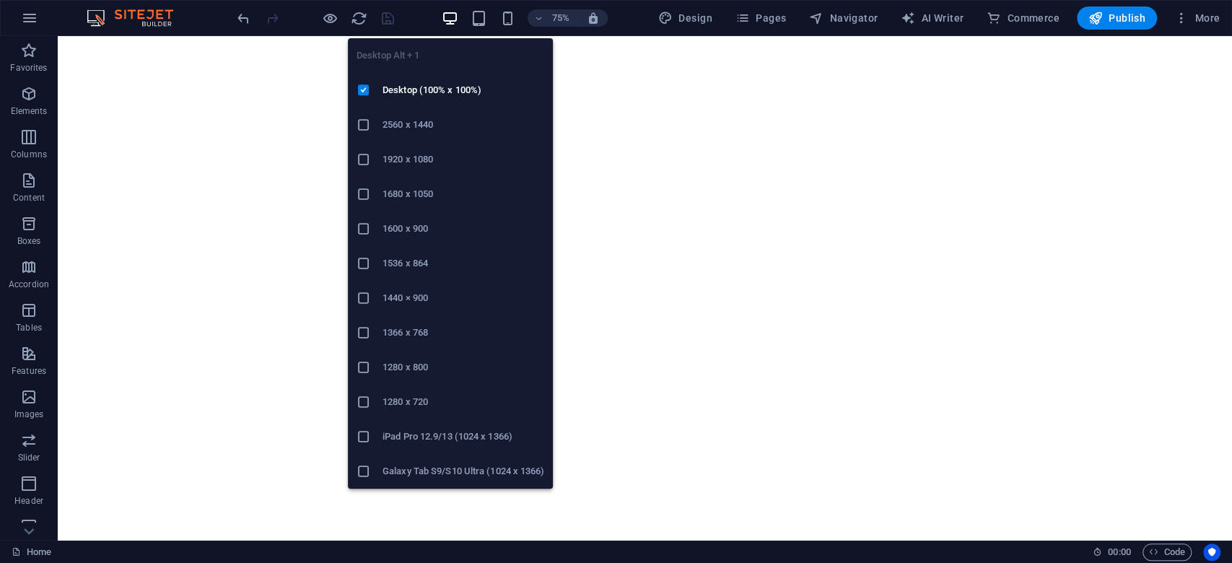
scroll to position [7347, 0]
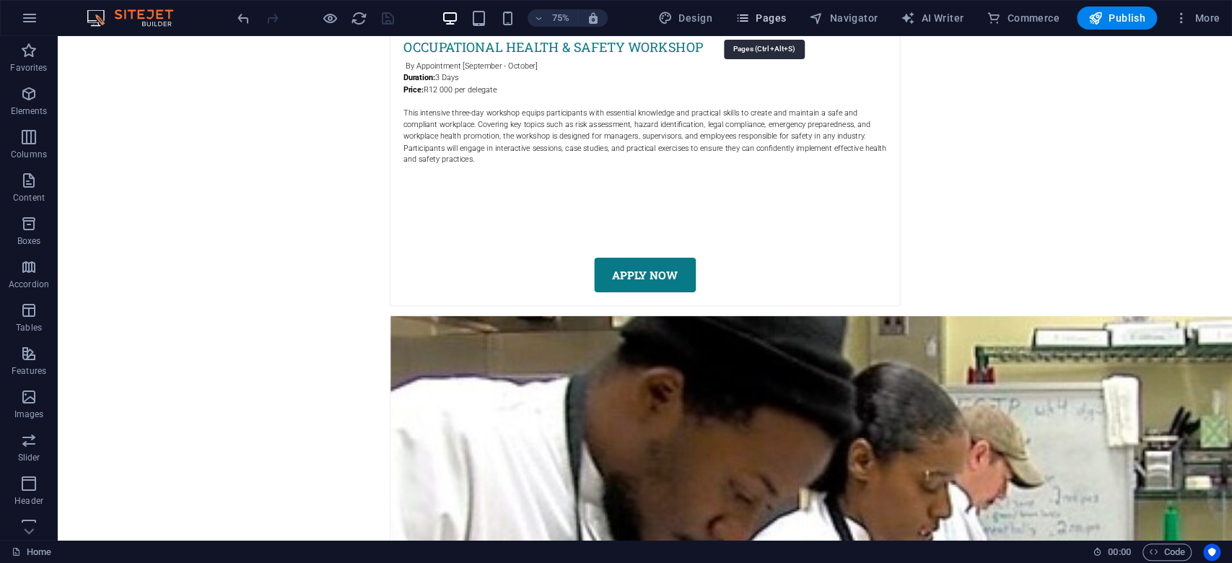
click at [767, 20] on span "Pages" at bounding box center [761, 18] width 51 height 14
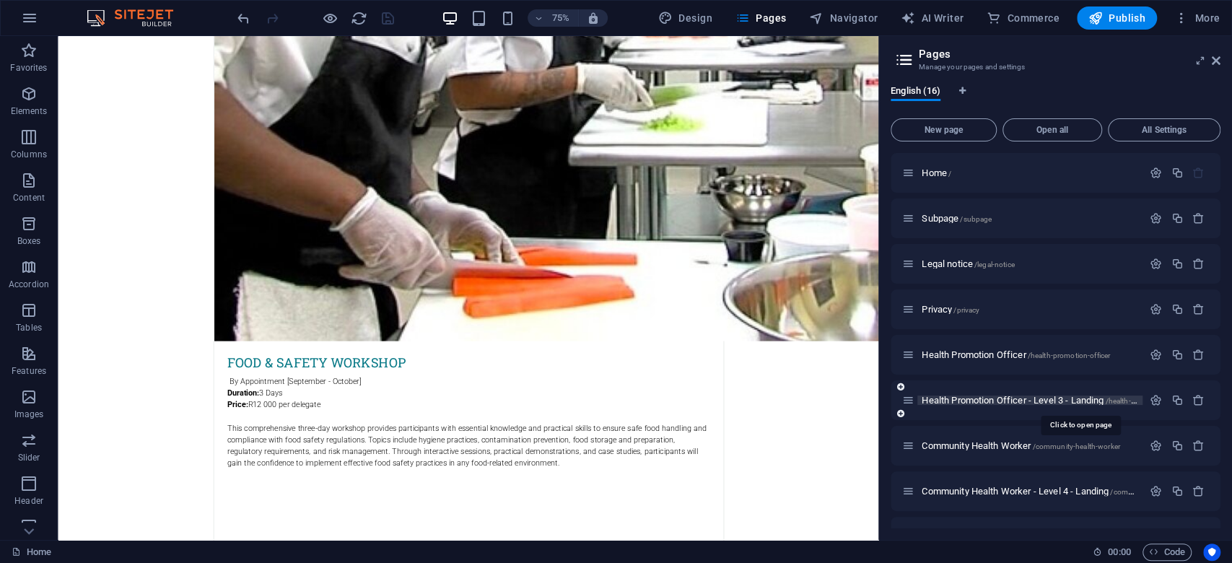
click at [1002, 404] on span "Health Promotion Officer - Level 3 - Landing /health-promotion-officer-level-3-…" at bounding box center [1080, 400] width 316 height 11
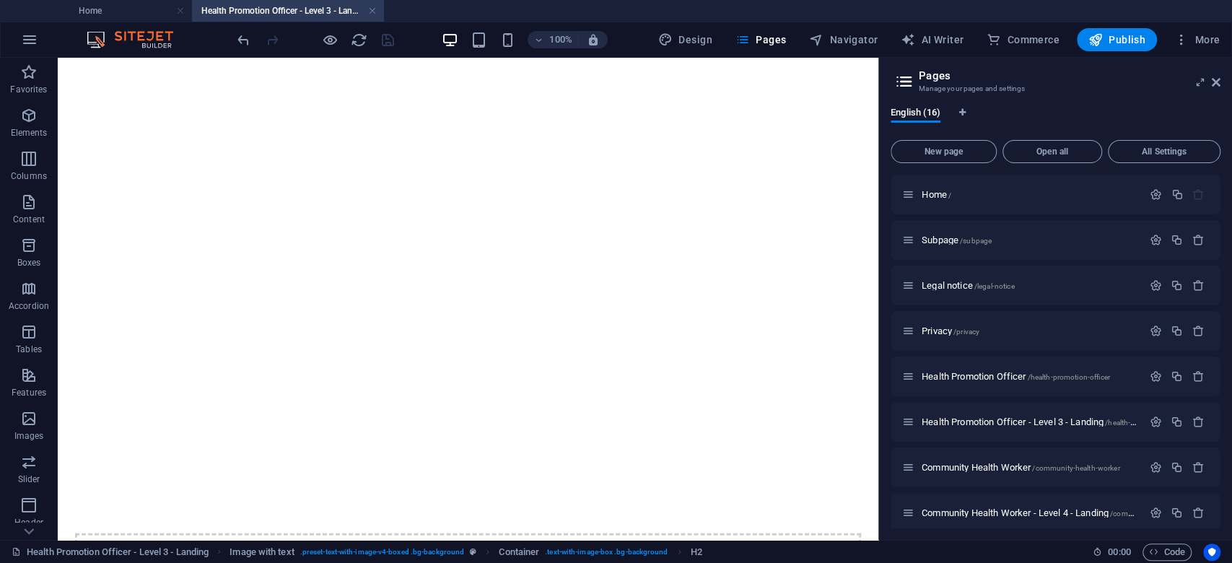
scroll to position [2185, 0]
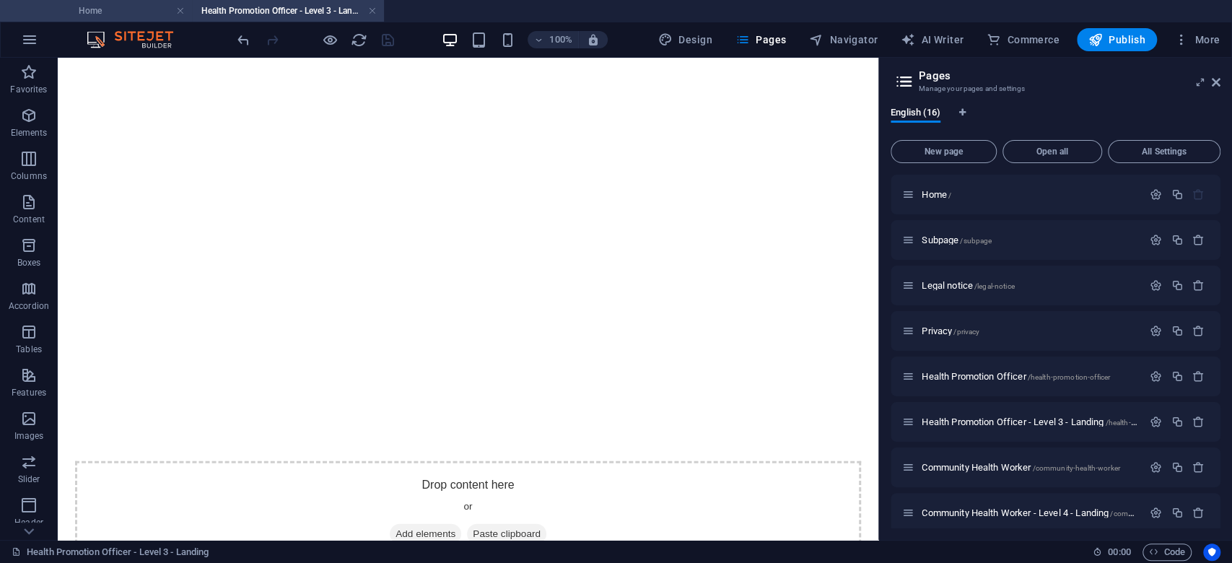
click at [121, 12] on h4 "Home" at bounding box center [96, 11] width 192 height 16
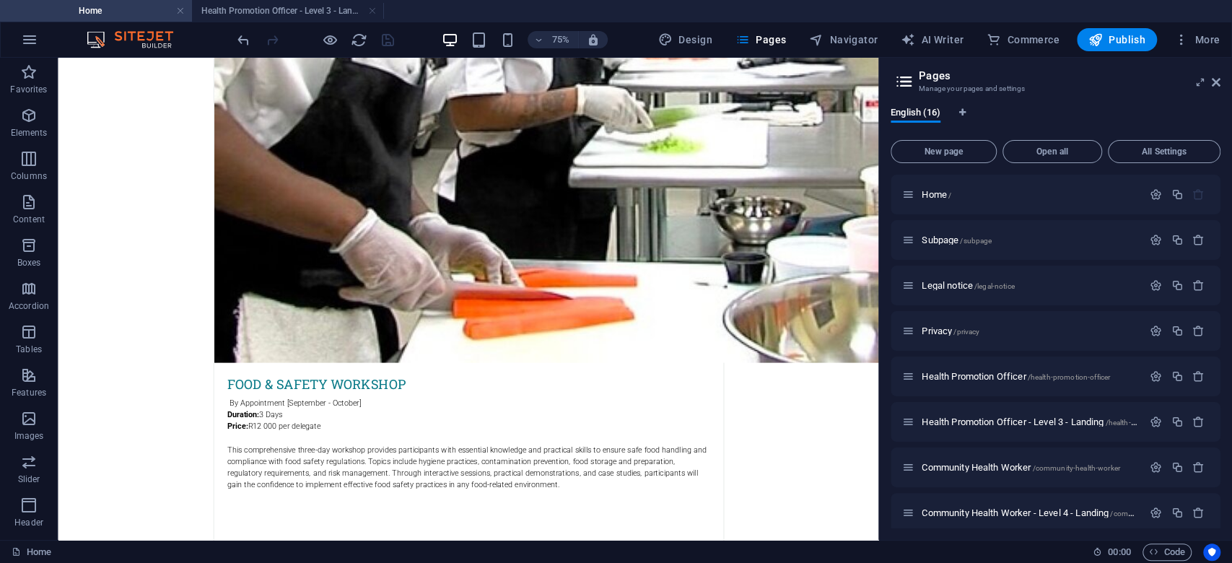
scroll to position [0, 0]
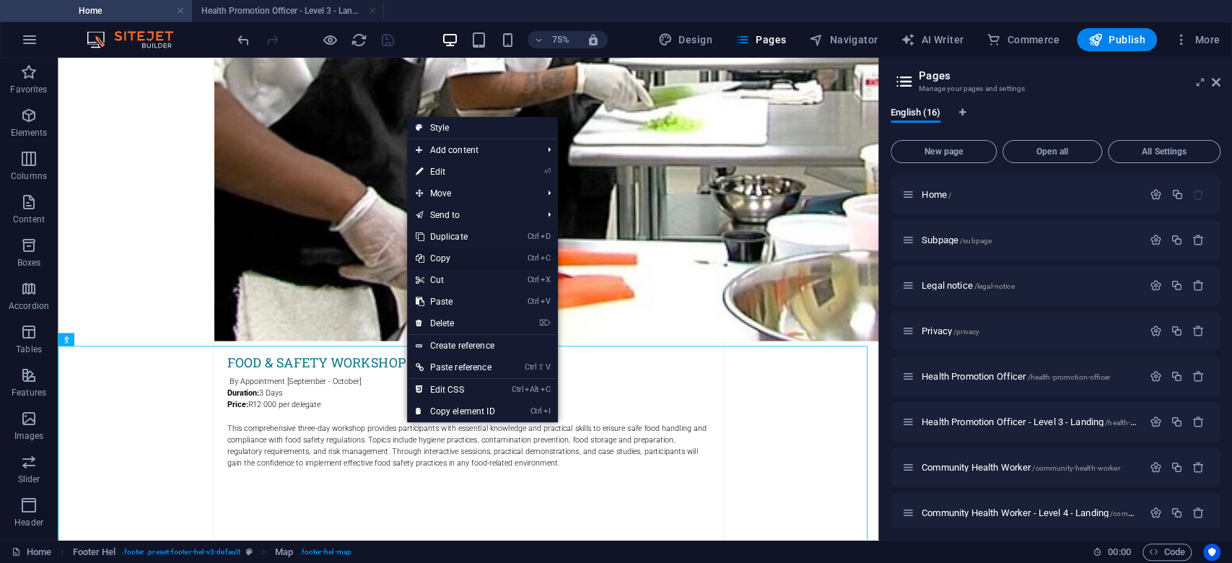
click at [460, 258] on link "Ctrl C Copy" at bounding box center [455, 259] width 97 height 22
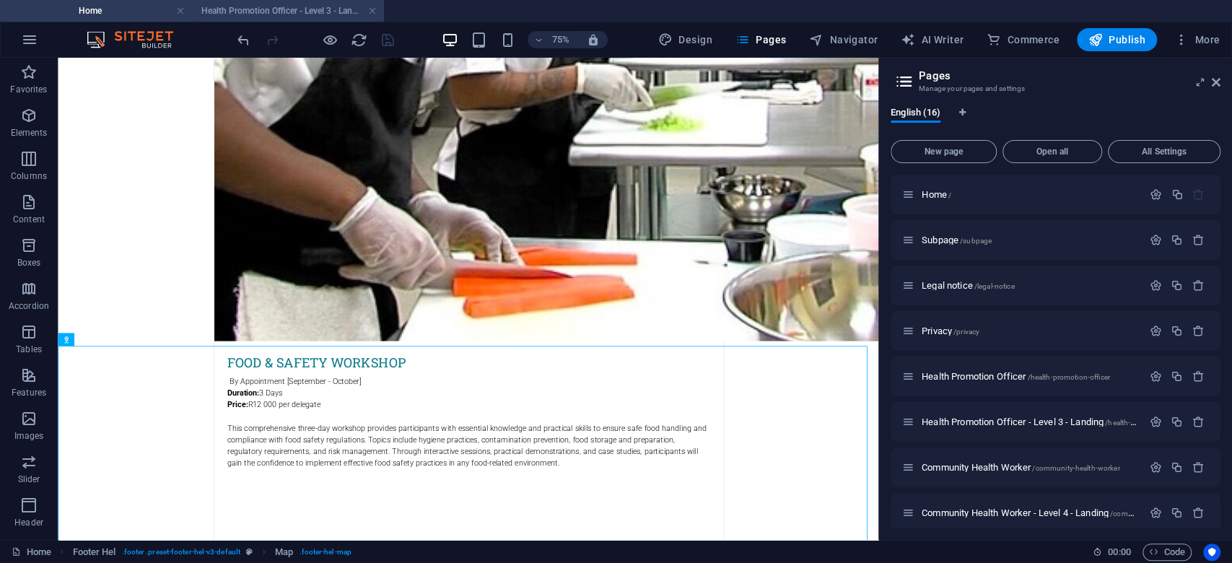
click at [287, 12] on h4 "Health Promotion Officer - Level 3 - Landing" at bounding box center [288, 11] width 192 height 16
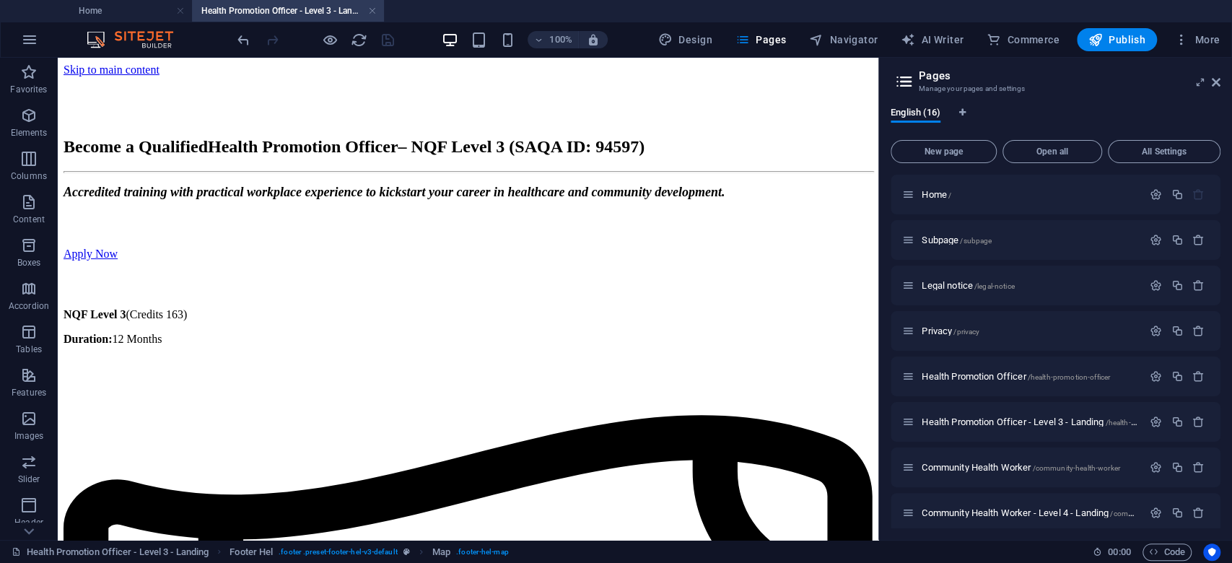
scroll to position [2185, 0]
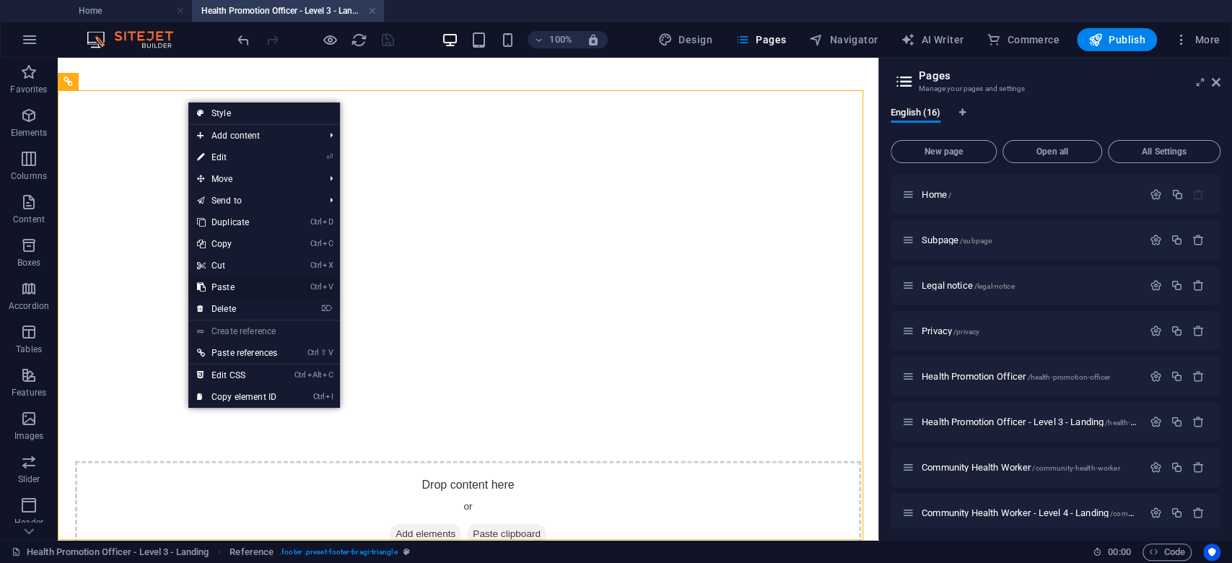
click at [240, 287] on link "Ctrl V Paste" at bounding box center [236, 287] width 97 height 22
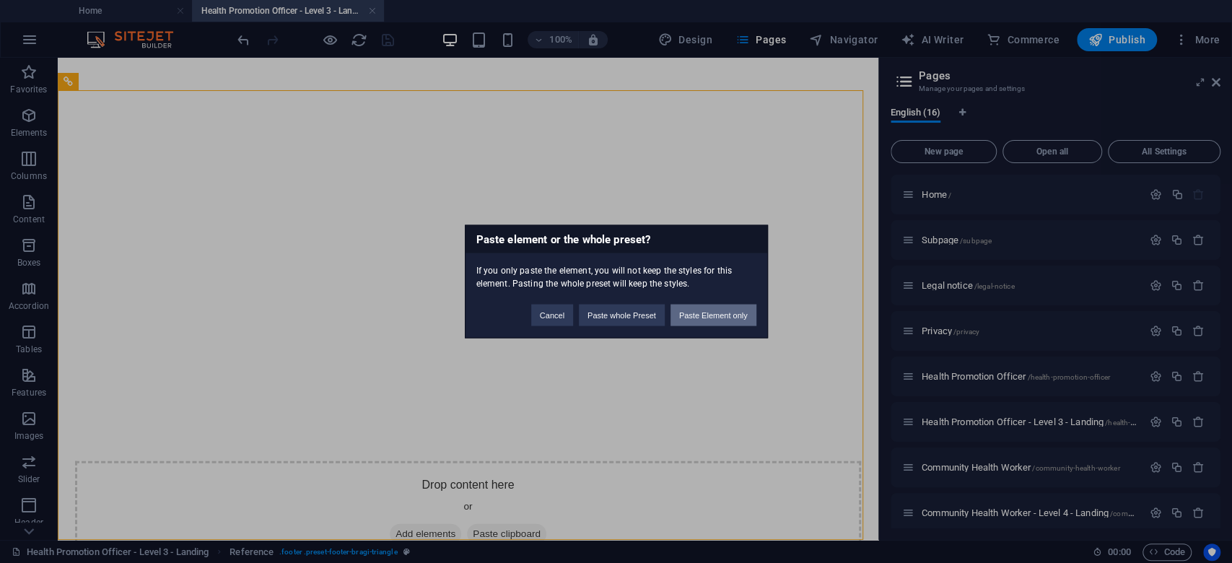
click at [713, 307] on button "Paste Element only" at bounding box center [714, 316] width 86 height 22
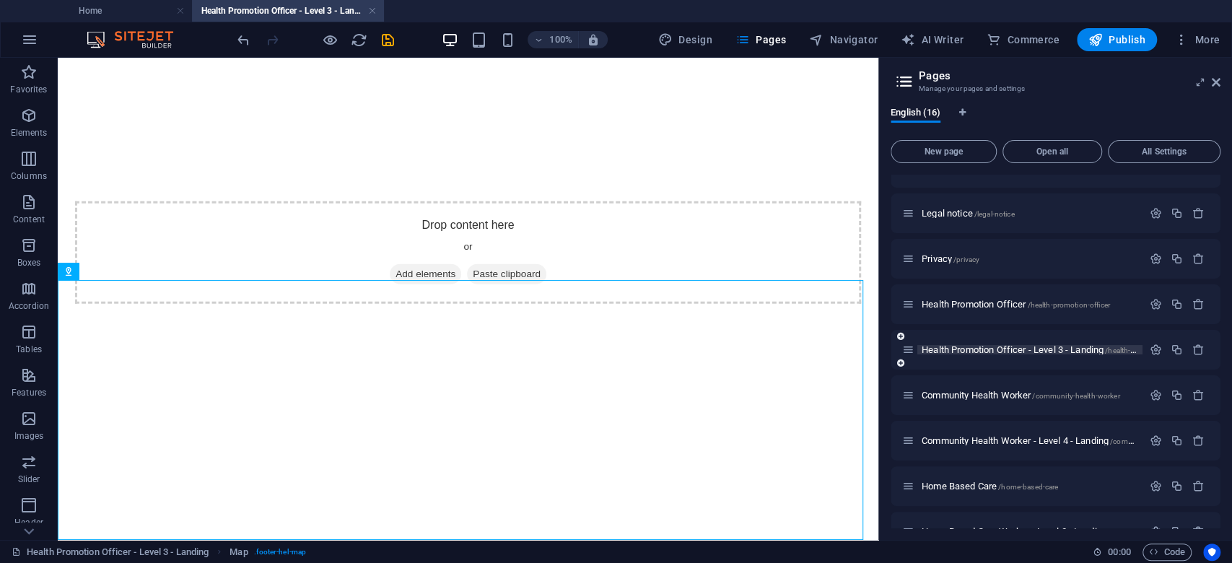
scroll to position [96, 0]
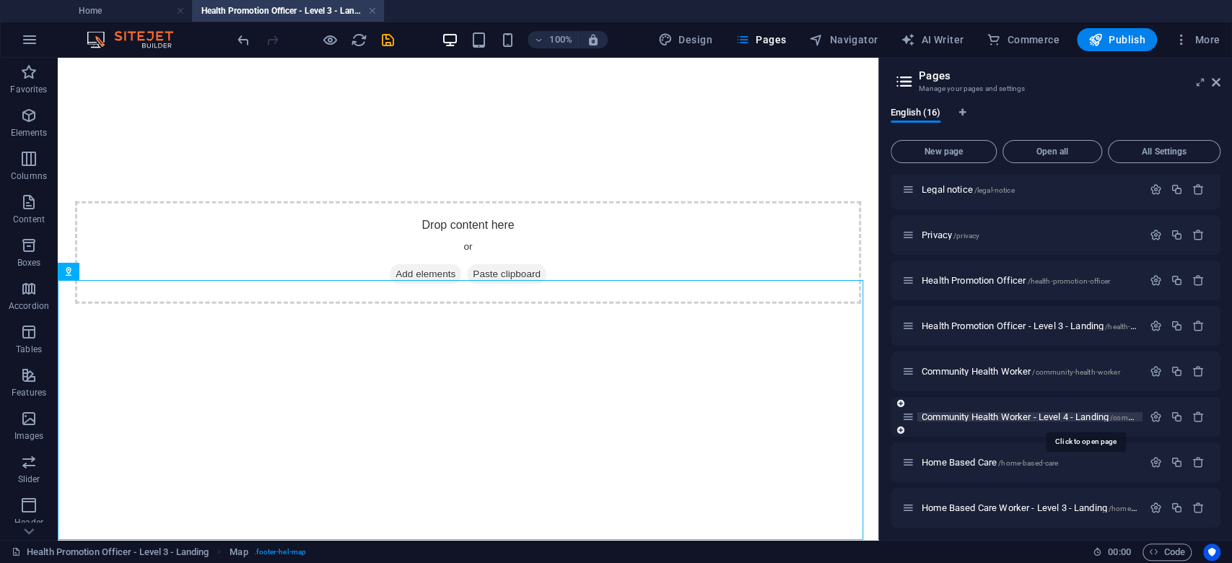
click at [1061, 415] on span "Community Health Worker - Level 4 - Landing /community-health-worker-level-4-la…" at bounding box center [1085, 416] width 326 height 11
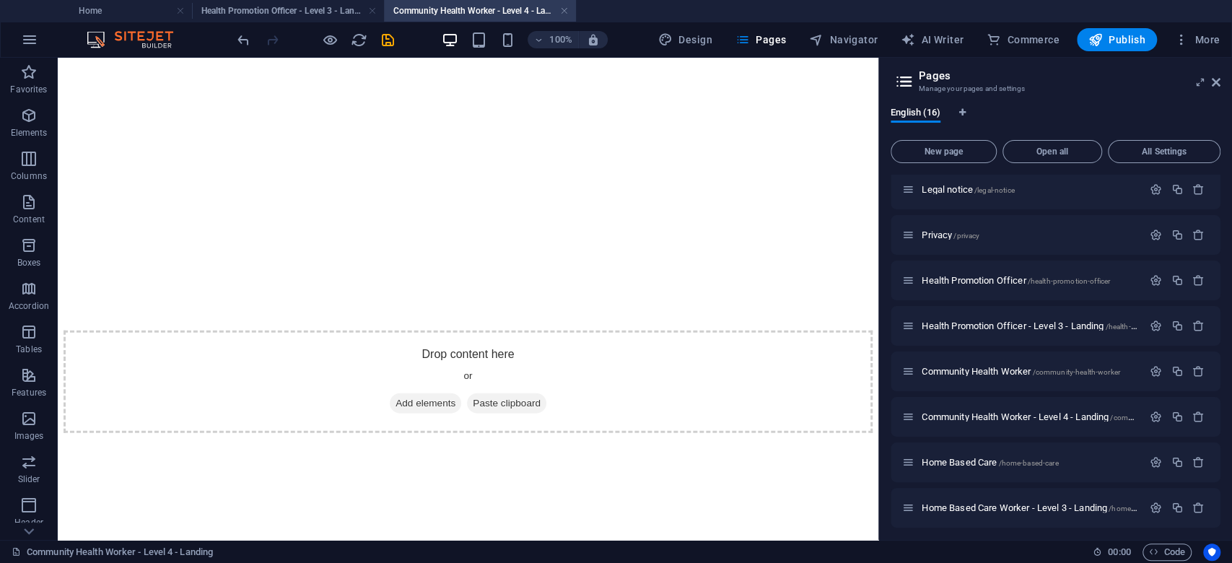
scroll to position [2265, 0]
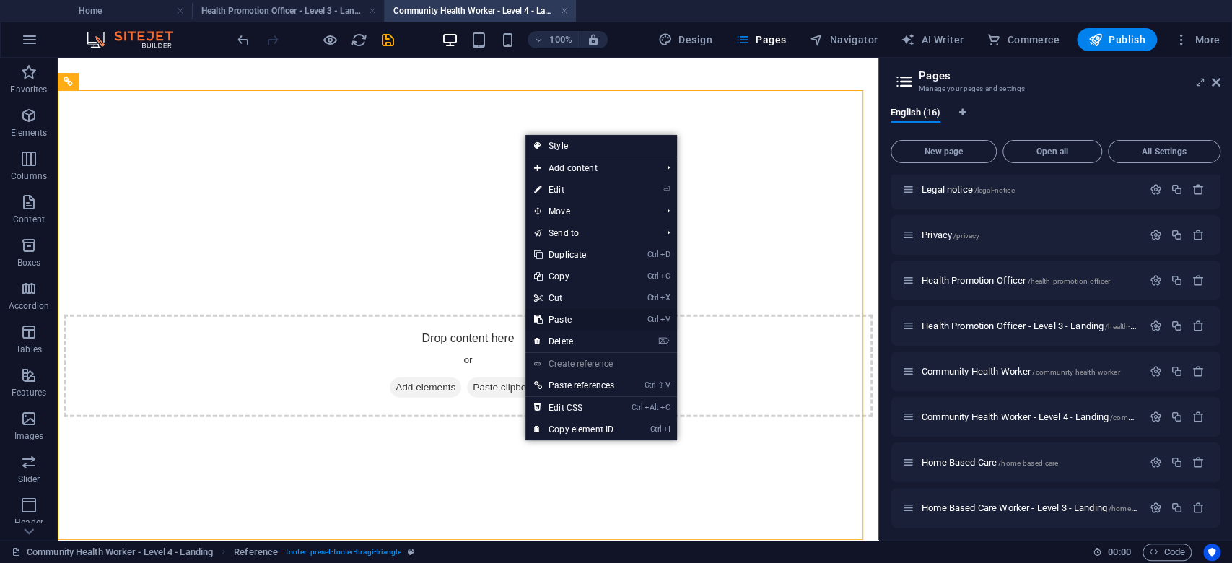
click at [567, 315] on link "Ctrl V Paste" at bounding box center [574, 320] width 97 height 22
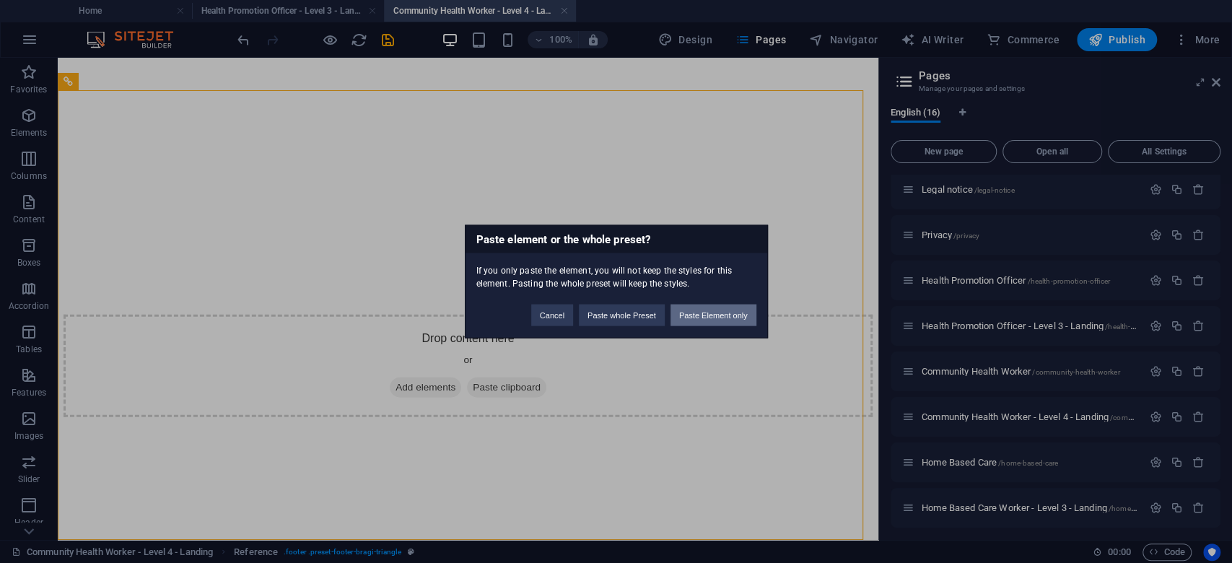
click at [718, 321] on button "Paste Element only" at bounding box center [714, 316] width 86 height 22
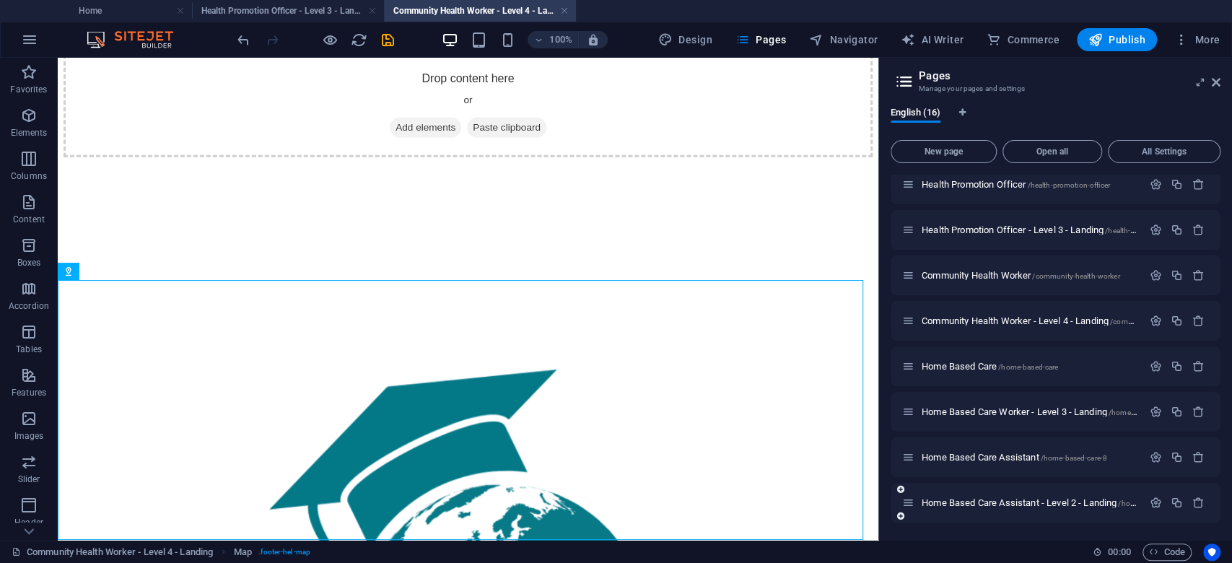
scroll to position [289, 0]
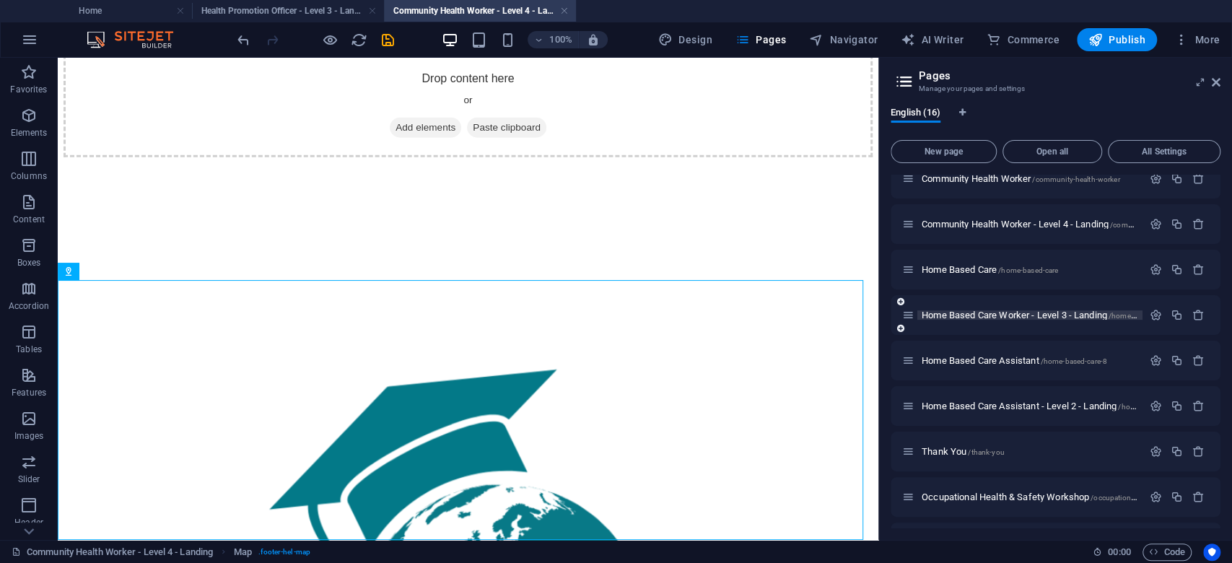
click at [1037, 318] on span "Home Based Care Worker - Level 3 - Landing /home-based-care-level-3" at bounding box center [1057, 315] width 270 height 11
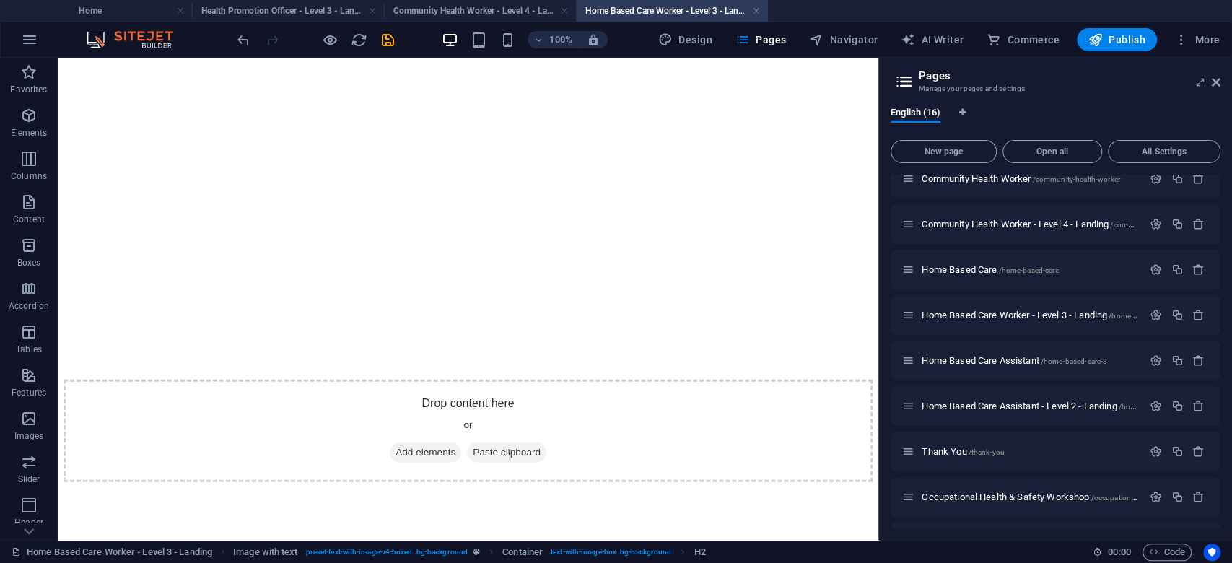
scroll to position [2255, 0]
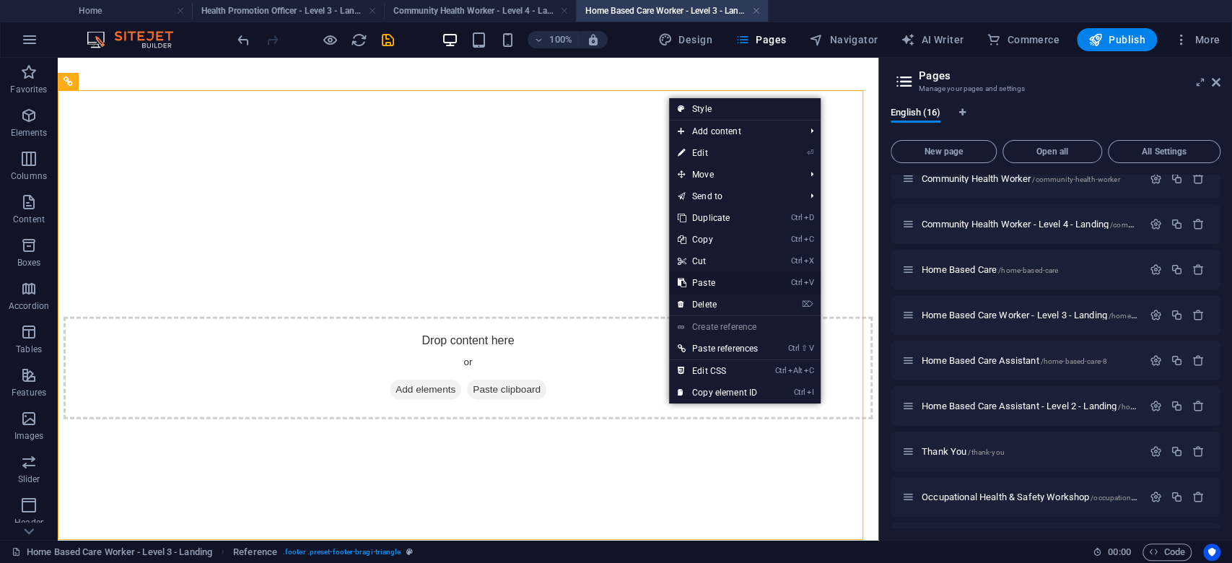
click at [730, 279] on link "Ctrl V Paste" at bounding box center [717, 283] width 97 height 22
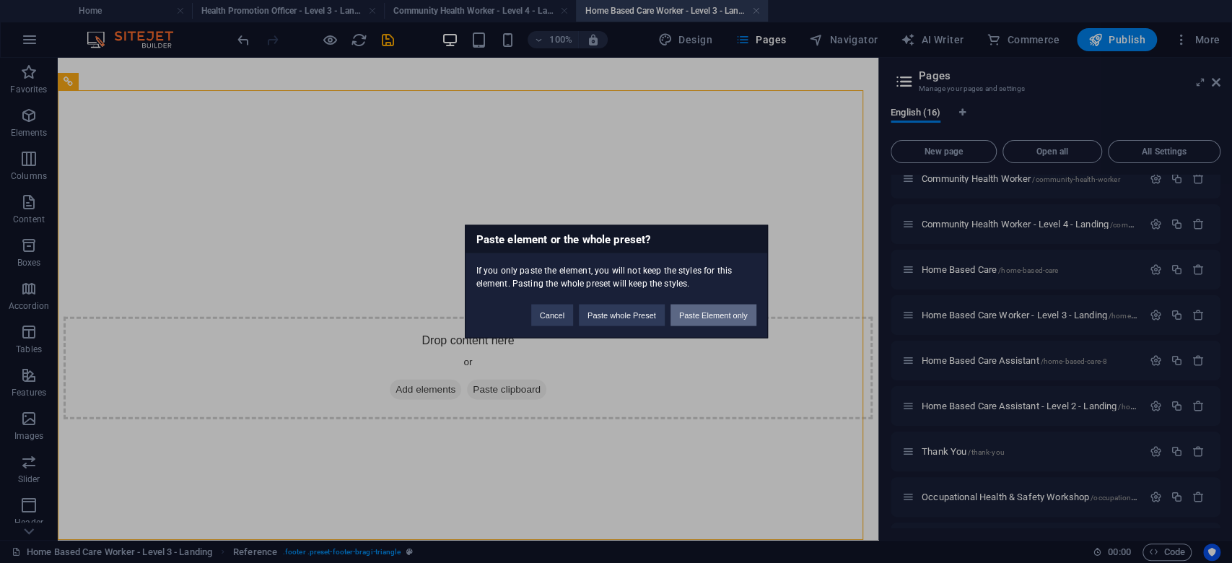
click at [749, 310] on button "Paste Element only" at bounding box center [714, 316] width 86 height 22
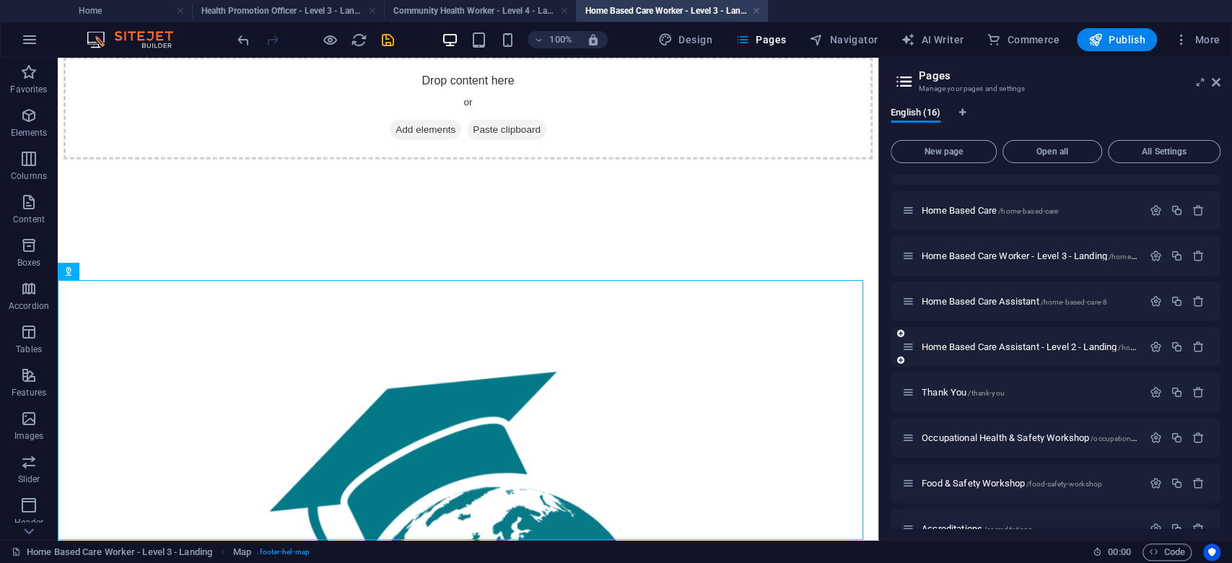
scroll to position [373, 0]
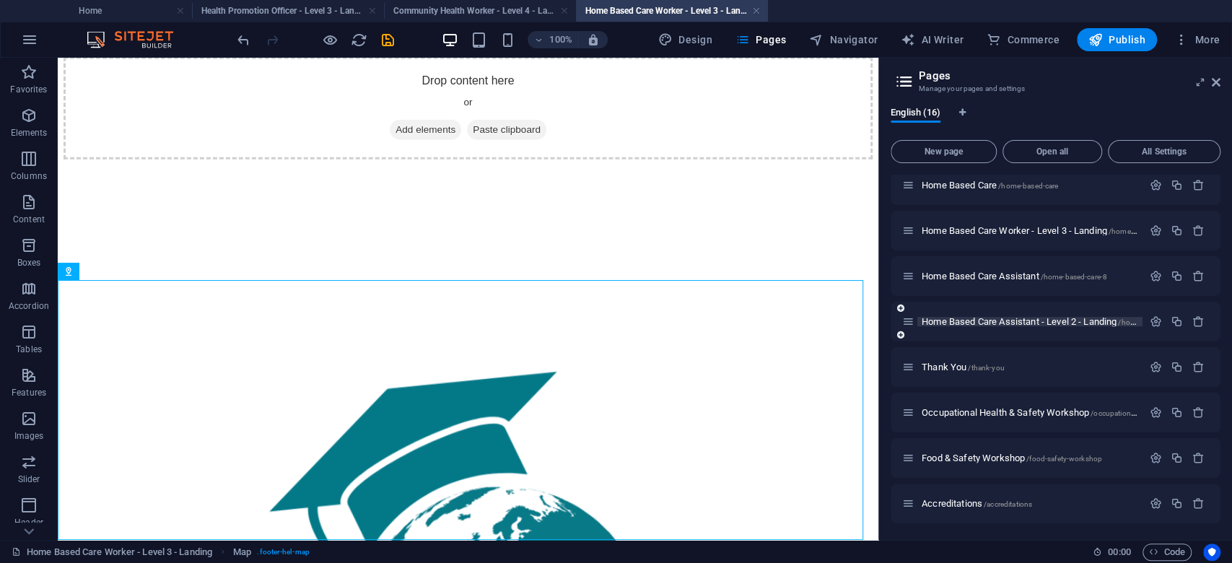
click at [1013, 318] on span "Home Based Care Assistant - Level 2 - Landing /home-based-care-assistant-level-2" at bounding box center [1077, 321] width 311 height 11
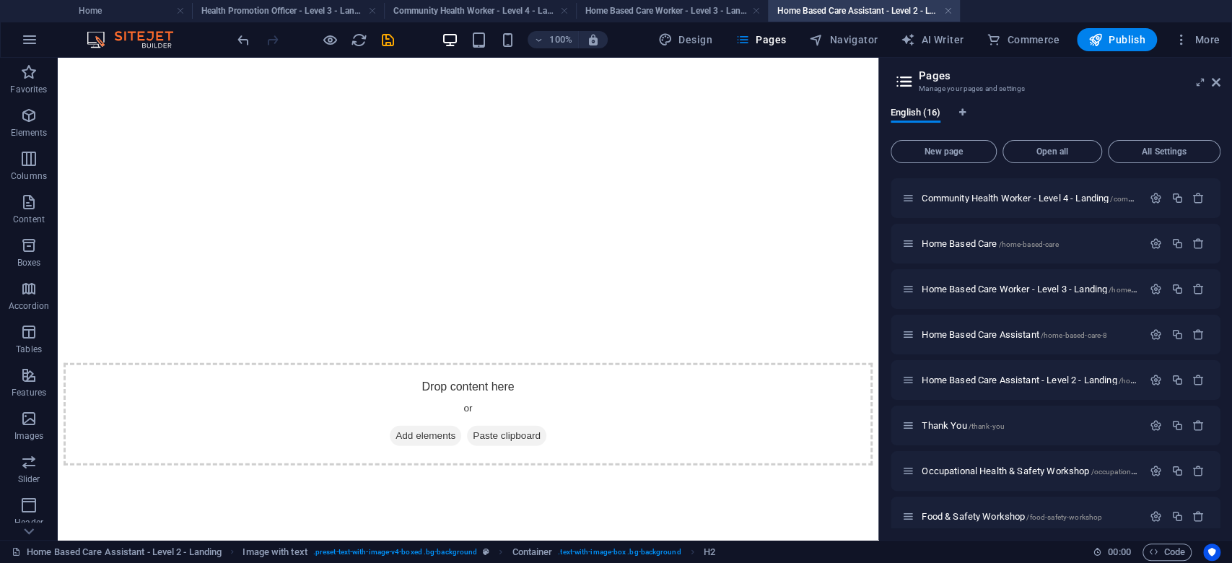
scroll to position [2339, 0]
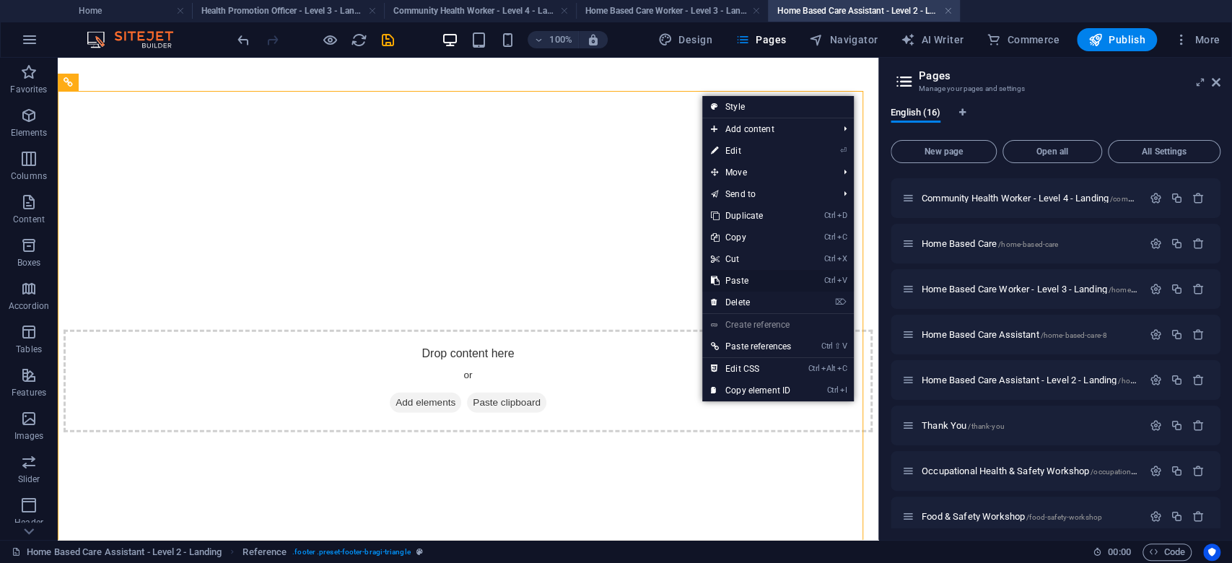
click at [765, 280] on link "Ctrl V Paste" at bounding box center [750, 281] width 97 height 22
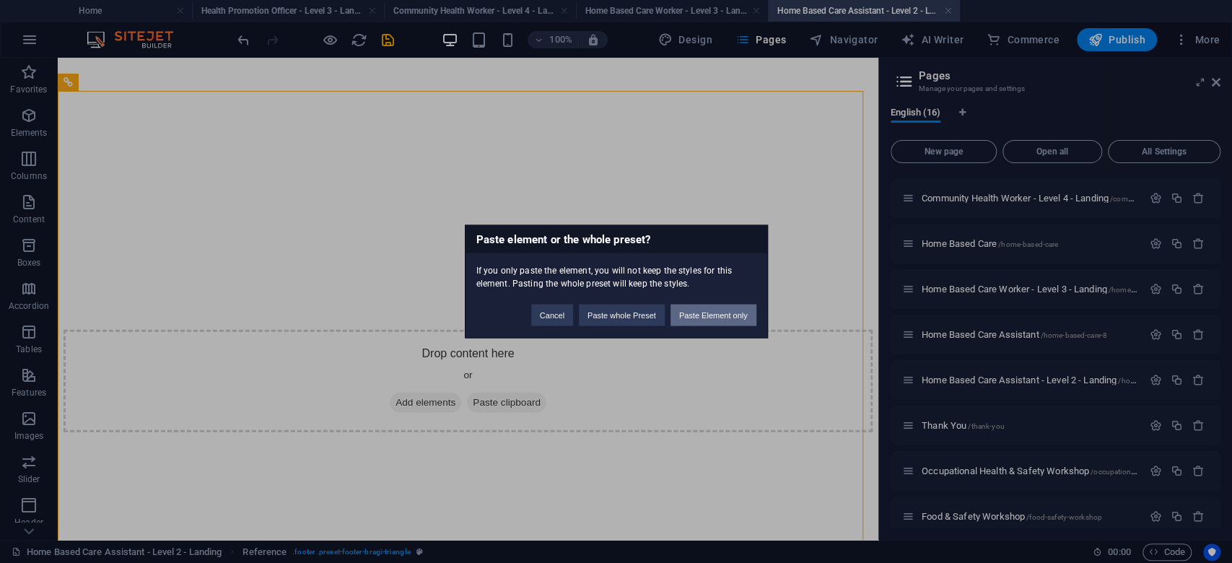
click at [739, 307] on button "Paste Element only" at bounding box center [714, 316] width 86 height 22
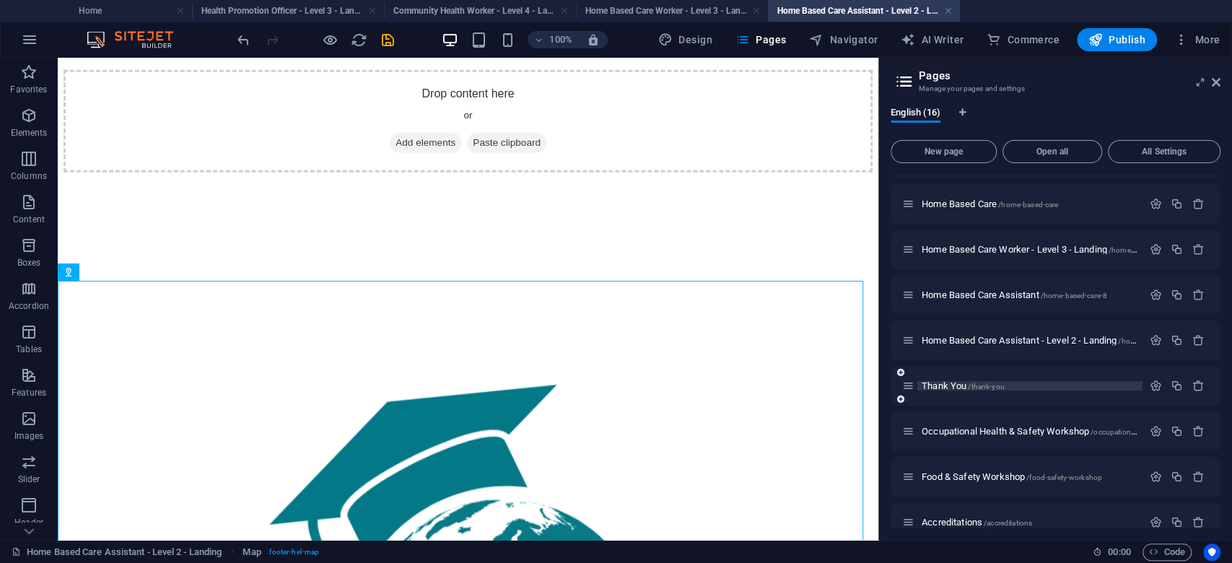
scroll to position [373, 0]
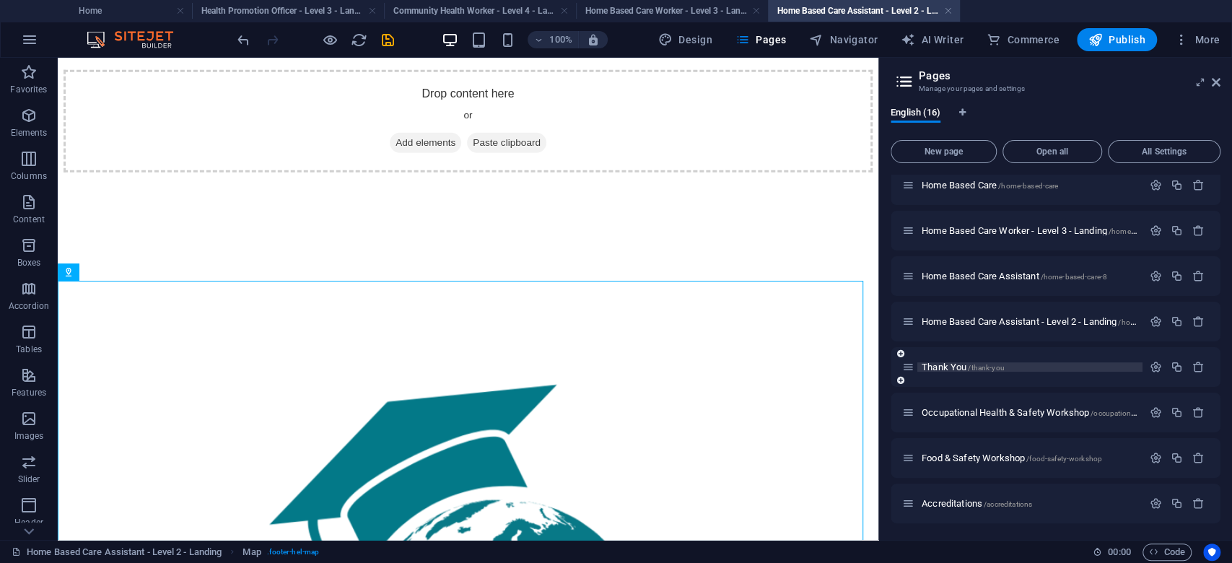
click at [994, 366] on span "/thank-you" at bounding box center [986, 368] width 36 height 8
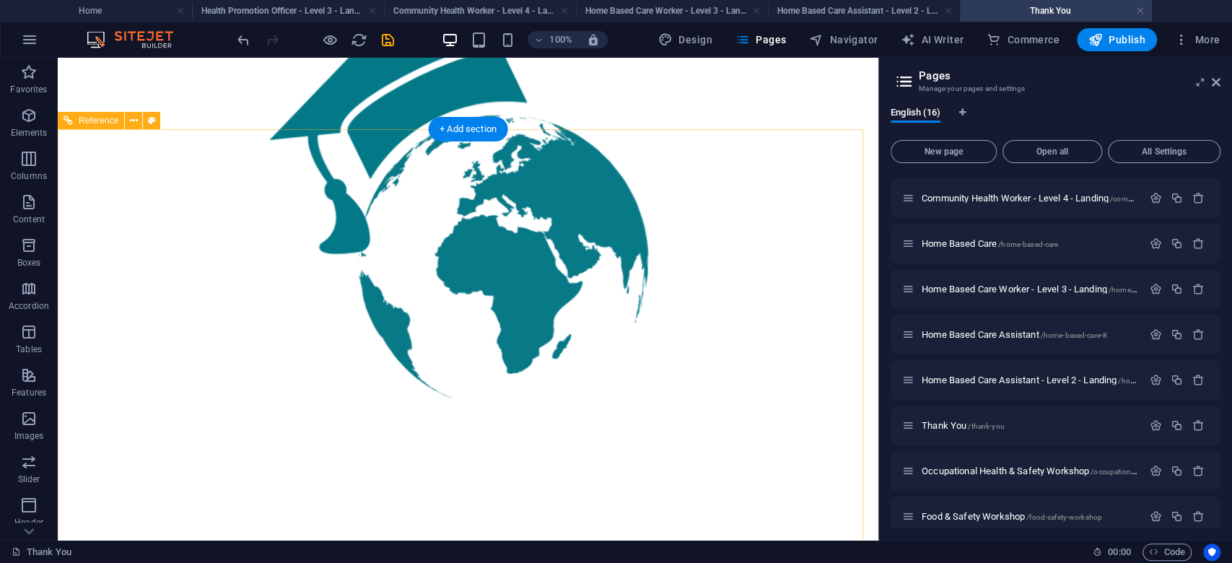
scroll to position [330, 0]
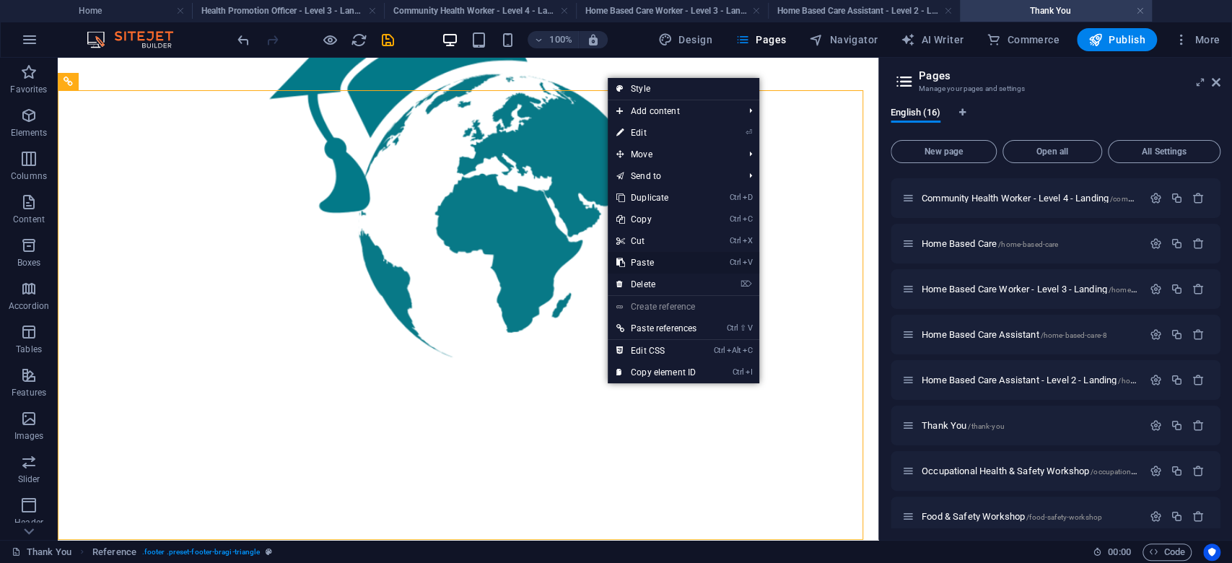
click at [653, 262] on link "Ctrl V Paste" at bounding box center [656, 263] width 97 height 22
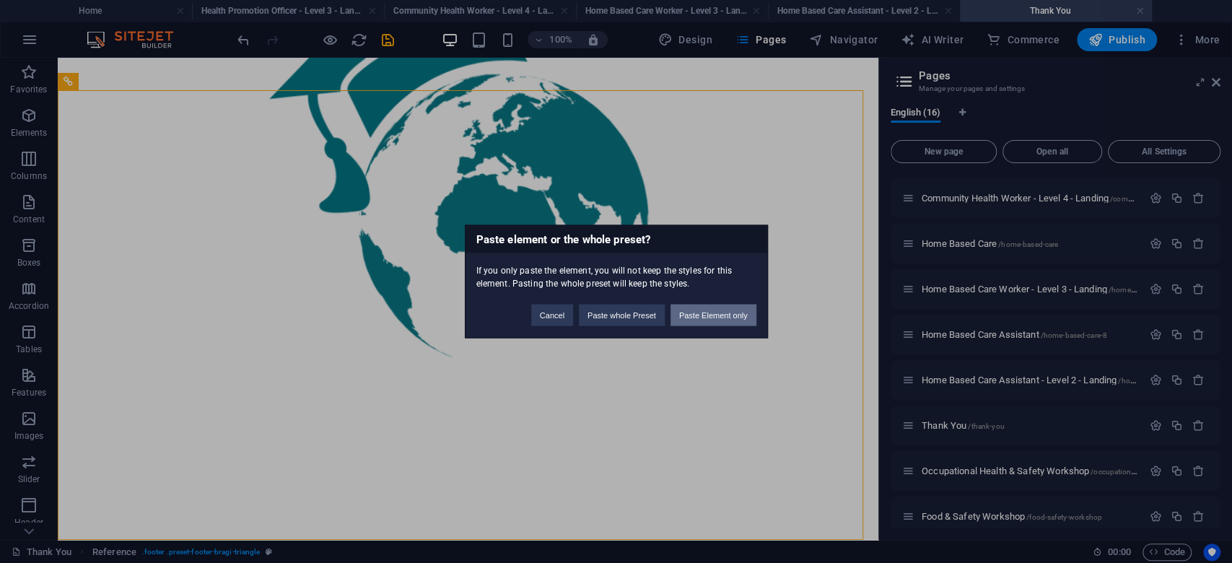
click at [718, 318] on button "Paste Element only" at bounding box center [714, 316] width 86 height 22
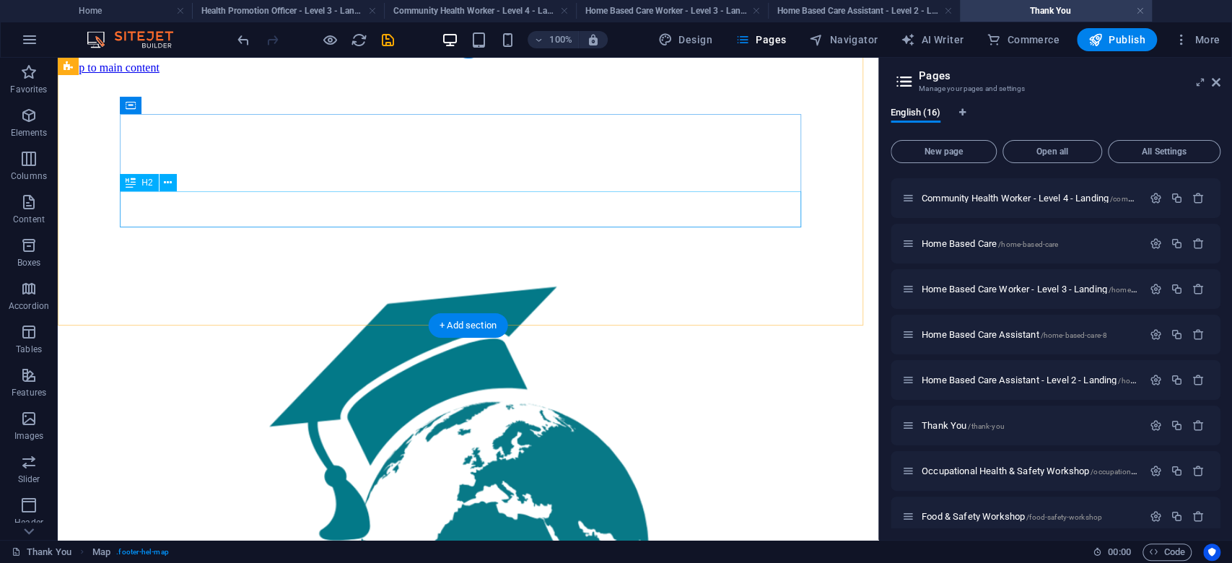
scroll to position [0, 0]
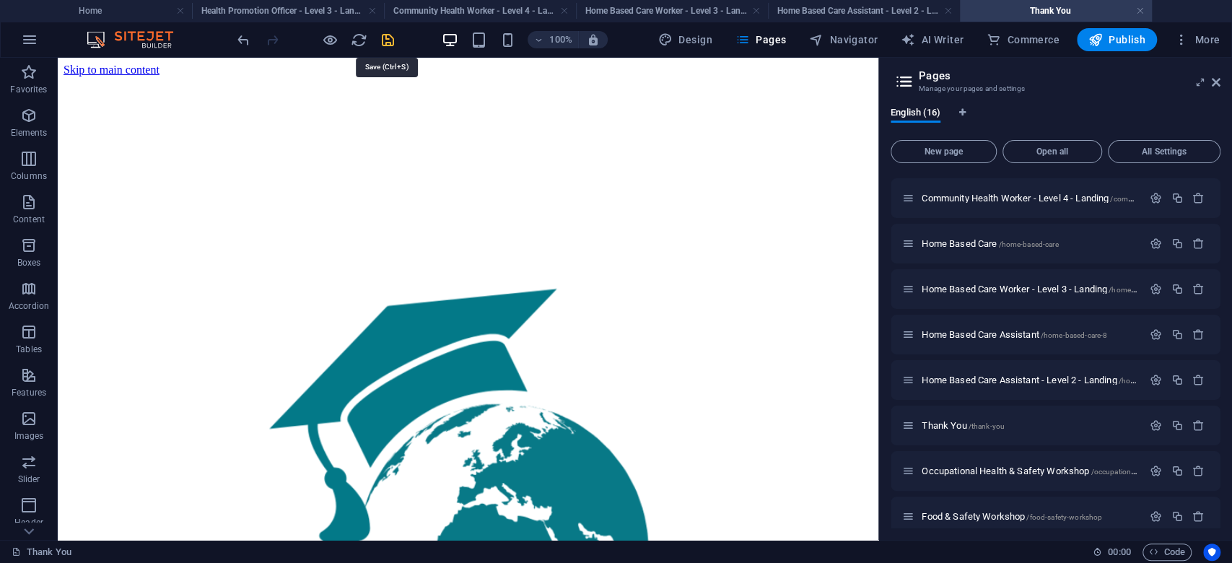
click at [385, 37] on icon "save" at bounding box center [388, 40] width 17 height 17
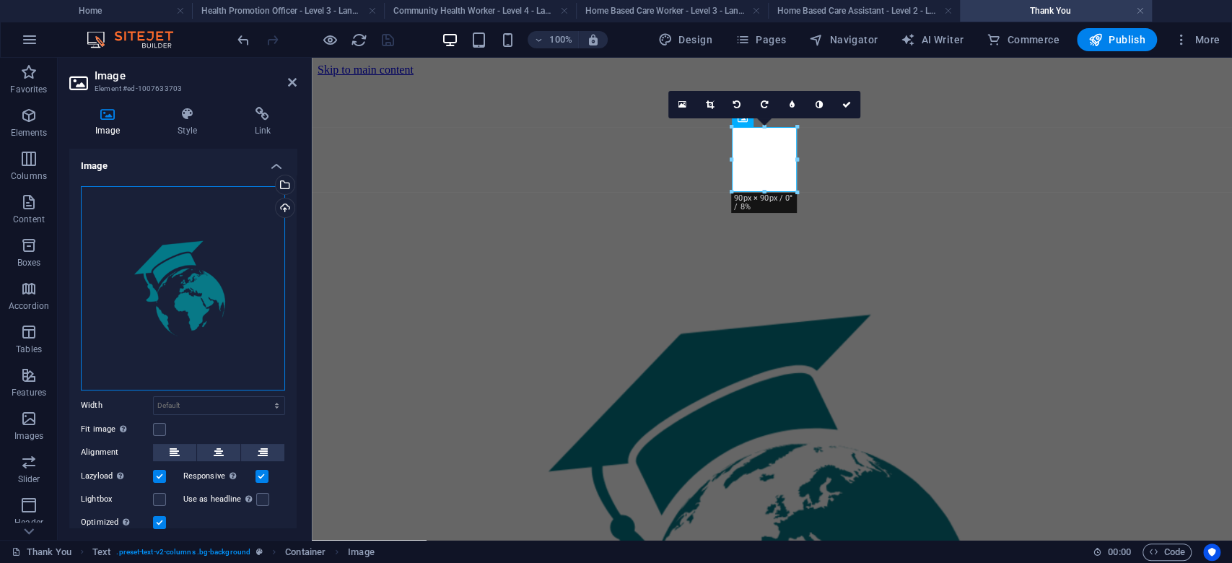
click at [200, 256] on div "Drag files here, click to choose files or select files from Files or our free s…" at bounding box center [183, 288] width 204 height 204
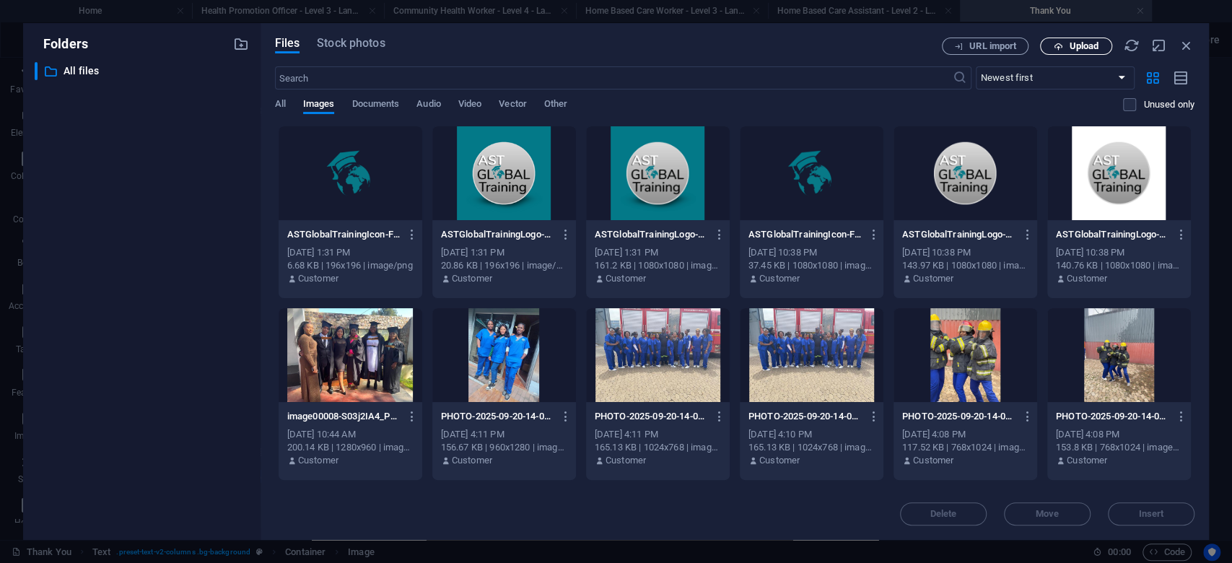
click at [1071, 48] on span "Upload" at bounding box center [1084, 46] width 30 height 9
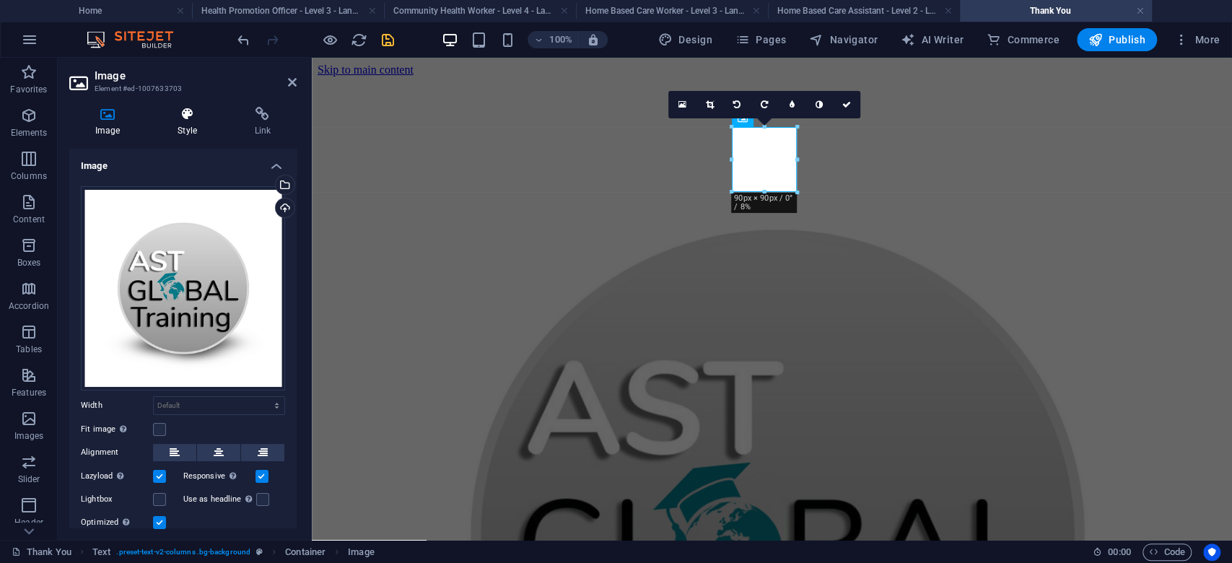
click at [185, 121] on h4 "Style" at bounding box center [190, 122] width 77 height 30
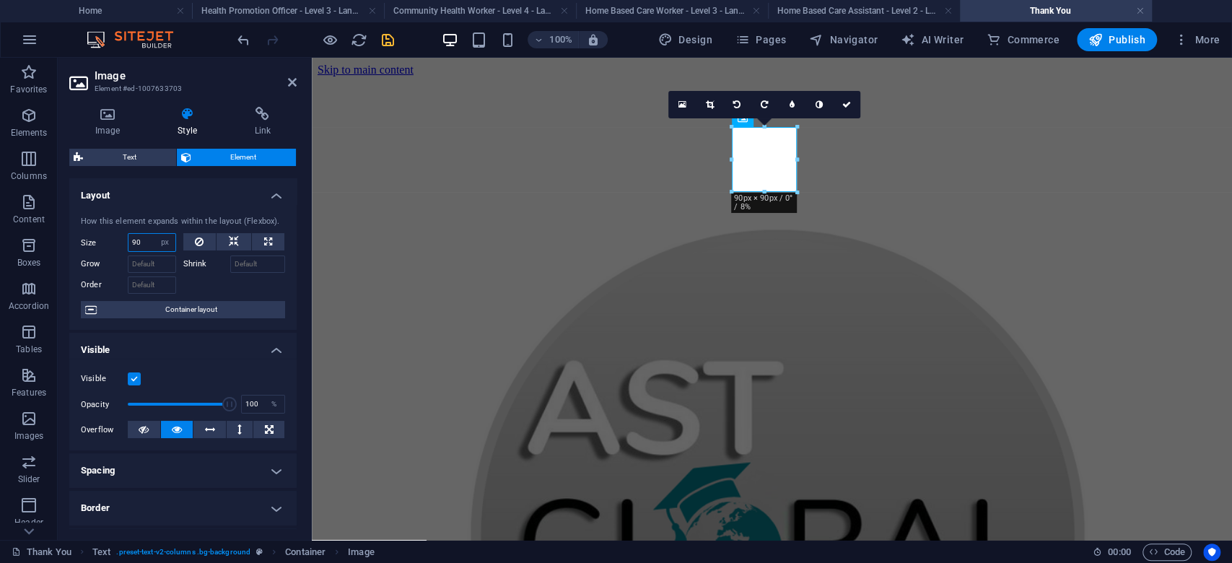
click at [136, 243] on input "90" at bounding box center [152, 242] width 47 height 17
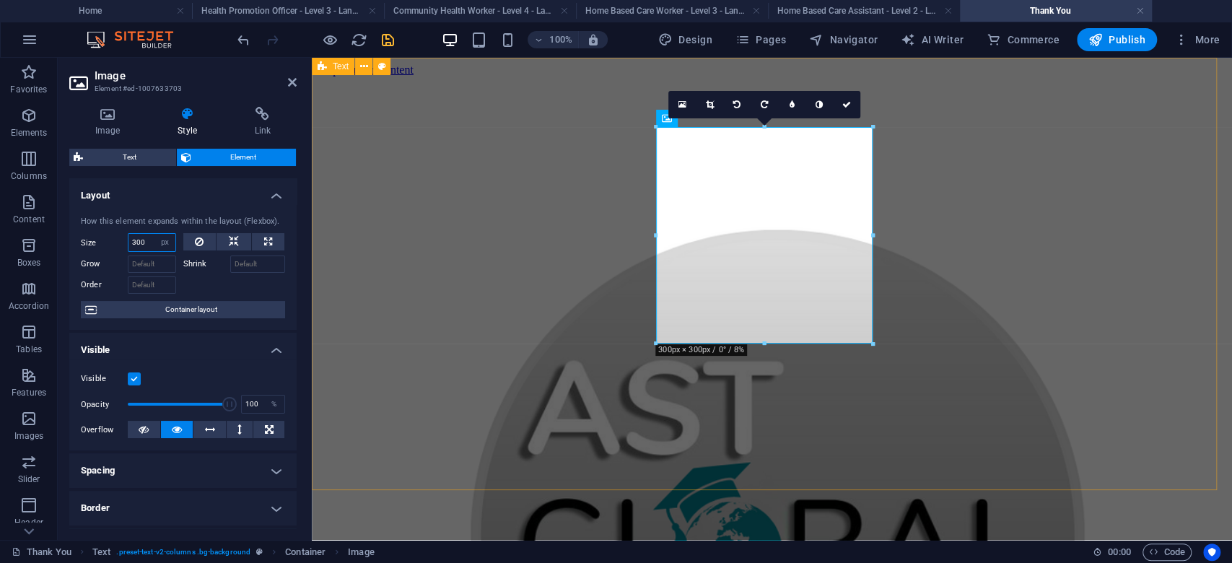
type input "300"
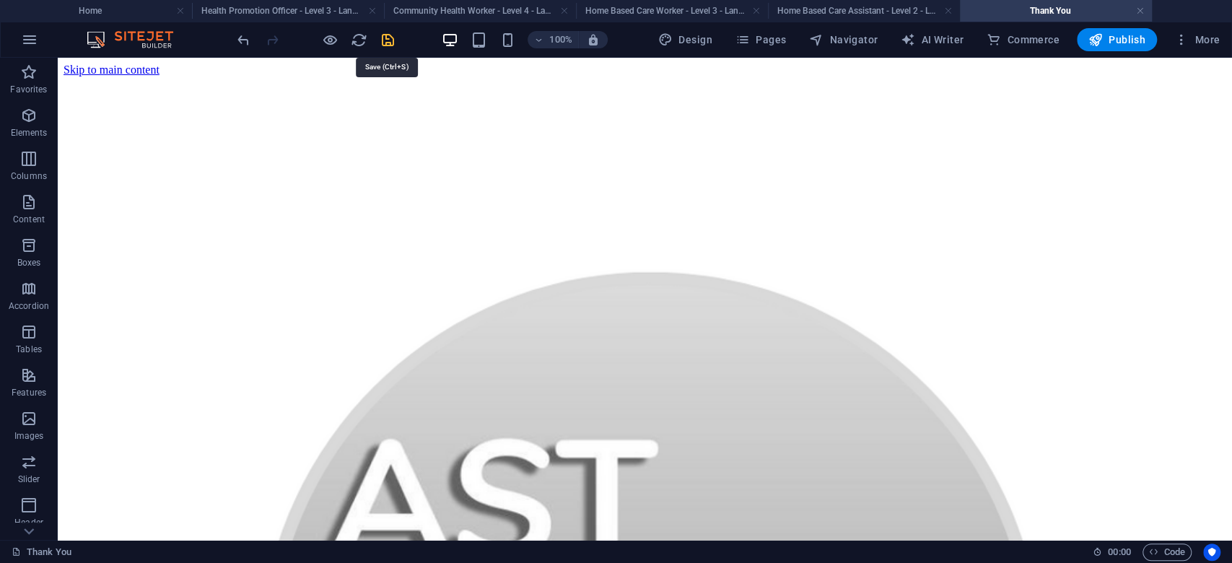
click at [383, 40] on icon "save" at bounding box center [388, 40] width 17 height 17
click at [144, 8] on h4 "Home" at bounding box center [96, 11] width 192 height 16
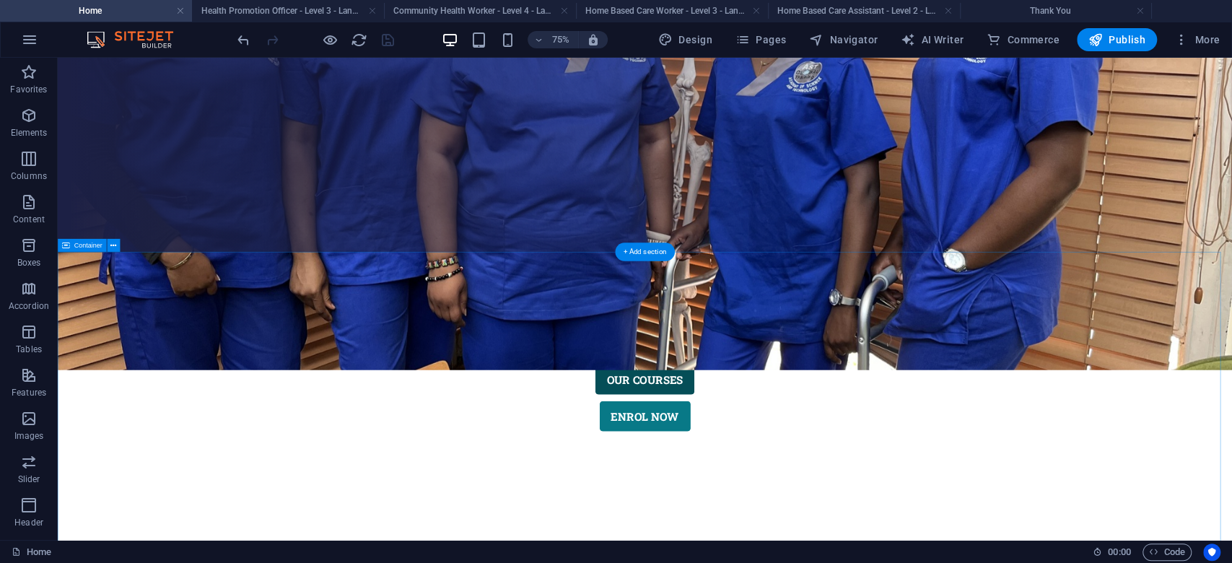
scroll to position [481, 0]
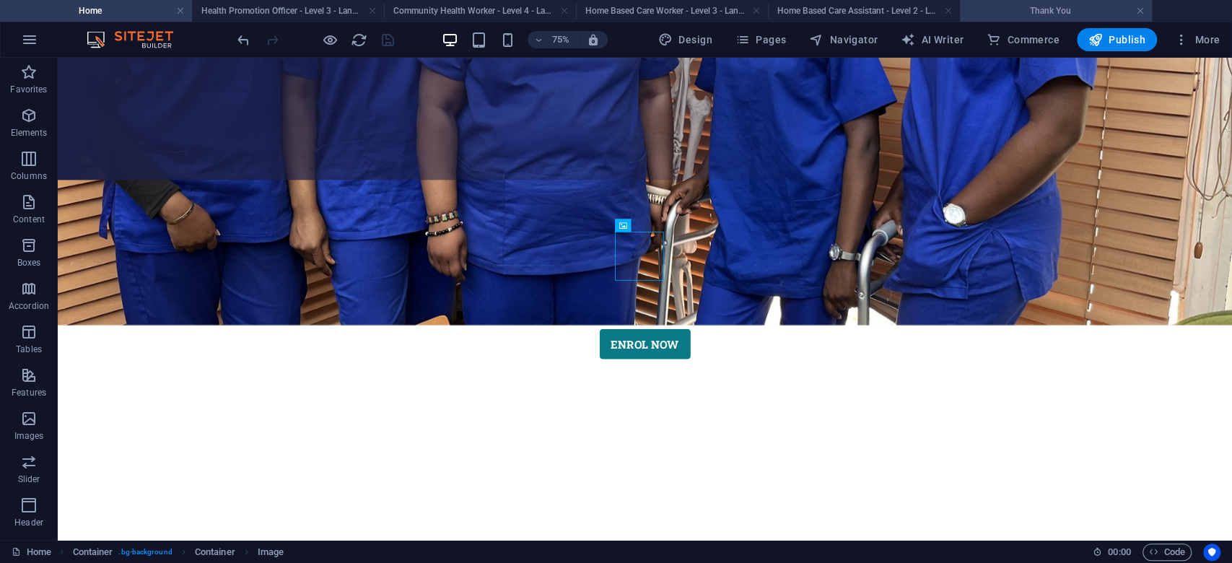
click at [1061, 17] on h4 "Thank You" at bounding box center [1056, 11] width 192 height 16
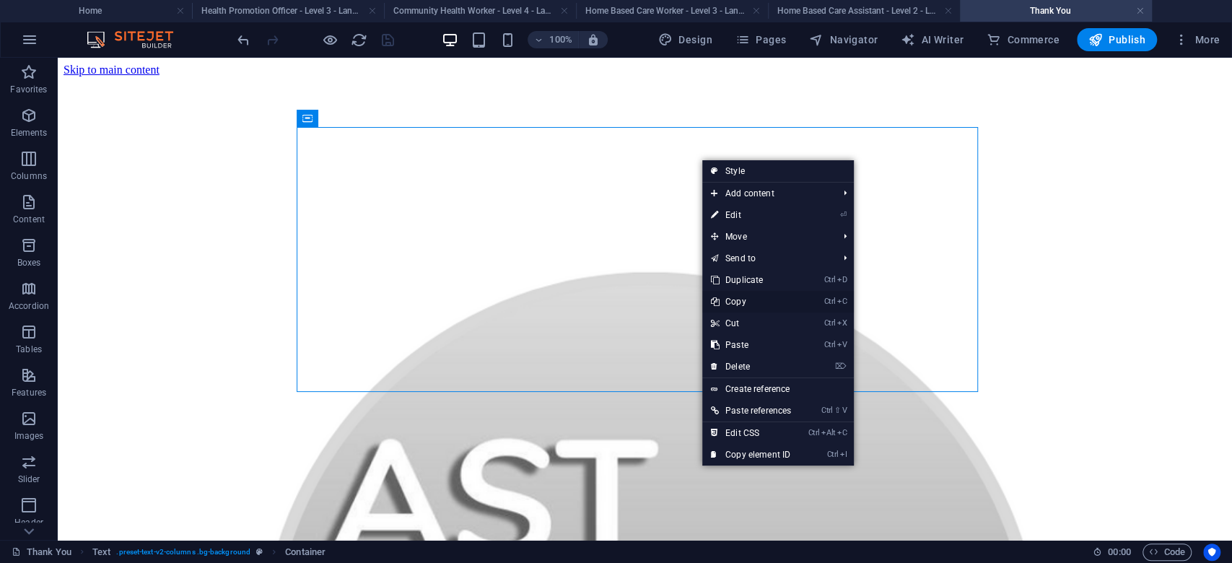
click at [754, 302] on link "Ctrl C Copy" at bounding box center [750, 302] width 97 height 22
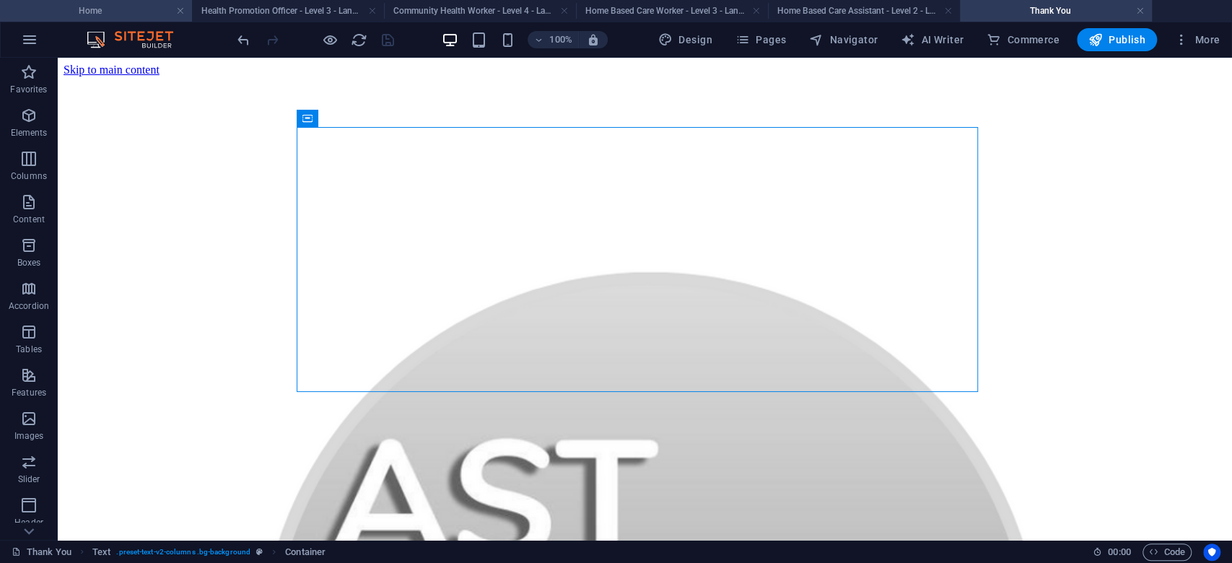
click at [128, 10] on h4 "Home" at bounding box center [96, 11] width 192 height 16
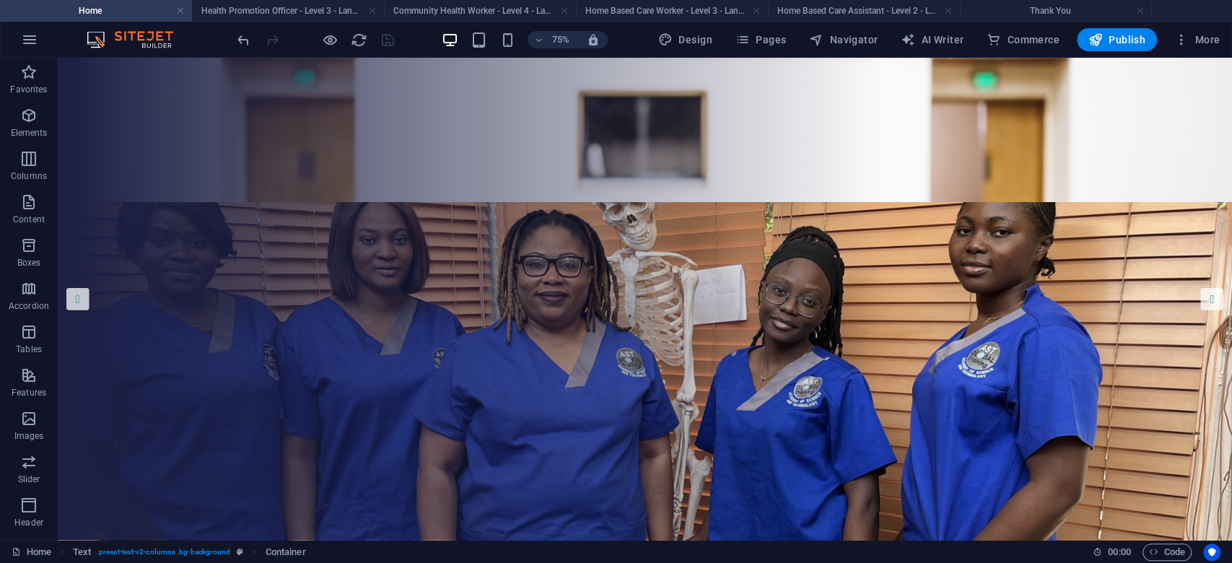
scroll to position [481, 0]
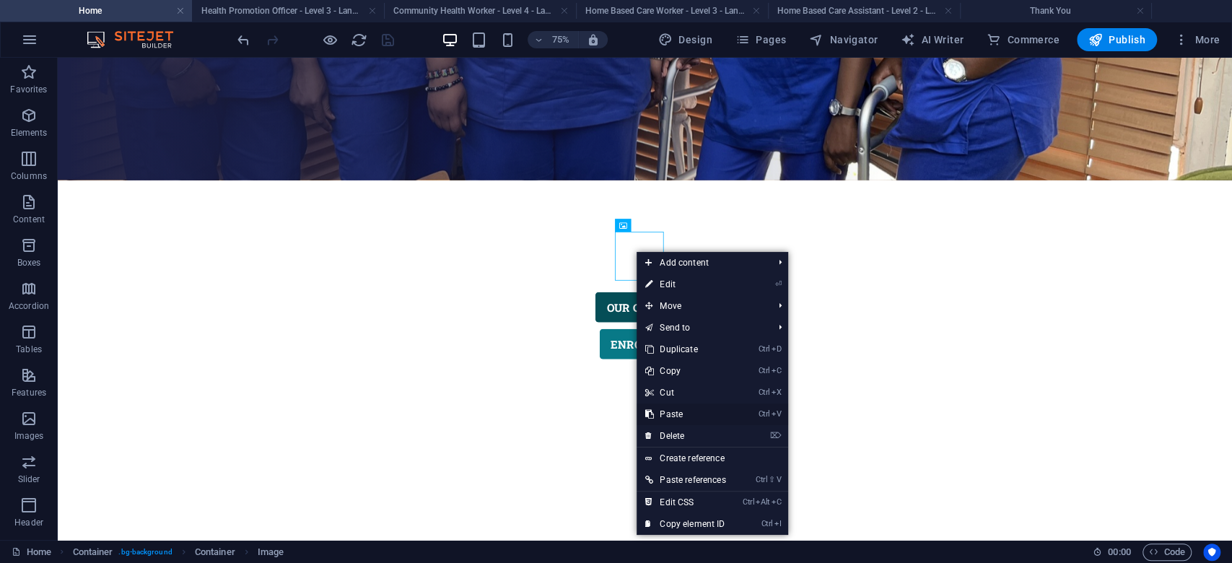
click at [679, 414] on link "Ctrl V Paste" at bounding box center [685, 415] width 97 height 22
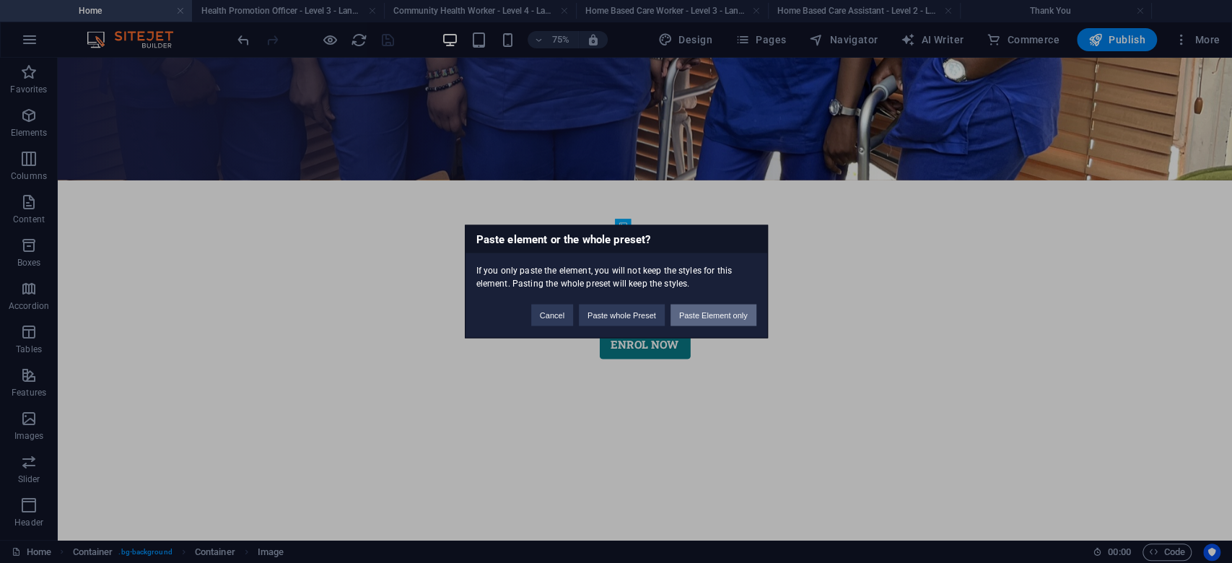
click at [710, 310] on button "Paste Element only" at bounding box center [714, 316] width 86 height 22
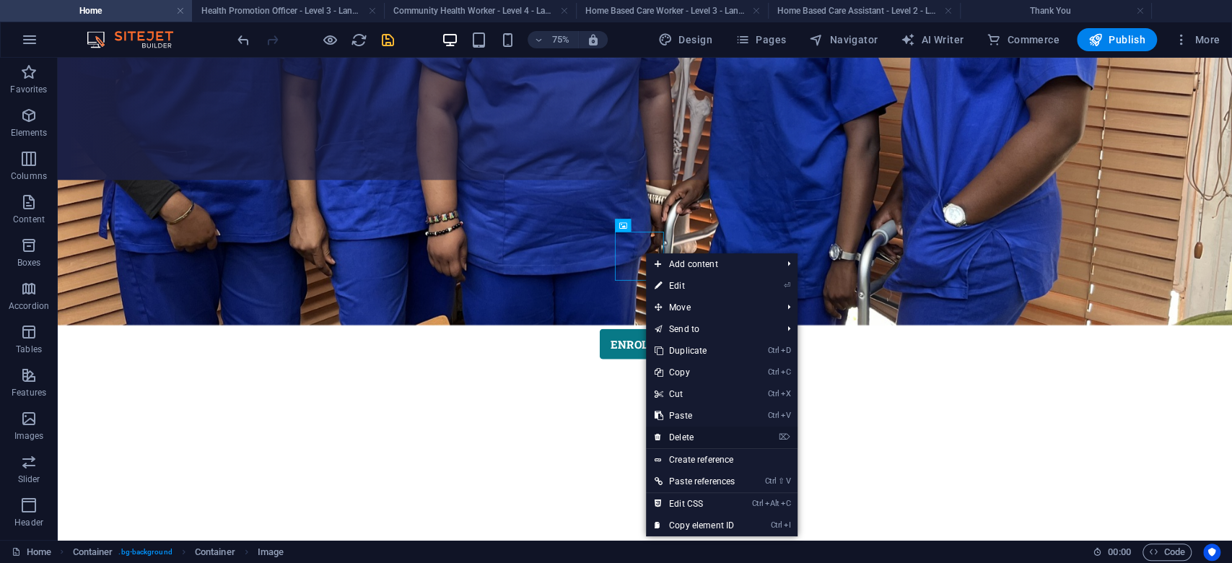
click at [705, 442] on link "⌦ Delete" at bounding box center [694, 438] width 97 height 22
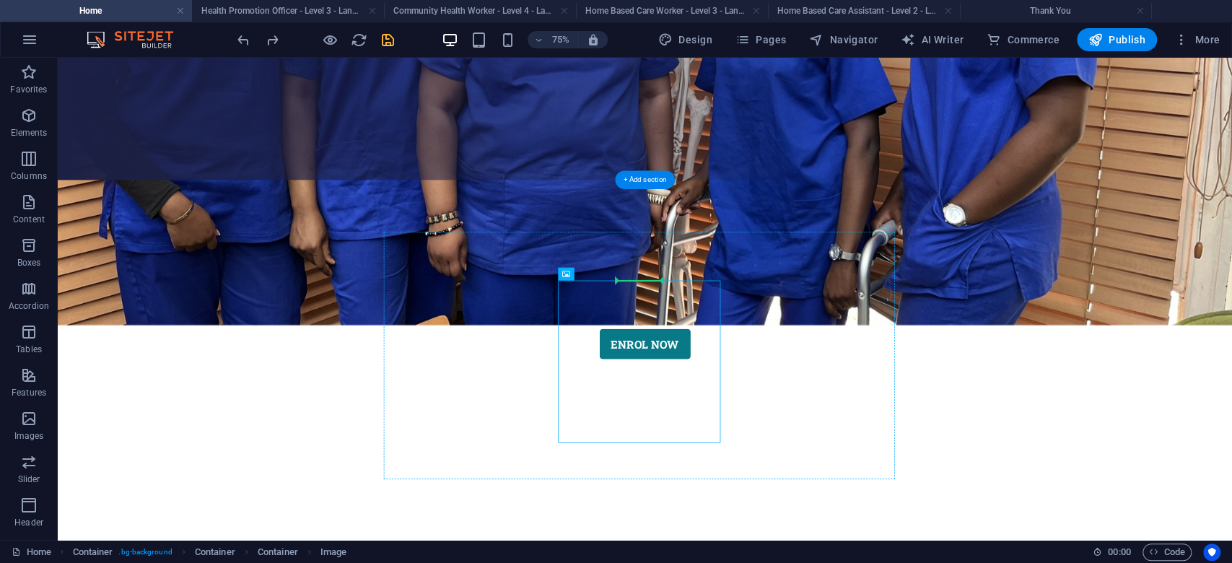
drag, startPoint x: 814, startPoint y: 465, endPoint x: 832, endPoint y: 323, distance: 143.4
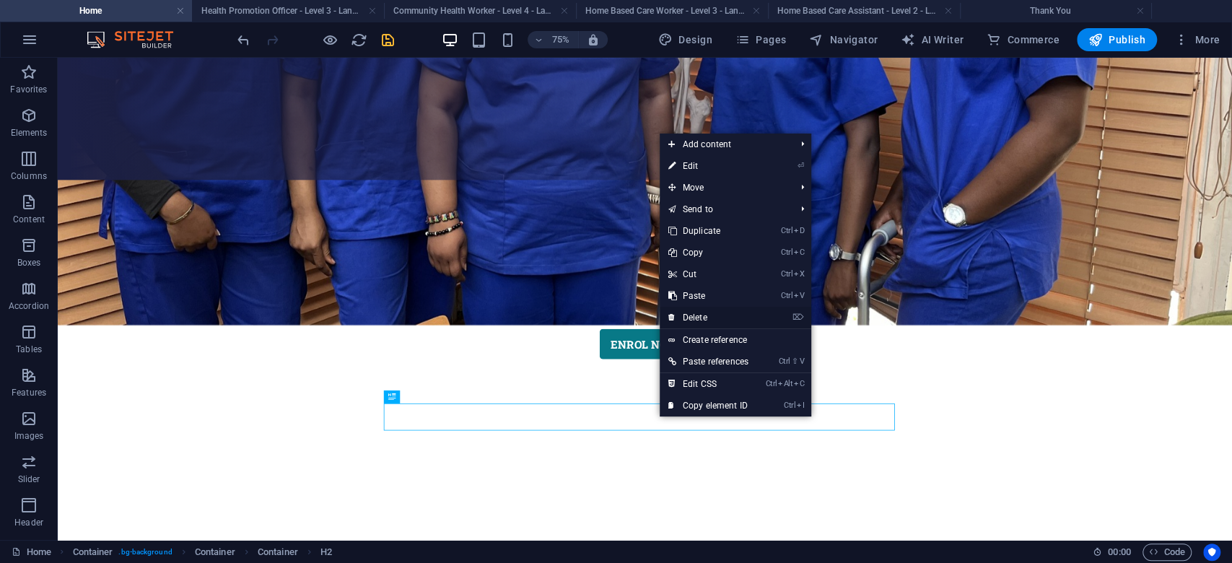
click at [709, 313] on link "⌦ Delete" at bounding box center [708, 318] width 97 height 22
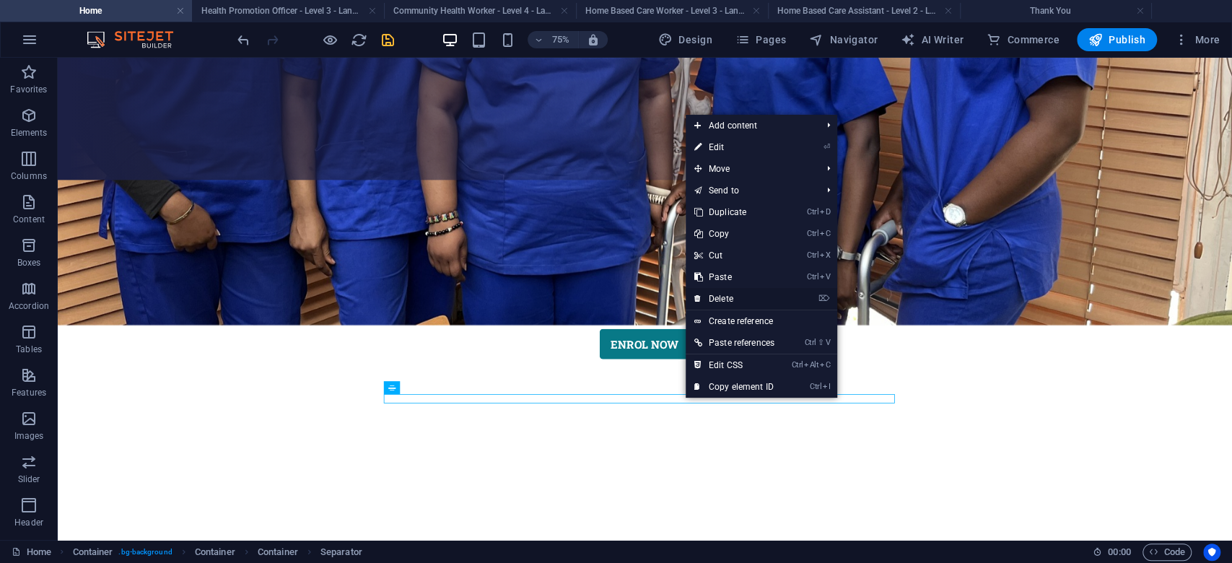
click at [728, 290] on link "⌦ Delete" at bounding box center [734, 299] width 97 height 22
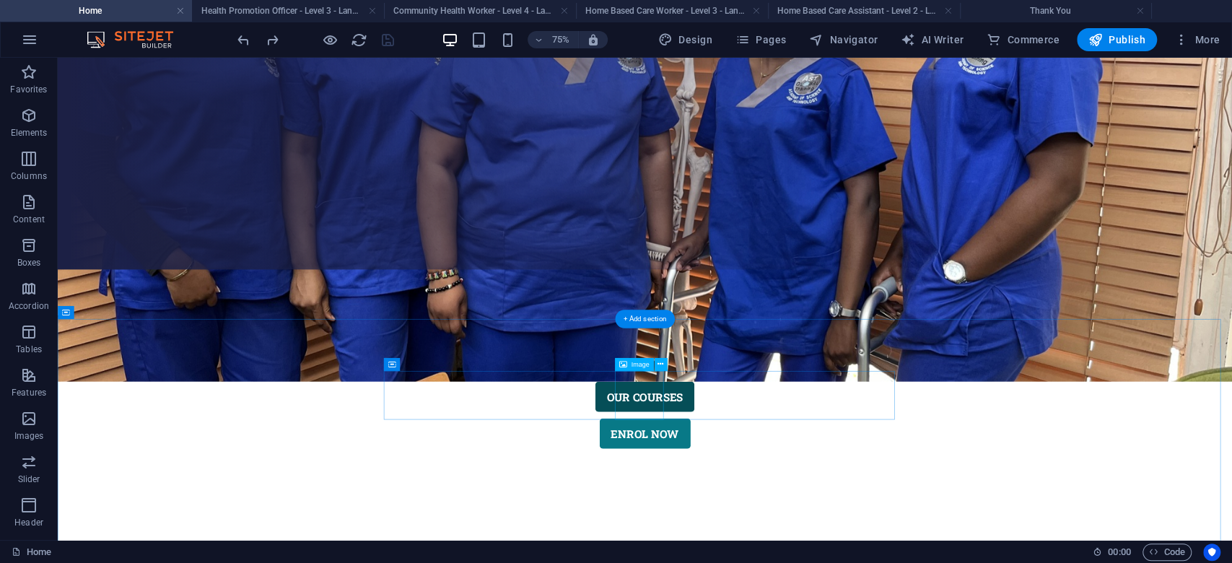
scroll to position [385, 0]
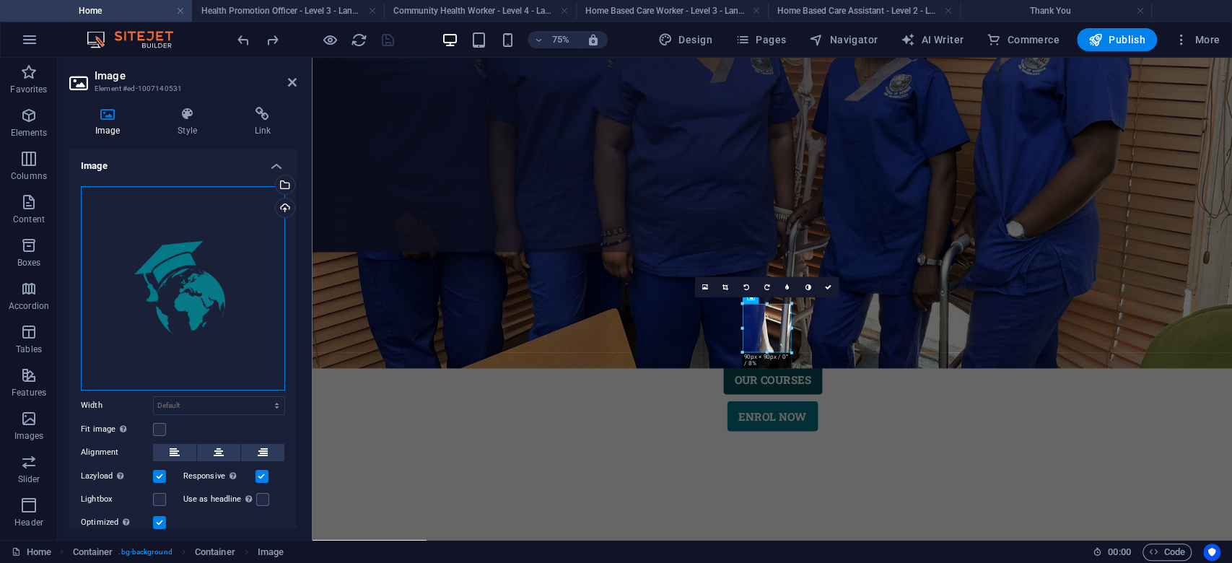
click at [191, 291] on div "Drag files here, click to choose files or select files from Files or our free s…" at bounding box center [183, 288] width 204 height 204
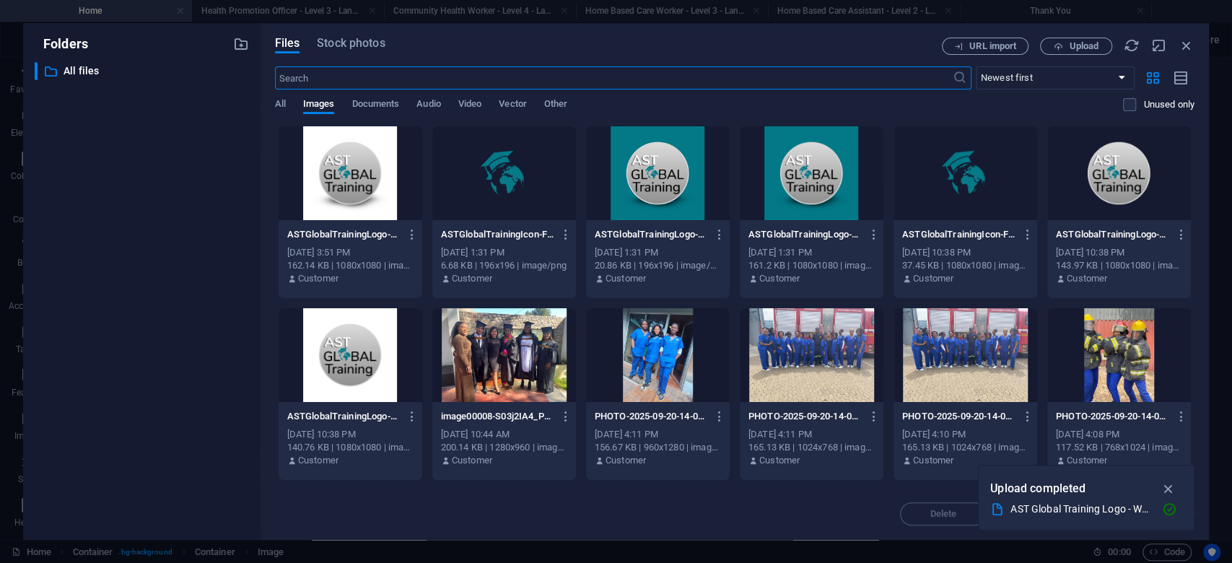
click at [345, 176] on div at bounding box center [351, 173] width 144 height 94
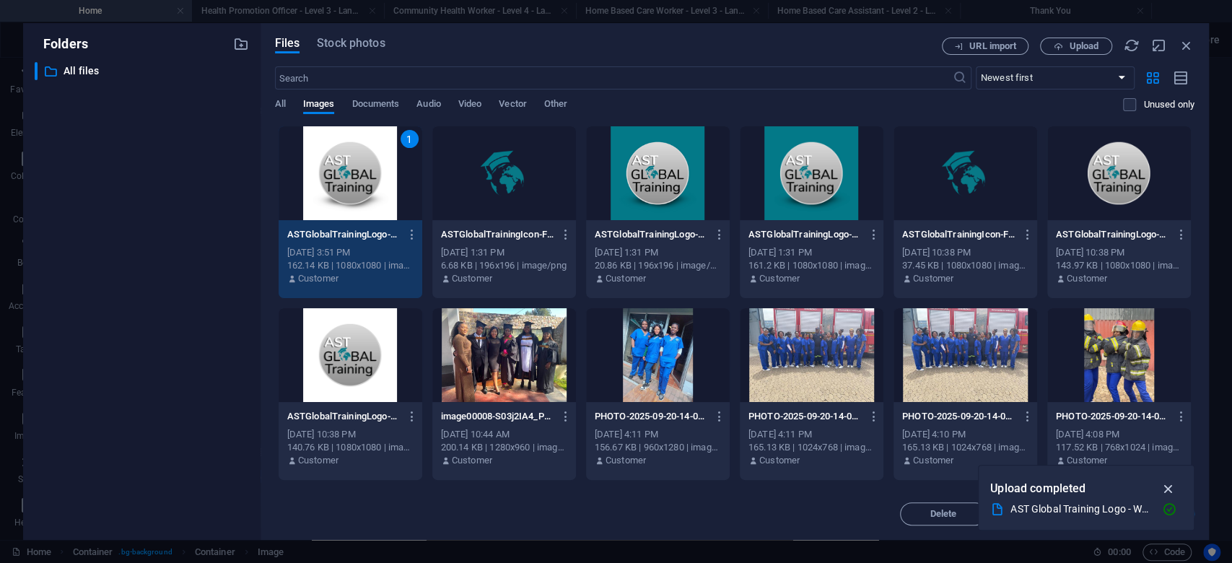
click at [1164, 484] on icon "button" at bounding box center [1168, 489] width 17 height 16
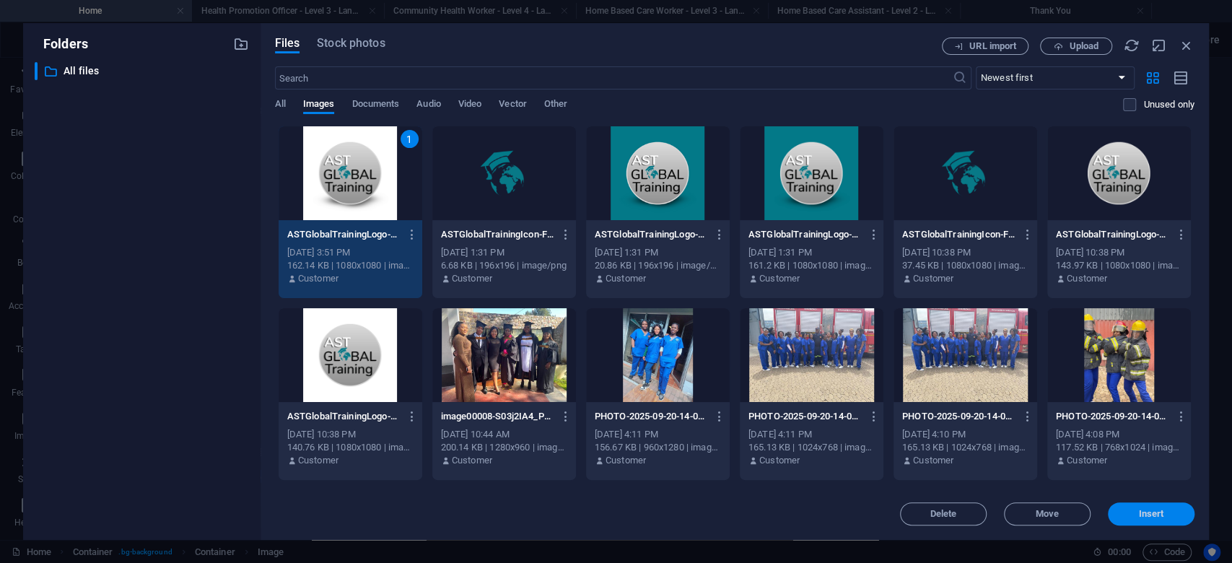
click at [1152, 505] on button "Insert" at bounding box center [1151, 513] width 87 height 23
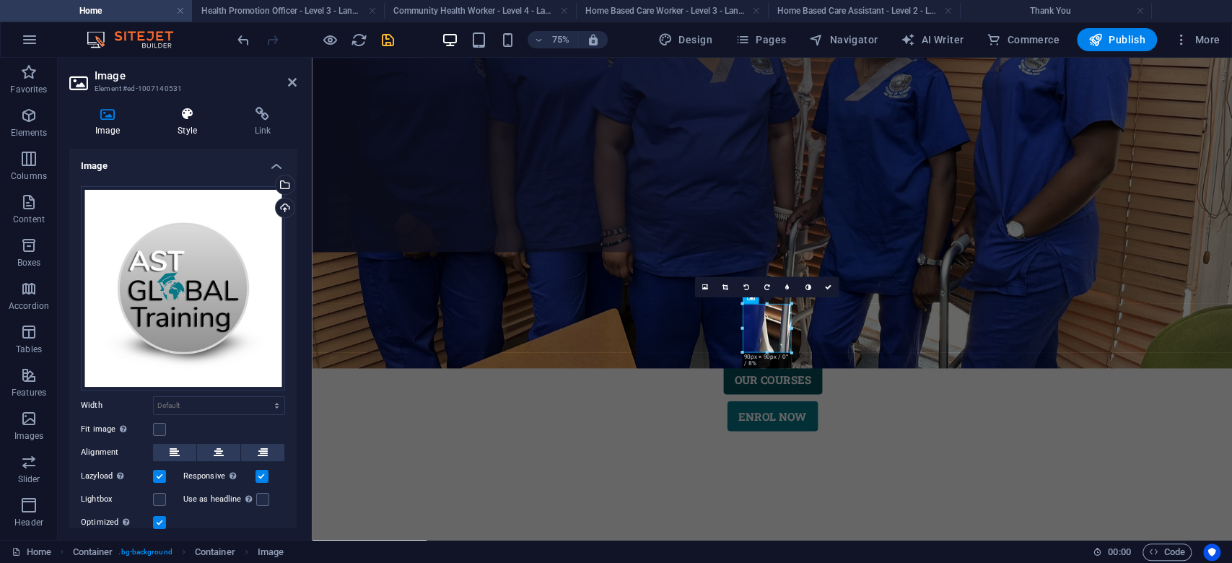
click at [180, 125] on h4 "Style" at bounding box center [190, 122] width 77 height 30
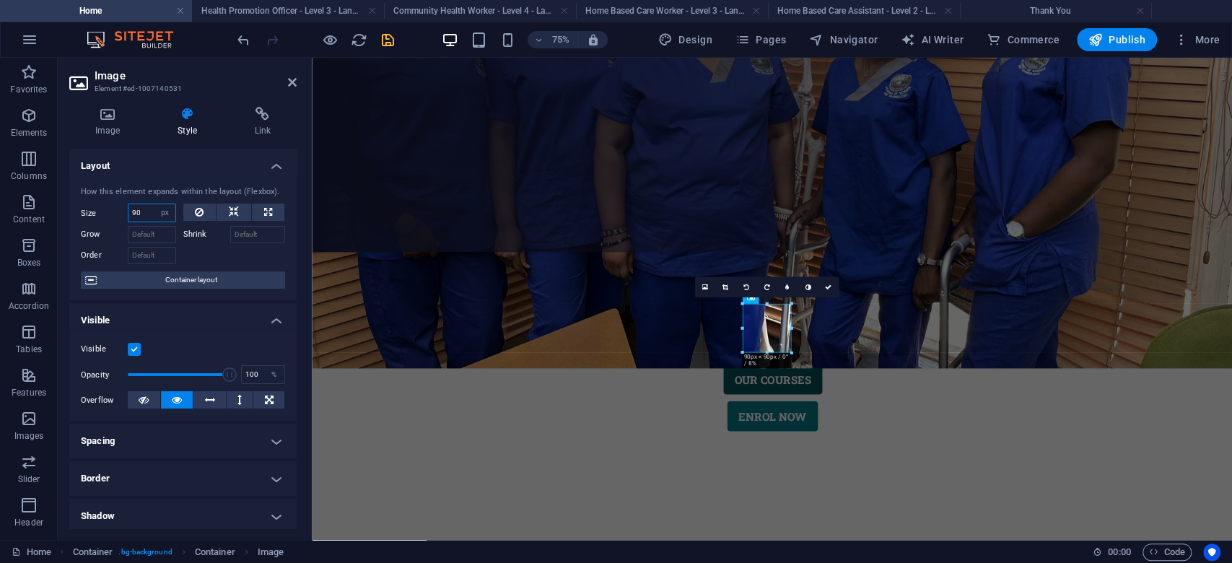
click at [137, 213] on input "90" at bounding box center [152, 212] width 47 height 17
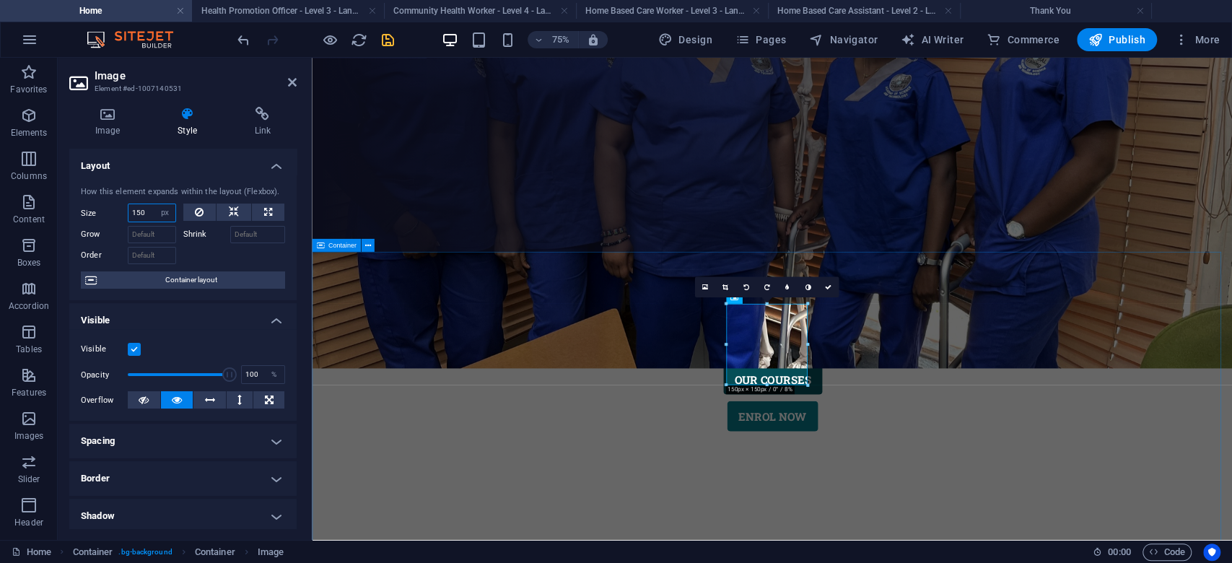
type input "150"
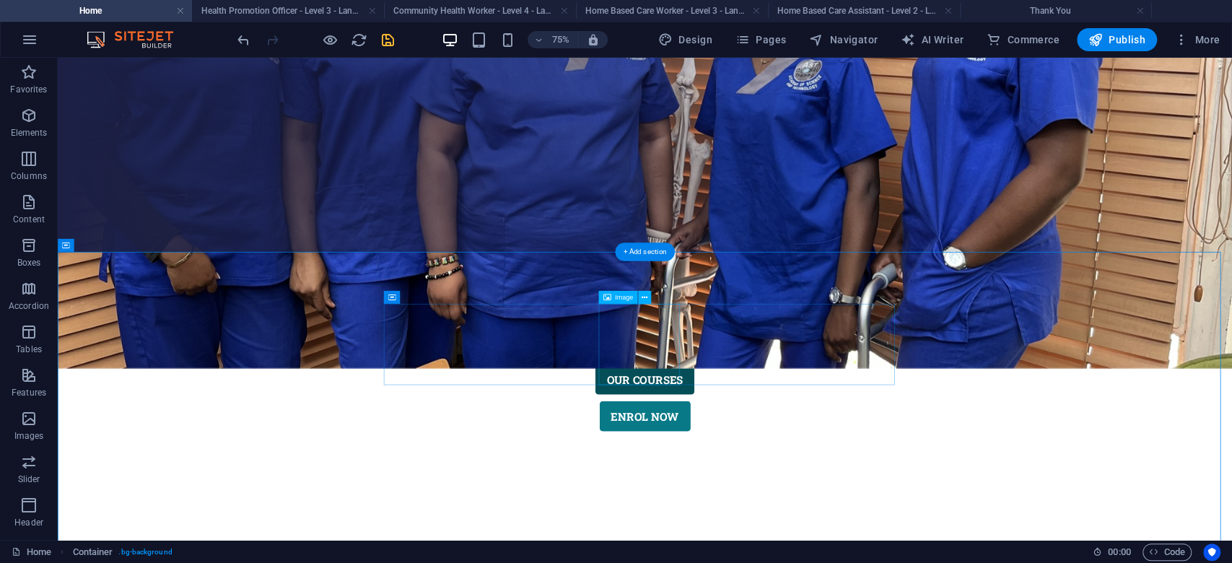
select select "px"
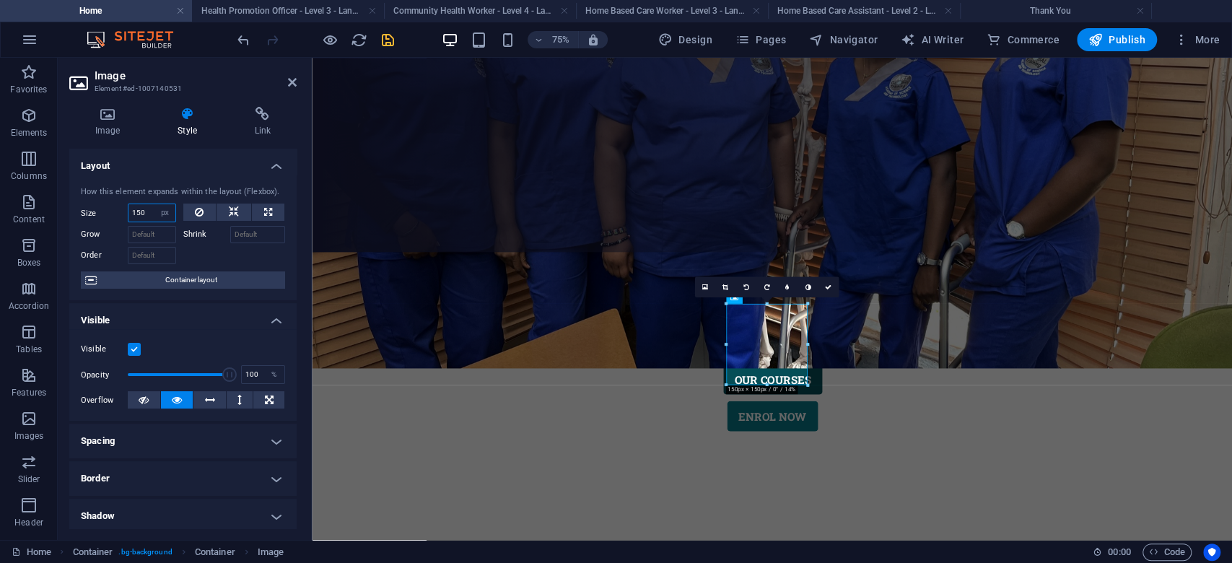
click at [136, 211] on input "150" at bounding box center [152, 212] width 47 height 17
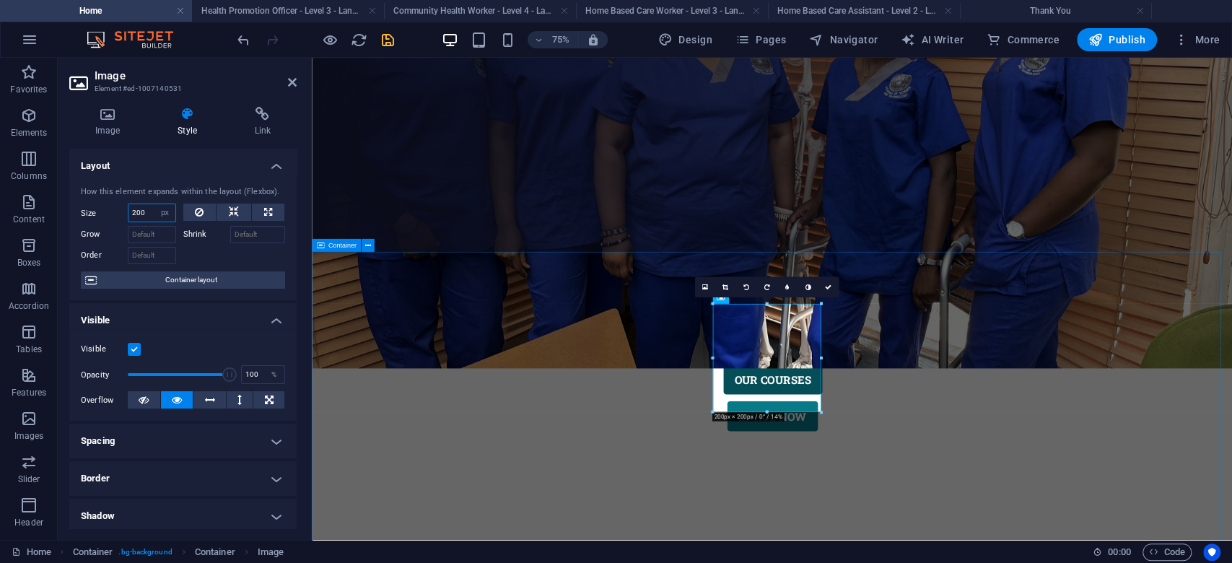
type input "200"
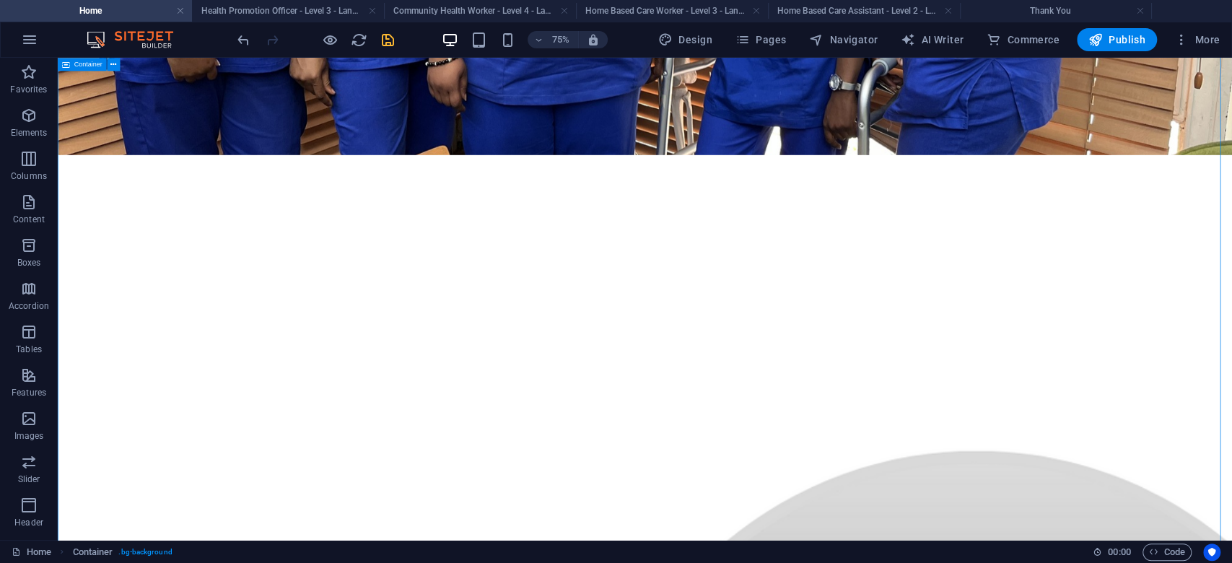
scroll to position [578, 0]
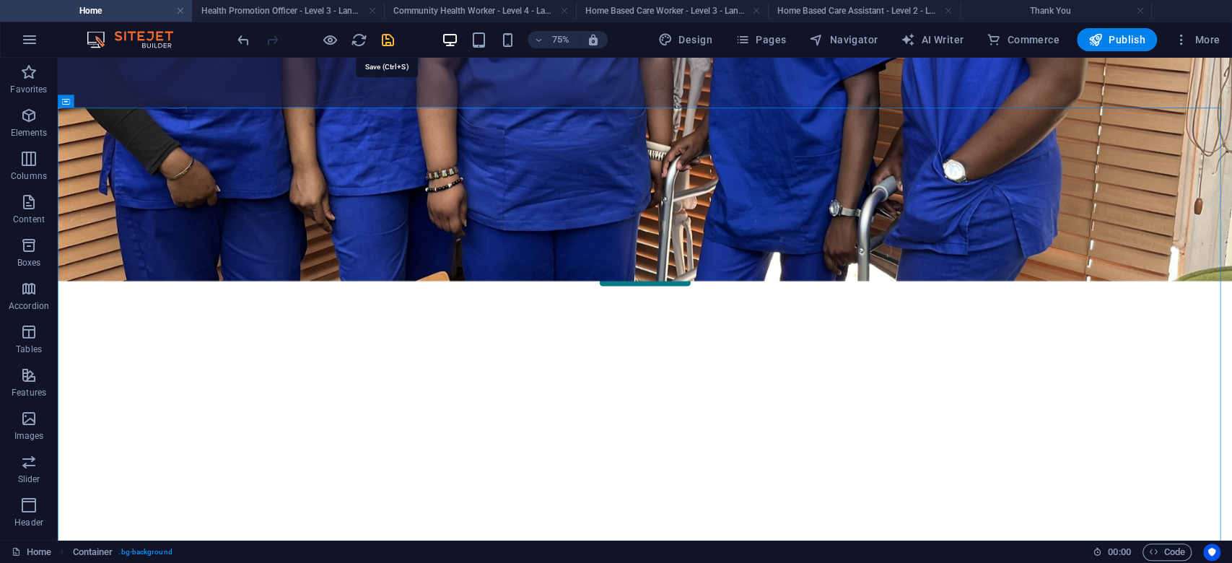
click at [386, 38] on icon "save" at bounding box center [388, 40] width 17 height 17
click at [562, 41] on h6 "75%" at bounding box center [560, 39] width 23 height 17
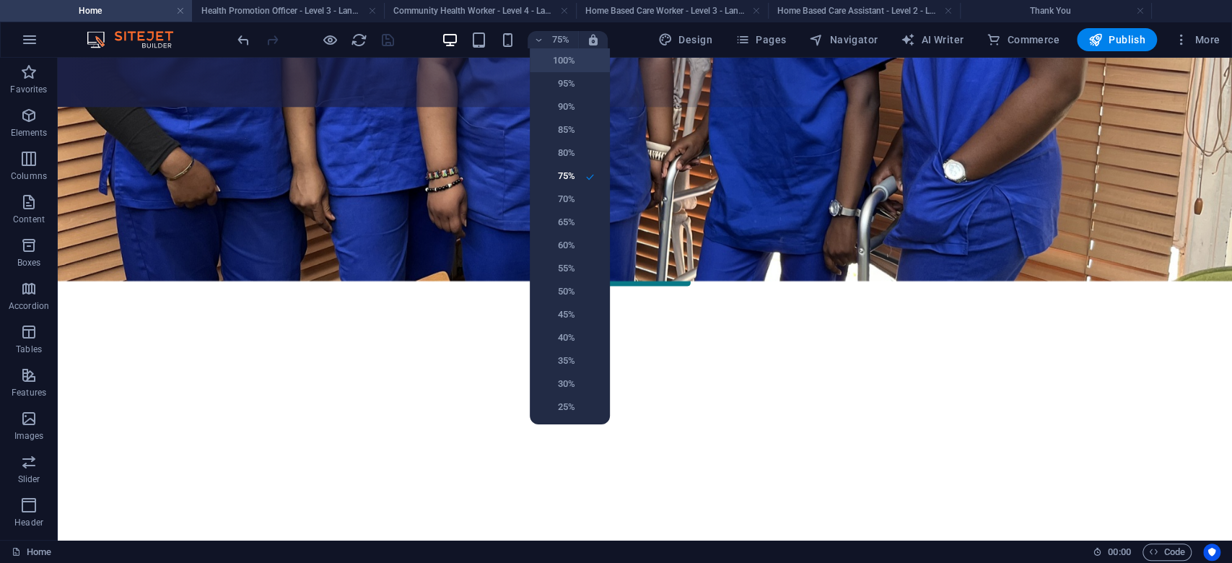
click at [566, 61] on h6 "100%" at bounding box center [557, 60] width 37 height 17
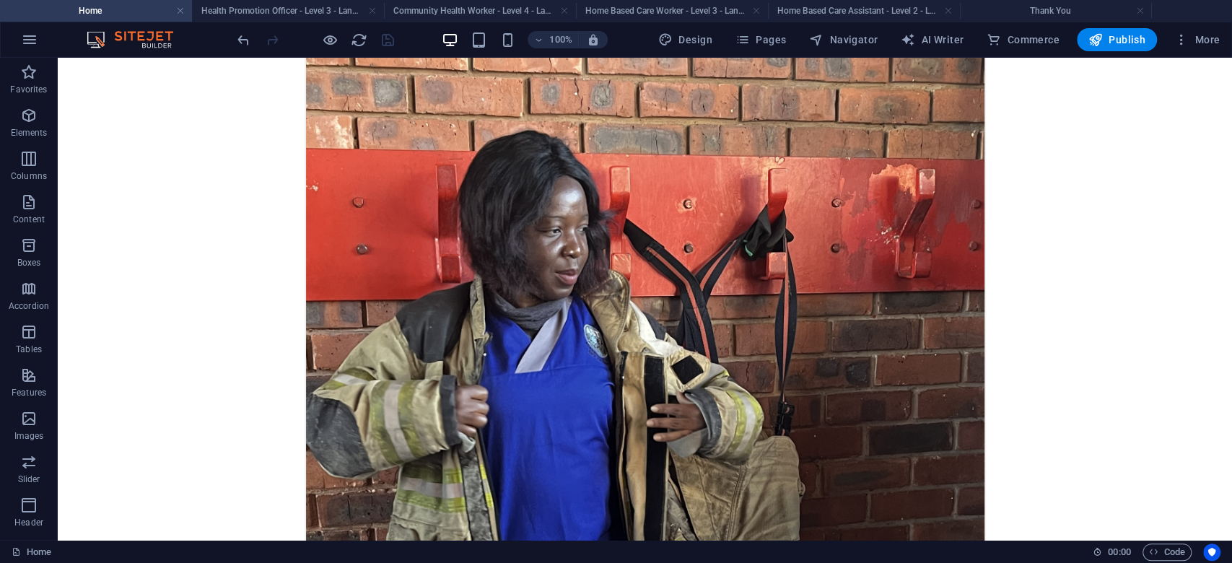
scroll to position [5134, 0]
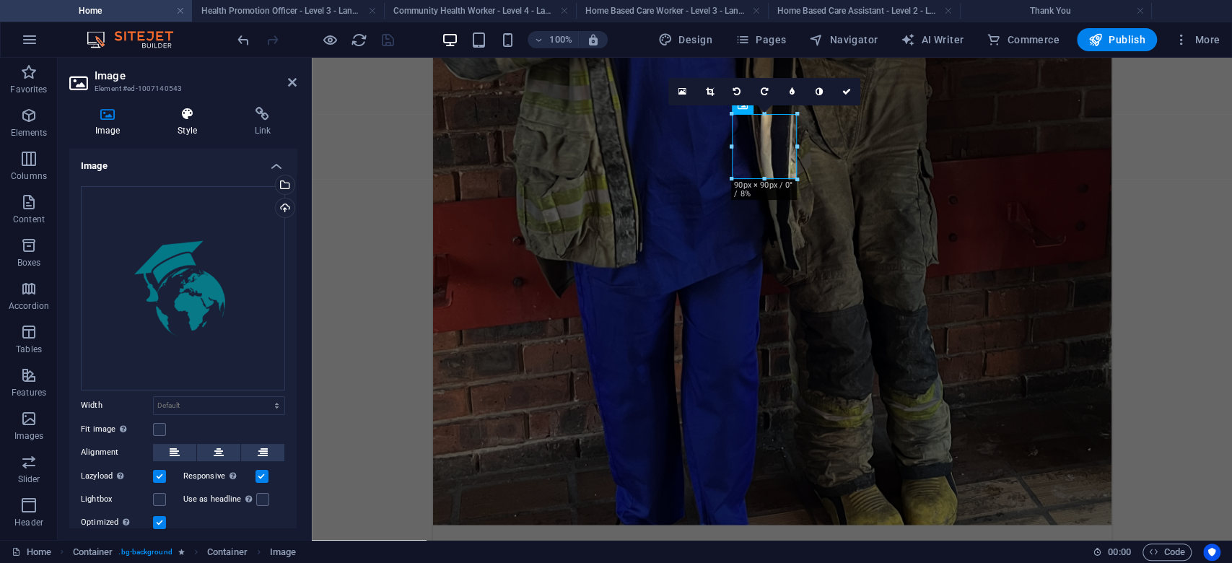
click at [186, 124] on h4 "Style" at bounding box center [190, 122] width 77 height 30
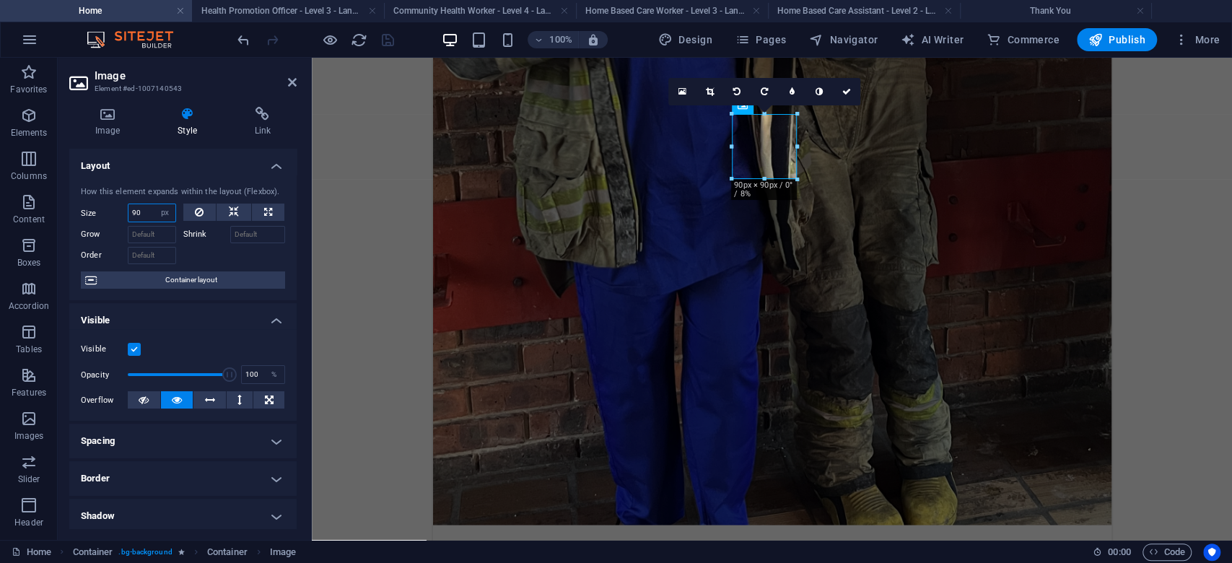
click at [134, 216] on input "90" at bounding box center [152, 212] width 47 height 17
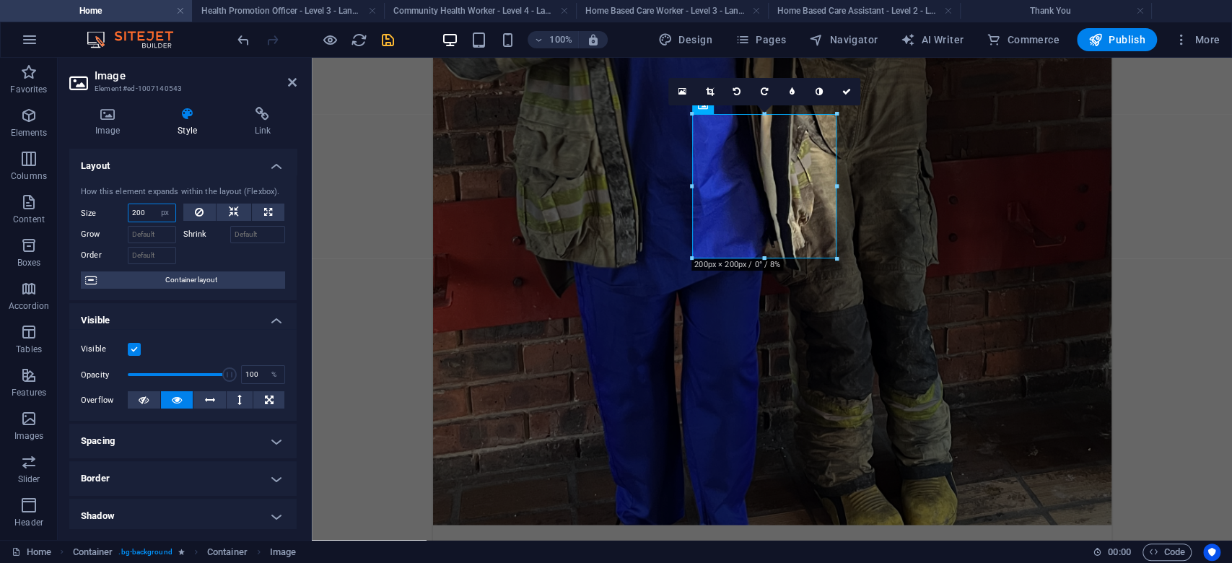
click at [134, 216] on input "200" at bounding box center [152, 212] width 47 height 17
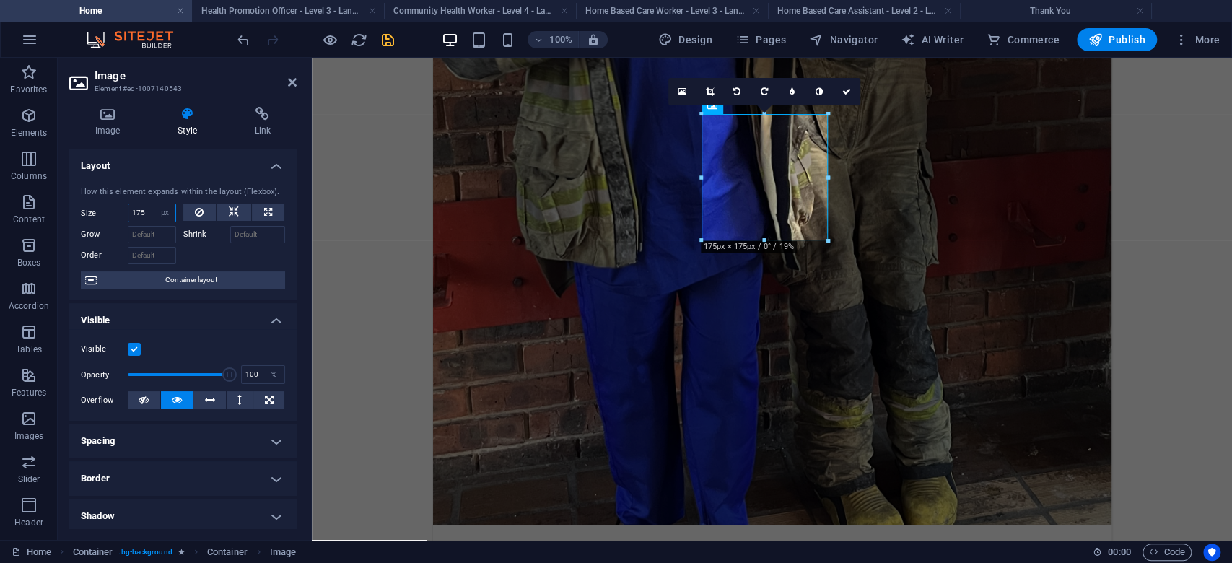
click at [134, 216] on input "175" at bounding box center [152, 212] width 47 height 17
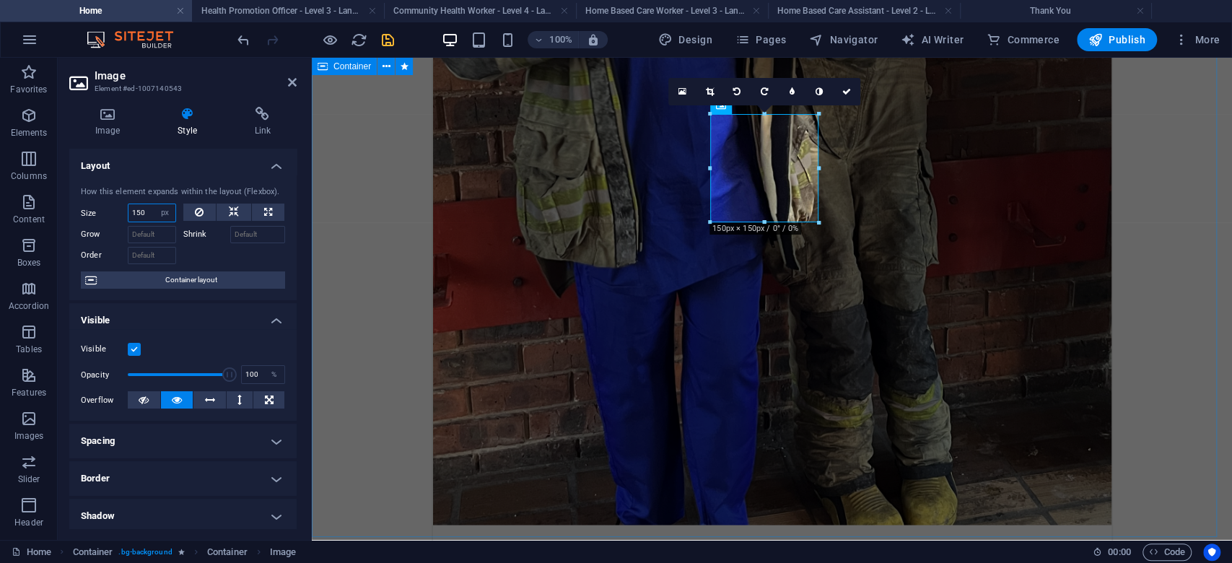
type input "150"
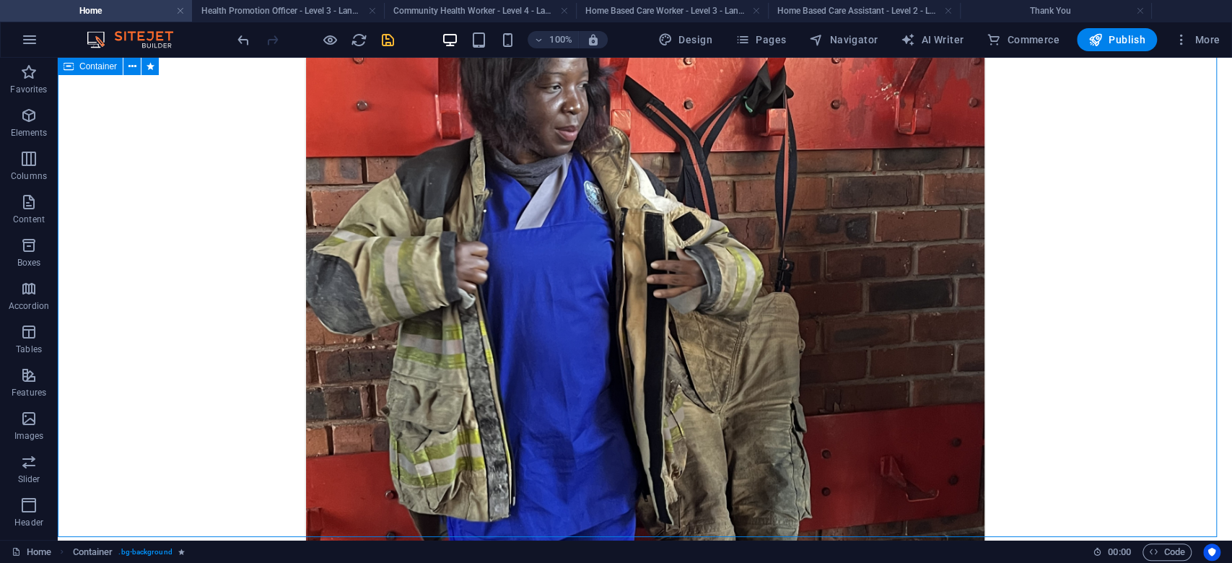
scroll to position [5134, 0]
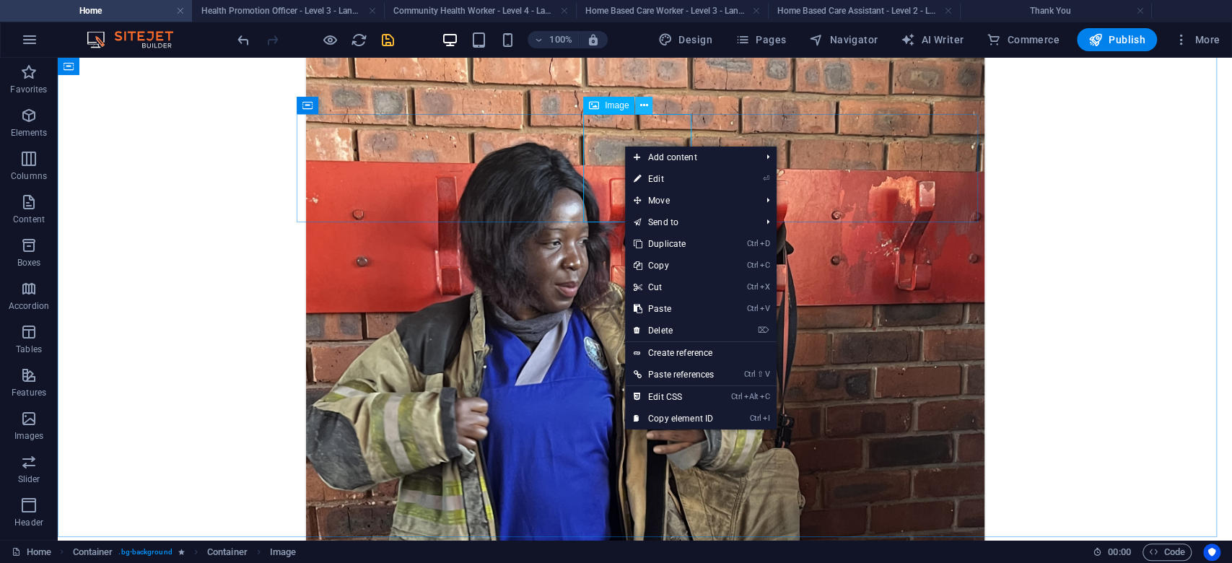
click at [643, 110] on icon at bounding box center [644, 105] width 8 height 15
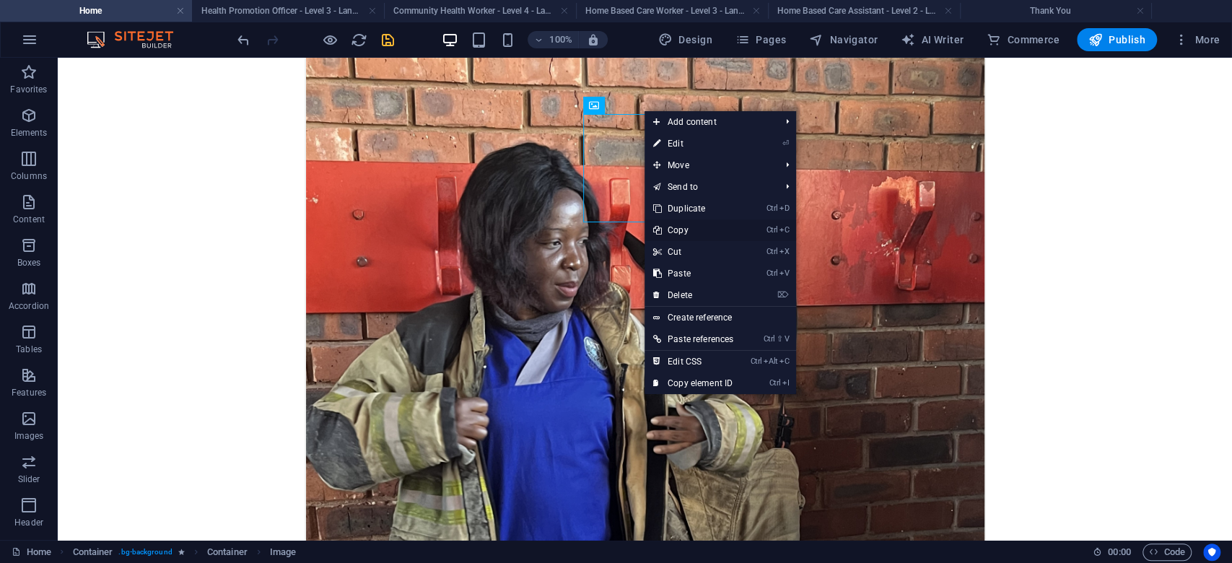
click at [693, 231] on link "Ctrl C Copy" at bounding box center [693, 230] width 97 height 22
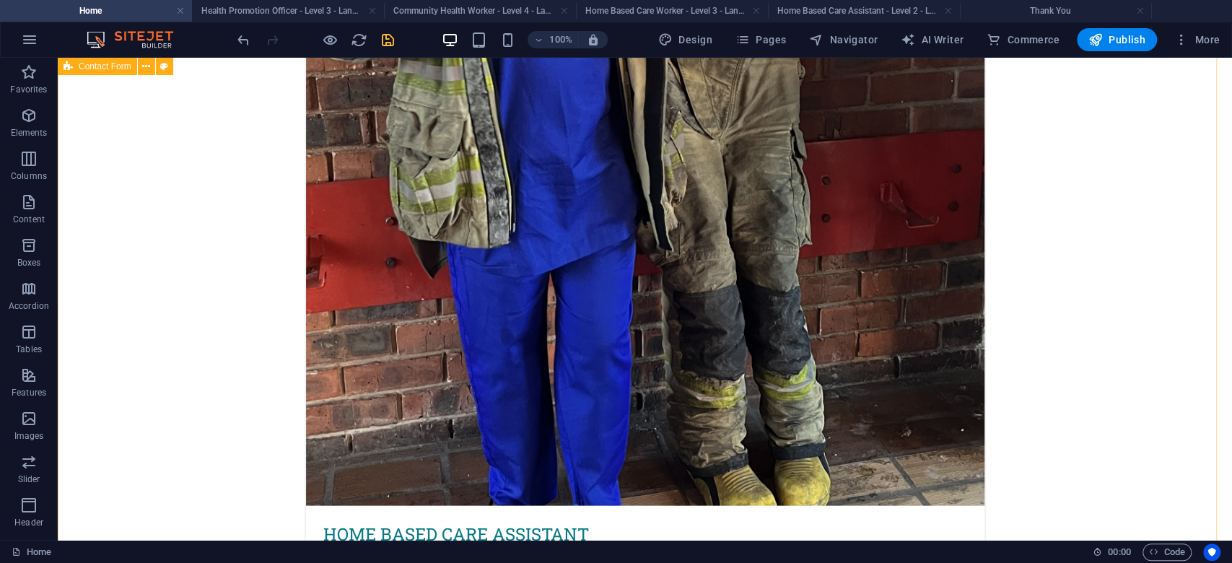
scroll to position [5520, 0]
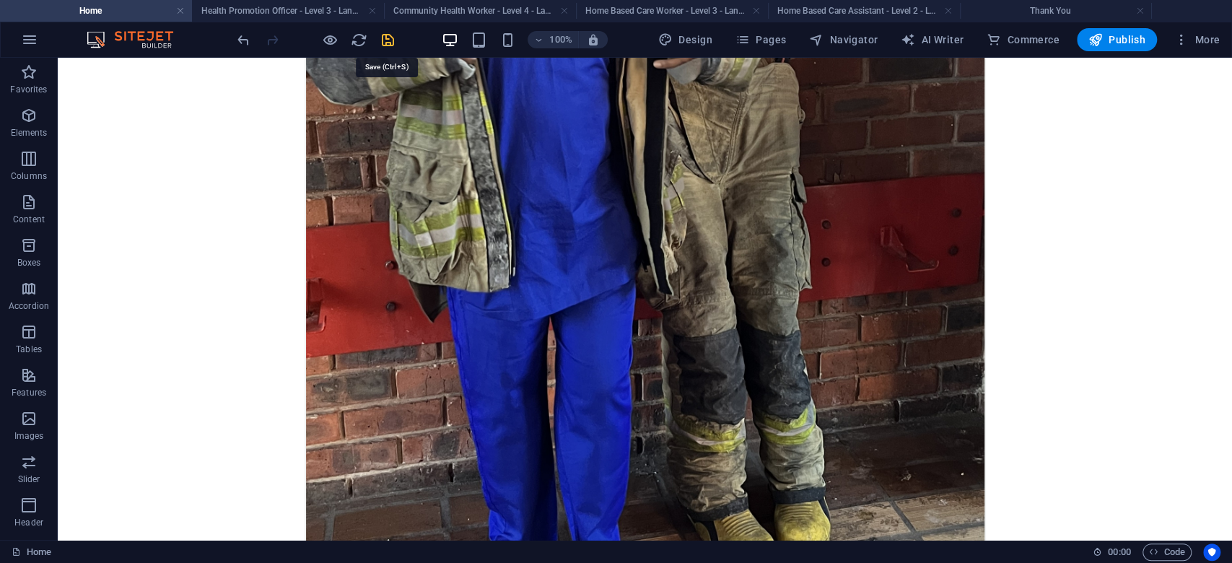
click at [390, 38] on icon "save" at bounding box center [388, 40] width 17 height 17
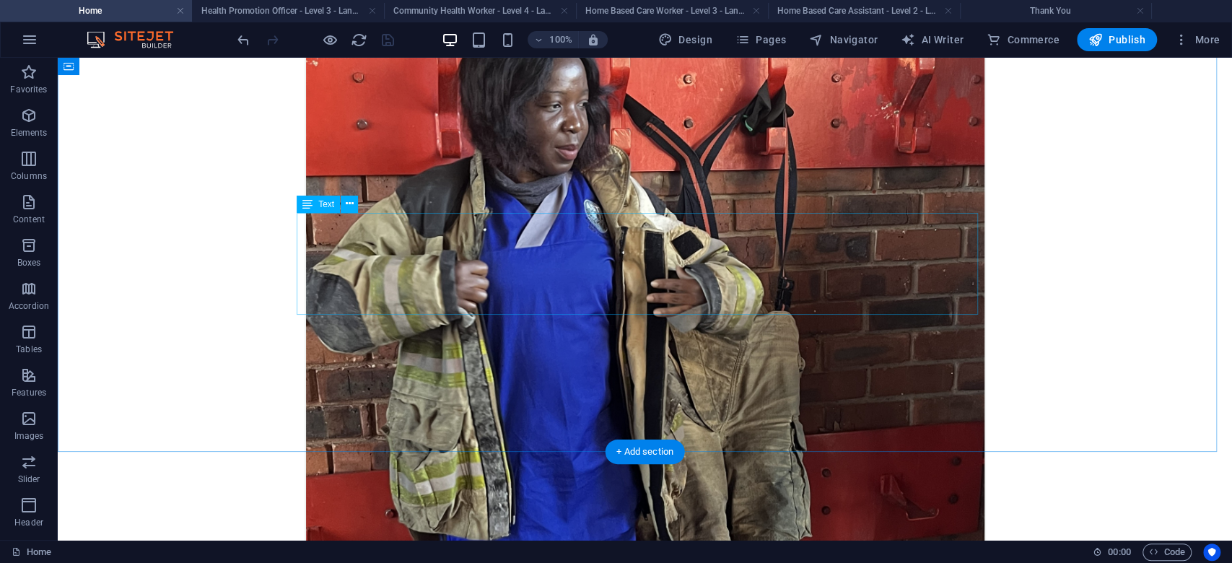
scroll to position [5134, 0]
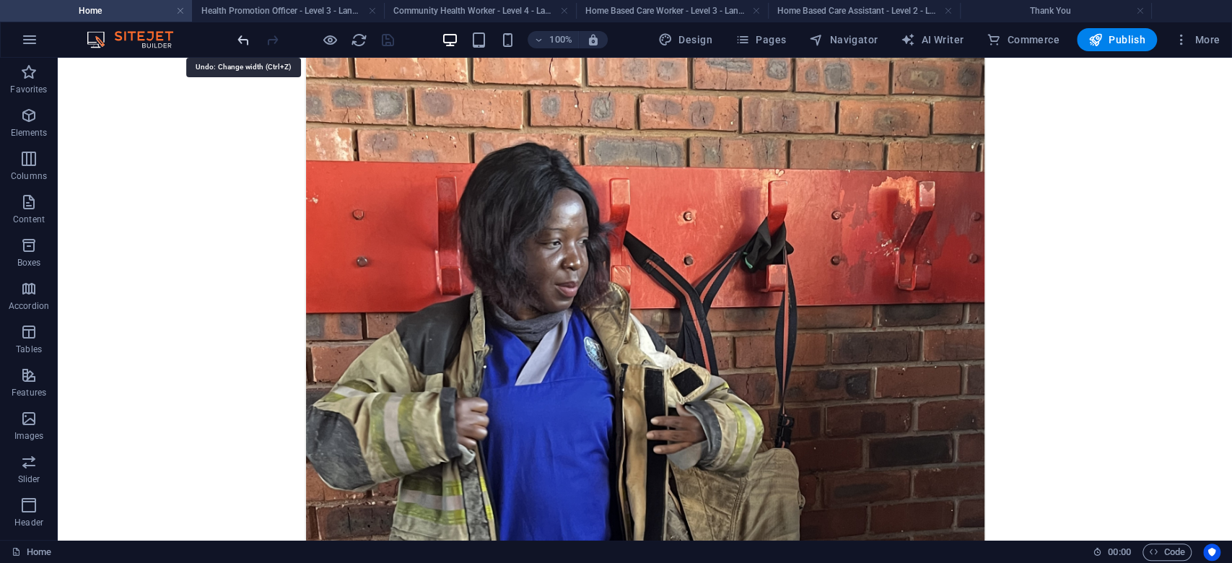
click at [248, 40] on icon "undo" at bounding box center [243, 40] width 17 height 17
click at [244, 38] on icon "undo" at bounding box center [243, 40] width 17 height 17
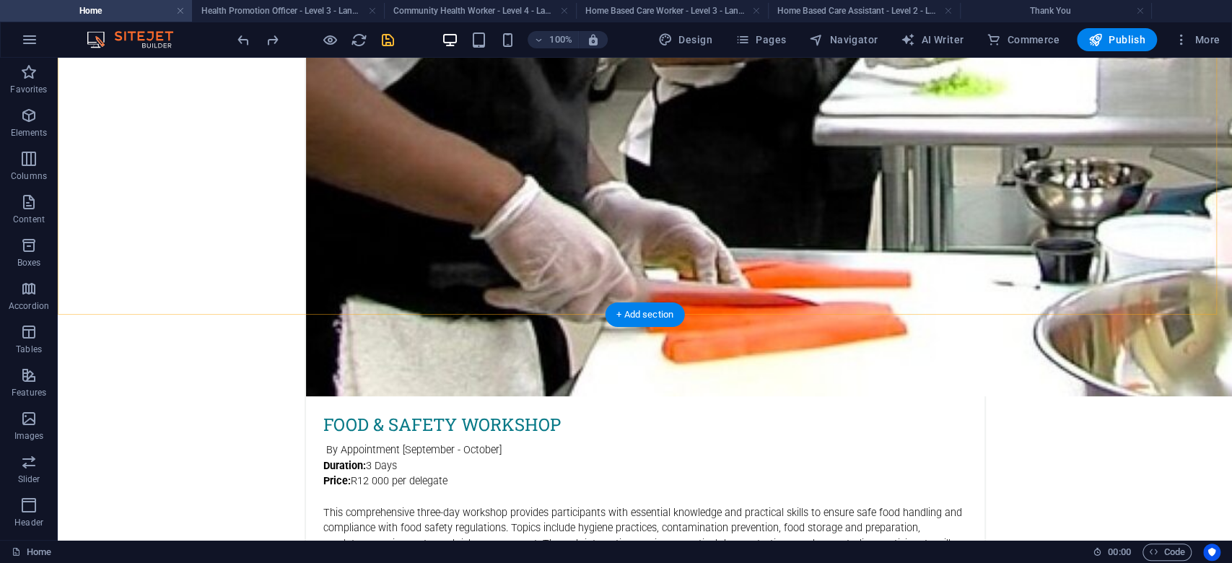
scroll to position [7618, 0]
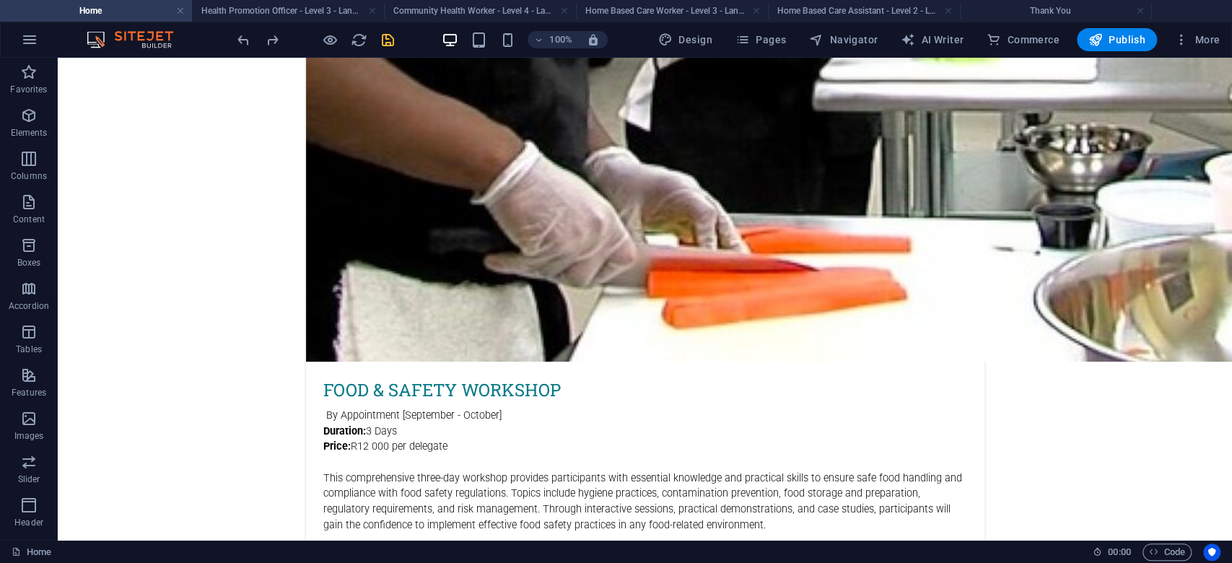
click at [387, 42] on icon "save" at bounding box center [388, 40] width 17 height 17
click at [1058, 8] on h4 "Thank You" at bounding box center [1056, 11] width 192 height 16
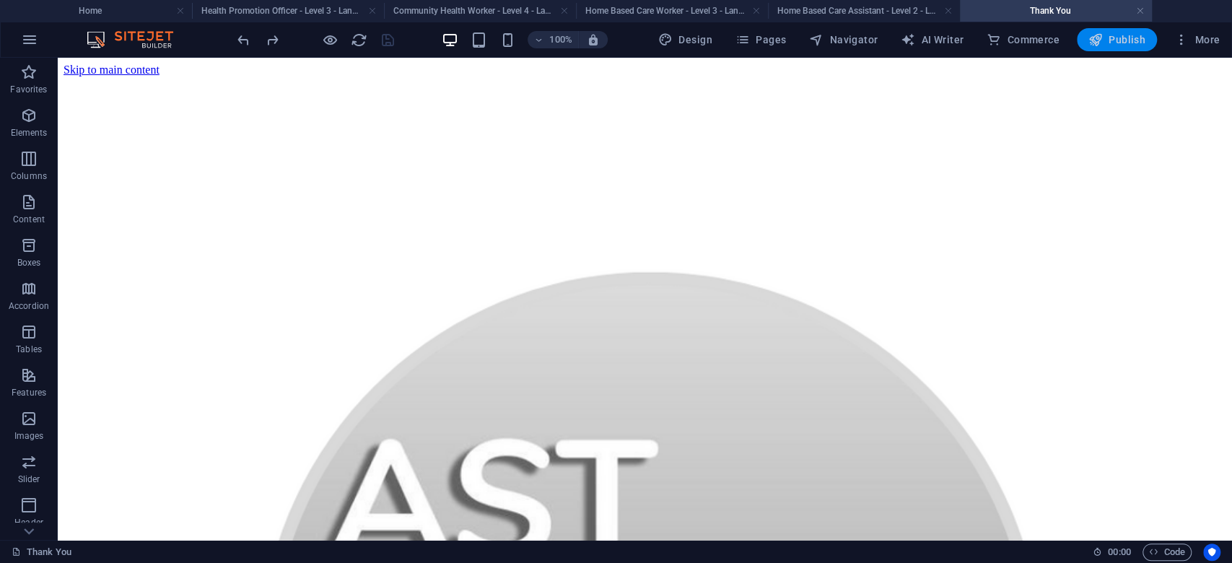
click at [1106, 33] on span "Publish" at bounding box center [1117, 39] width 57 height 14
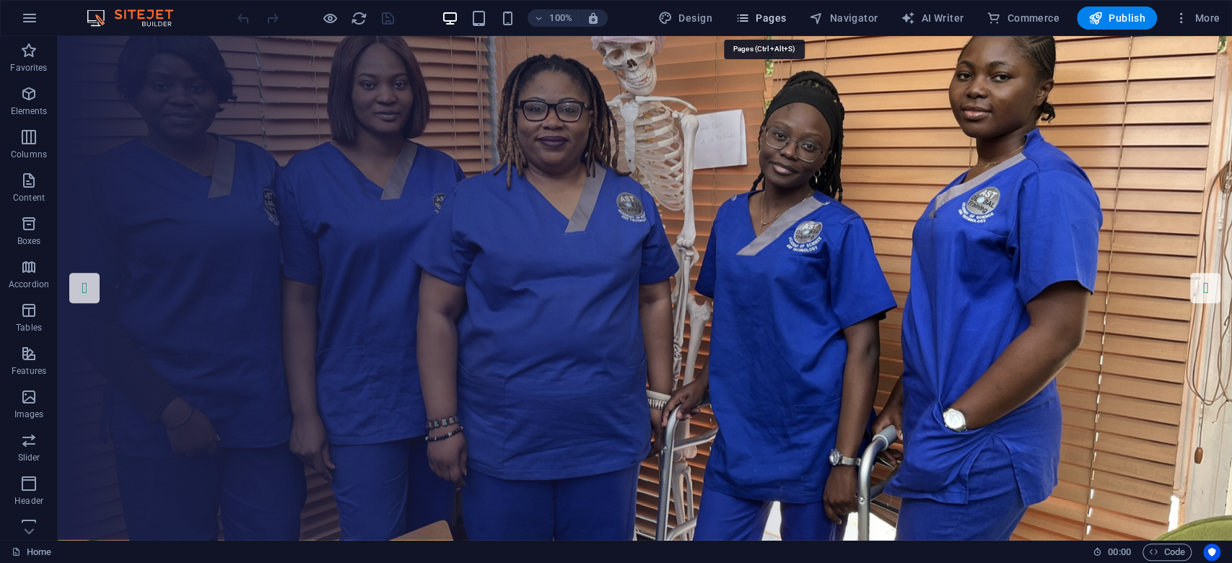
click at [777, 17] on span "Pages" at bounding box center [761, 18] width 51 height 14
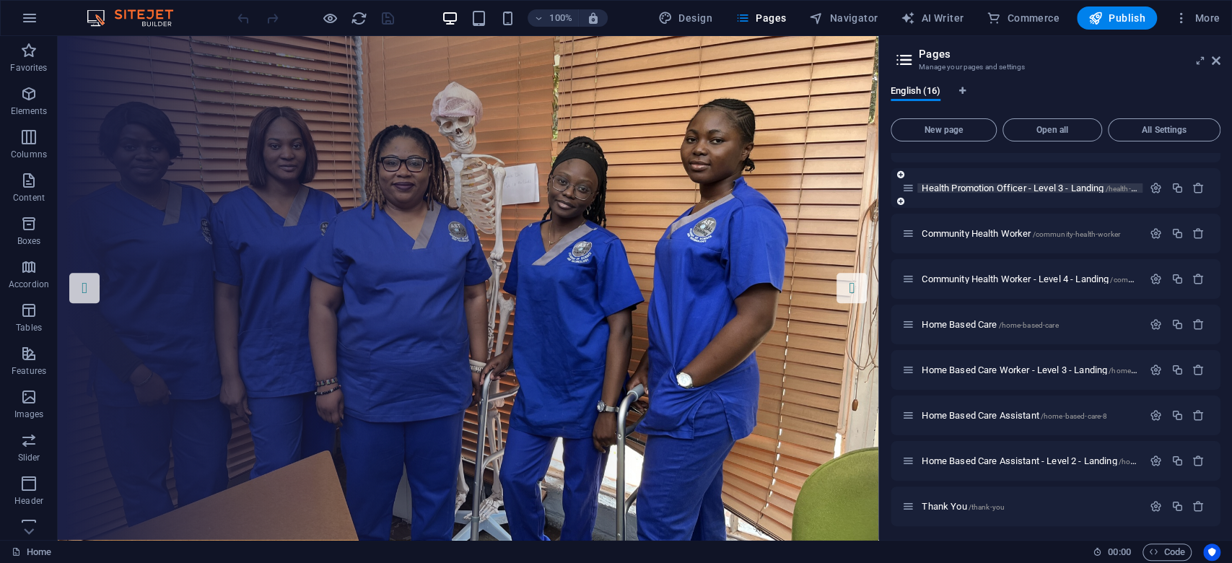
scroll to position [352, 0]
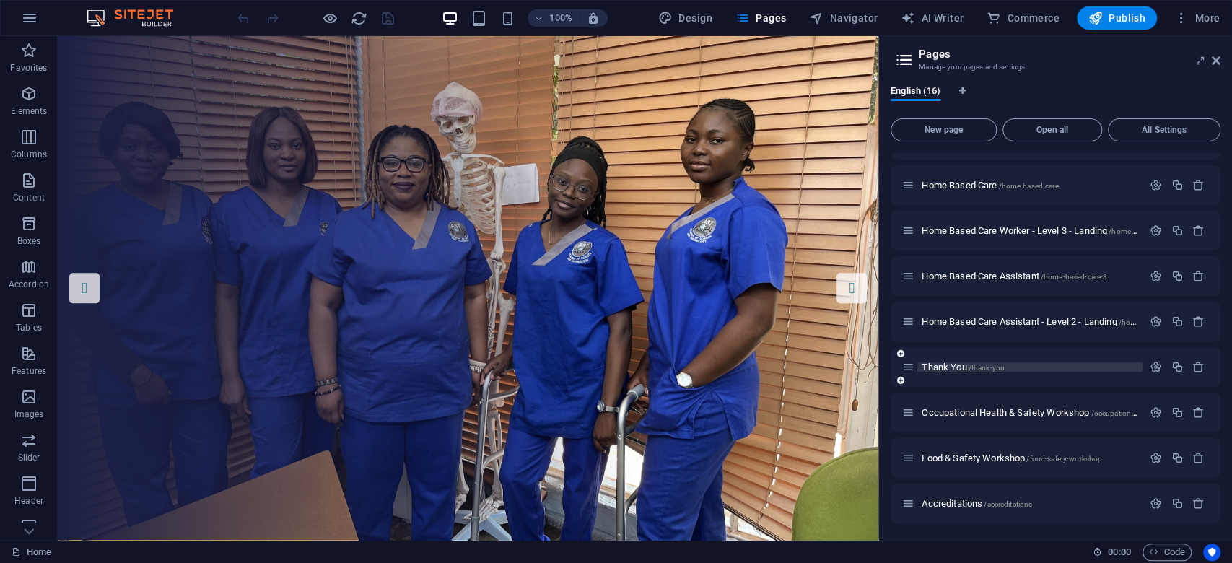
click at [1007, 365] on p "Thank You /thank-you" at bounding box center [1030, 366] width 217 height 9
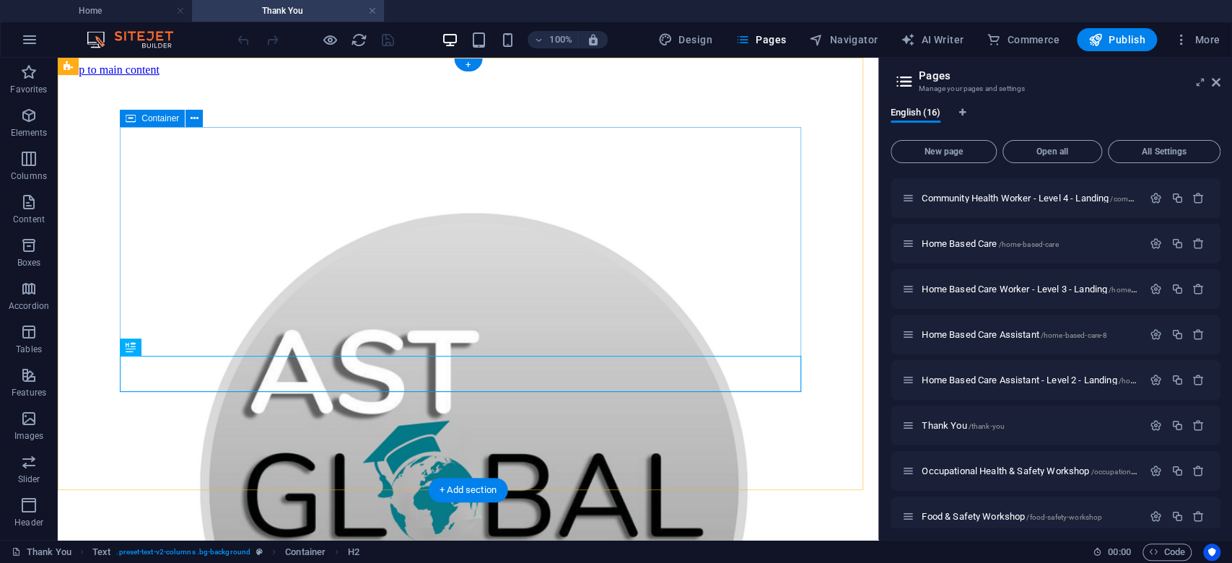
scroll to position [0, 0]
click at [456, 232] on figure at bounding box center [468, 489] width 809 height 824
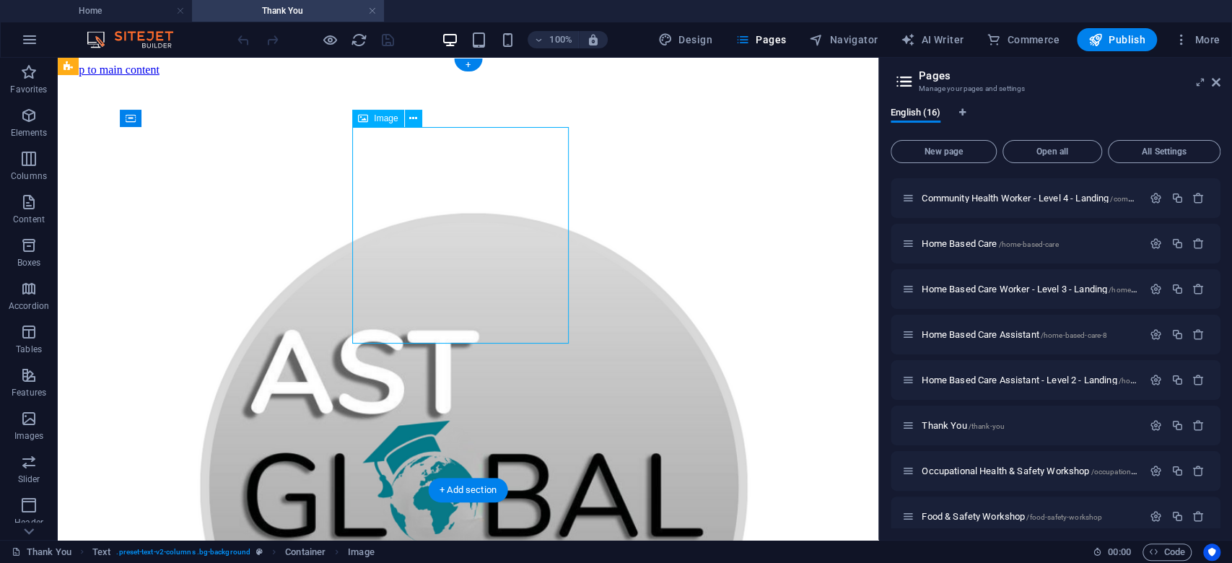
click at [456, 232] on figure at bounding box center [468, 489] width 809 height 824
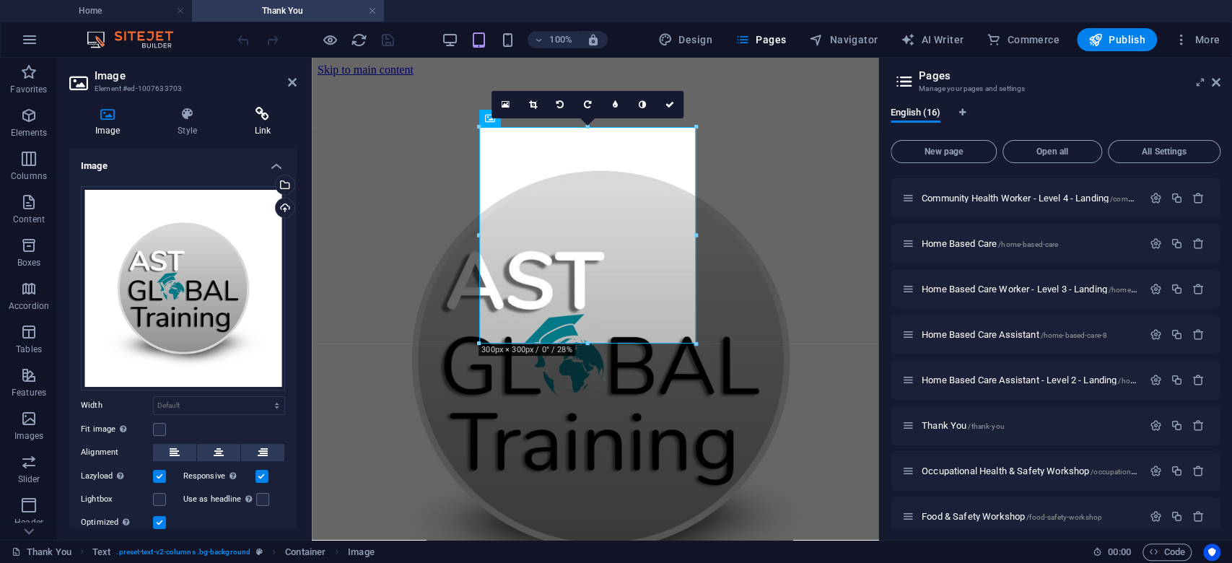
click at [247, 121] on icon at bounding box center [263, 114] width 68 height 14
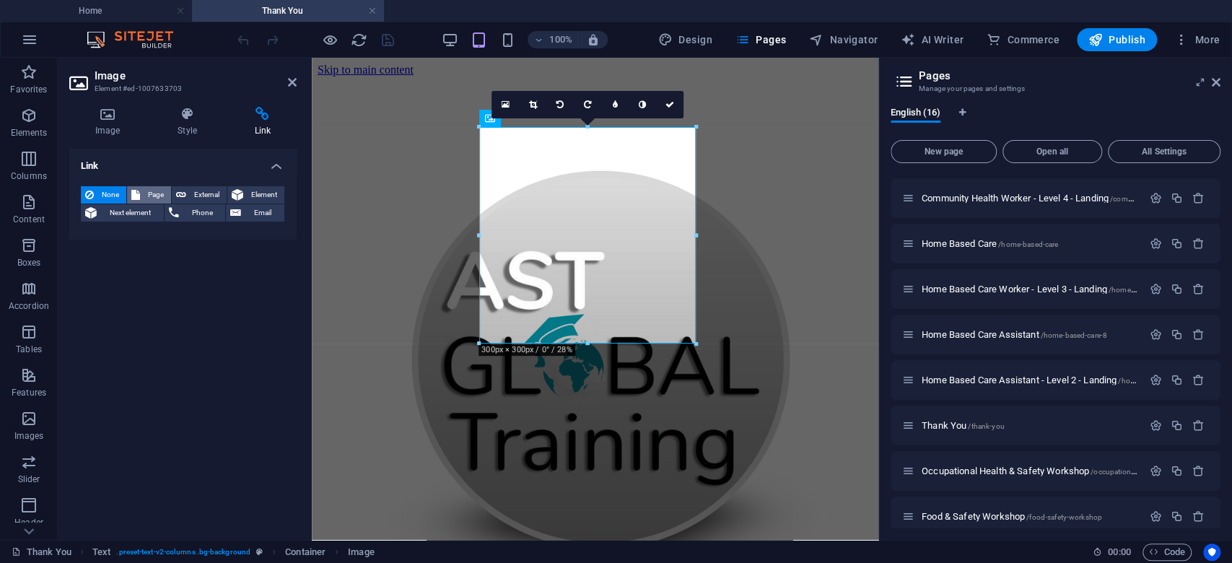
click at [135, 196] on icon at bounding box center [135, 194] width 9 height 17
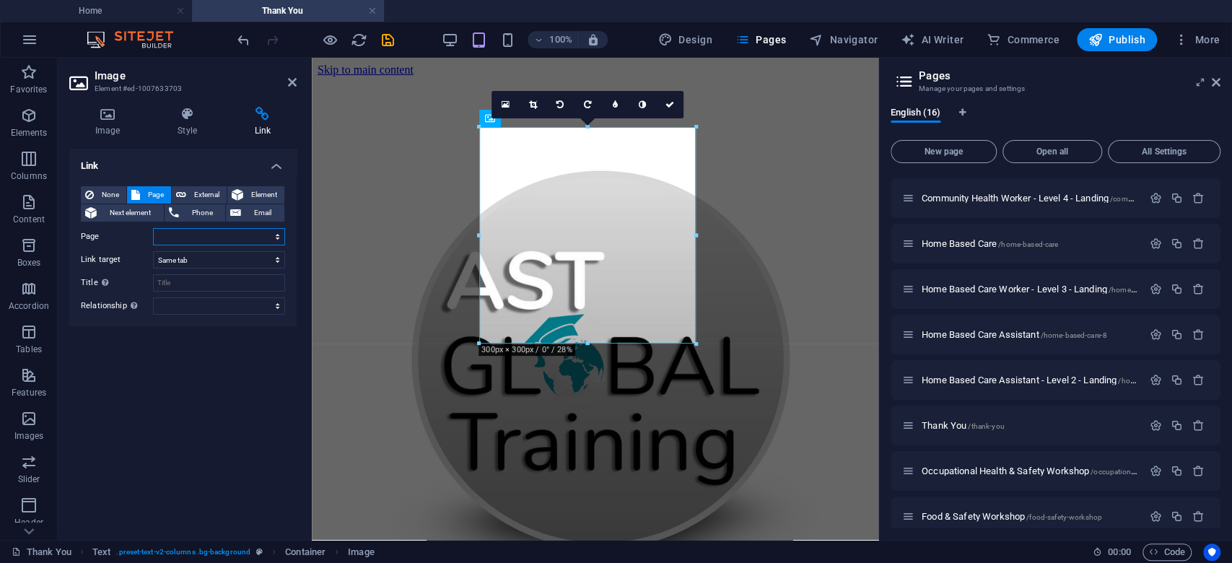
click at [179, 237] on select "Home Subpage Legal notice Privacy Health Promotion Officer Health Promotion Off…" at bounding box center [219, 236] width 132 height 17
select select "0"
click at [153, 228] on select "Home Subpage Legal notice Privacy Health Promotion Officer Health Promotion Off…" at bounding box center [219, 236] width 132 height 17
click at [674, 106] on icon at bounding box center [670, 104] width 9 height 9
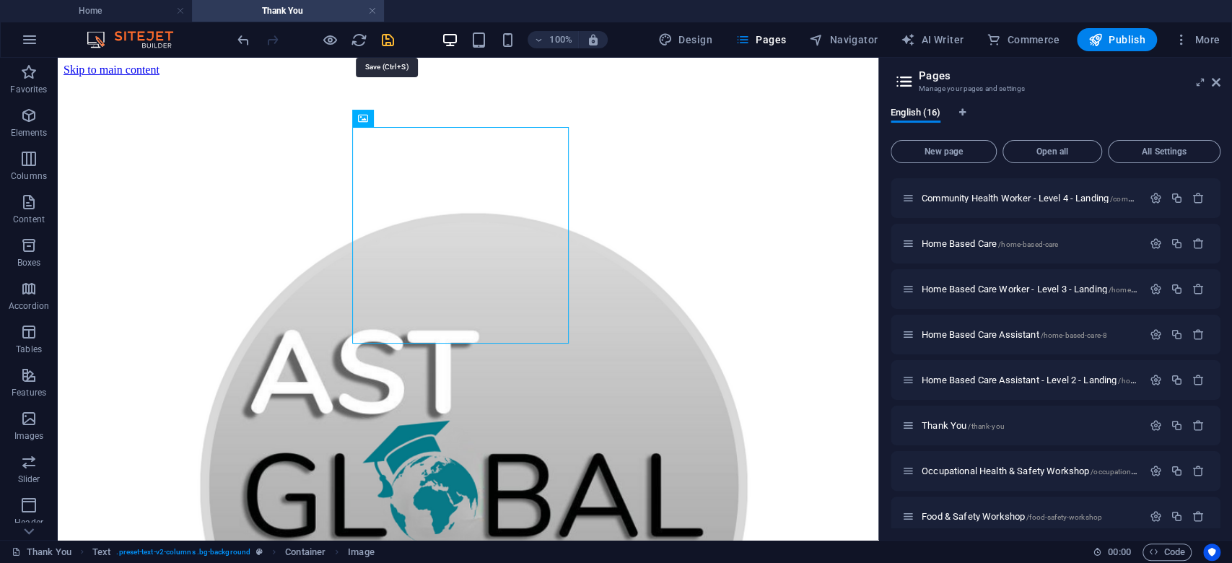
click at [393, 41] on icon "save" at bounding box center [388, 40] width 17 height 17
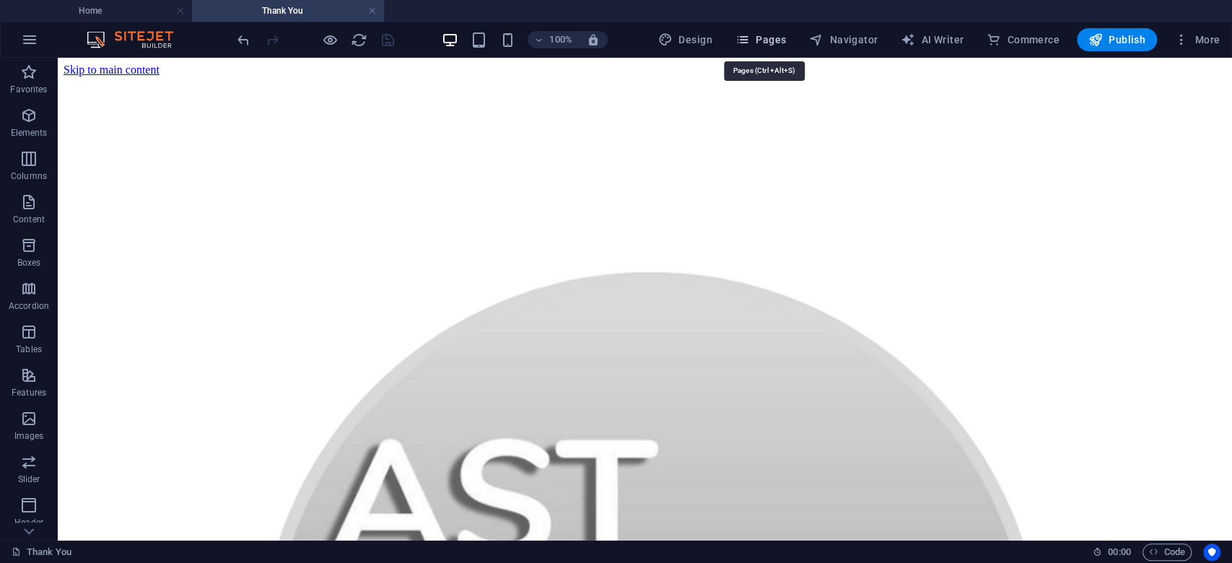
click at [763, 45] on span "Pages" at bounding box center [761, 39] width 51 height 14
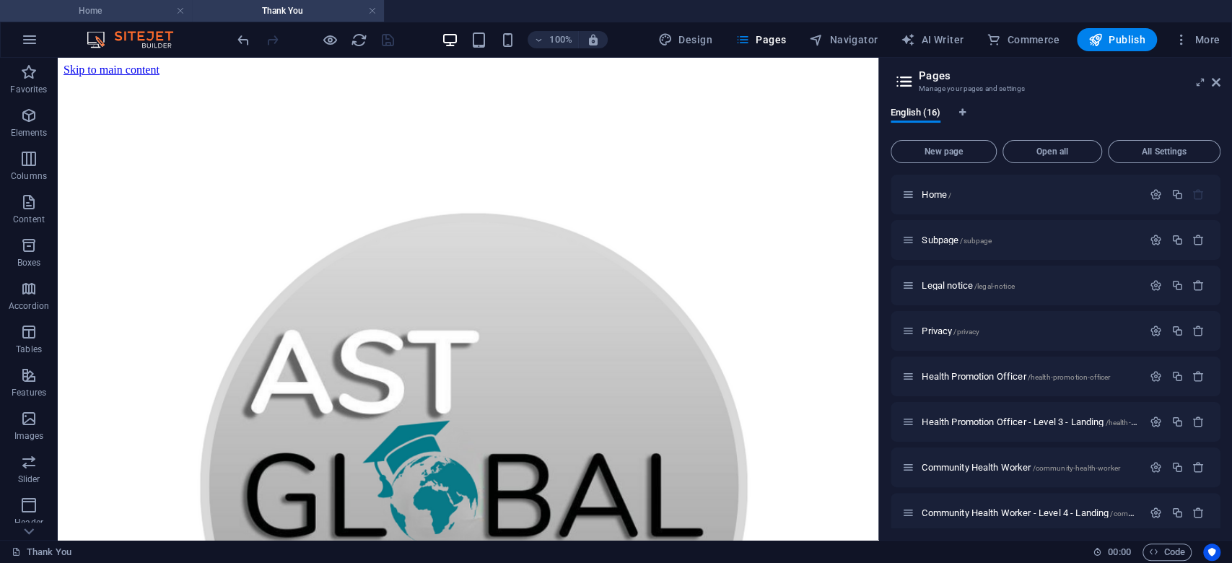
click at [139, 4] on h4 "Home" at bounding box center [96, 11] width 192 height 16
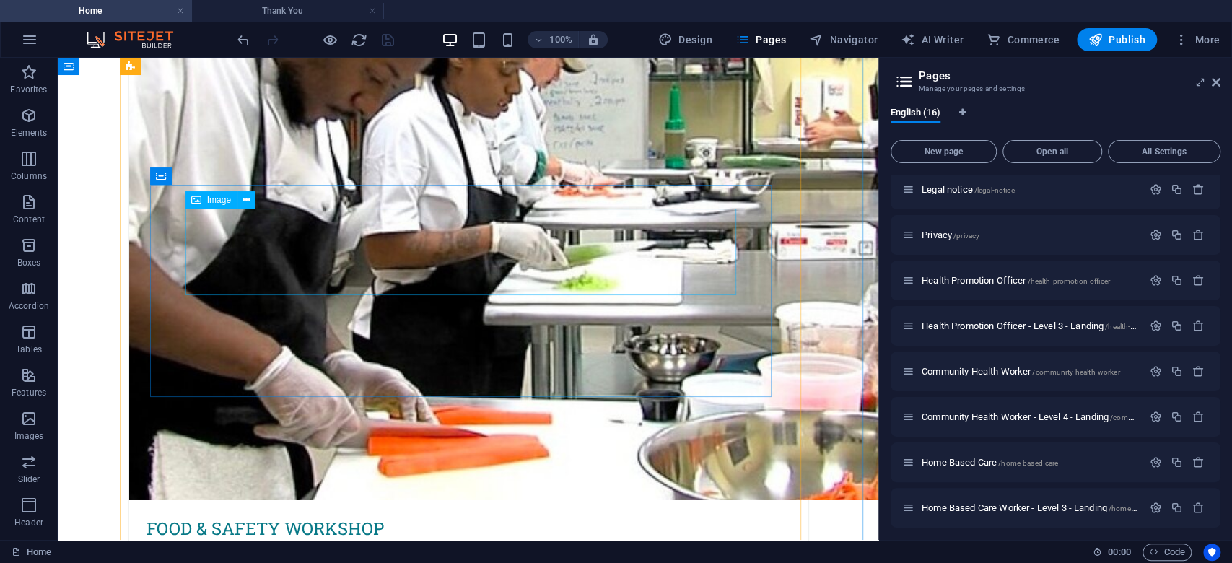
scroll to position [6793, 0]
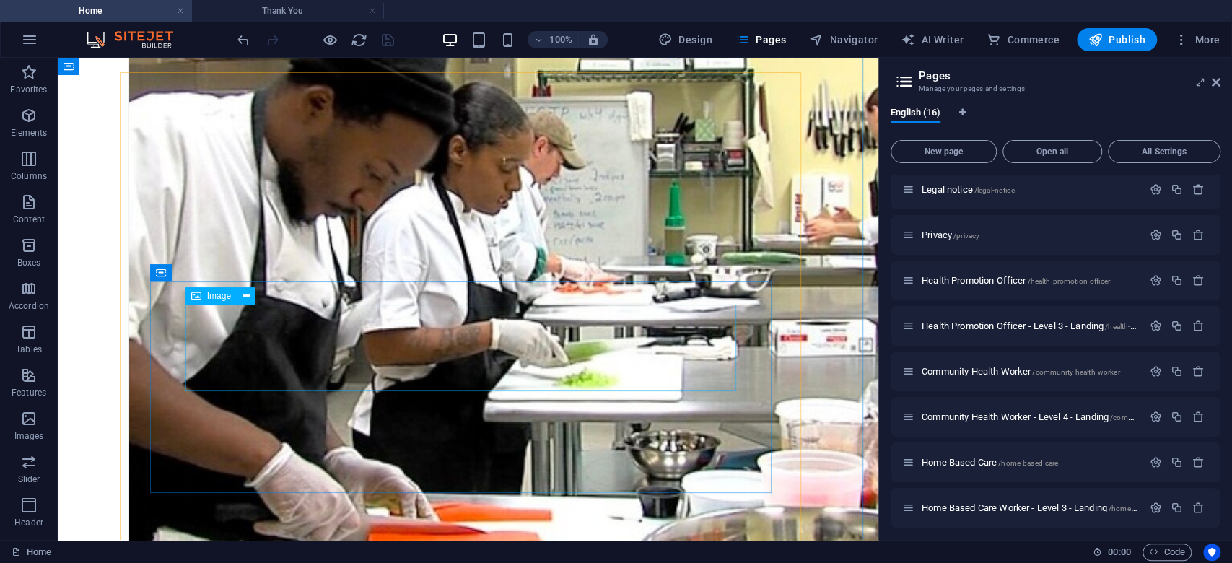
select select "px"
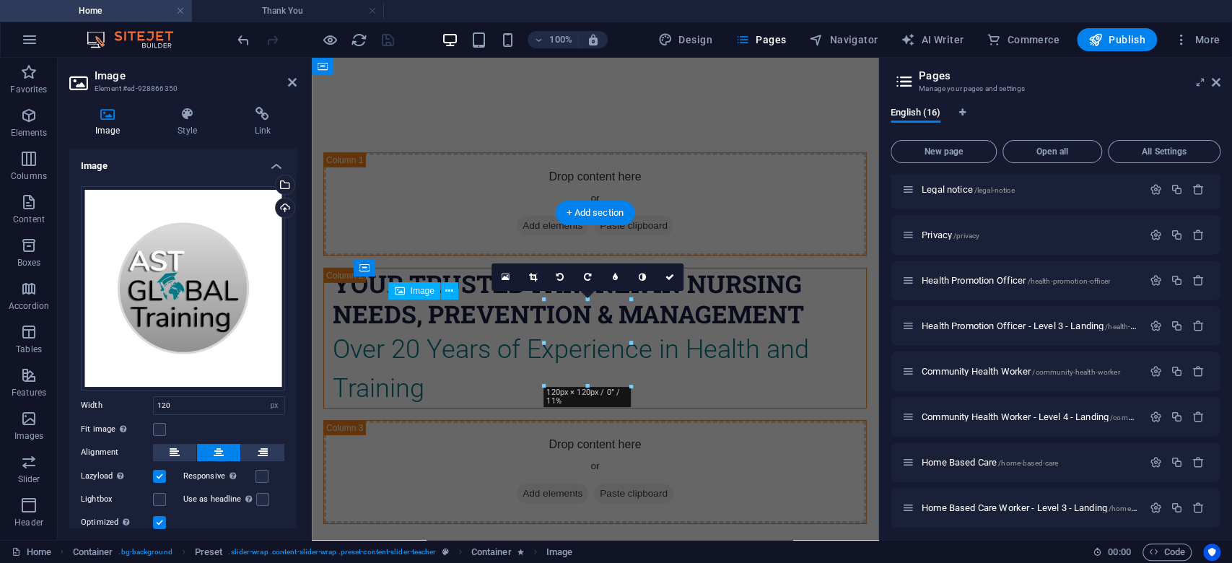
scroll to position [7452, 0]
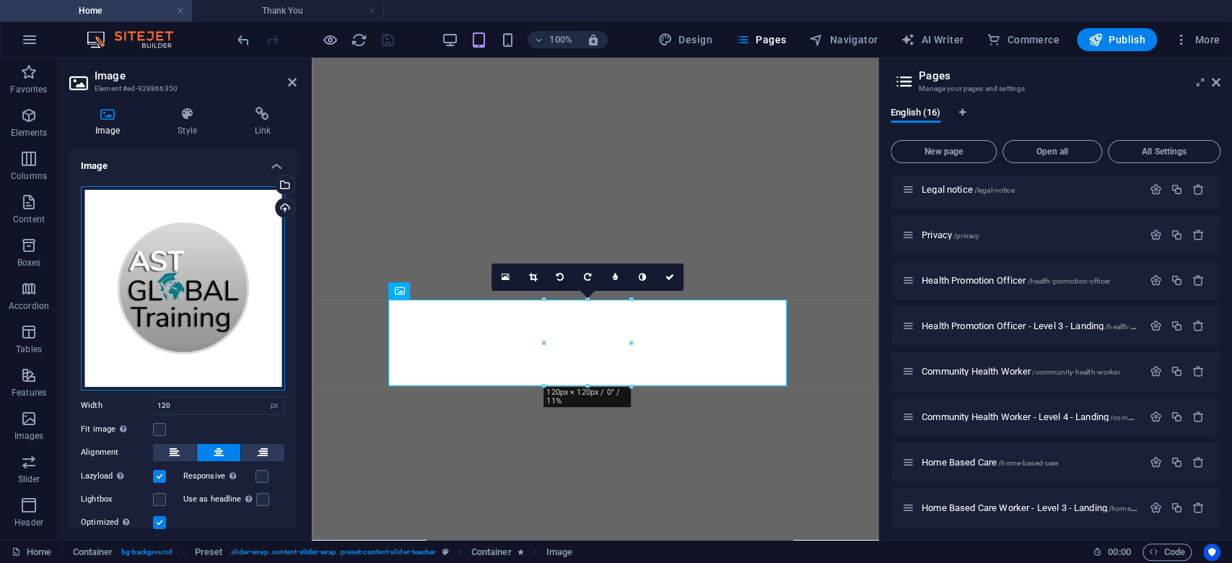
click at [214, 303] on div "Drag files here, click to choose files or select files from Files or our free s…" at bounding box center [183, 288] width 204 height 204
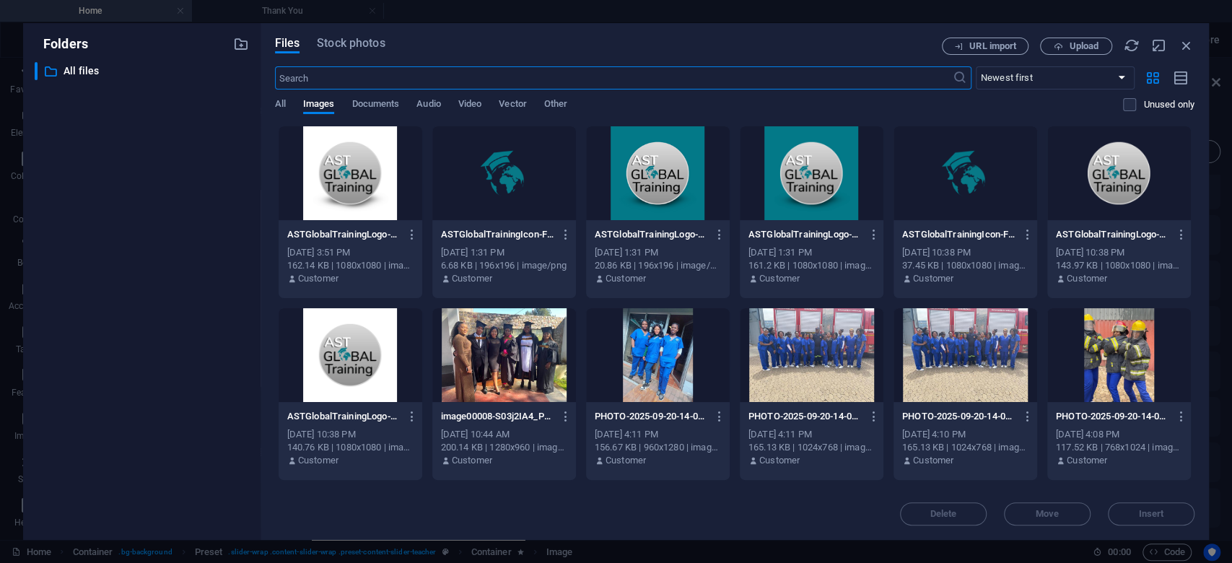
scroll to position [11442, 0]
click at [369, 173] on div at bounding box center [351, 173] width 144 height 94
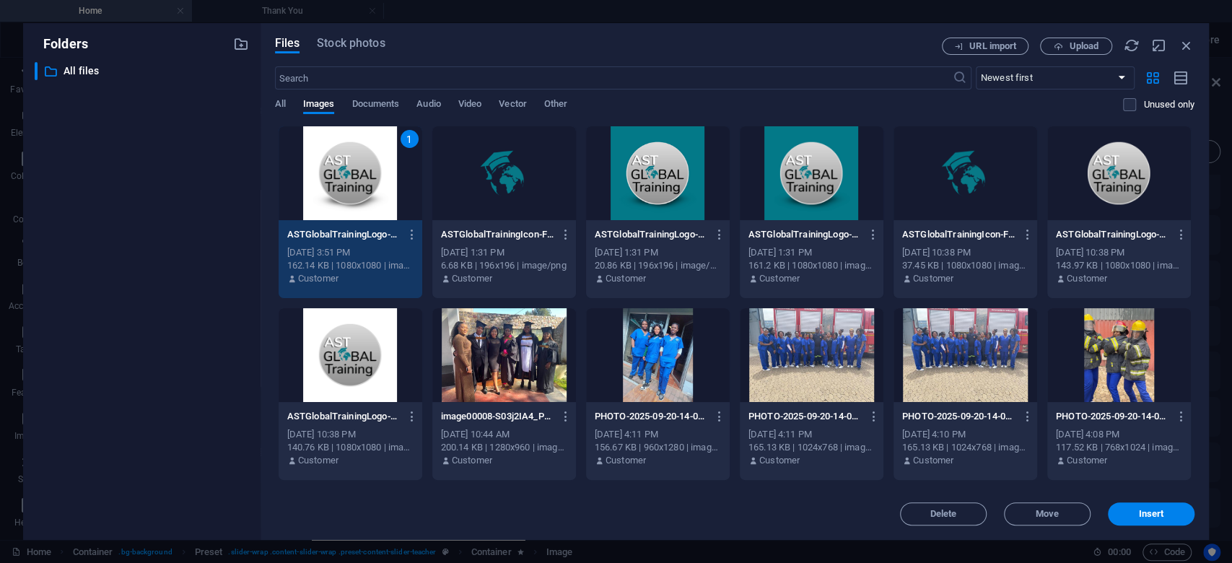
click at [364, 180] on div "1" at bounding box center [351, 173] width 144 height 94
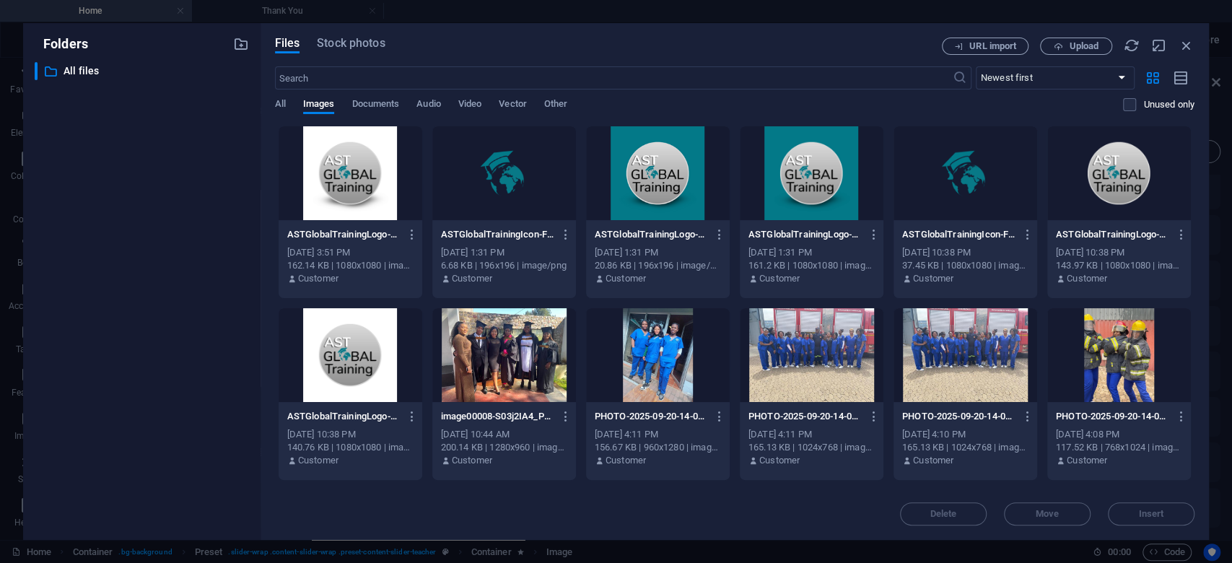
click at [364, 180] on div at bounding box center [351, 173] width 144 height 94
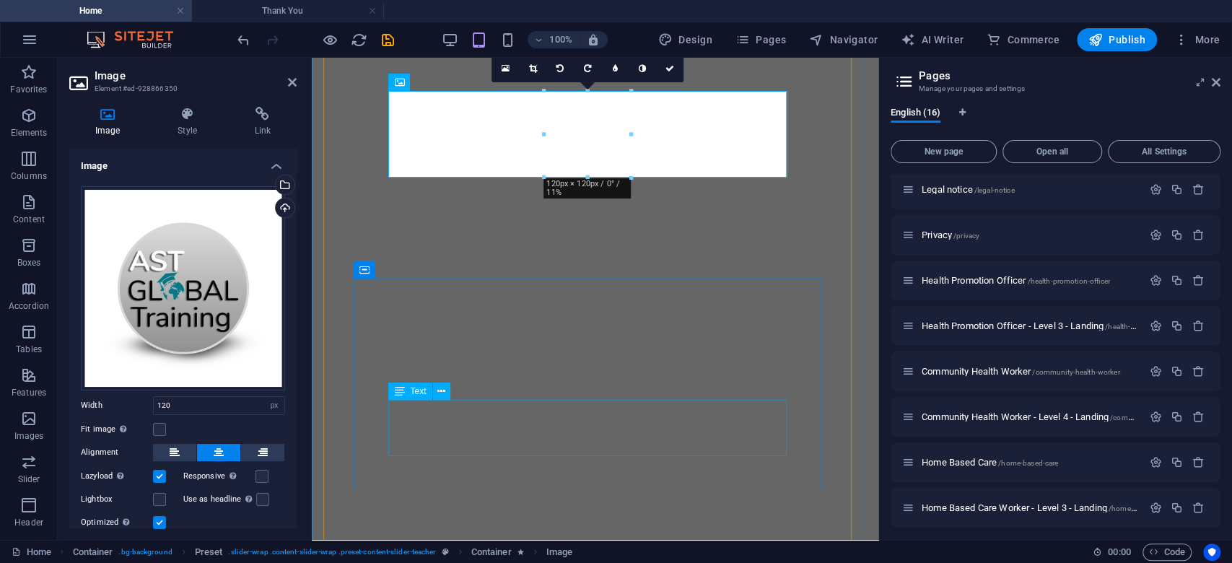
scroll to position [7688, 0]
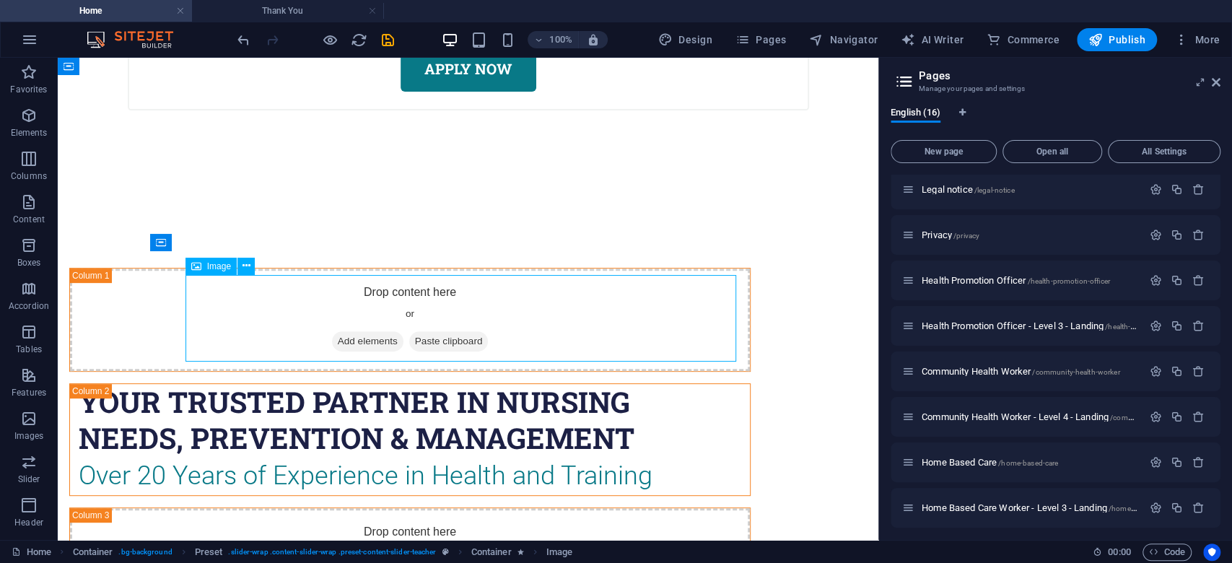
scroll to position [7034, 0]
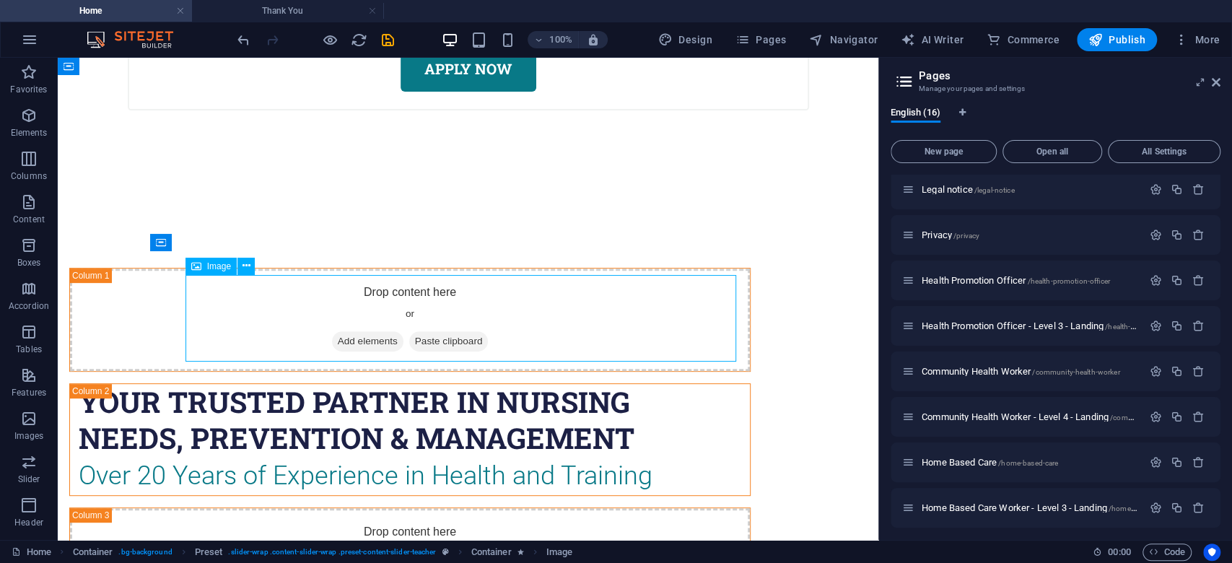
select select "px"
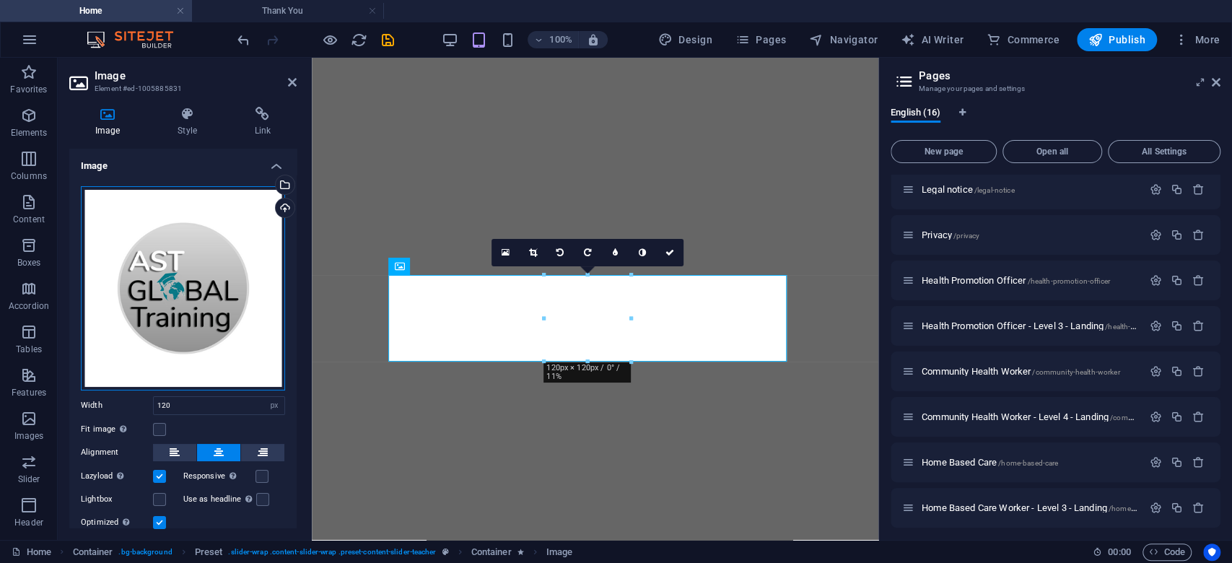
click at [180, 303] on div "Drag files here, click to choose files or select files from Files or our free s…" at bounding box center [183, 288] width 204 height 204
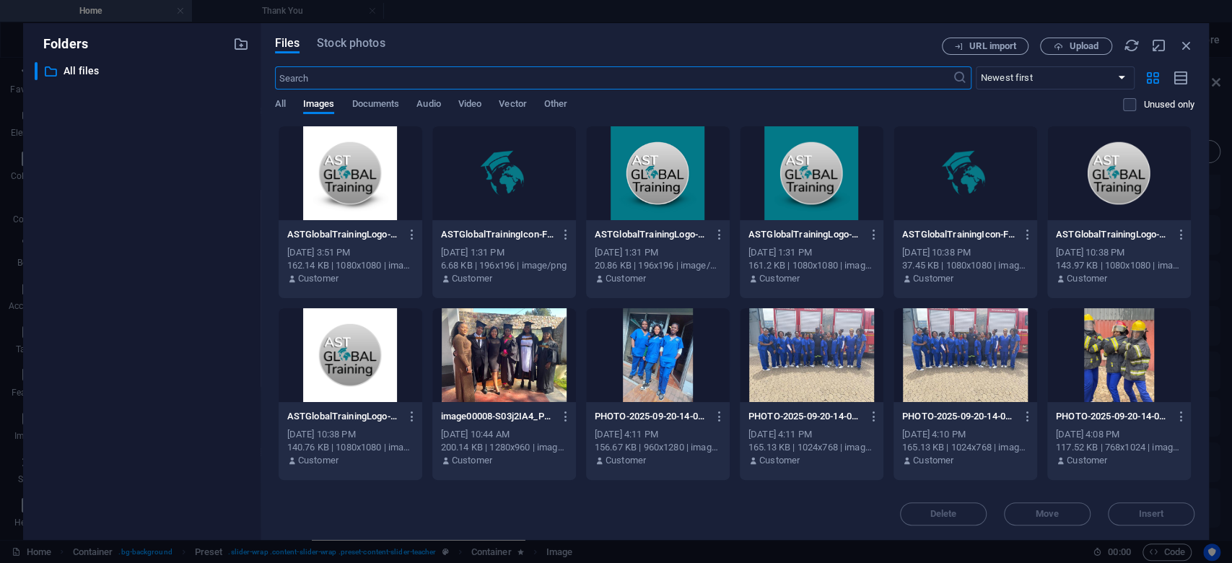
scroll to position [11654, 0]
click at [367, 188] on div at bounding box center [351, 173] width 144 height 94
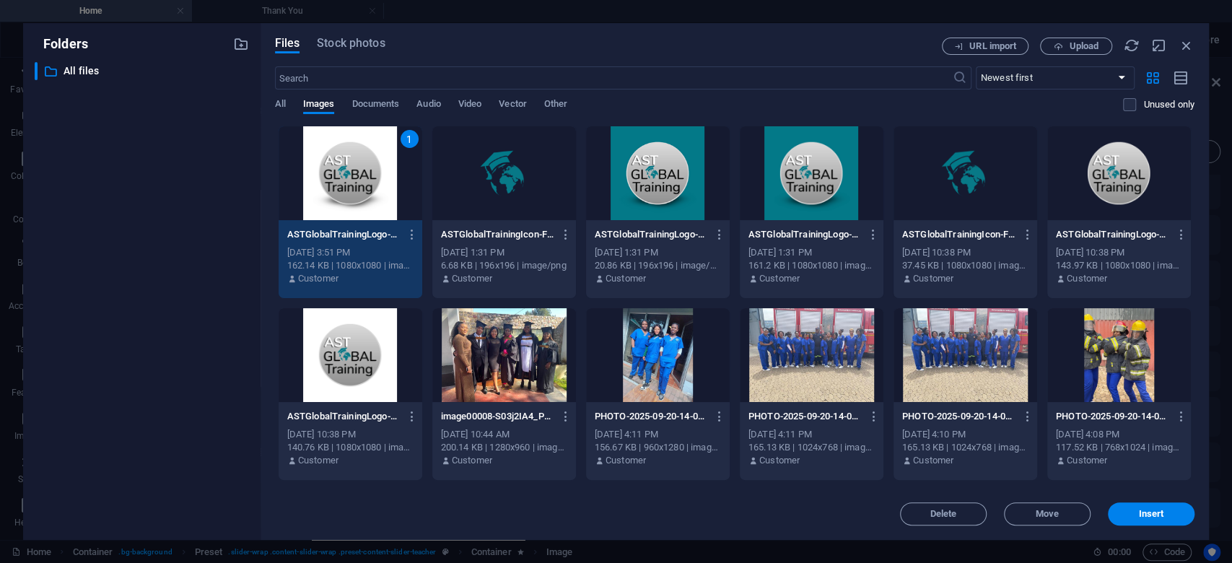
click at [366, 182] on div "1" at bounding box center [351, 173] width 144 height 94
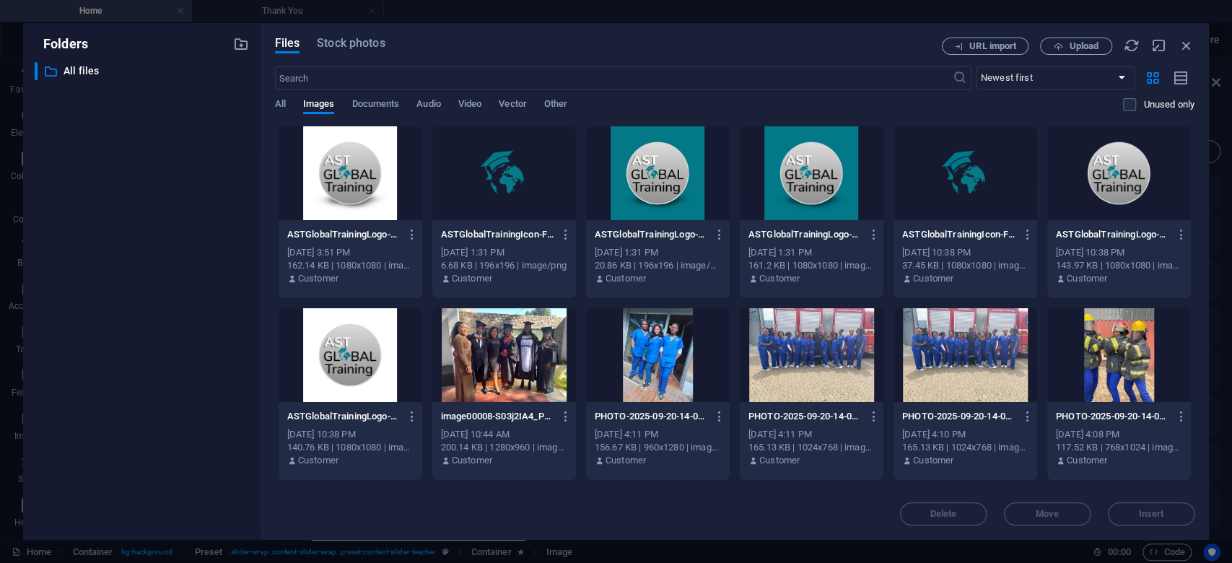
click at [366, 182] on div at bounding box center [351, 173] width 144 height 94
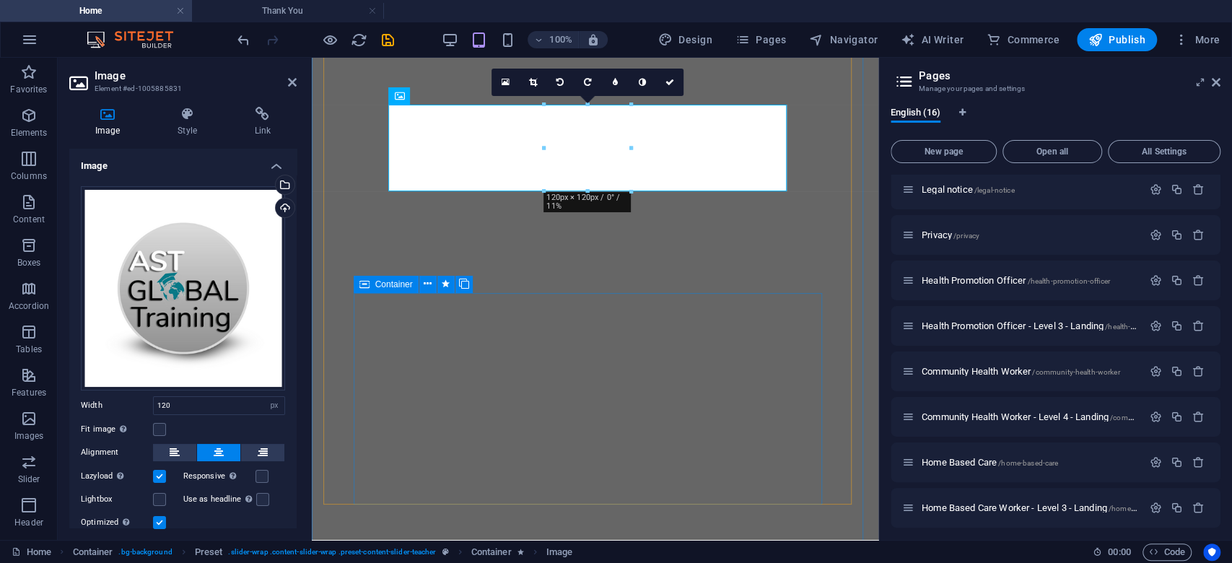
scroll to position [7901, 0]
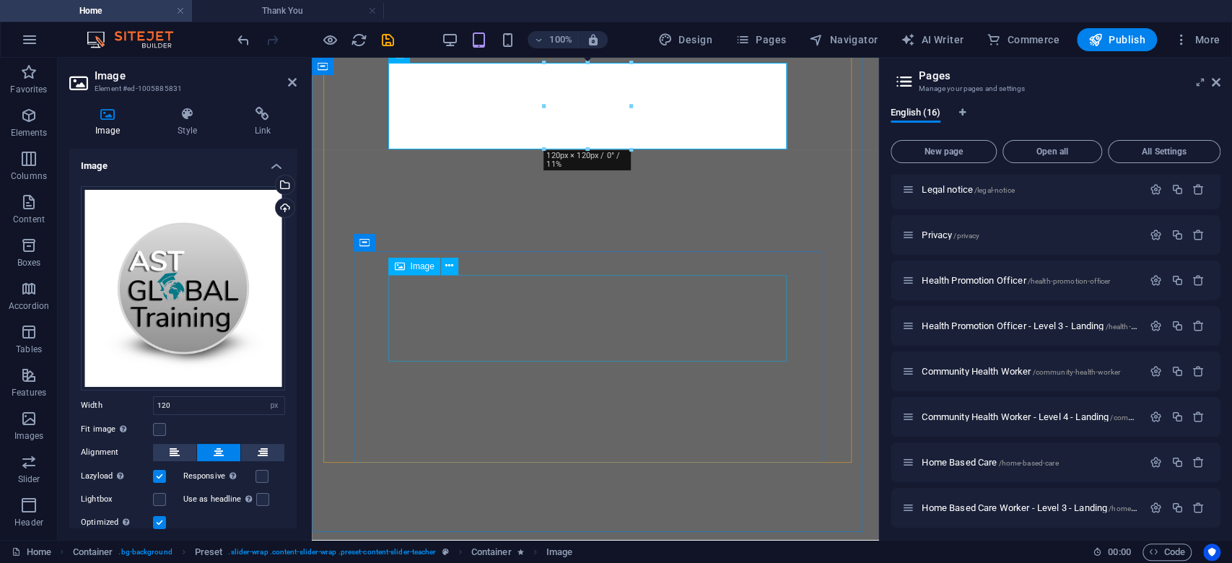
select select "px"
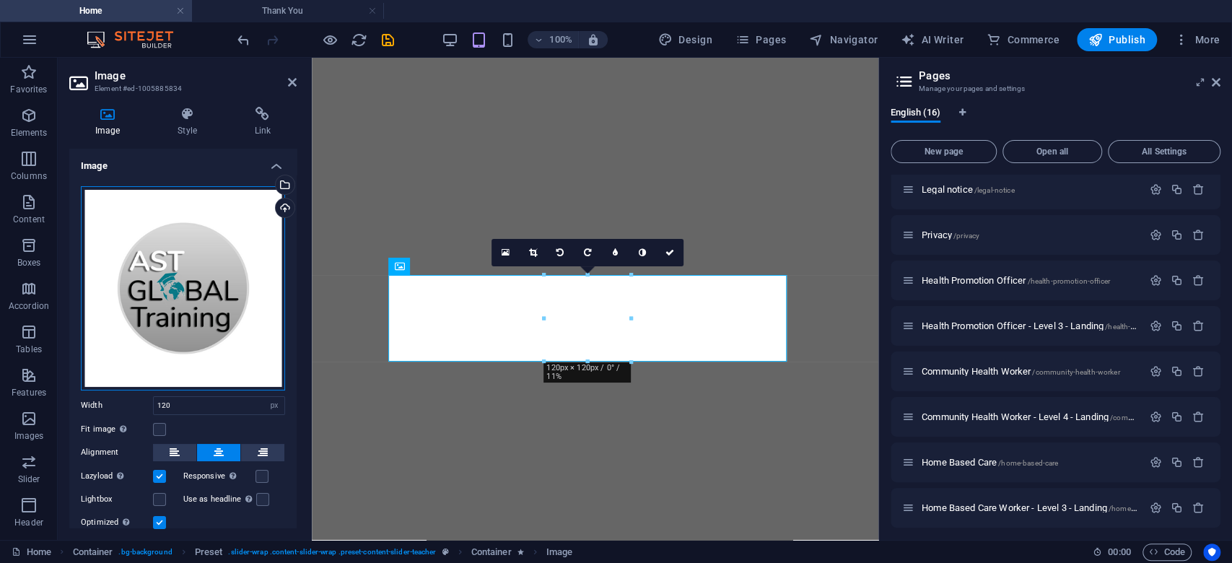
click at [165, 288] on div "Drag files here, click to choose files or select files from Files or our free s…" at bounding box center [183, 288] width 204 height 204
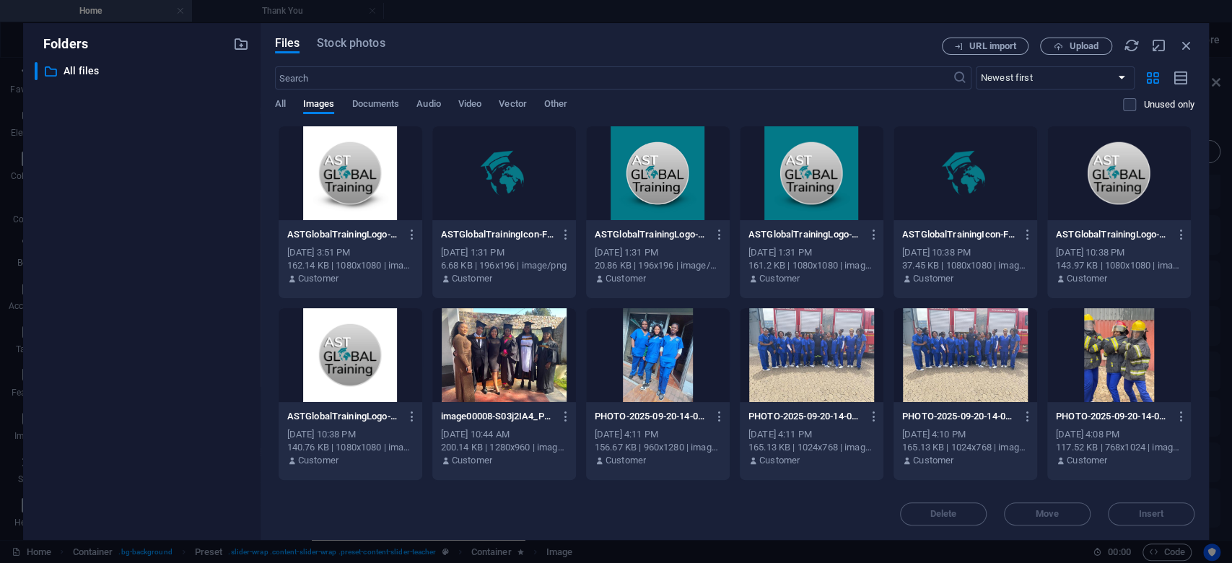
click at [165, 288] on div "​ All files All files" at bounding box center [142, 295] width 214 height 466
click at [354, 194] on div at bounding box center [351, 173] width 144 height 94
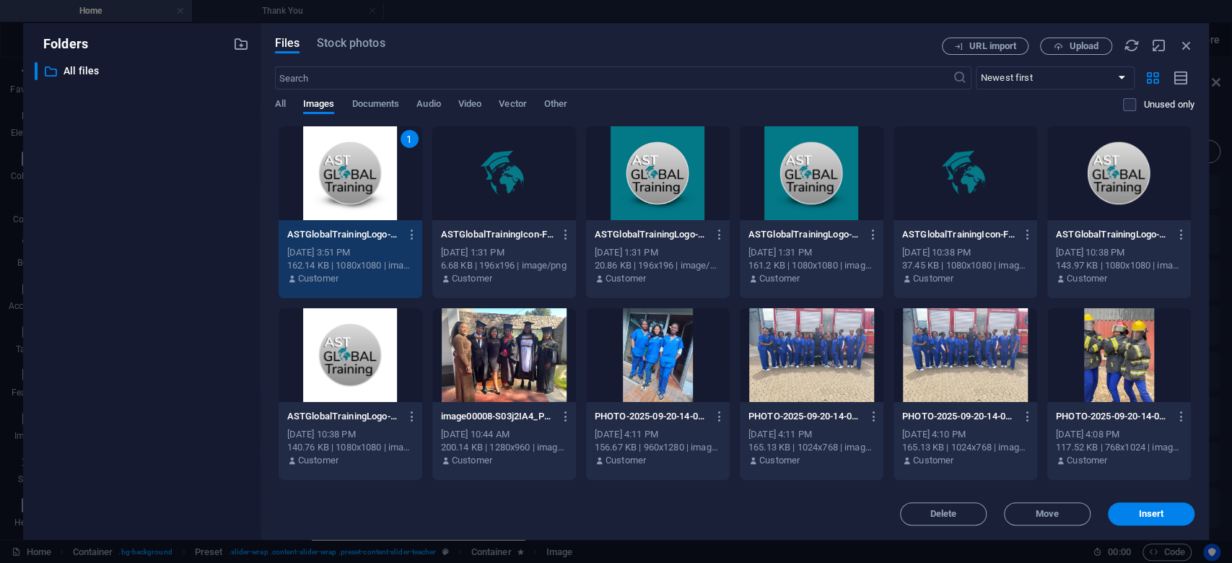
click at [354, 194] on div "1" at bounding box center [351, 173] width 144 height 94
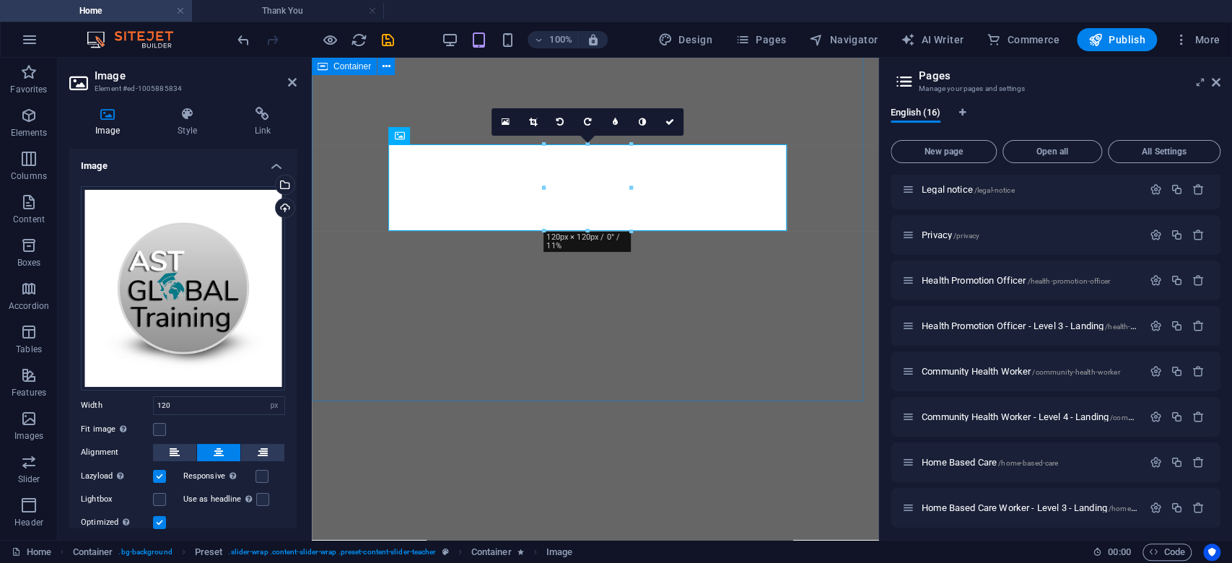
scroll to position [8112, 0]
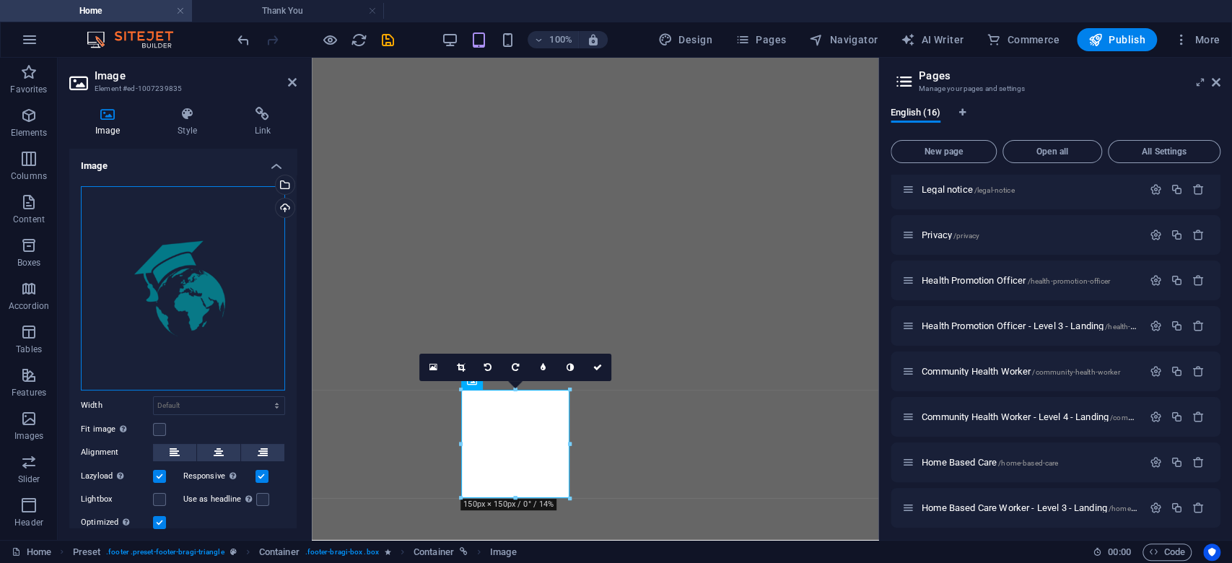
click at [180, 271] on div "Drag files here, click to choose files or select files from Files or our free s…" at bounding box center [183, 288] width 204 height 204
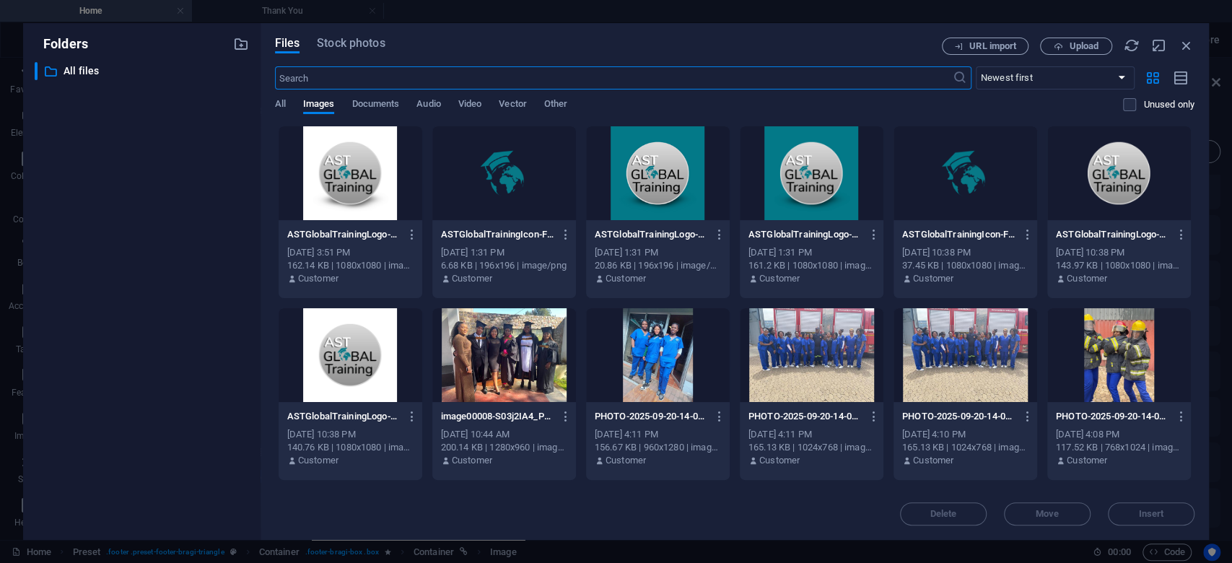
scroll to position [12156, 0]
click at [357, 154] on div at bounding box center [351, 173] width 144 height 94
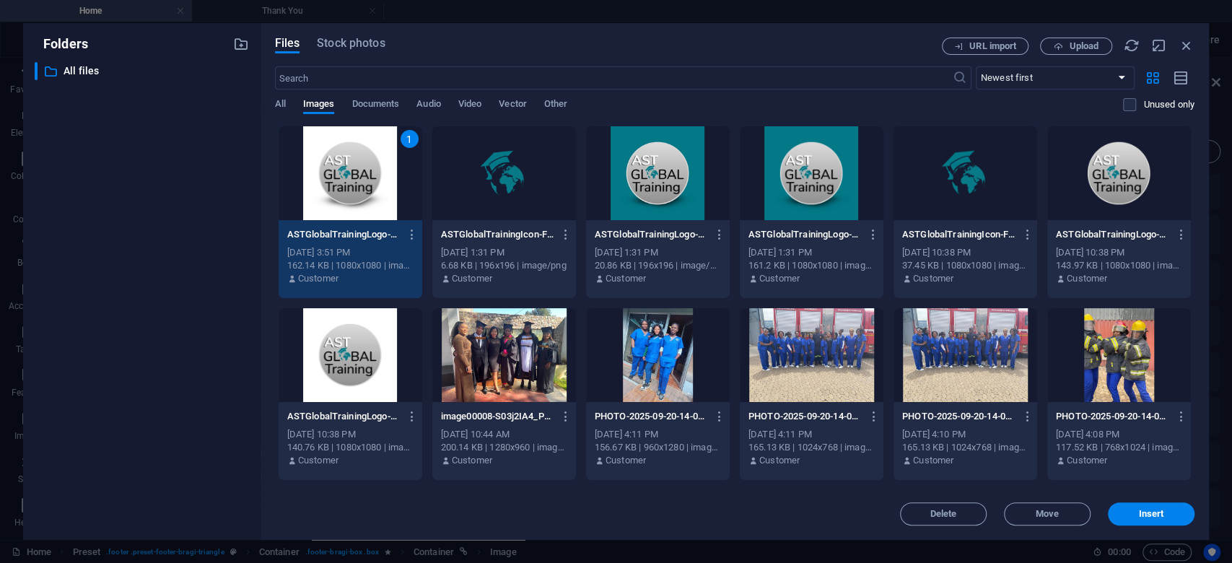
click at [357, 154] on div "1" at bounding box center [351, 173] width 144 height 94
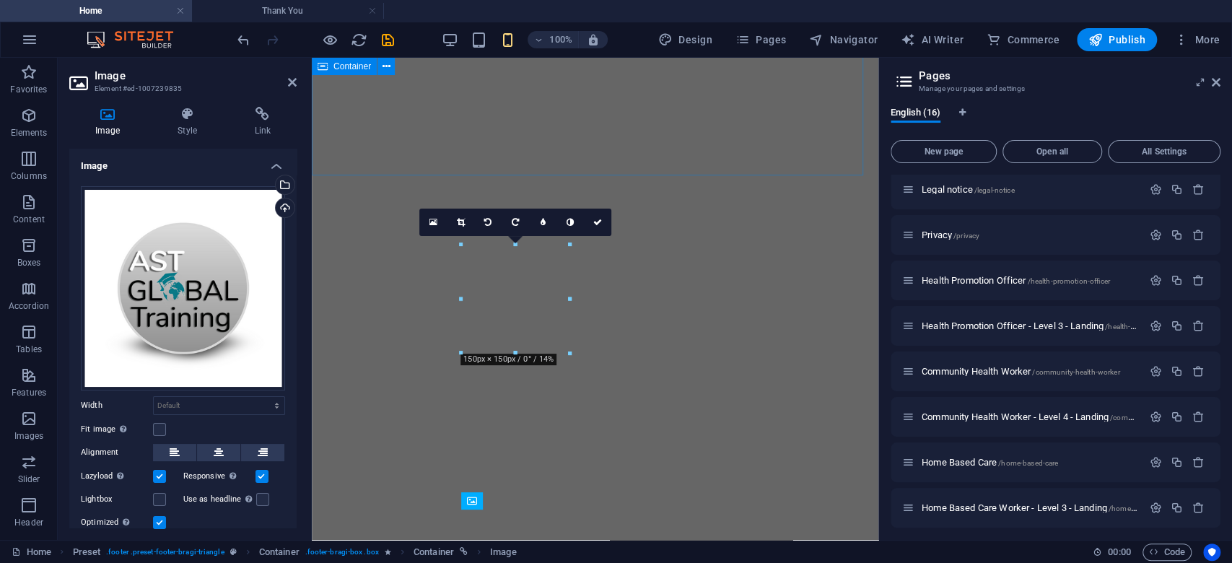
scroll to position [8257, 0]
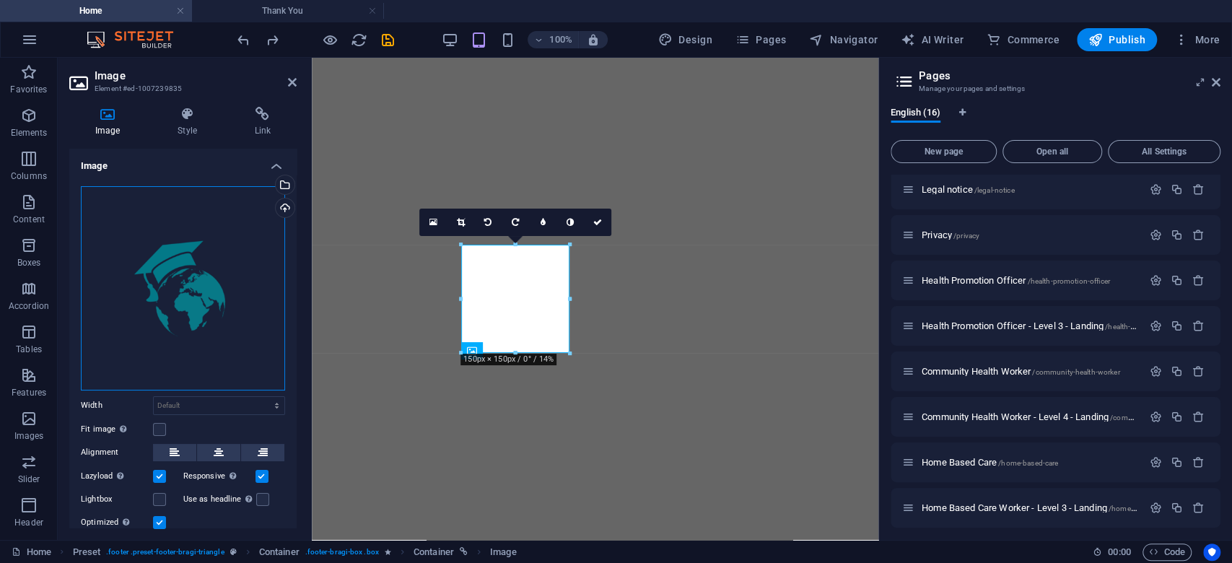
click at [231, 264] on div "Drag files here, click to choose files or select files from Files or our free s…" at bounding box center [183, 288] width 204 height 204
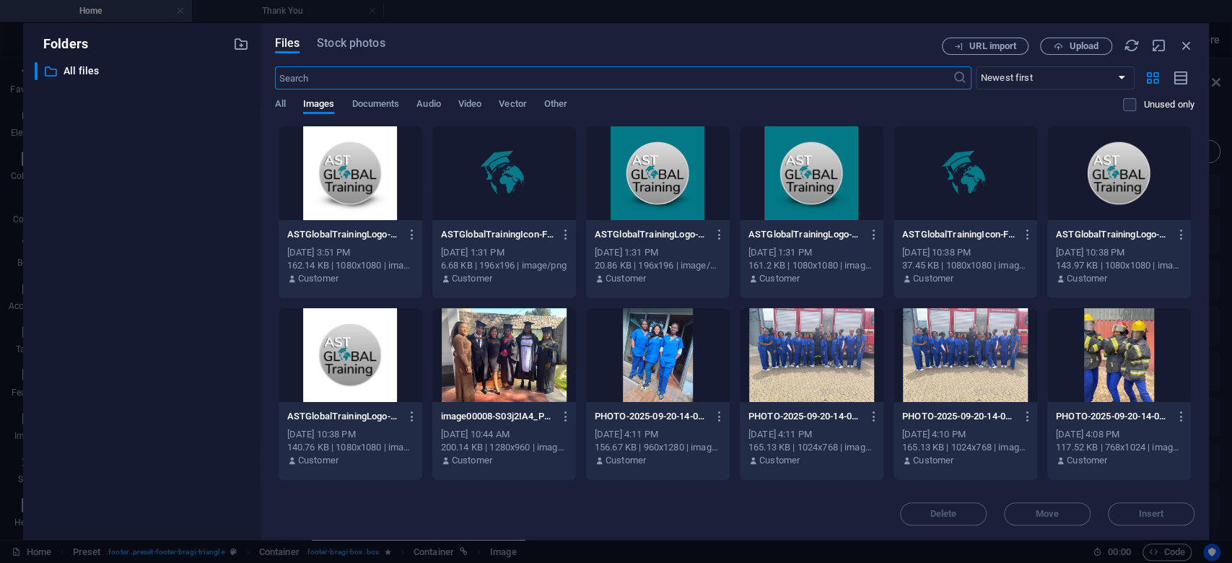
scroll to position [12156, 0]
click at [1128, 167] on div at bounding box center [1120, 173] width 144 height 94
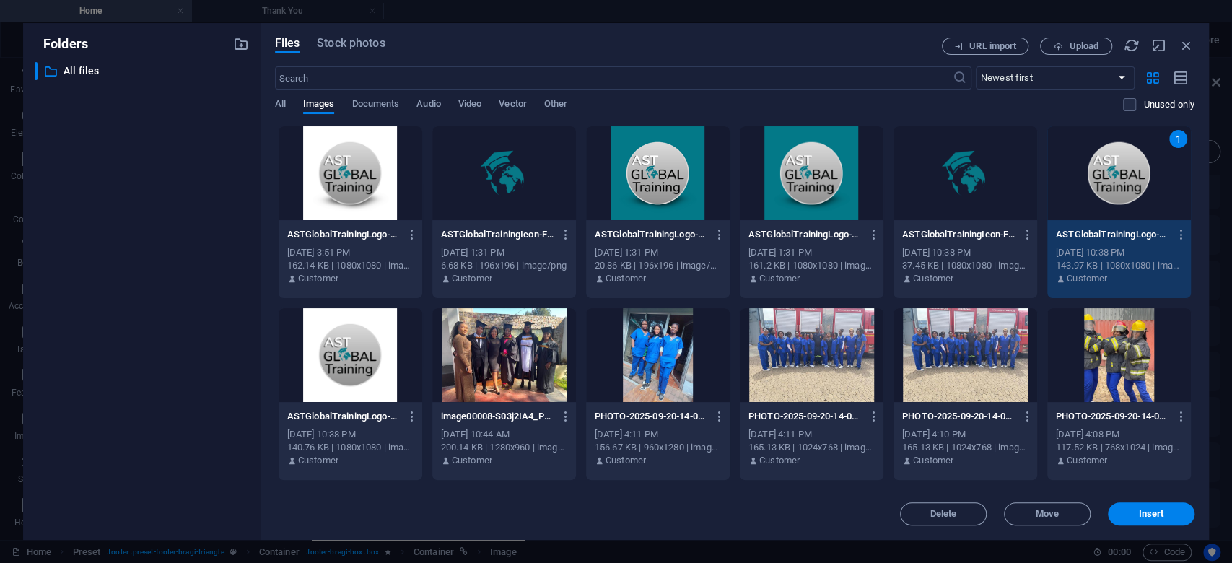
click at [1128, 167] on div "1" at bounding box center [1120, 173] width 144 height 94
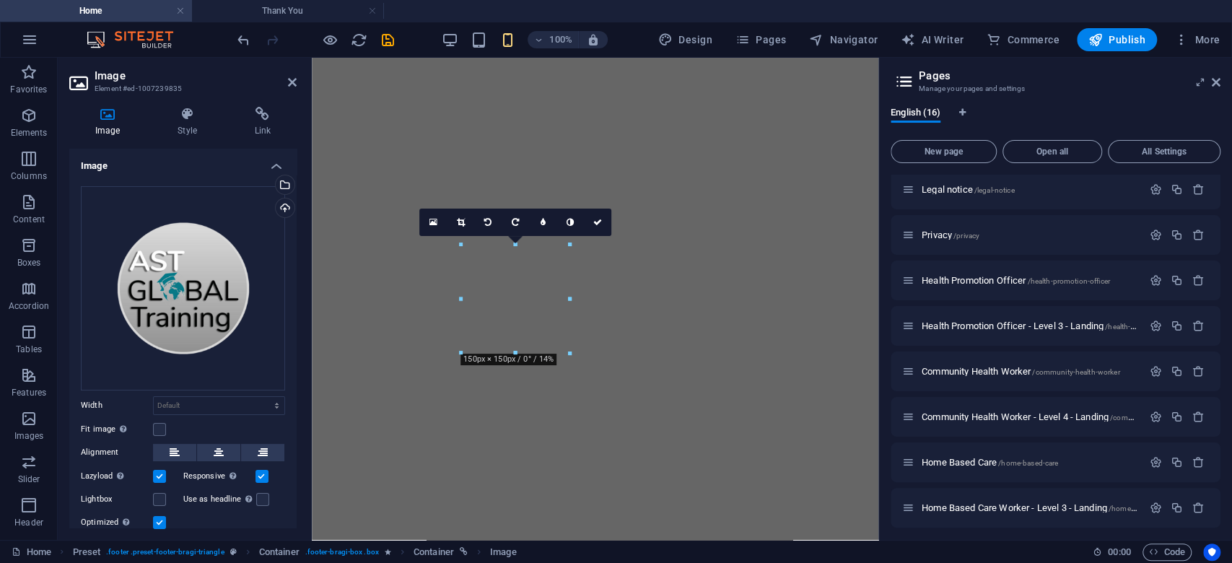
scroll to position [8257, 0]
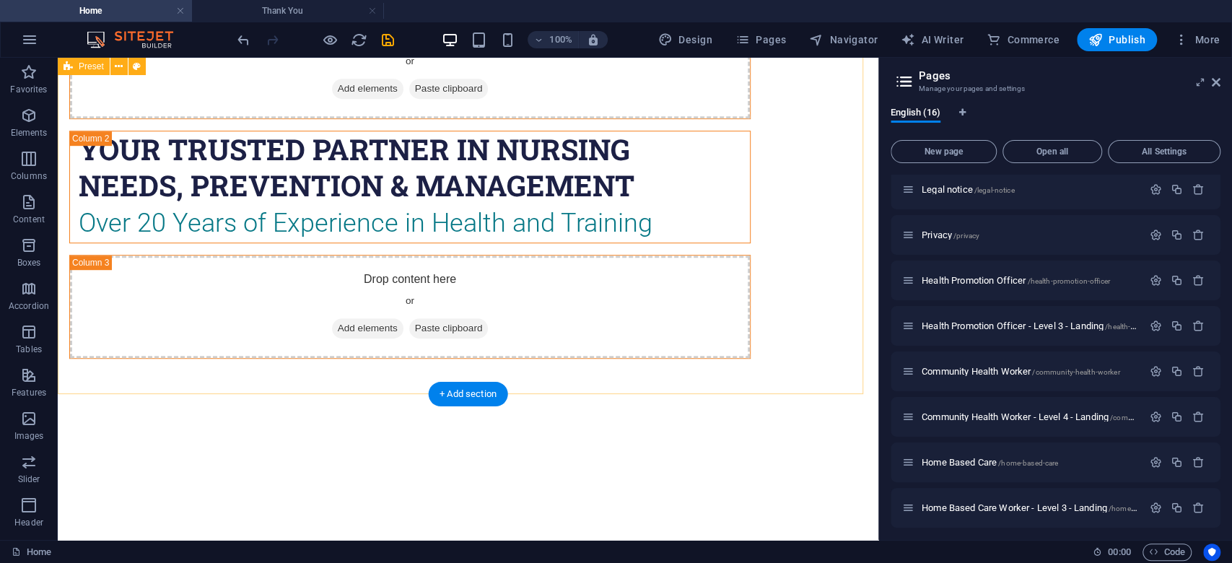
scroll to position [7948, 0]
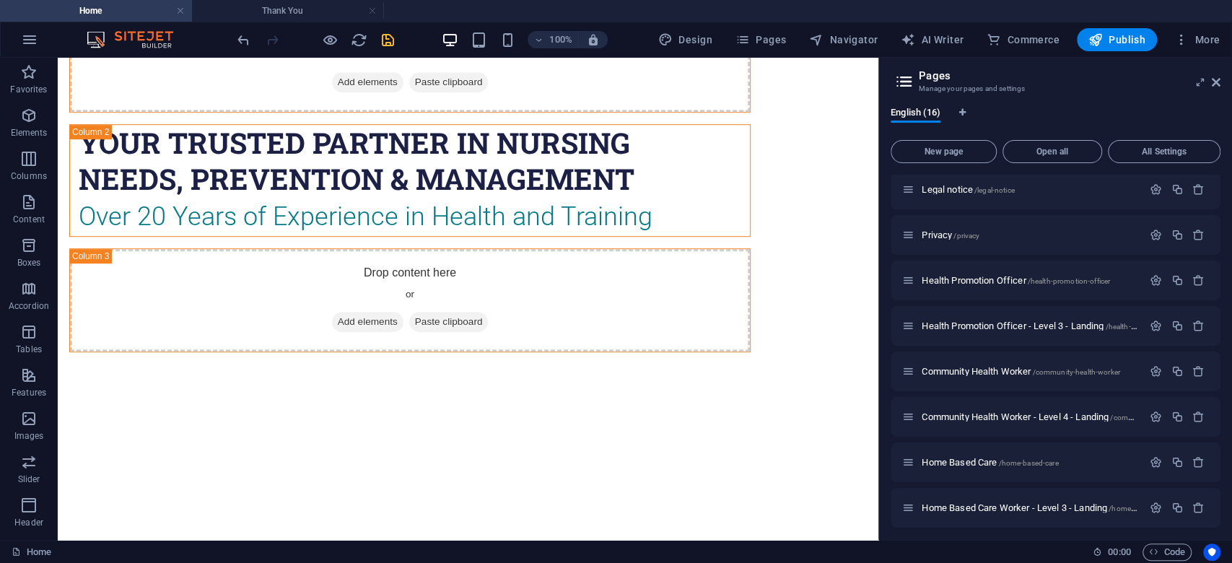
click at [390, 38] on icon "save" at bounding box center [388, 40] width 17 height 17
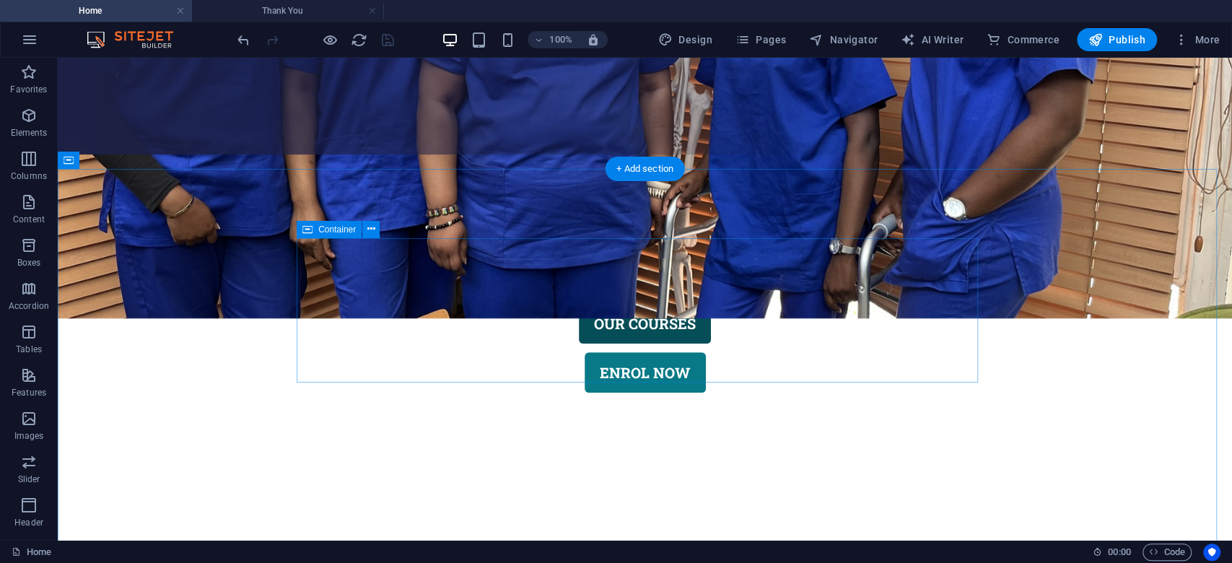
scroll to position [410, 0]
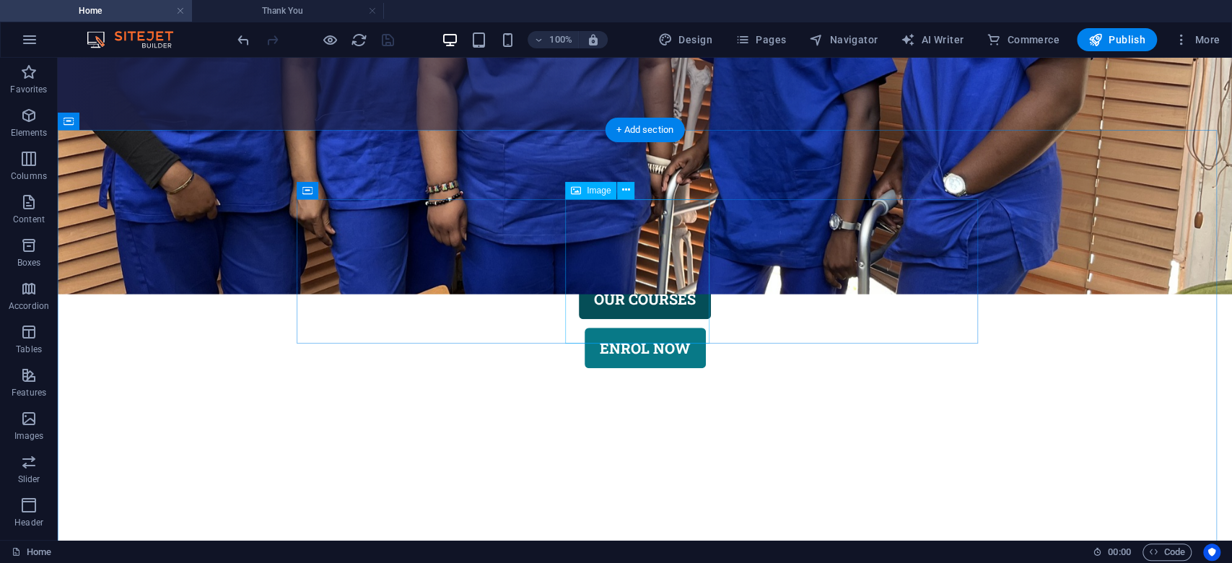
select select "px"
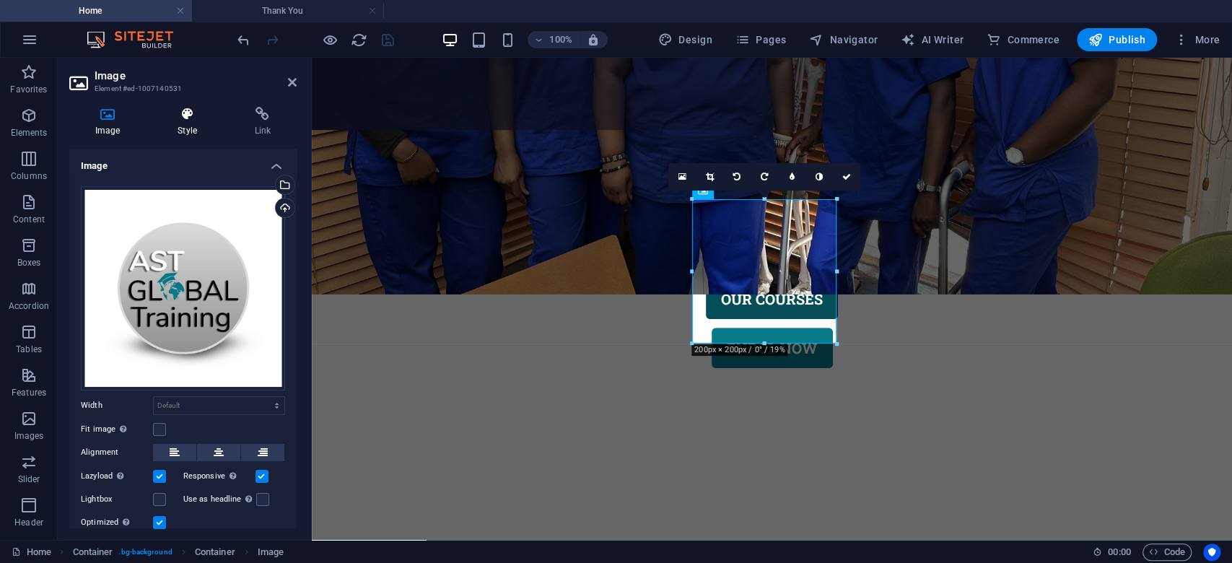
click at [191, 123] on h4 "Style" at bounding box center [190, 122] width 77 height 30
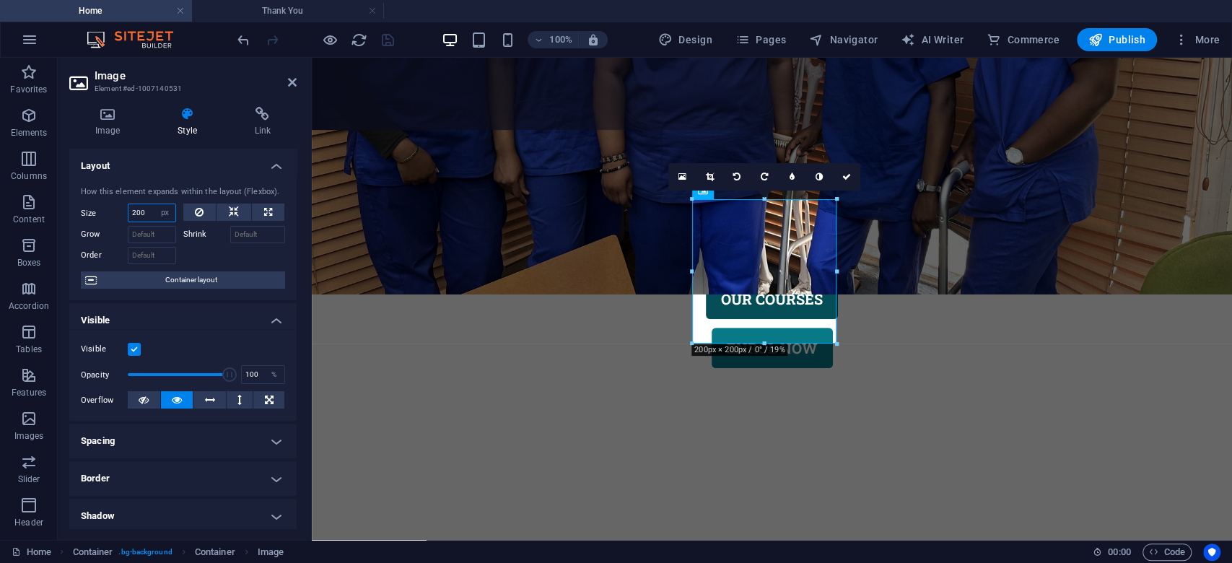
click at [139, 211] on input "200" at bounding box center [152, 212] width 47 height 17
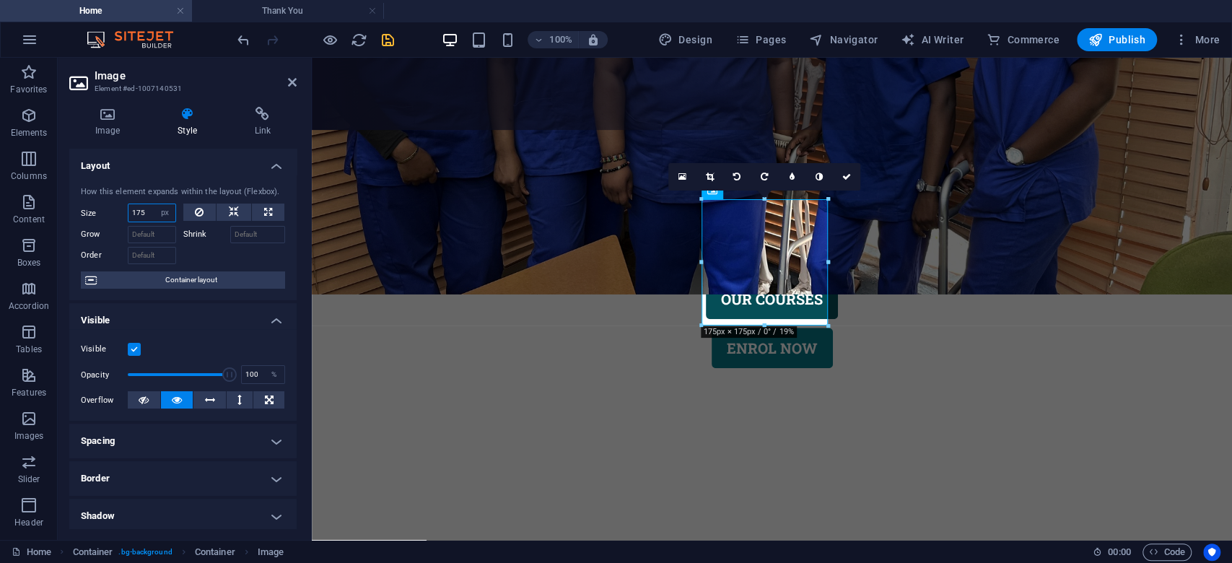
click at [139, 211] on input "175" at bounding box center [152, 212] width 47 height 17
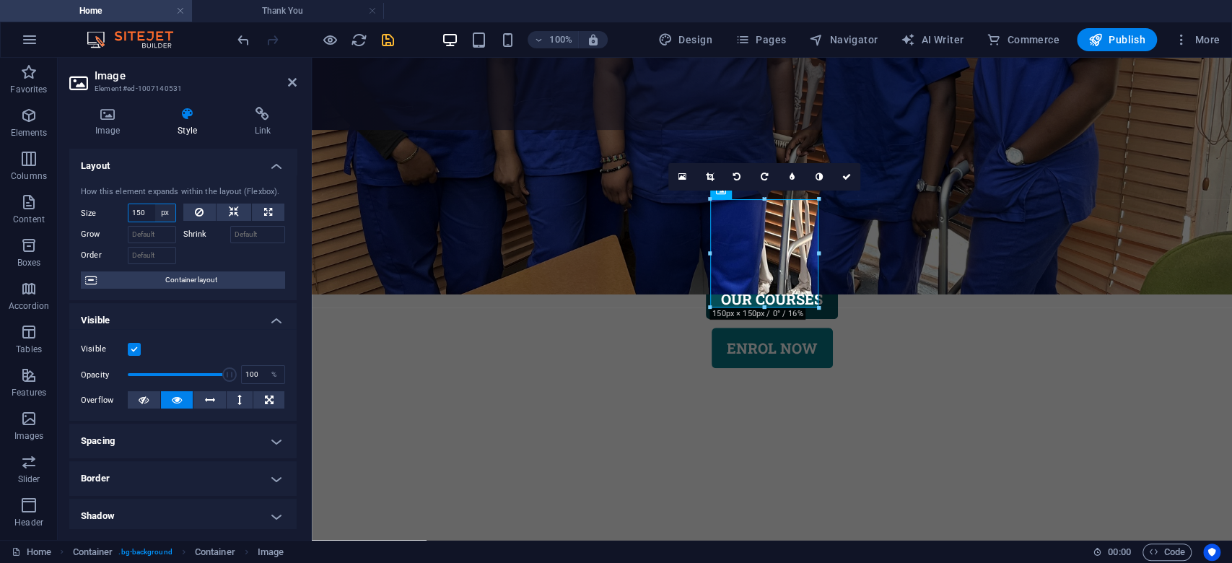
drag, startPoint x: 134, startPoint y: 211, endPoint x: 157, endPoint y: 210, distance: 23.1
click at [157, 210] on div "150 Default auto px % 1/1 1/2 1/3 1/4 1/5 1/6 1/7 1/8 1/9 1/10" at bounding box center [152, 213] width 48 height 19
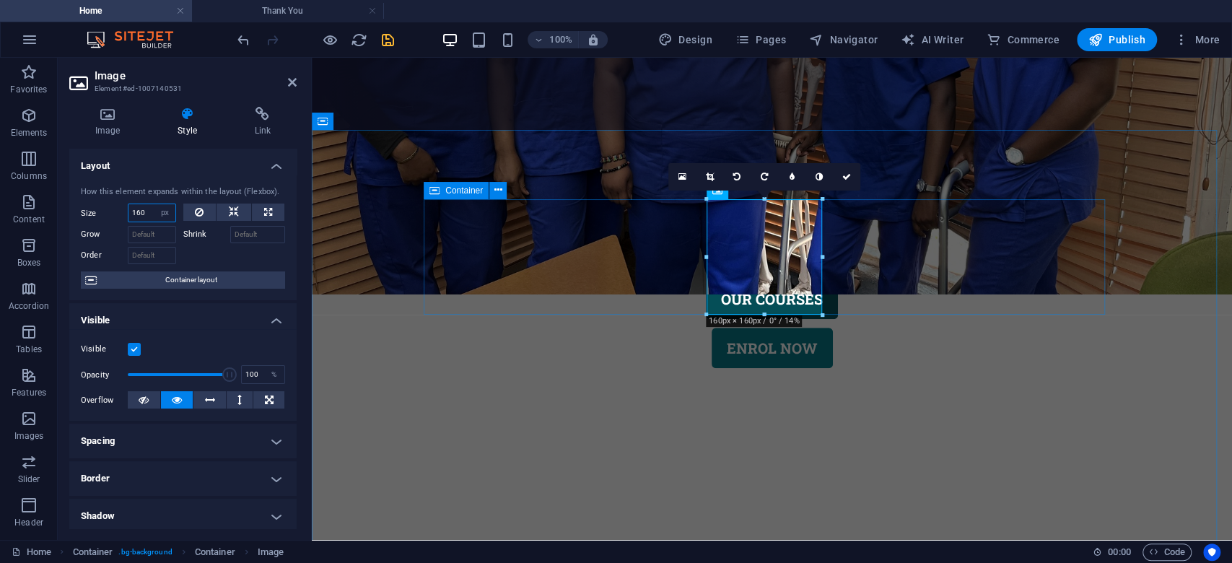
type input "160"
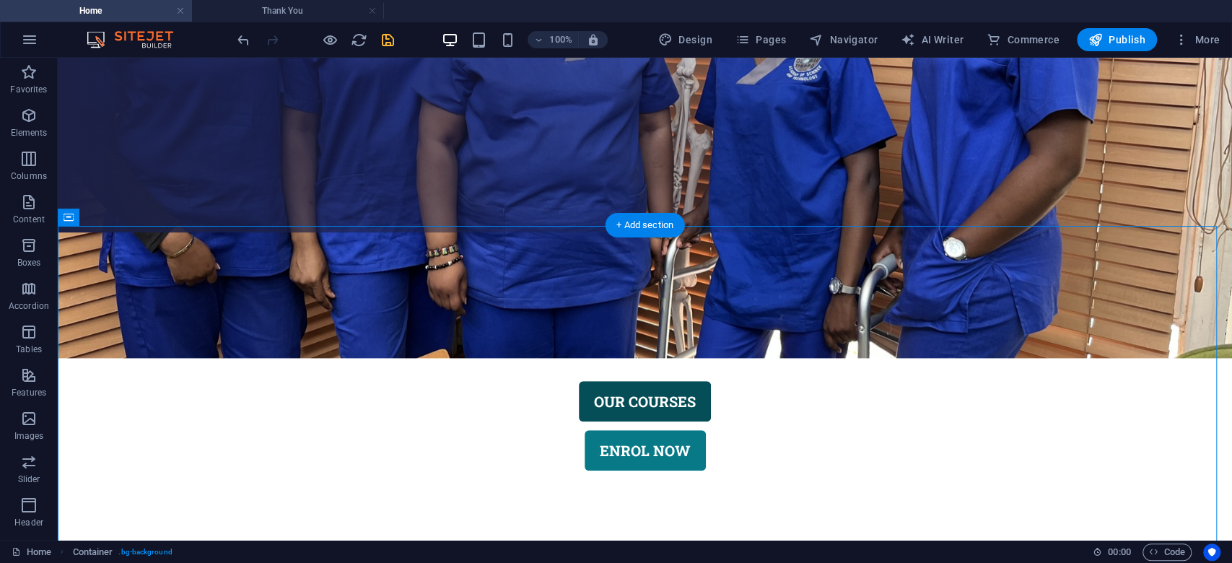
scroll to position [314, 0]
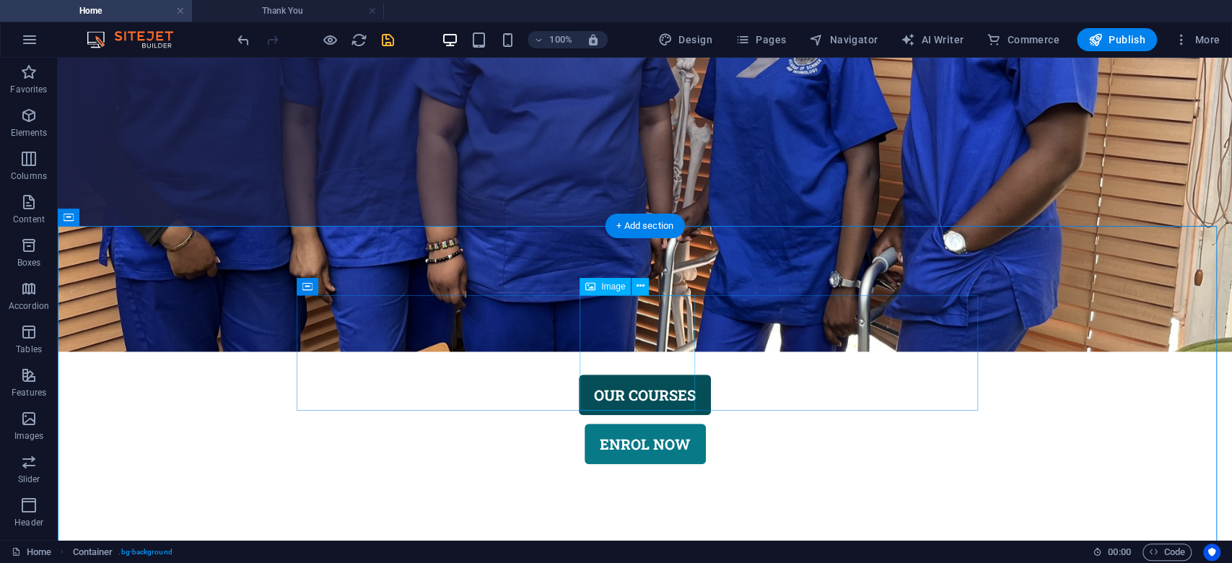
select select "px"
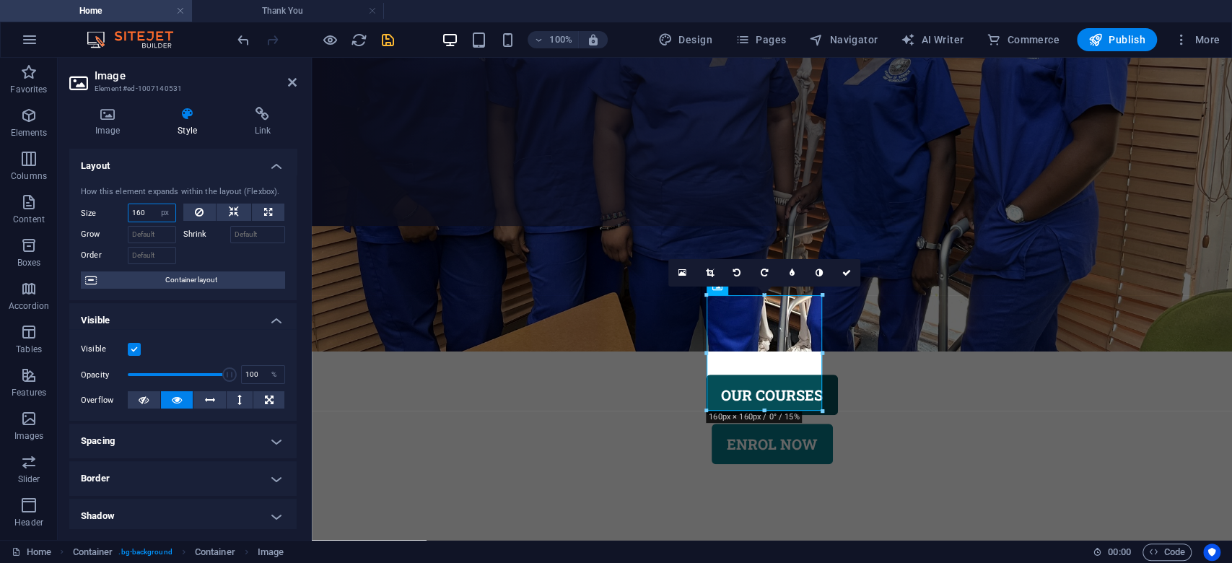
click at [141, 209] on input "160" at bounding box center [152, 212] width 47 height 17
type input "165"
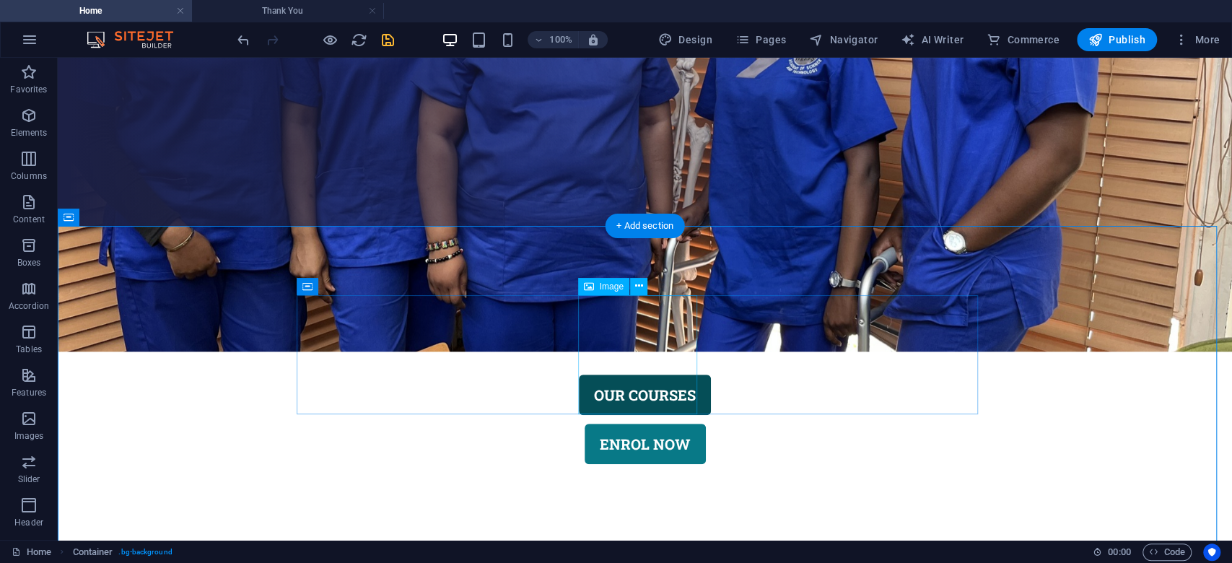
select select "px"
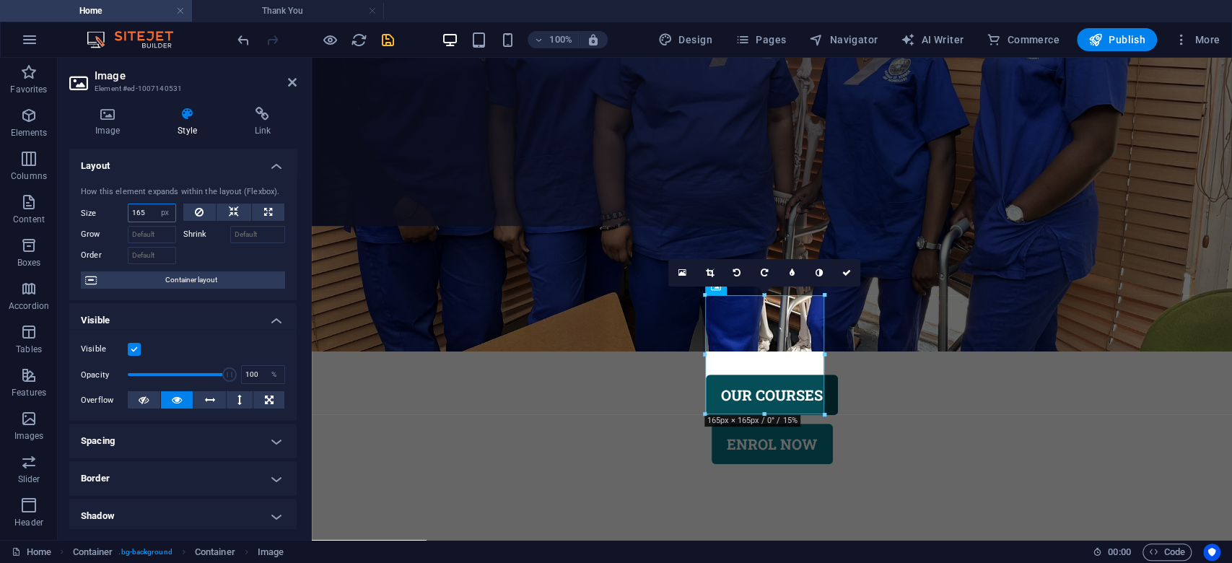
drag, startPoint x: 149, startPoint y: 216, endPoint x: 137, endPoint y: 216, distance: 12.3
click at [137, 216] on input "165" at bounding box center [152, 212] width 47 height 17
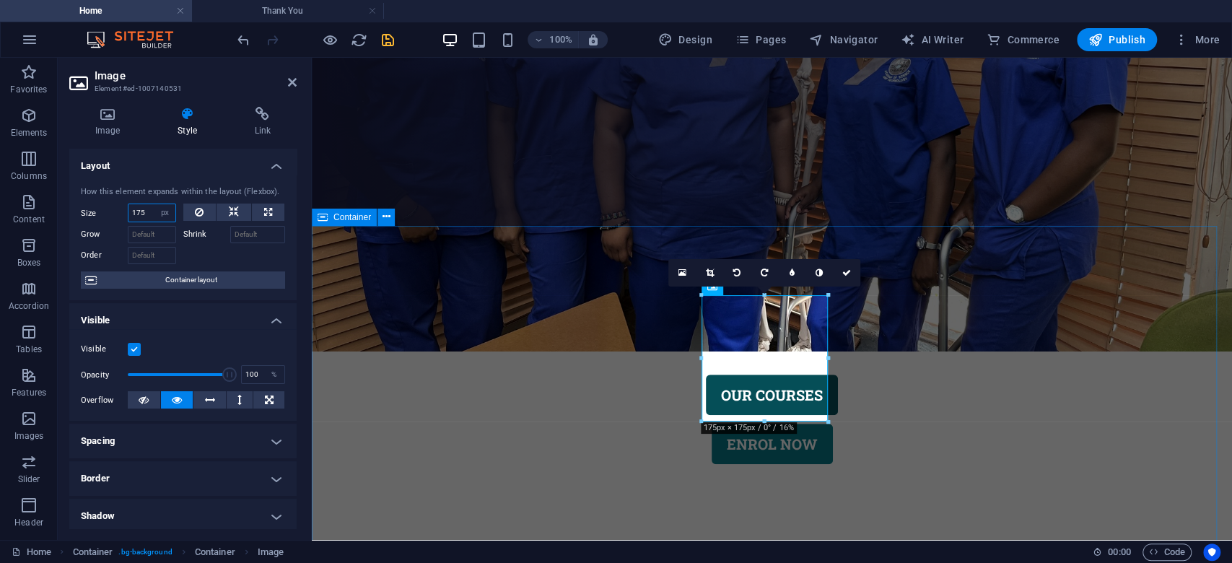
type input "175"
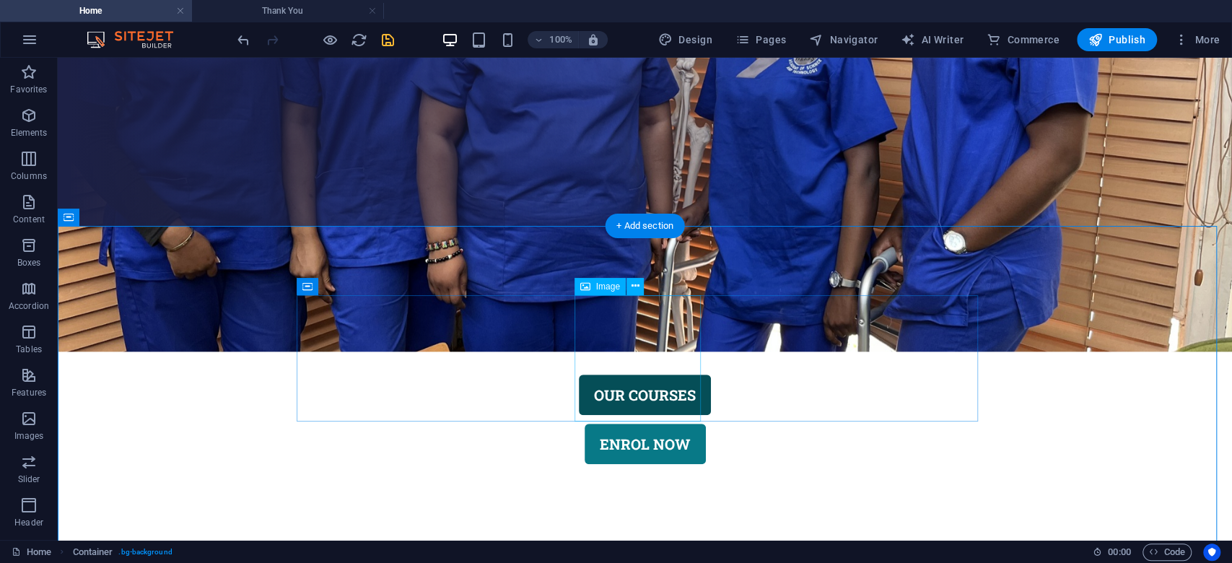
select select "px"
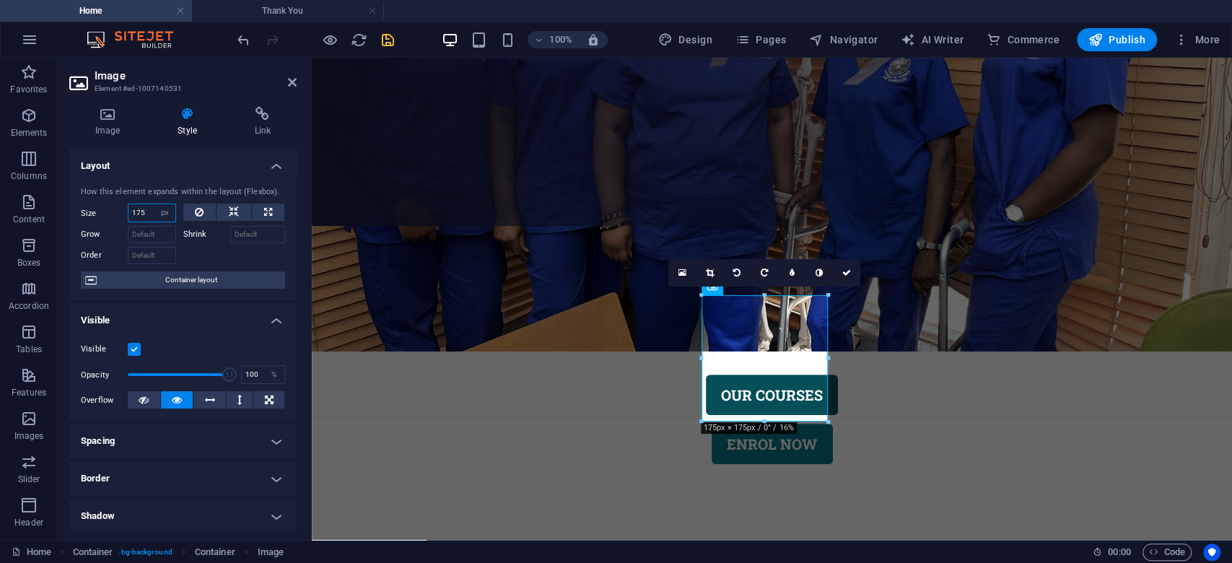
drag, startPoint x: 134, startPoint y: 212, endPoint x: 147, endPoint y: 211, distance: 13.7
click at [147, 211] on input "175" at bounding box center [152, 212] width 47 height 17
type input "180"
click at [851, 272] on link at bounding box center [846, 272] width 27 height 27
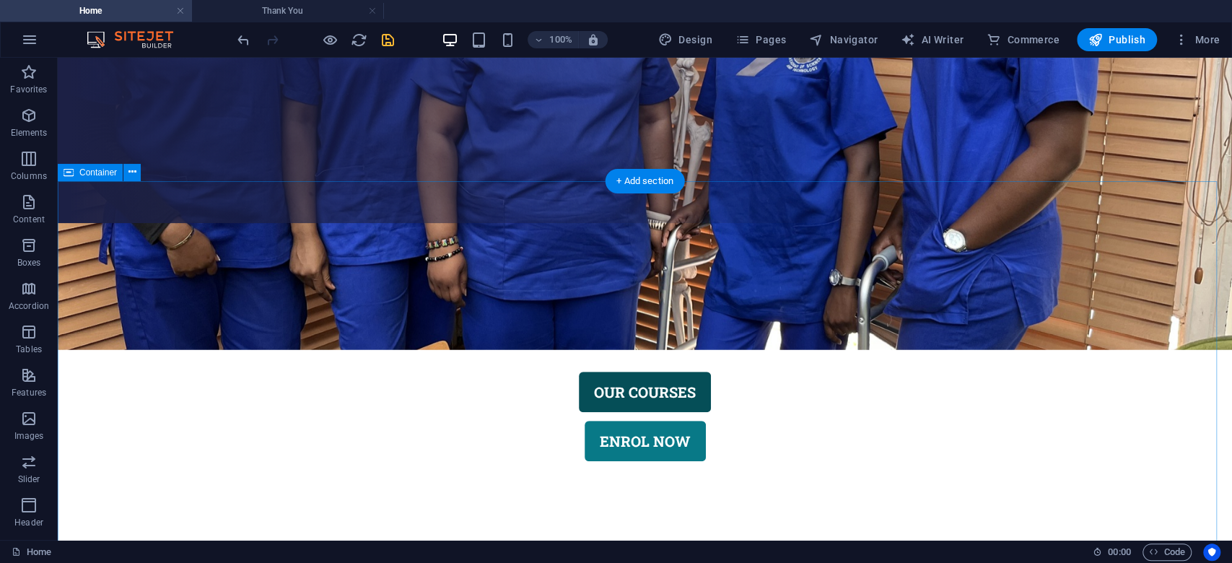
scroll to position [289, 0]
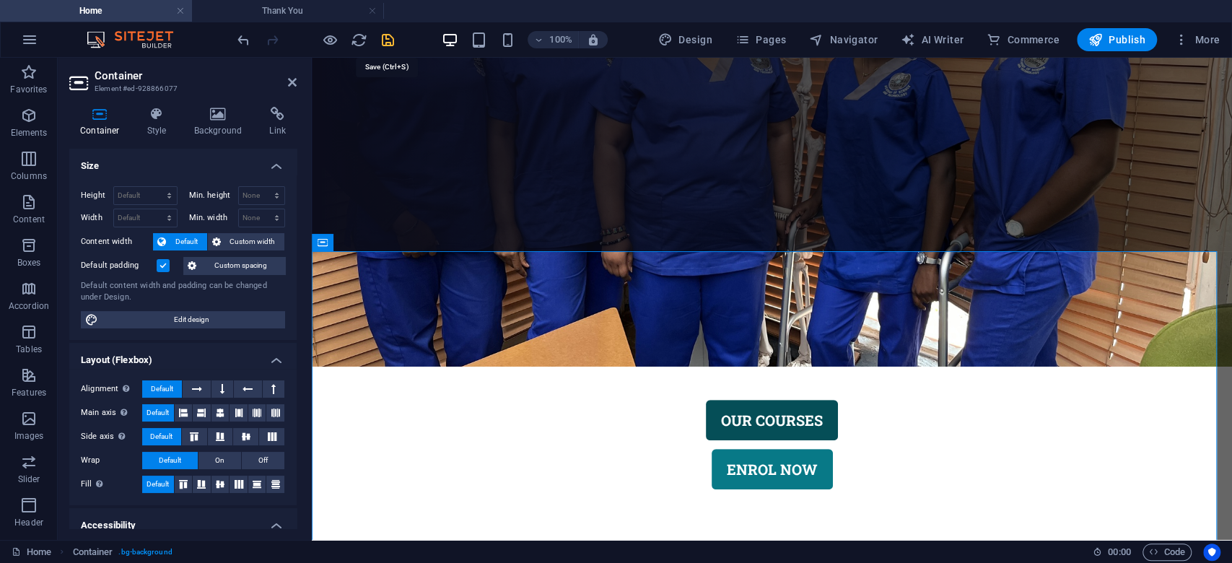
click at [391, 37] on icon "save" at bounding box center [388, 40] width 17 height 17
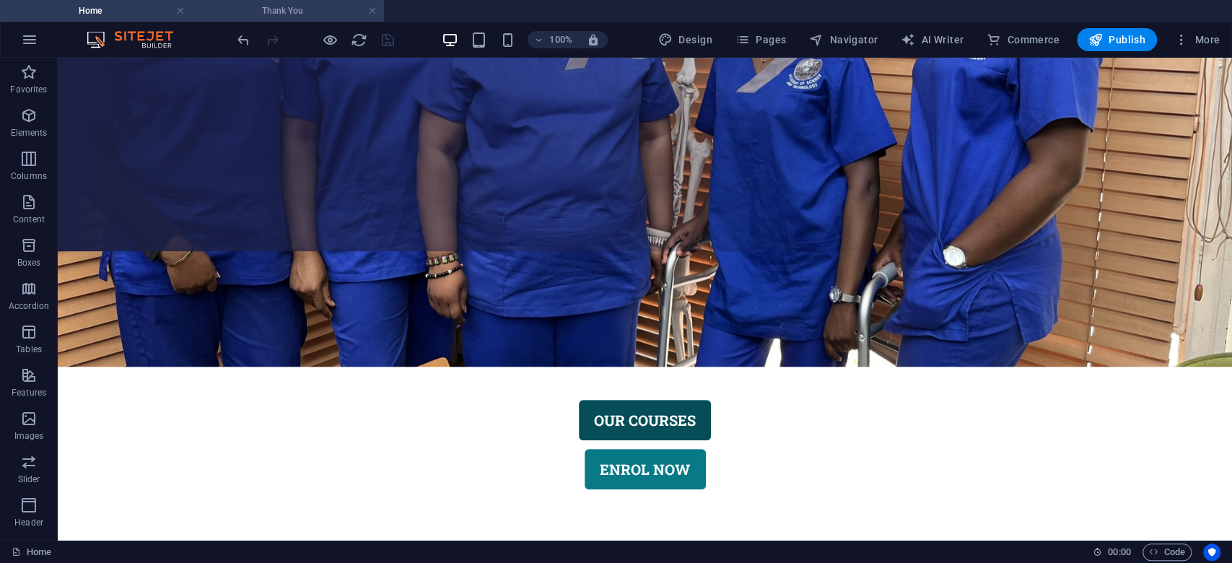
click at [240, 9] on h4 "Thank You" at bounding box center [288, 11] width 192 height 16
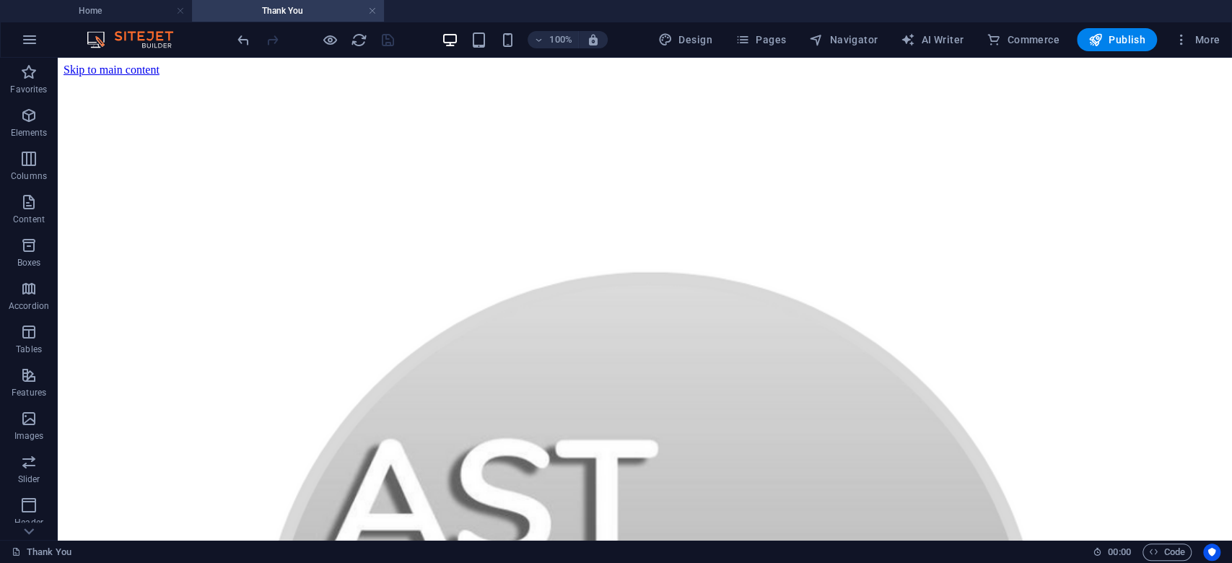
scroll to position [0, 0]
click at [133, 3] on h4 "Home" at bounding box center [96, 11] width 192 height 16
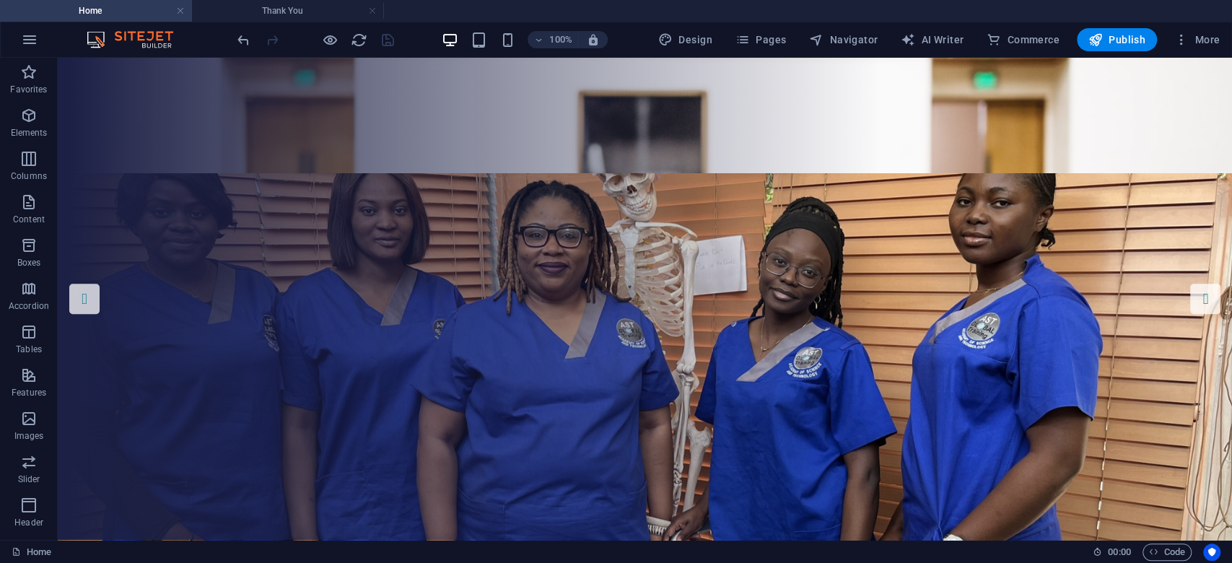
scroll to position [289, 0]
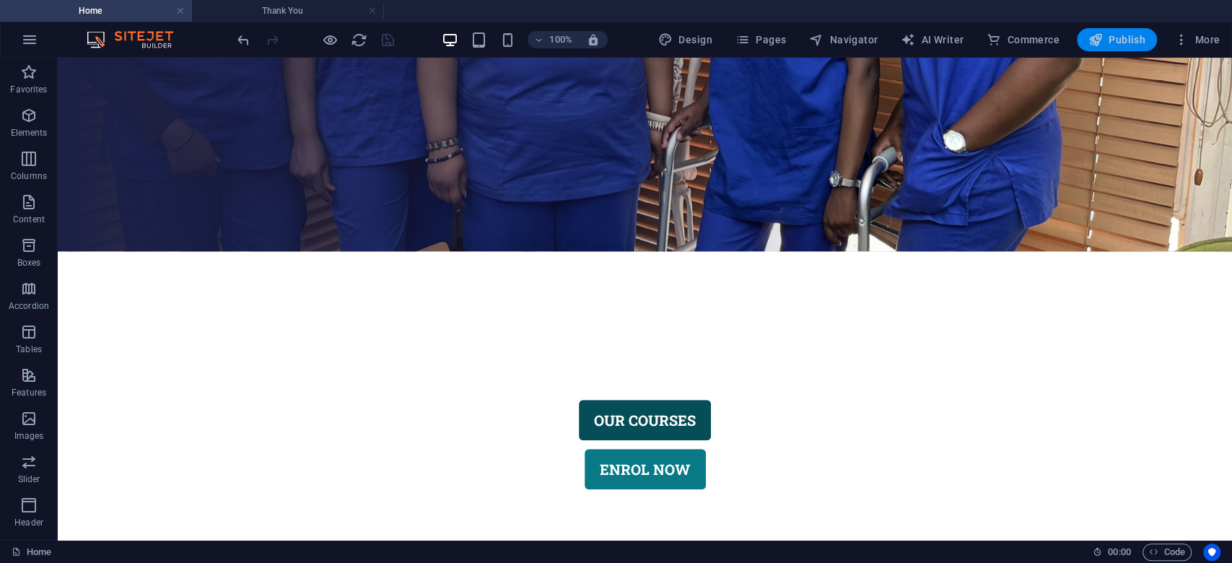
click at [1104, 42] on span "Publish" at bounding box center [1117, 39] width 57 height 14
